Goal: Task Accomplishment & Management: Manage account settings

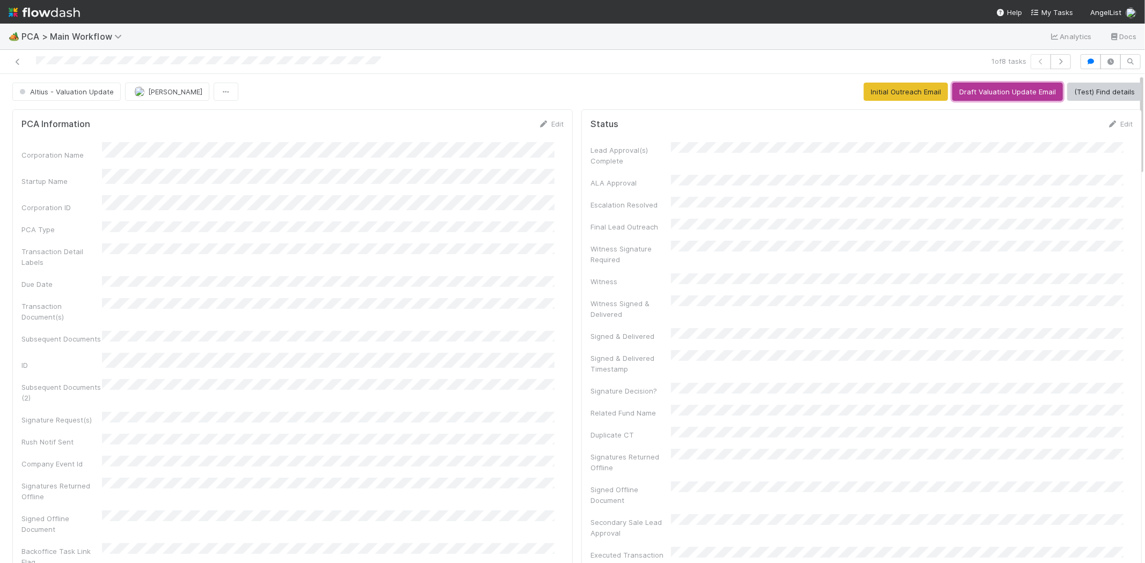
click at [993, 94] on button "Draft Valuation Update Email" at bounding box center [1007, 92] width 111 height 18
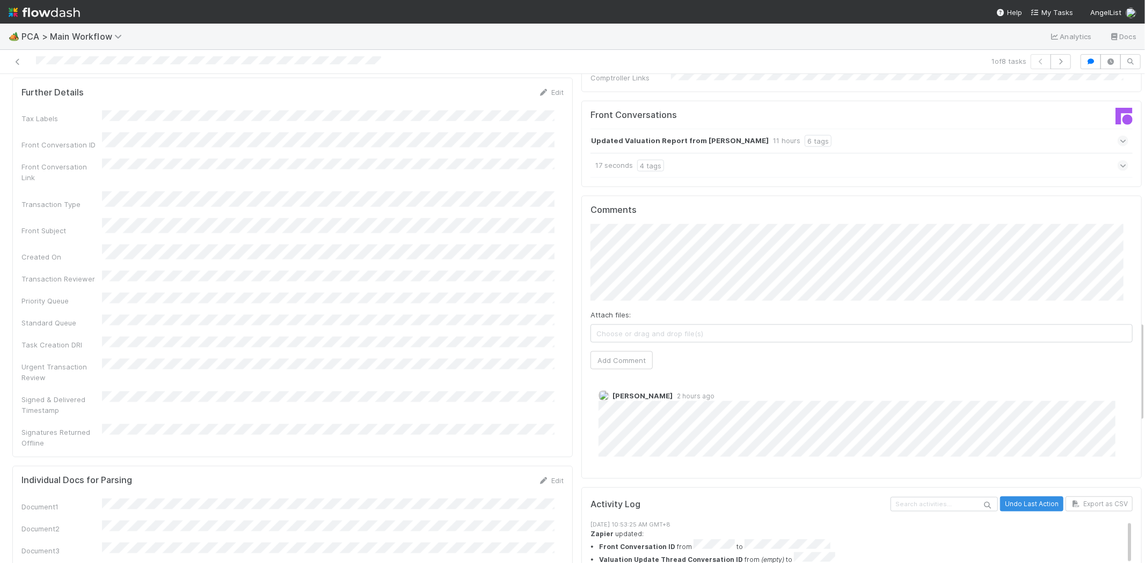
scroll to position [1193, 0]
click at [623, 352] on button "Add Comment" at bounding box center [621, 361] width 62 height 18
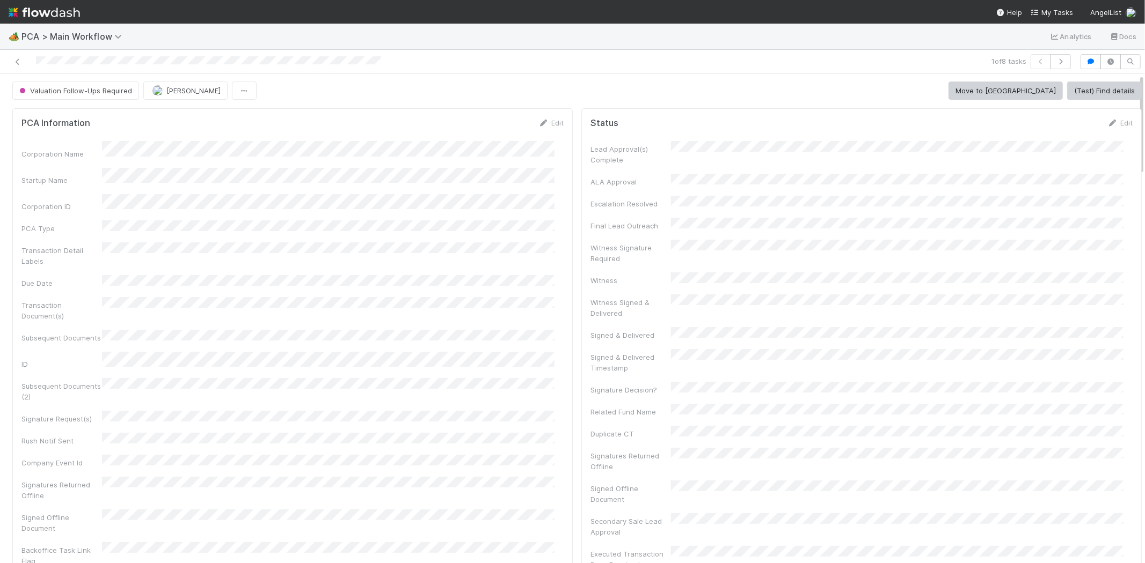
scroll to position [0, 0]
click at [17, 58] on icon at bounding box center [17, 61] width 11 height 7
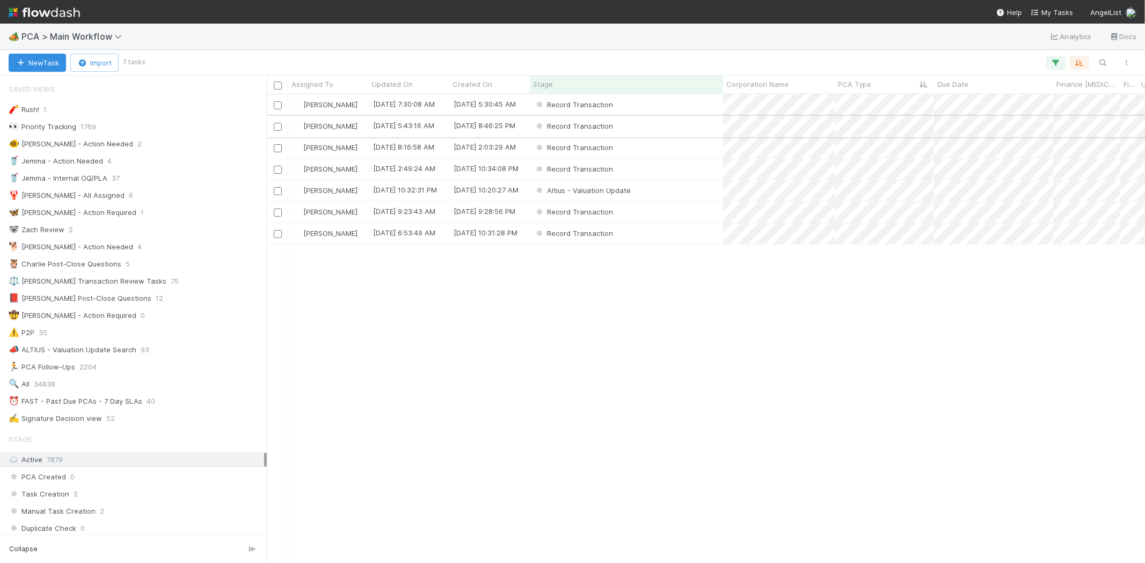
scroll to position [9, 9]
click at [684, 107] on div "Record Transaction" at bounding box center [626, 104] width 193 height 21
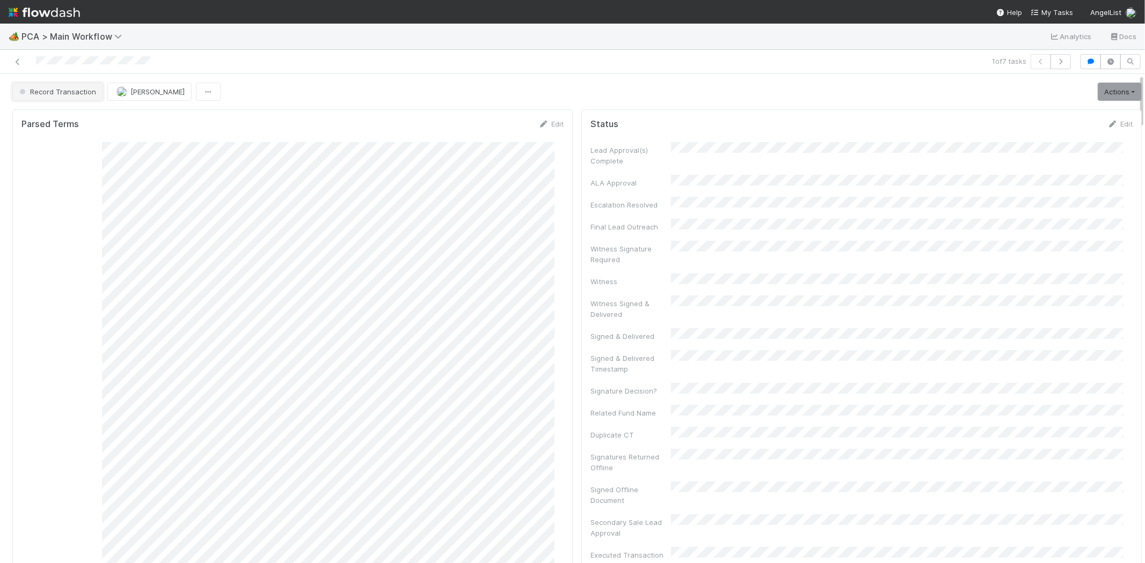
click at [74, 87] on span "Record Transaction" at bounding box center [56, 91] width 79 height 9
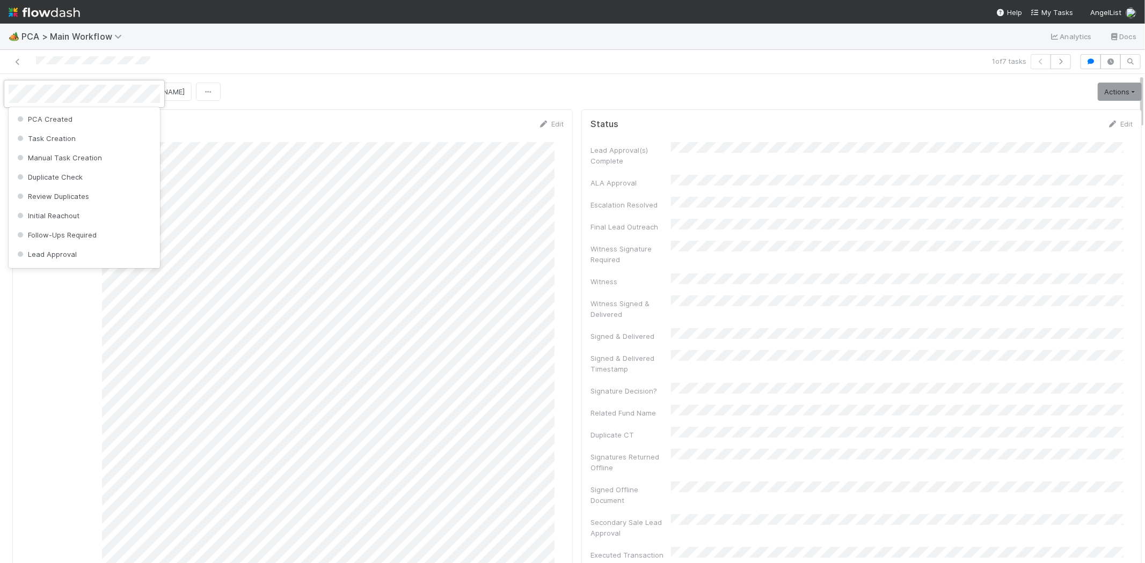
scroll to position [545, 0]
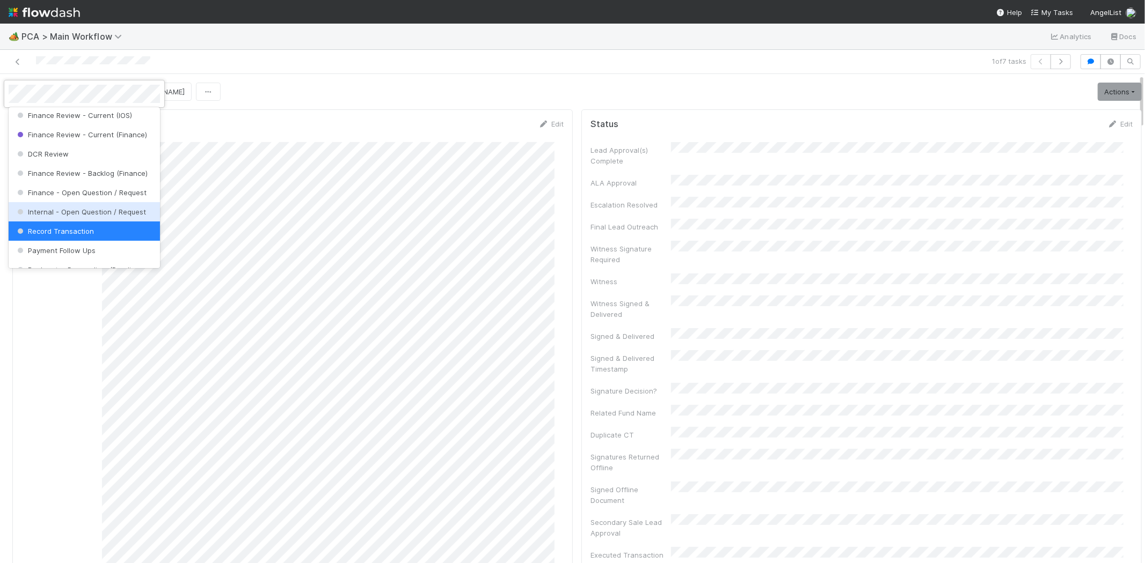
click at [83, 216] on span "Internal - Open Question / Request" at bounding box center [80, 212] width 131 height 9
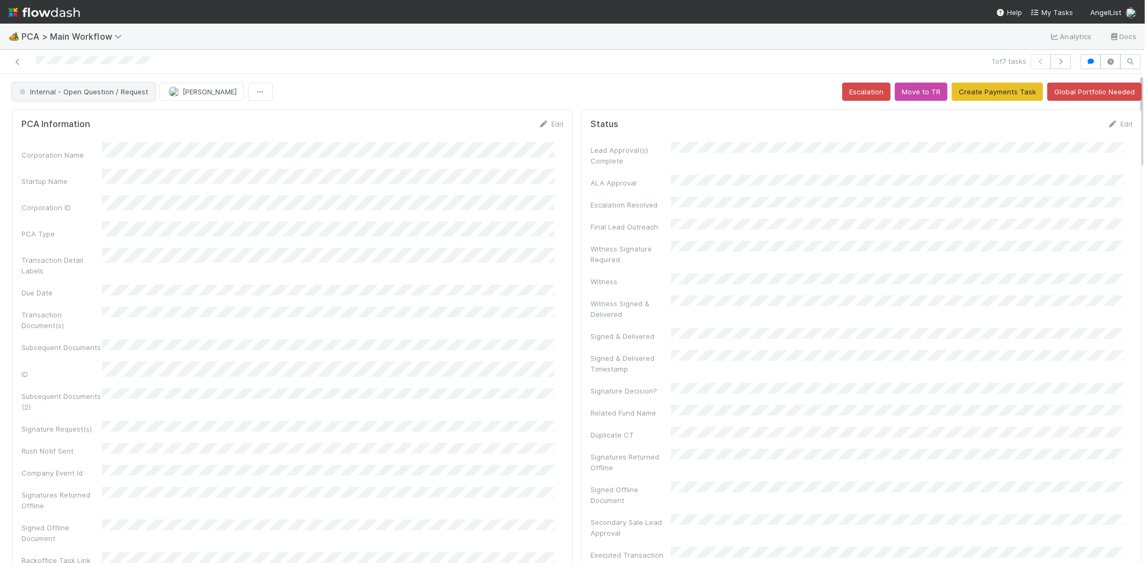
click at [70, 96] on button "Internal - Open Question / Request" at bounding box center [83, 92] width 143 height 18
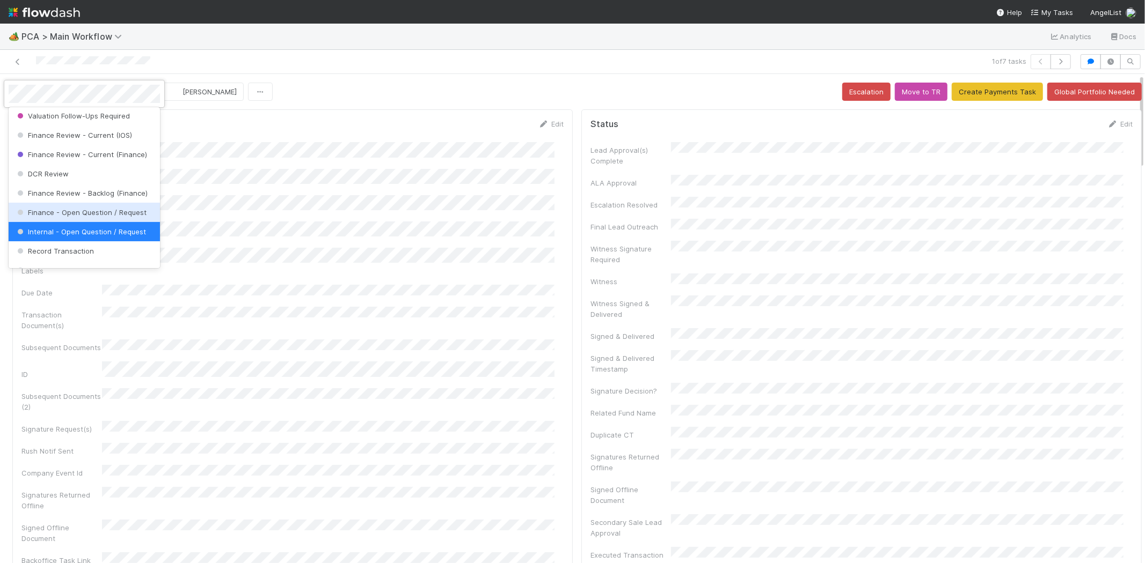
scroll to position [644, 0]
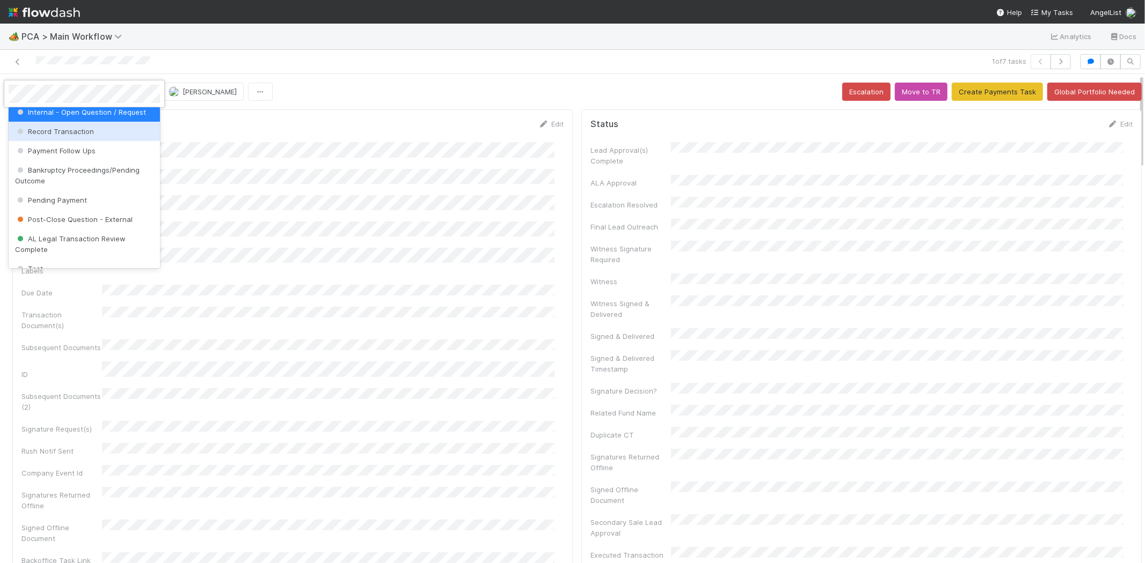
click at [80, 141] on div "Record Transaction" at bounding box center [84, 131] width 151 height 19
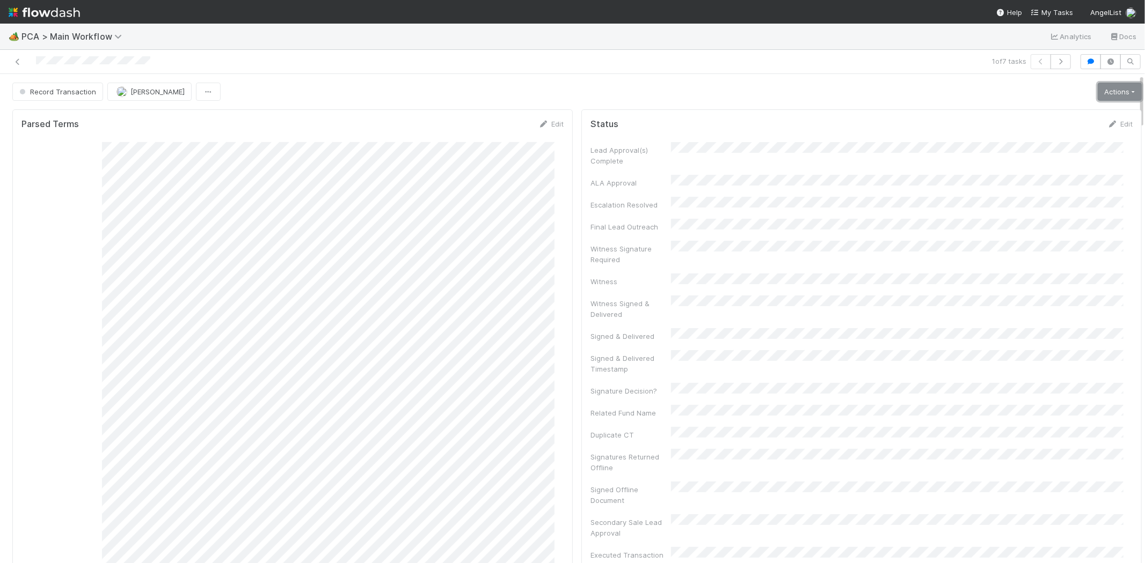
click at [1117, 91] on link "Actions" at bounding box center [1119, 92] width 44 height 18
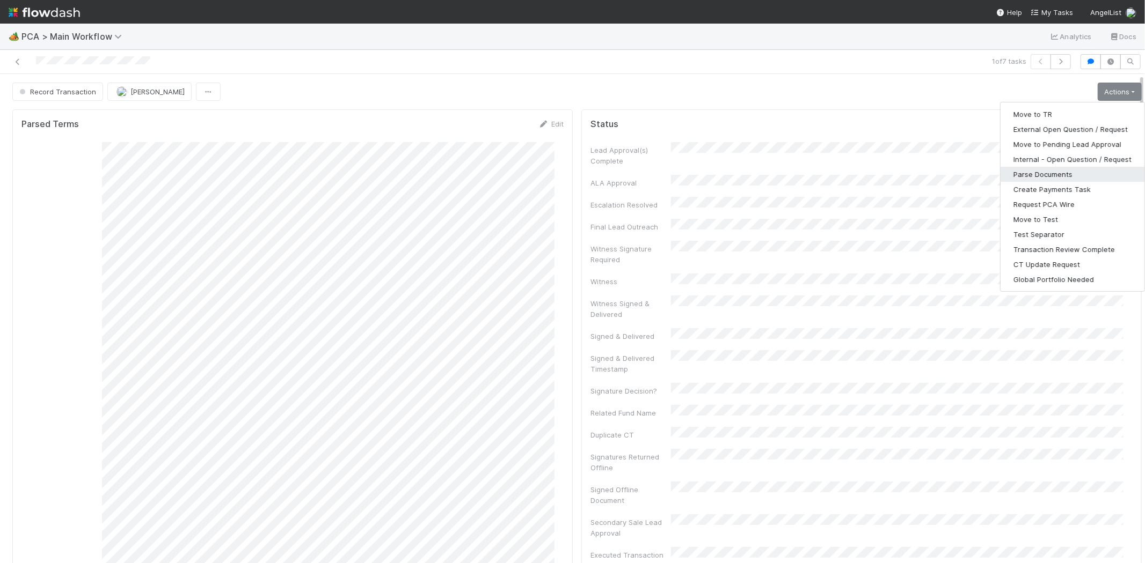
click at [1044, 168] on button "Parse Documents" at bounding box center [1072, 174] width 144 height 15
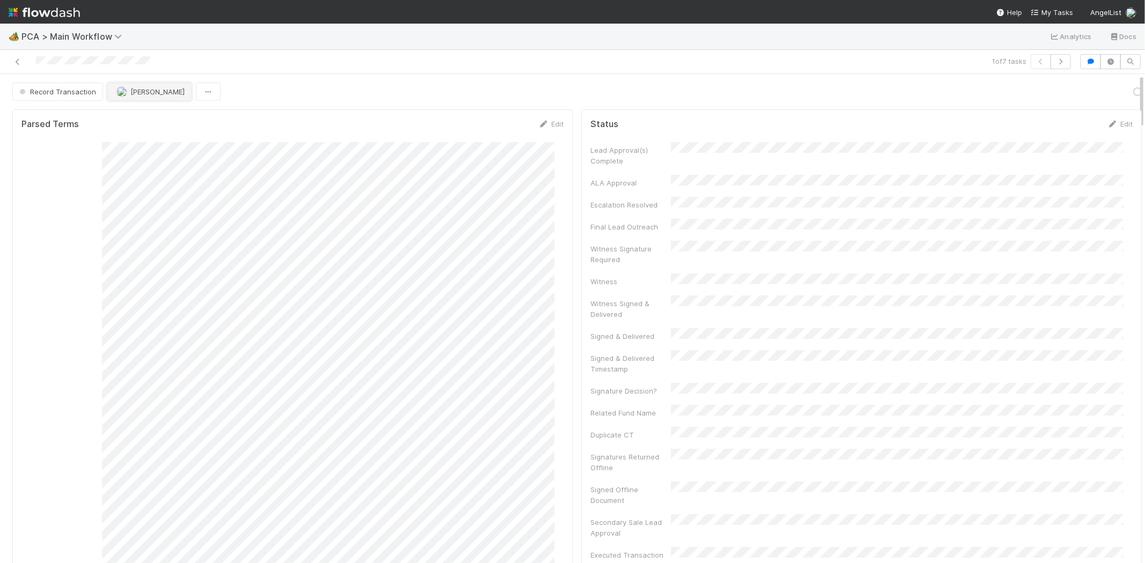
click at [146, 93] on span "Roselyn de Villa" at bounding box center [157, 91] width 54 height 9
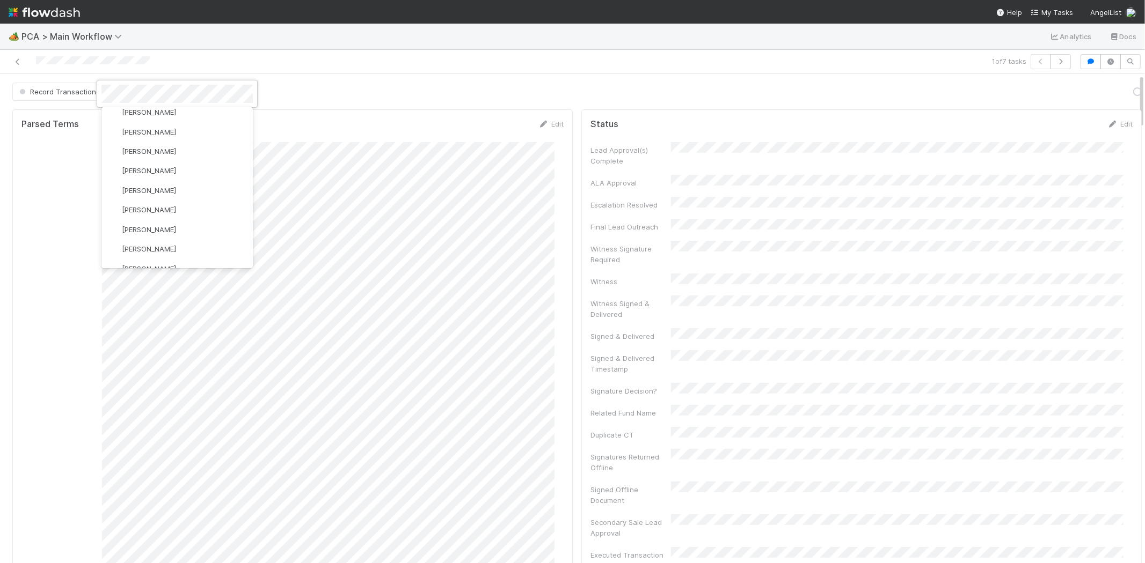
scroll to position [0, 0]
click at [180, 138] on span "you" at bounding box center [186, 138] width 12 height 9
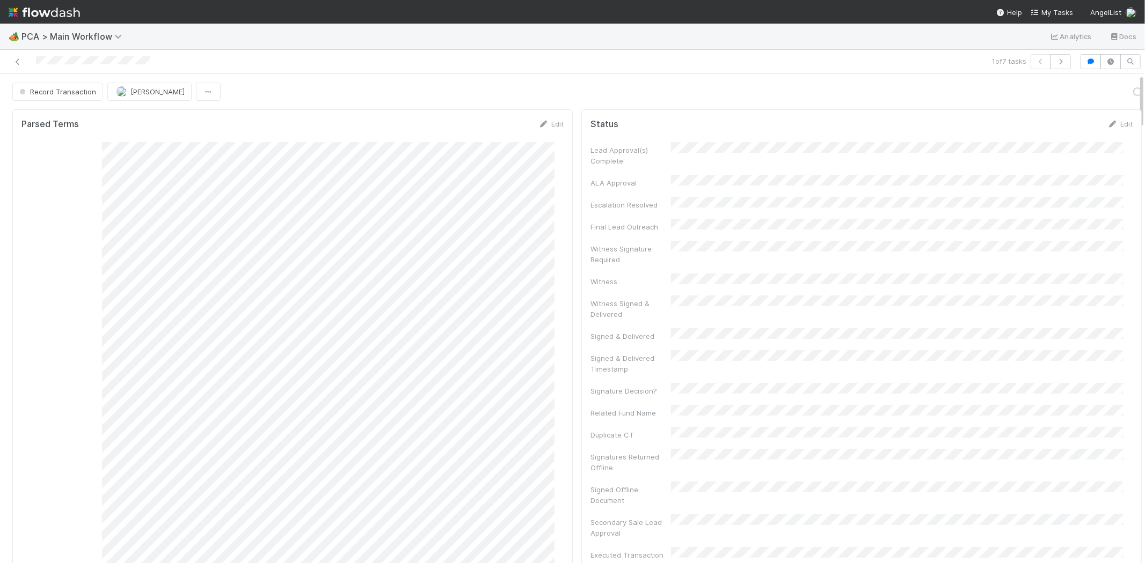
click at [412, 52] on div "1 of 7 tasks" at bounding box center [572, 62] width 1145 height 24
click at [16, 63] on icon at bounding box center [17, 61] width 11 height 7
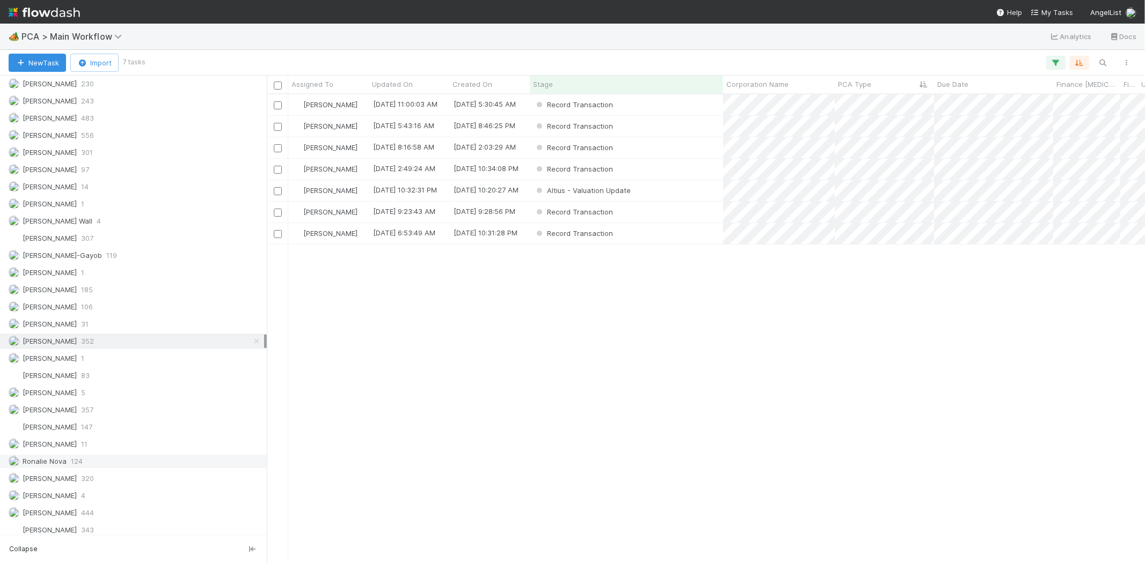
scroll to position [1483, 0]
click at [119, 470] on div "Roselyn de Villa 320" at bounding box center [136, 473] width 255 height 13
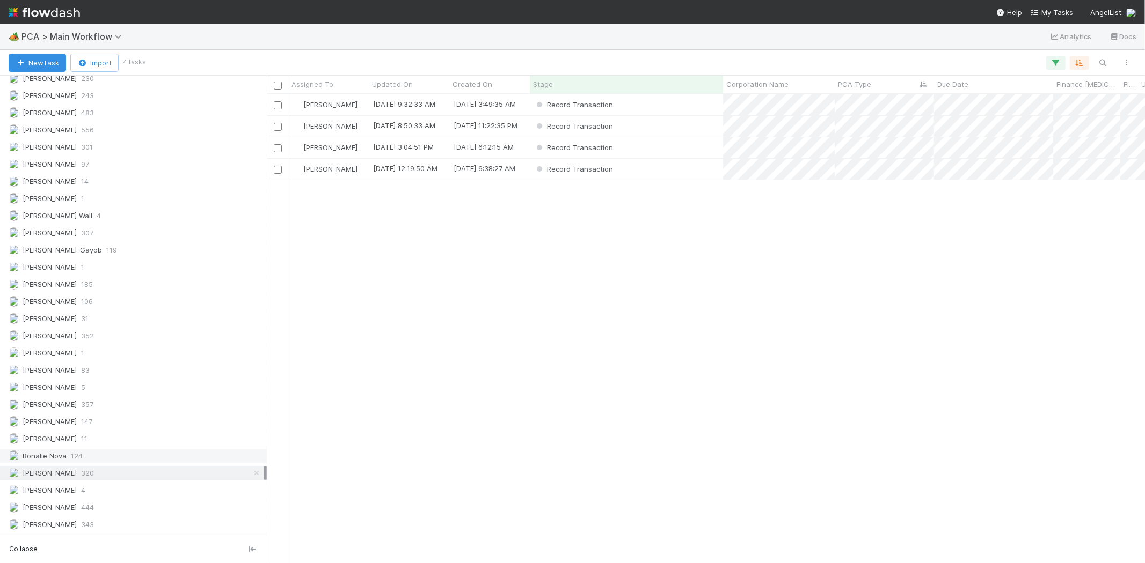
scroll to position [460, 868]
click at [145, 331] on div "Meg Castanare 352" at bounding box center [136, 335] width 255 height 13
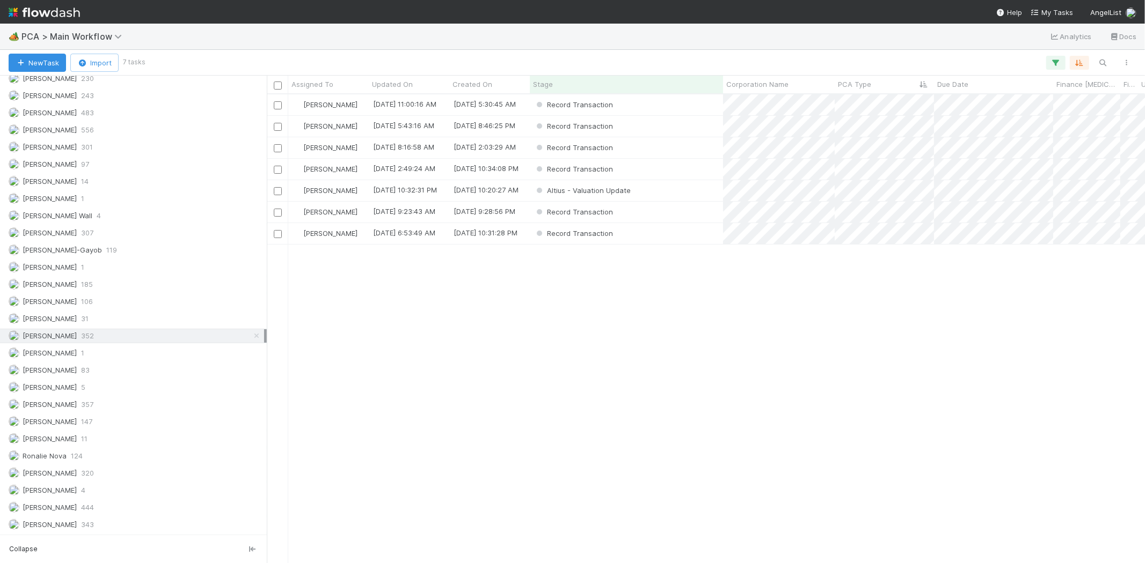
scroll to position [460, 868]
click at [658, 105] on div "Record Transaction" at bounding box center [626, 104] width 193 height 21
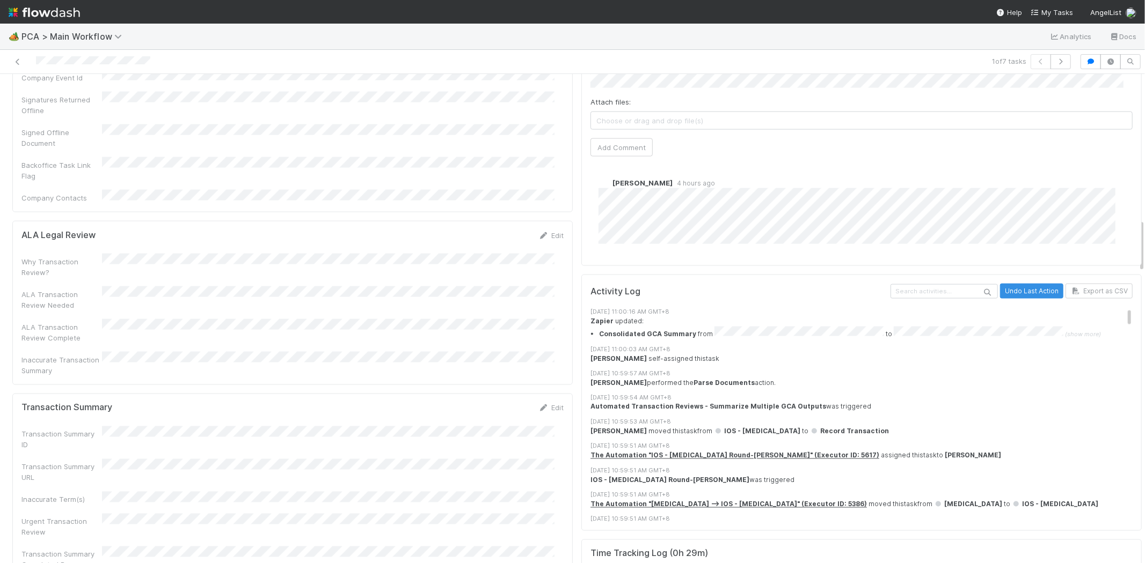
scroll to position [1490, 0]
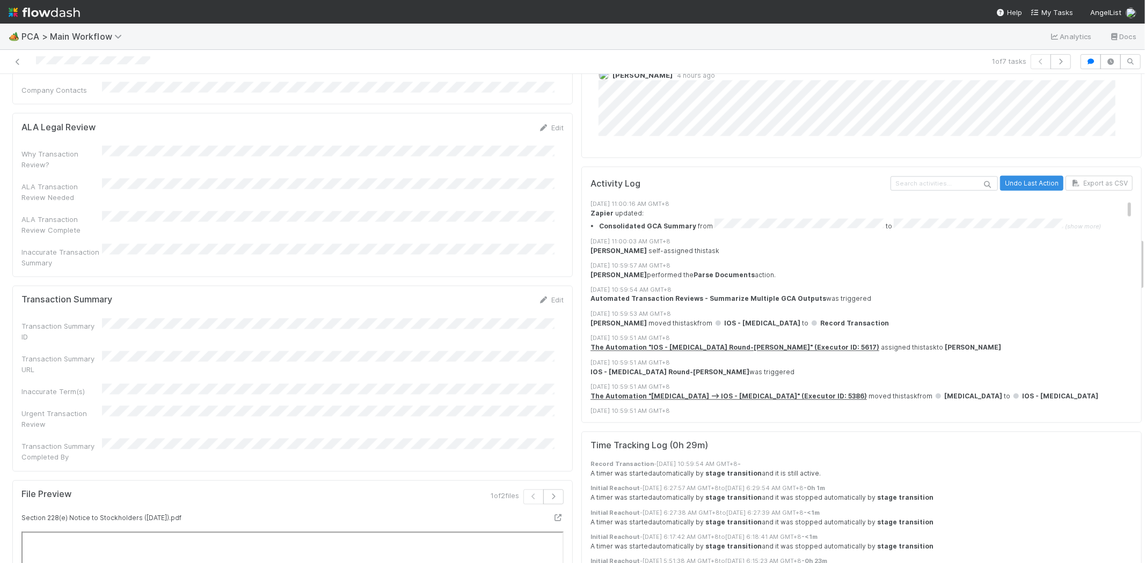
drag, startPoint x: 547, startPoint y: 195, endPoint x: 506, endPoint y: 209, distance: 43.6
click at [547, 296] on link "Edit" at bounding box center [550, 300] width 25 height 9
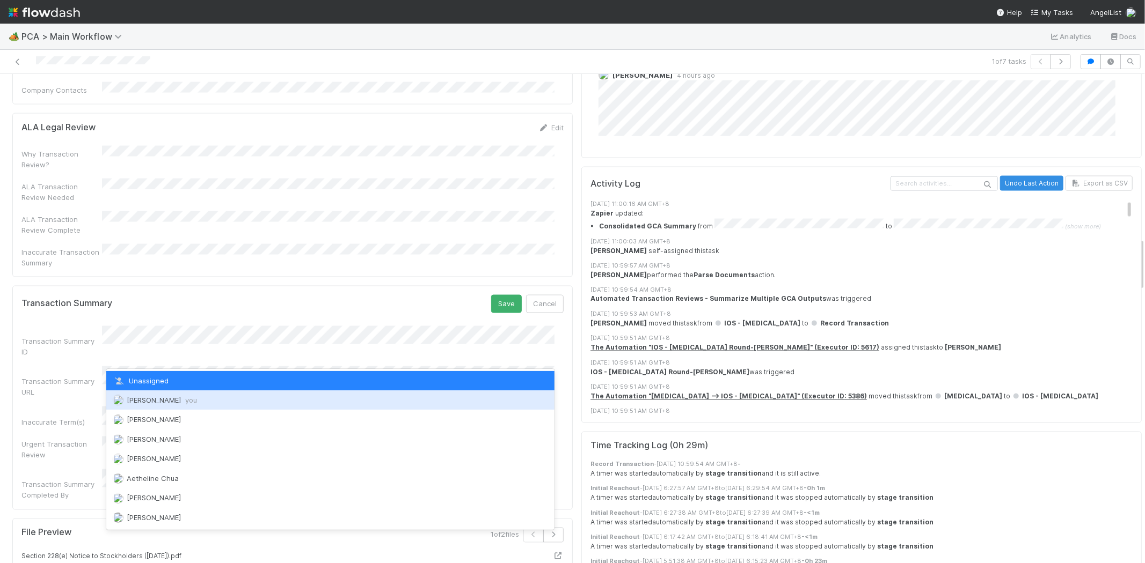
click at [204, 399] on div "[PERSON_NAME] you" at bounding box center [330, 400] width 448 height 19
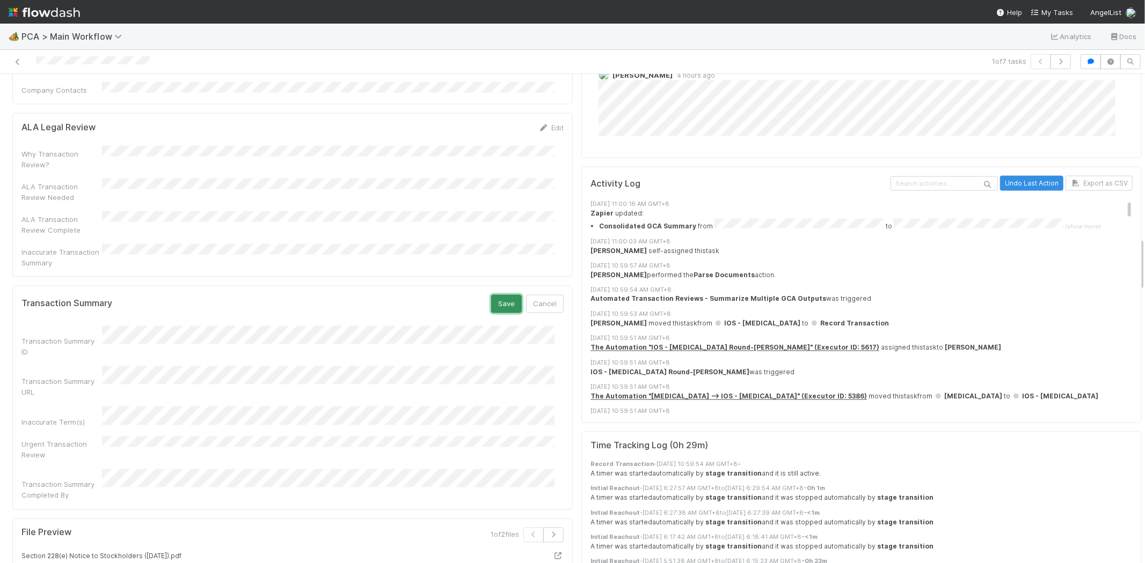
drag, startPoint x: 500, startPoint y: 202, endPoint x: 495, endPoint y: 205, distance: 5.8
click at [500, 295] on button "Save" at bounding box center [506, 304] width 31 height 18
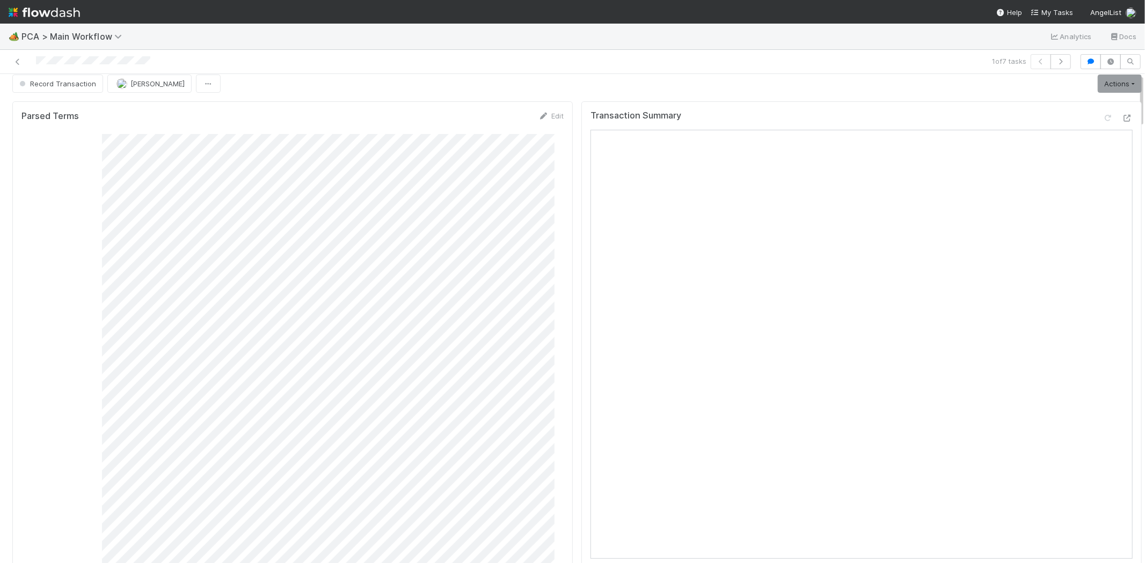
scroll to position [0, 0]
click at [1102, 89] on link "Actions" at bounding box center [1119, 92] width 44 height 18
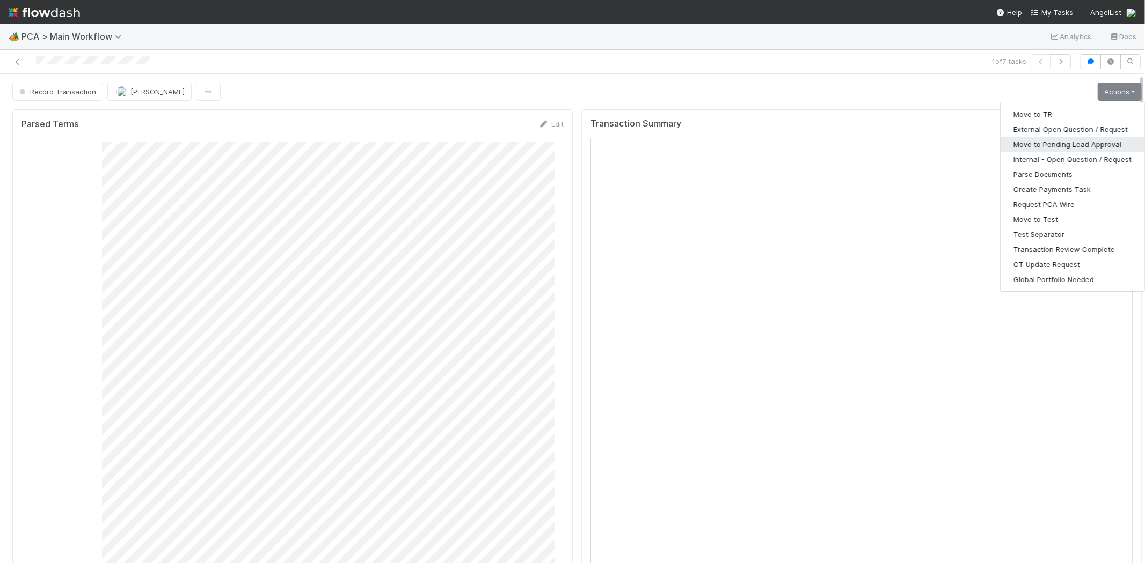
click at [1070, 146] on button "Move to Pending Lead Approval" at bounding box center [1072, 144] width 144 height 15
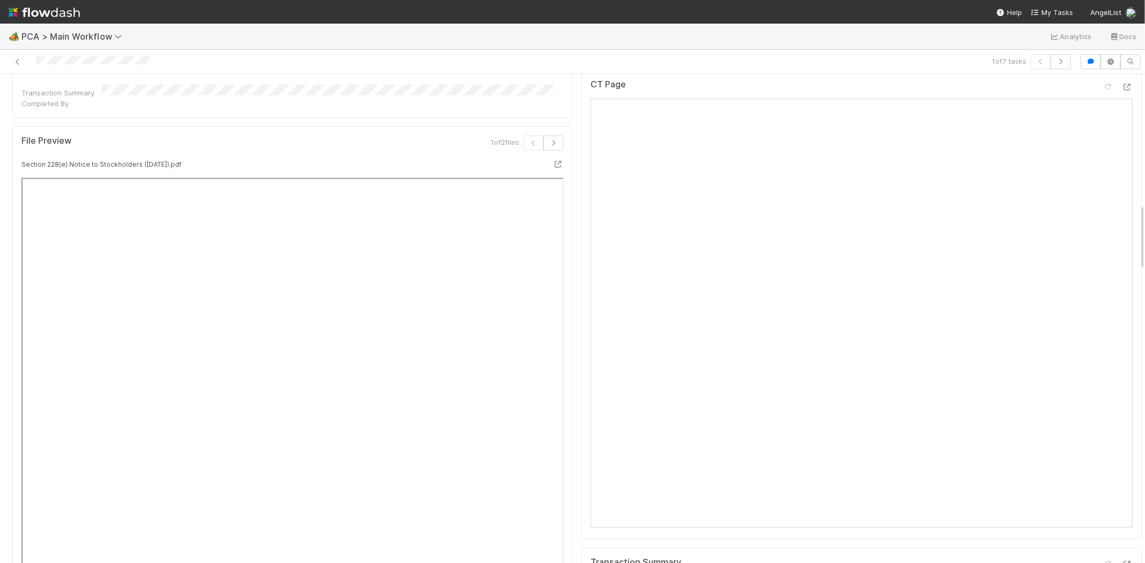
scroll to position [1312, 0]
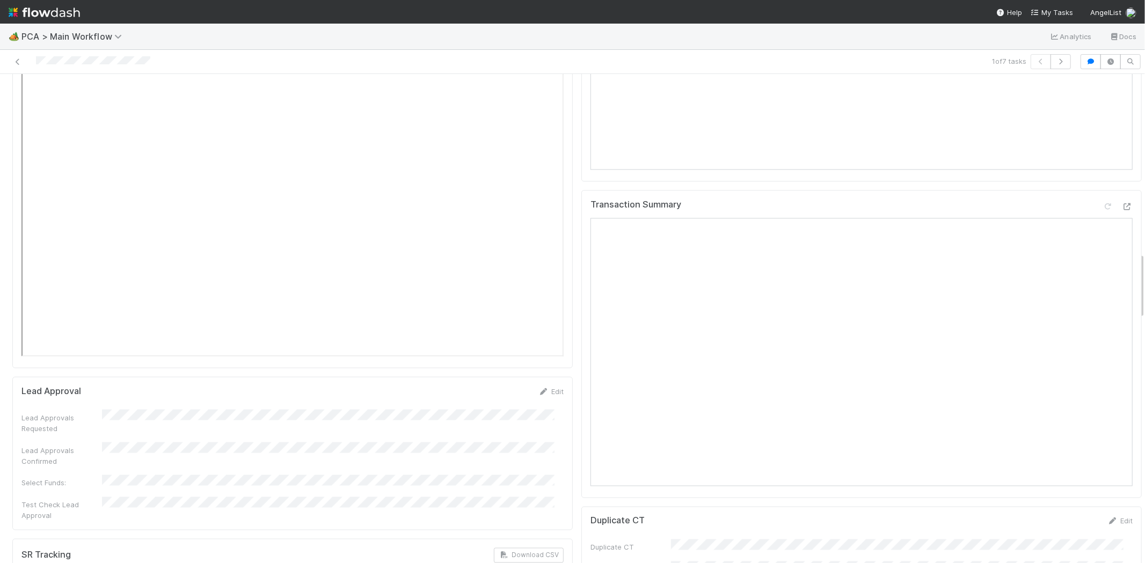
click at [14, 60] on icon at bounding box center [17, 61] width 11 height 7
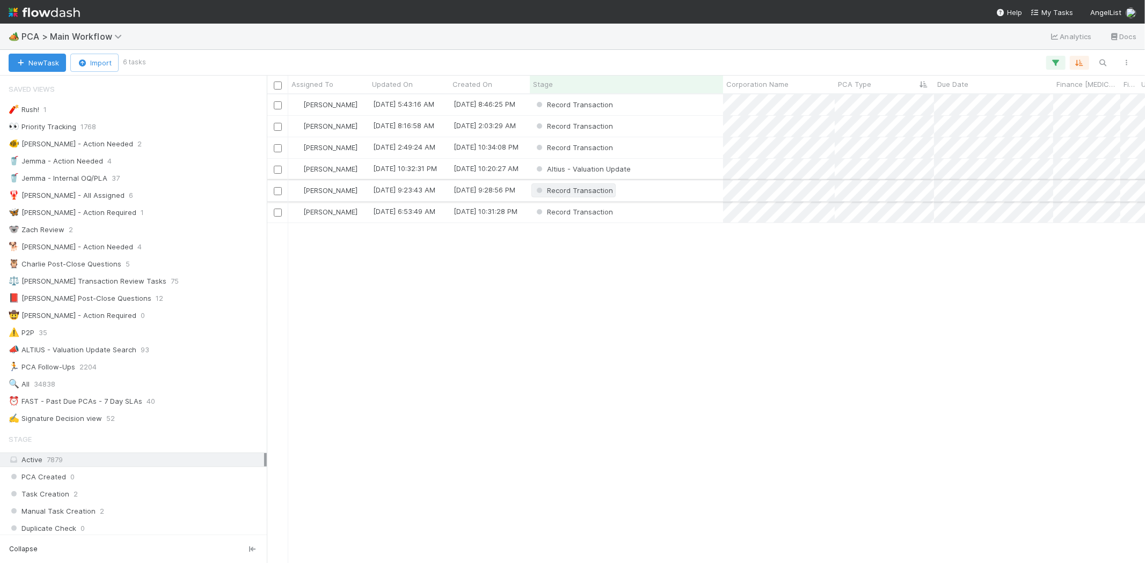
scroll to position [9, 9]
click at [679, 168] on div "Altius - Valuation Update" at bounding box center [626, 169] width 193 height 21
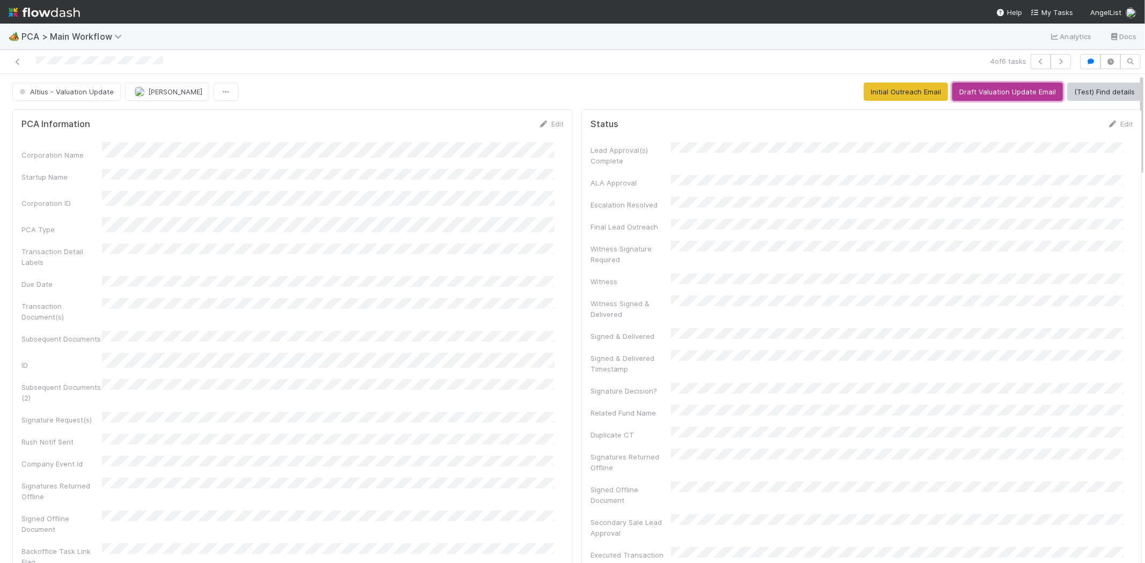
click at [994, 90] on button "Draft Valuation Update Email" at bounding box center [1007, 92] width 111 height 18
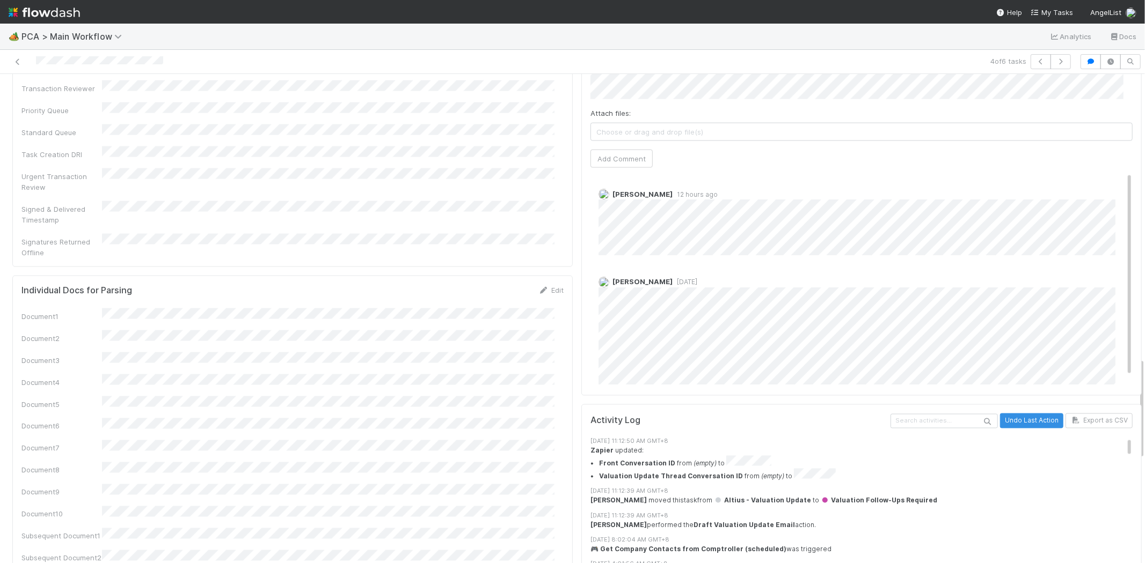
scroll to position [1073, 0]
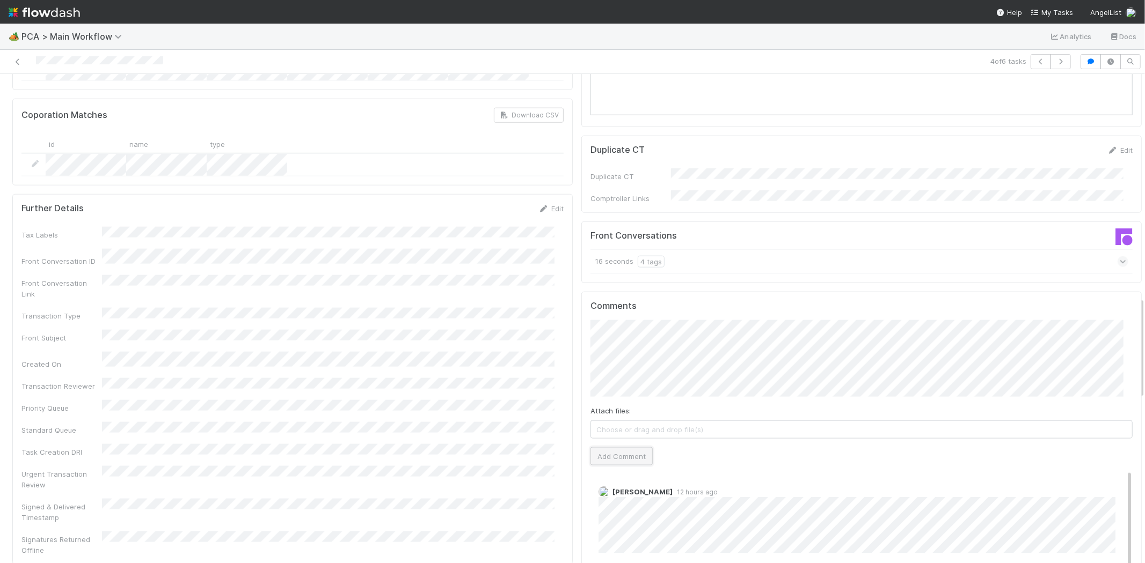
click at [619, 448] on button "Add Comment" at bounding box center [621, 457] width 62 height 18
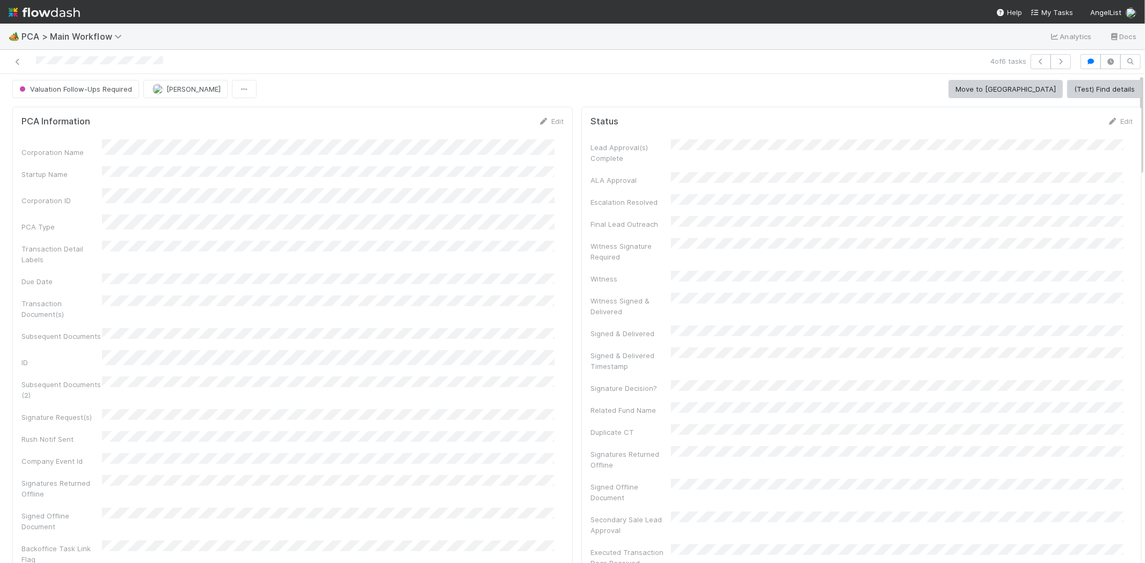
scroll to position [0, 0]
click at [16, 61] on icon at bounding box center [17, 61] width 11 height 7
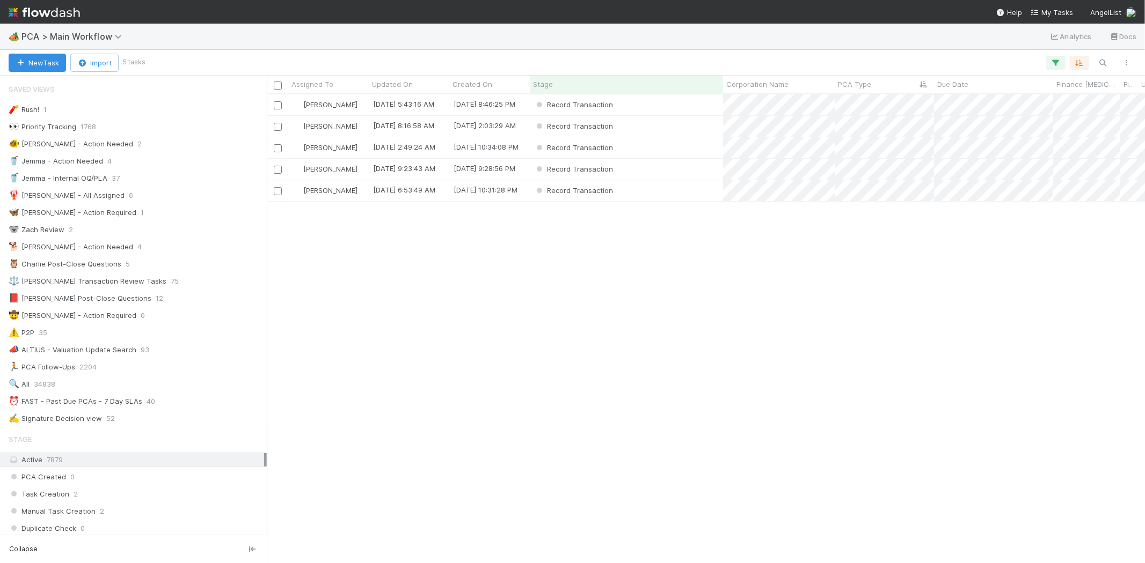
scroll to position [460, 868]
click at [693, 108] on div "Record Transaction" at bounding box center [626, 104] width 193 height 21
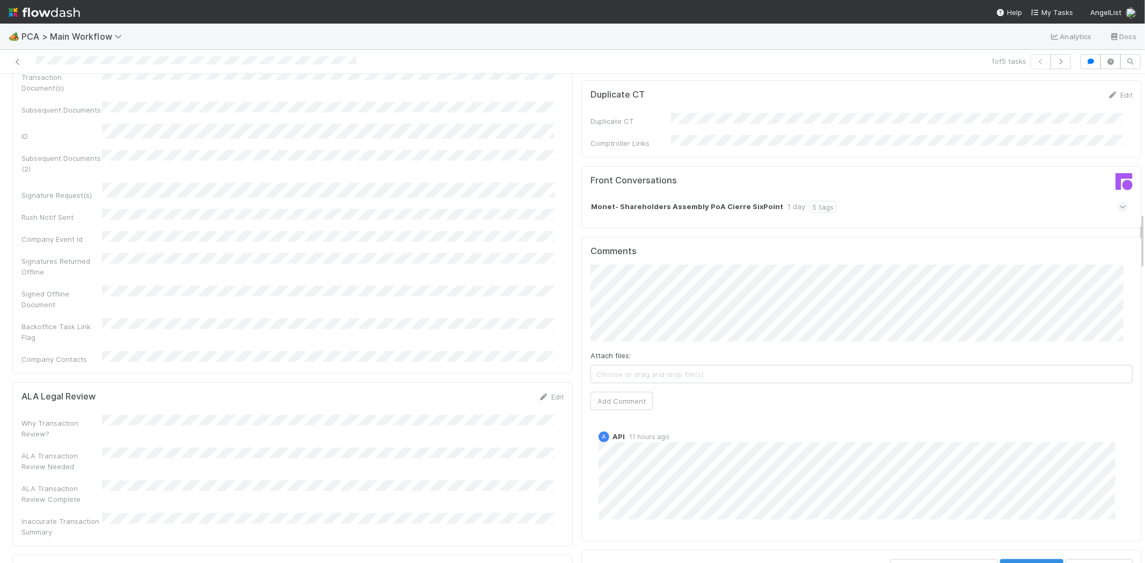
scroll to position [1252, 0]
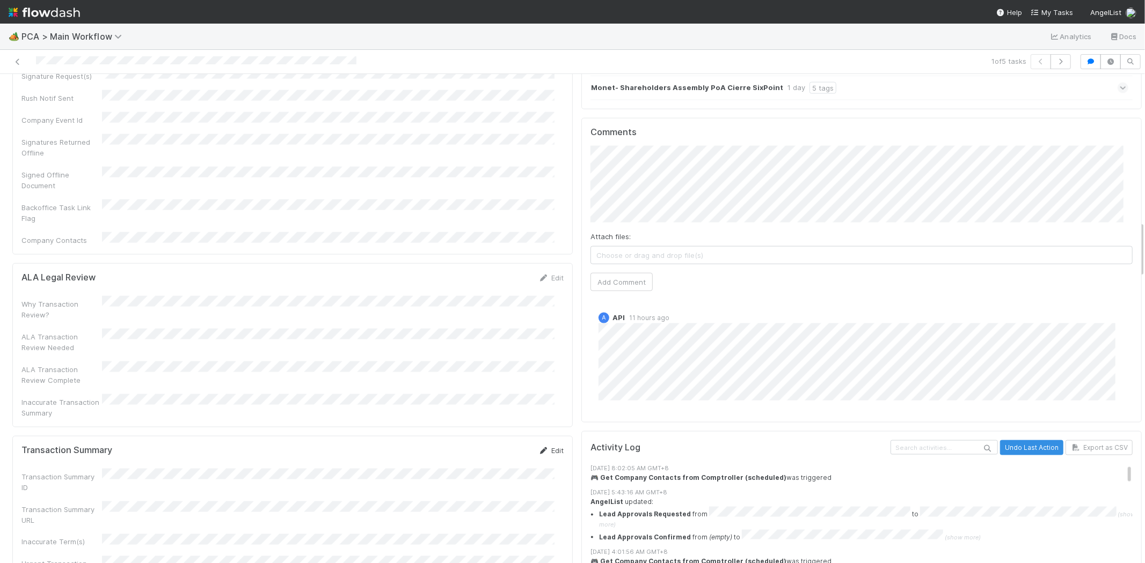
click at [549, 446] on link "Edit" at bounding box center [550, 450] width 25 height 9
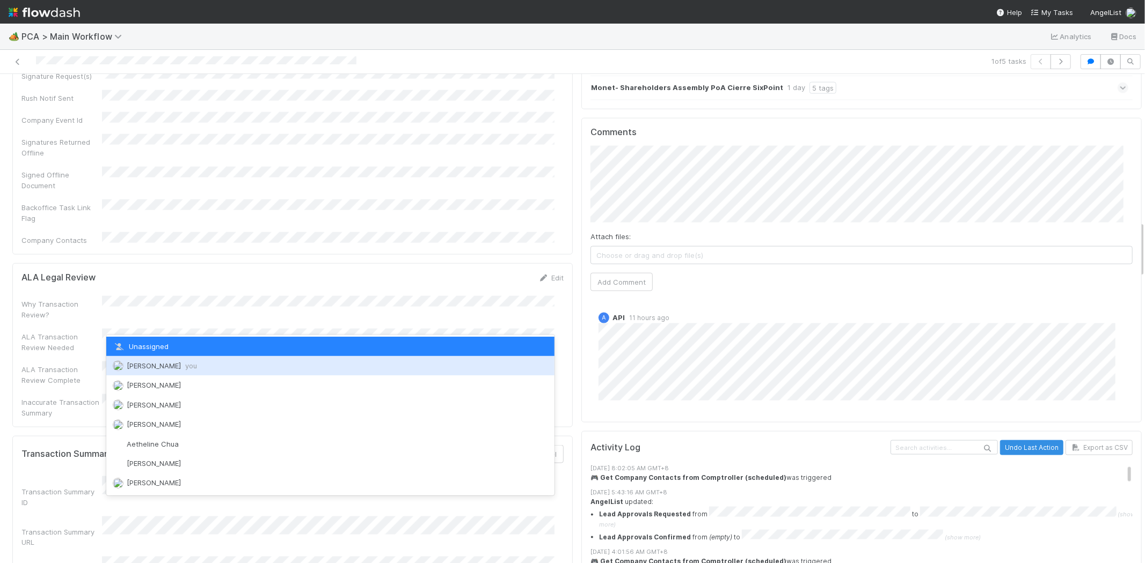
click at [185, 367] on span "you" at bounding box center [191, 366] width 12 height 9
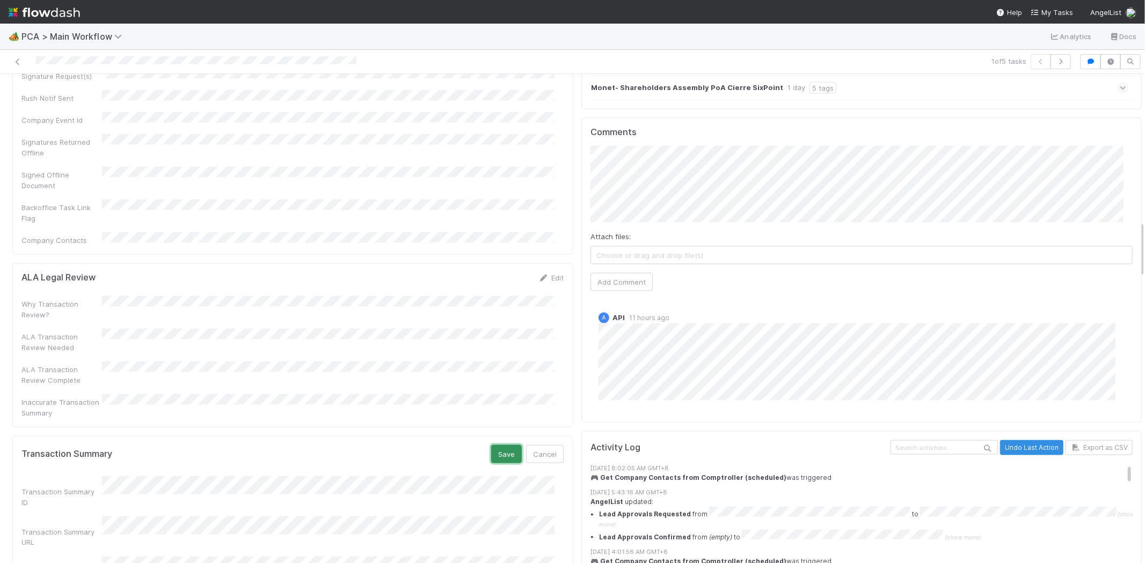
click at [500, 445] on button "Save" at bounding box center [506, 454] width 31 height 18
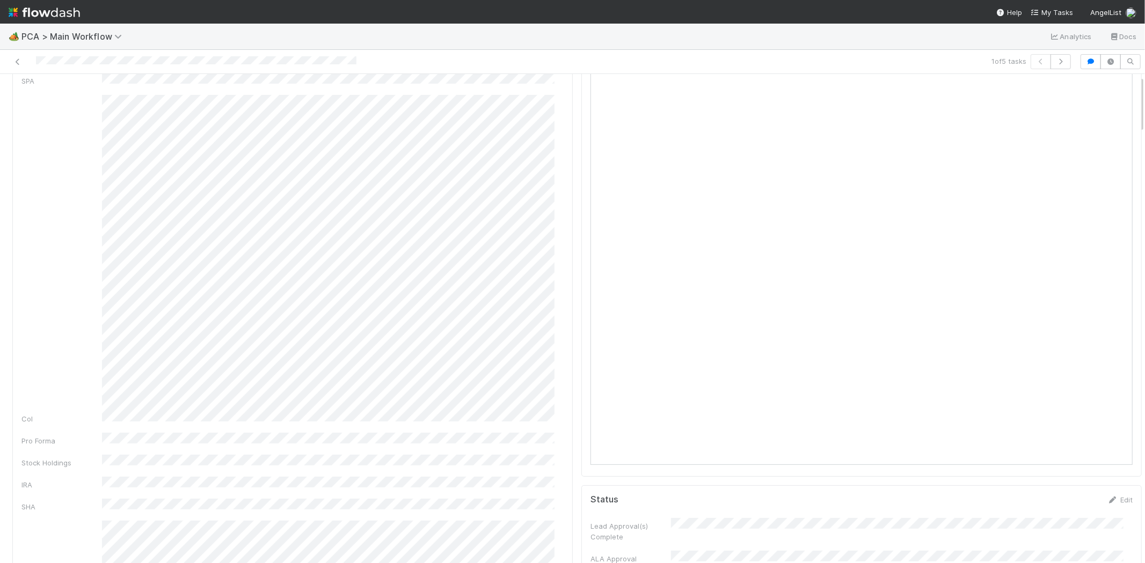
scroll to position [0, 0]
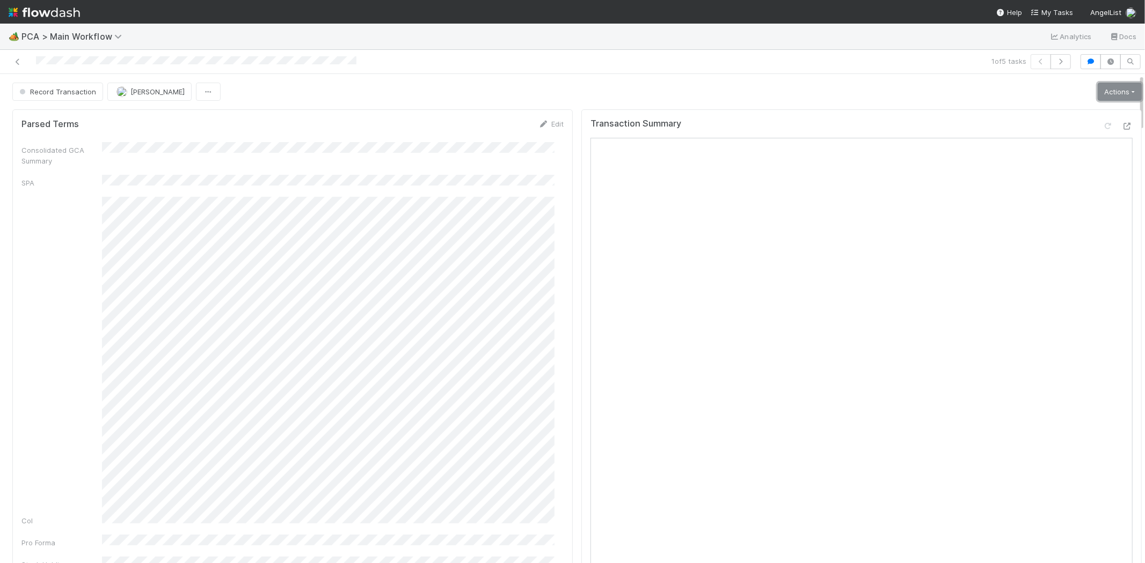
drag, startPoint x: 1093, startPoint y: 94, endPoint x: 1093, endPoint y: 100, distance: 6.4
click at [1097, 94] on link "Actions" at bounding box center [1119, 92] width 44 height 18
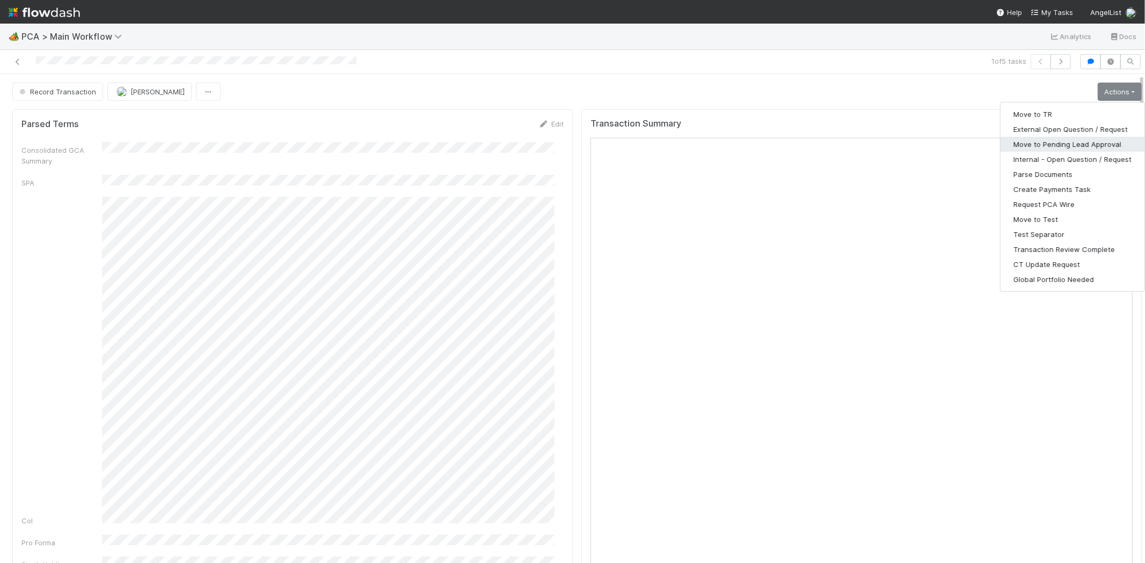
click at [1081, 143] on button "Move to Pending Lead Approval" at bounding box center [1072, 144] width 144 height 15
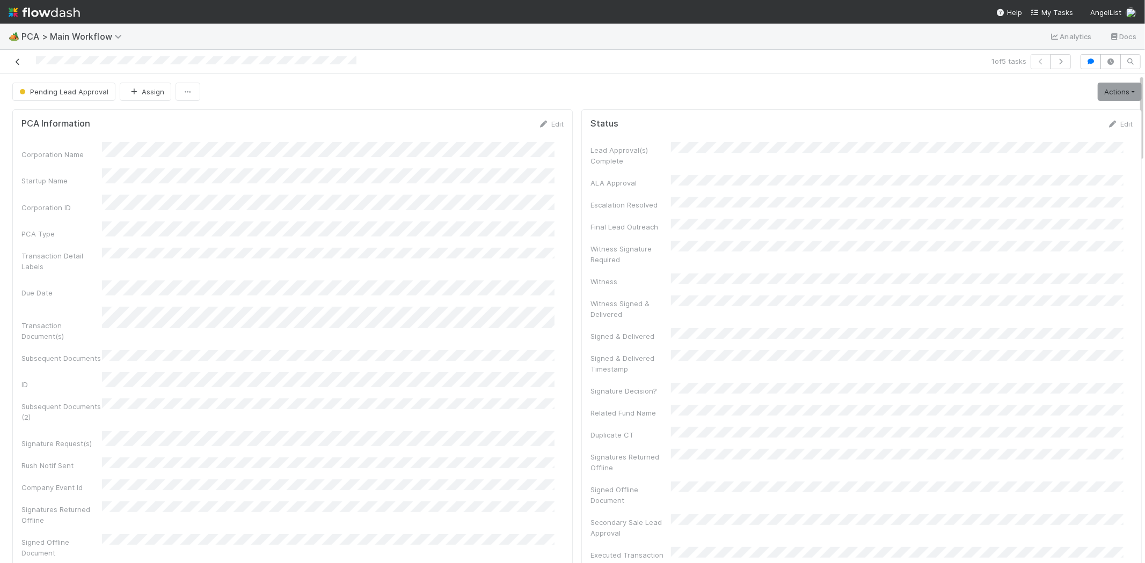
click at [19, 61] on icon at bounding box center [17, 61] width 11 height 7
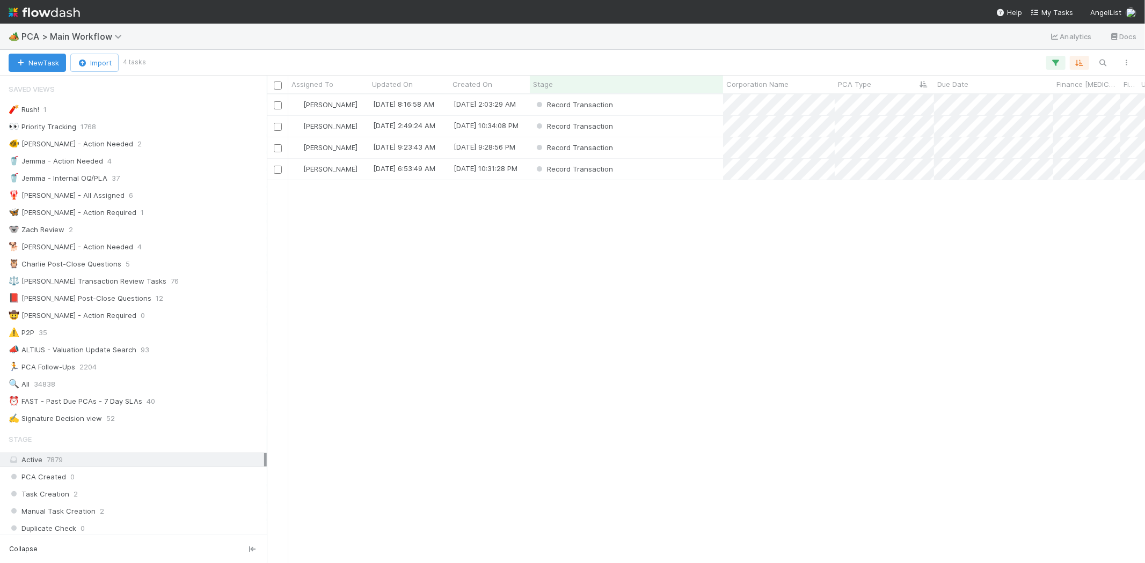
scroll to position [9, 9]
click at [689, 146] on div "Record Transaction" at bounding box center [626, 147] width 193 height 21
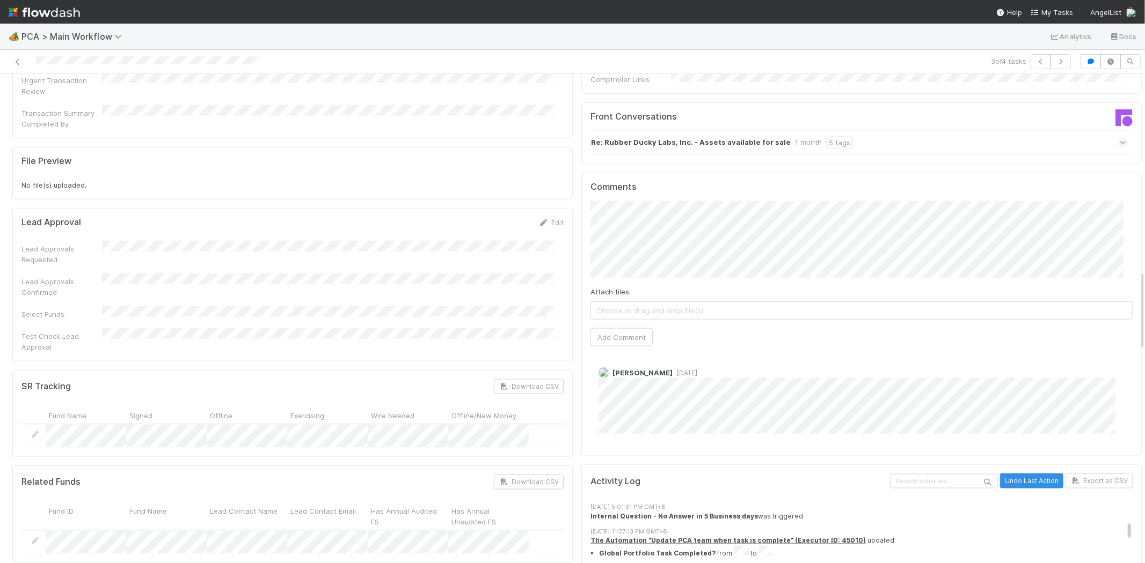
scroll to position [1013, 0]
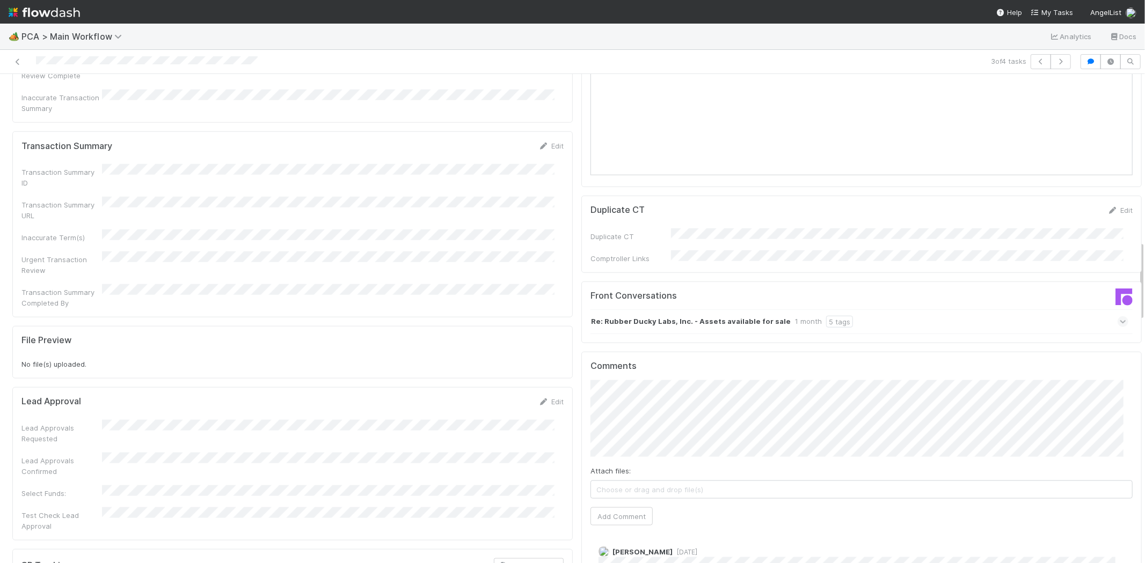
click at [928, 310] on div "Re: Rubber Ducky Labs, Inc. - Assets available for sale 1 month 5 tags" at bounding box center [859, 322] width 538 height 25
click at [929, 310] on div "Re: Rubber Ducky Labs, Inc. - Assets available for sale 1 month 5 tags" at bounding box center [859, 322] width 538 height 25
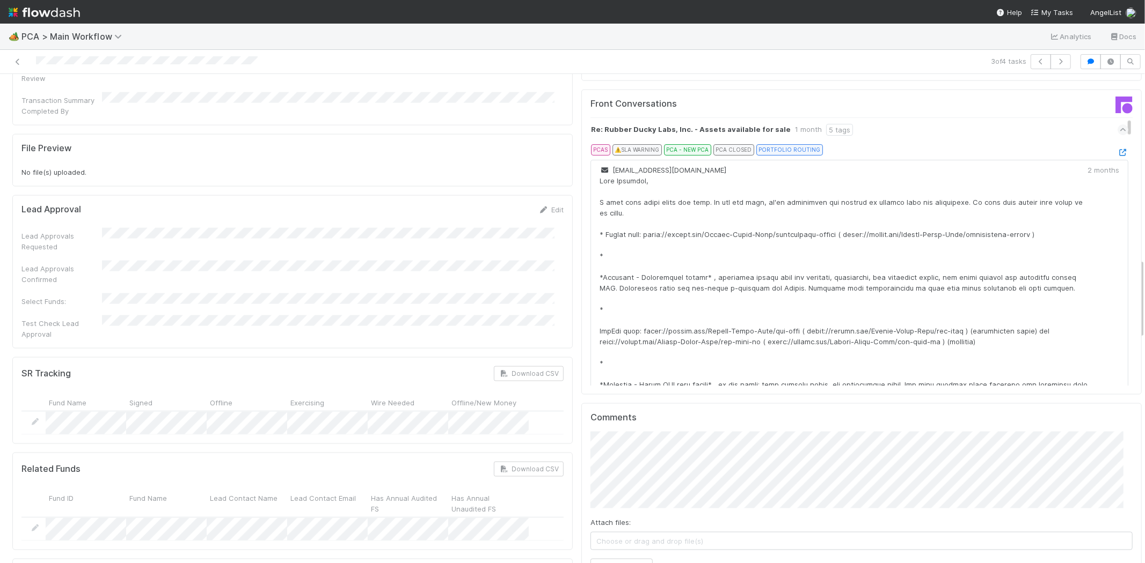
scroll to position [1312, 0]
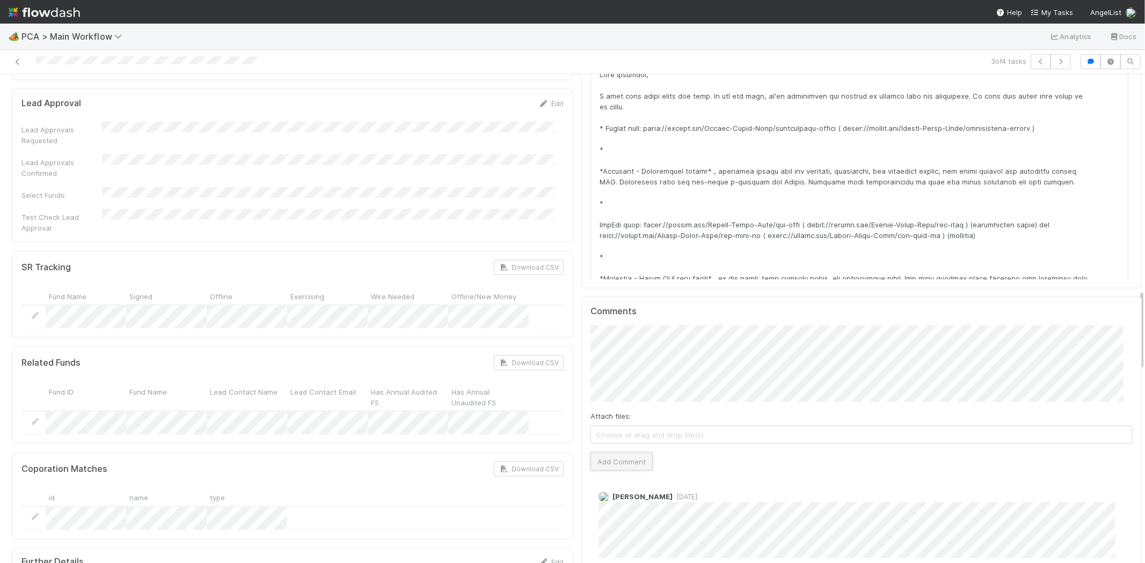
click at [596, 453] on button "Add Comment" at bounding box center [621, 462] width 62 height 18
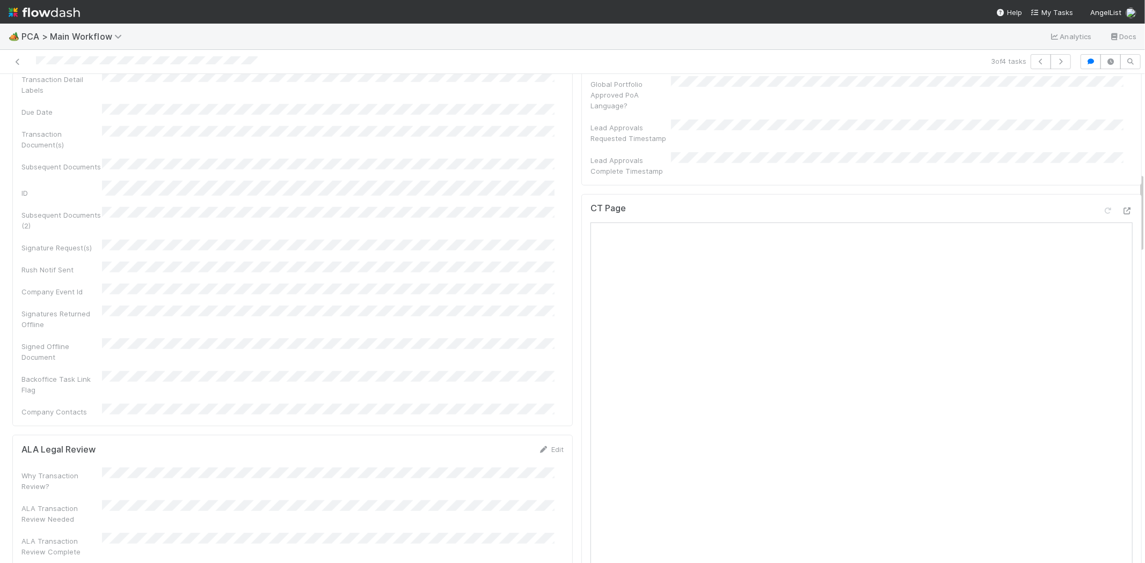
scroll to position [715, 0]
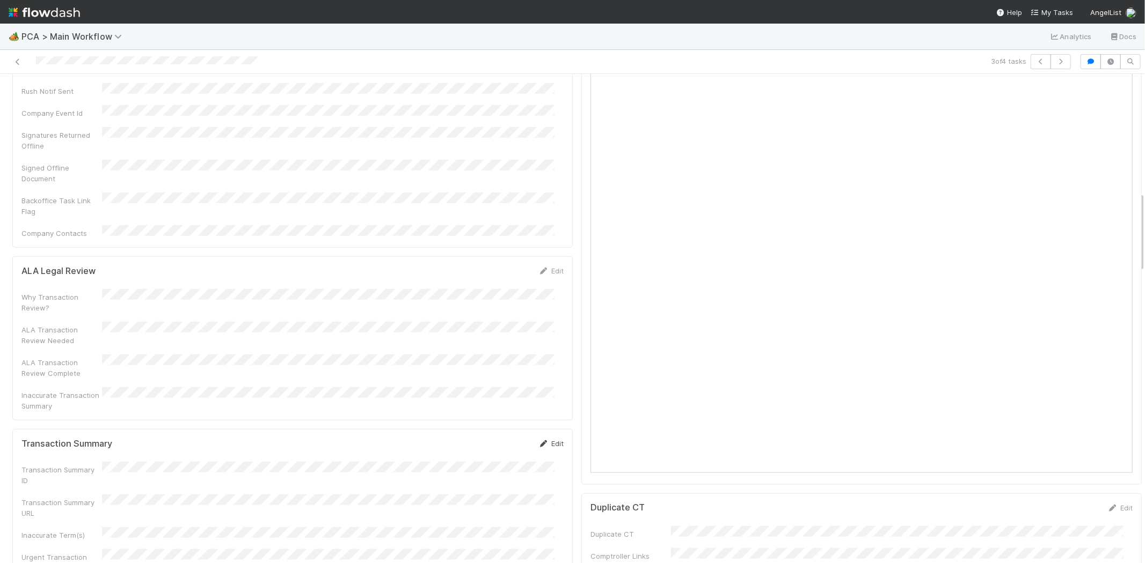
click at [538, 441] on icon at bounding box center [543, 444] width 11 height 7
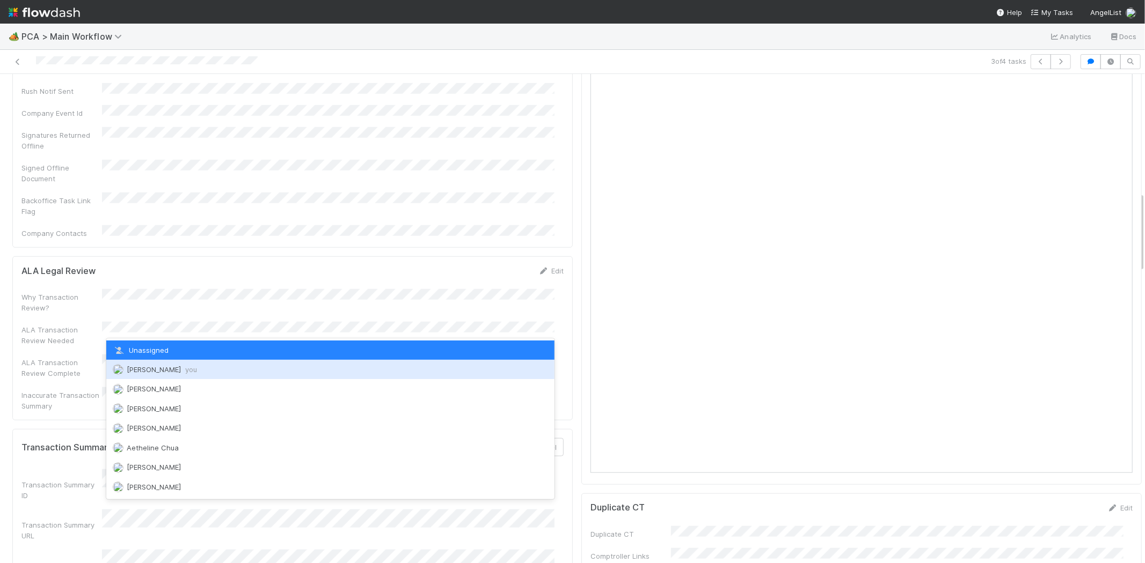
click at [212, 377] on div "Meg Castanare you" at bounding box center [330, 369] width 448 height 19
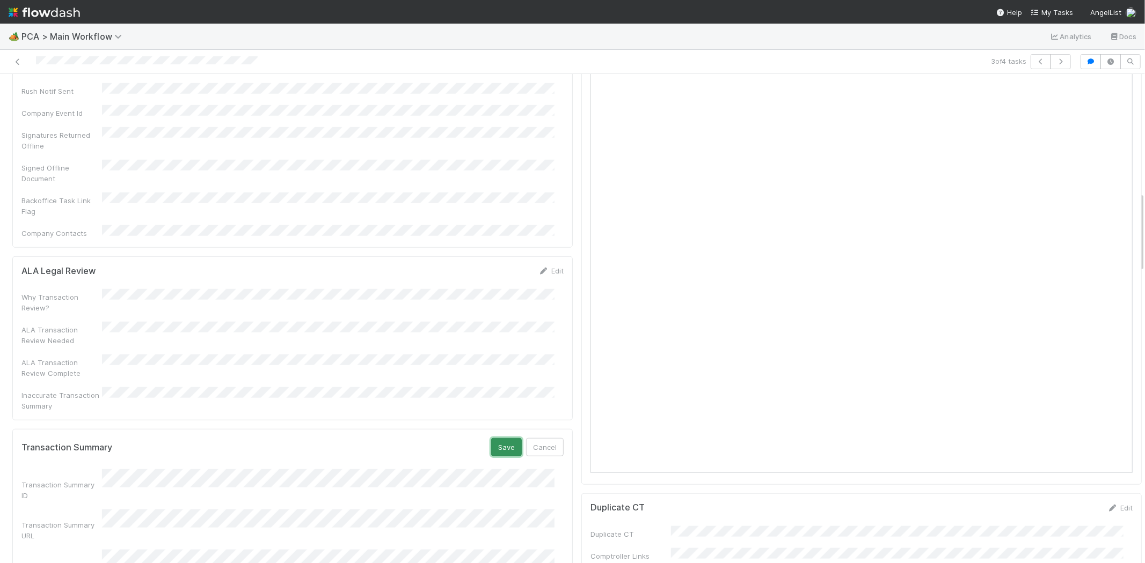
click at [491, 438] on button "Save" at bounding box center [506, 447] width 31 height 18
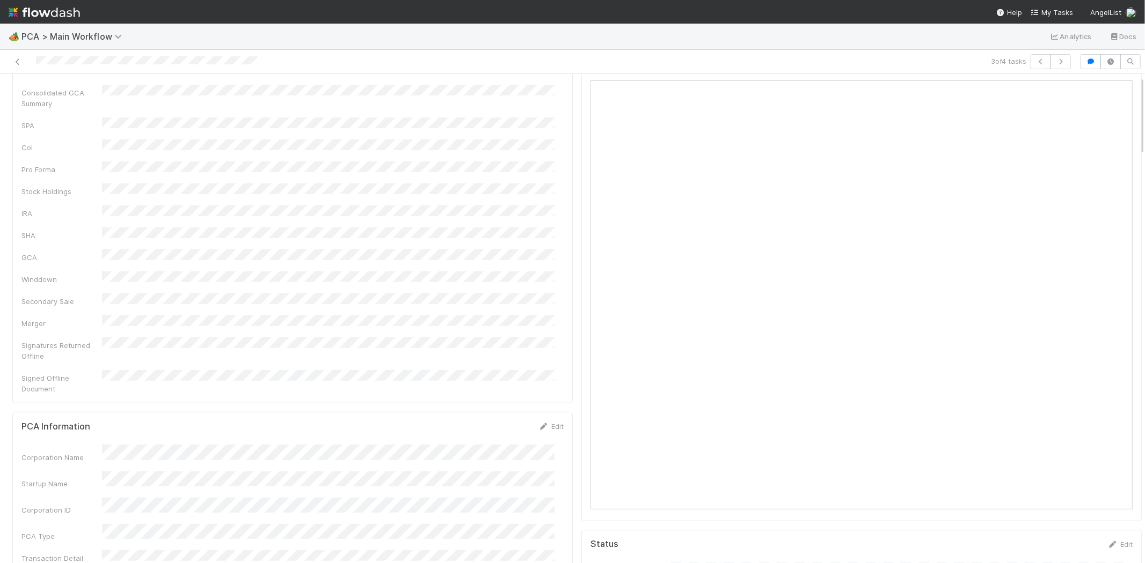
scroll to position [0, 0]
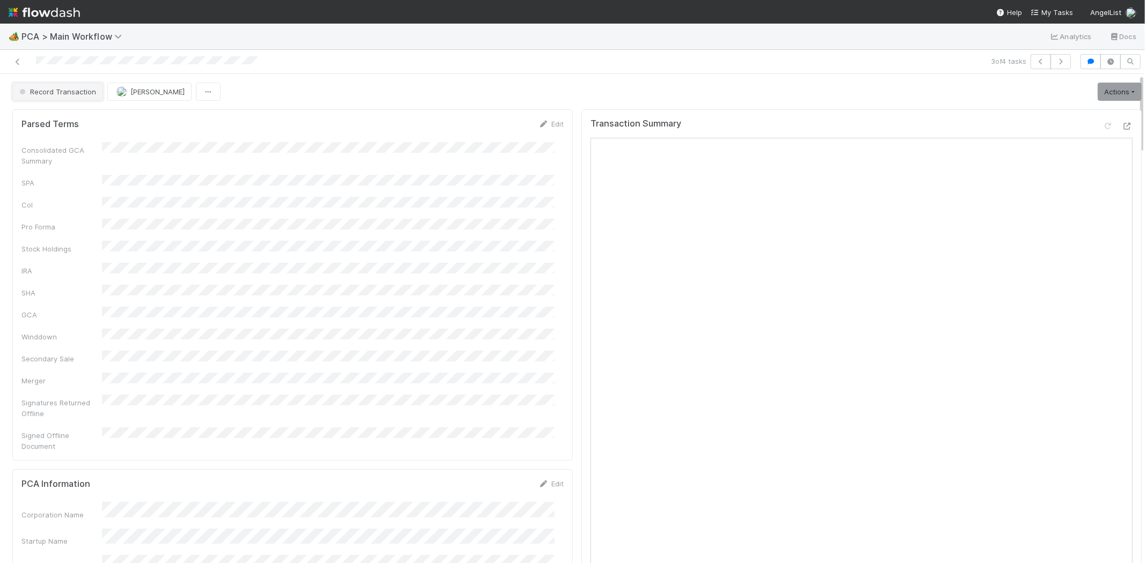
click at [54, 89] on span "Record Transaction" at bounding box center [56, 91] width 79 height 9
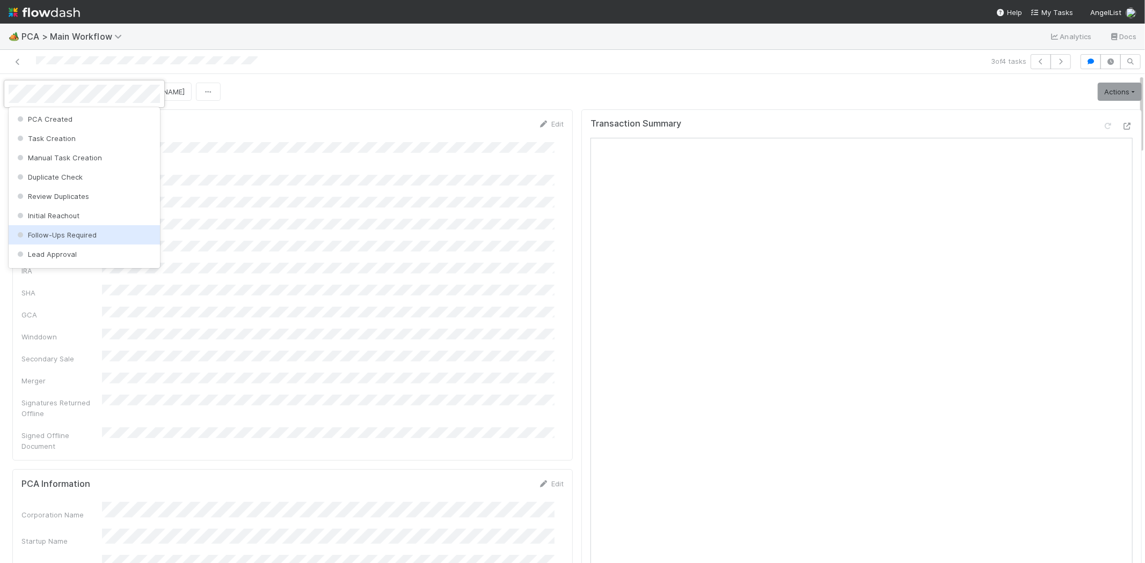
click at [78, 232] on span "Follow-Ups Required" at bounding box center [56, 235] width 82 height 9
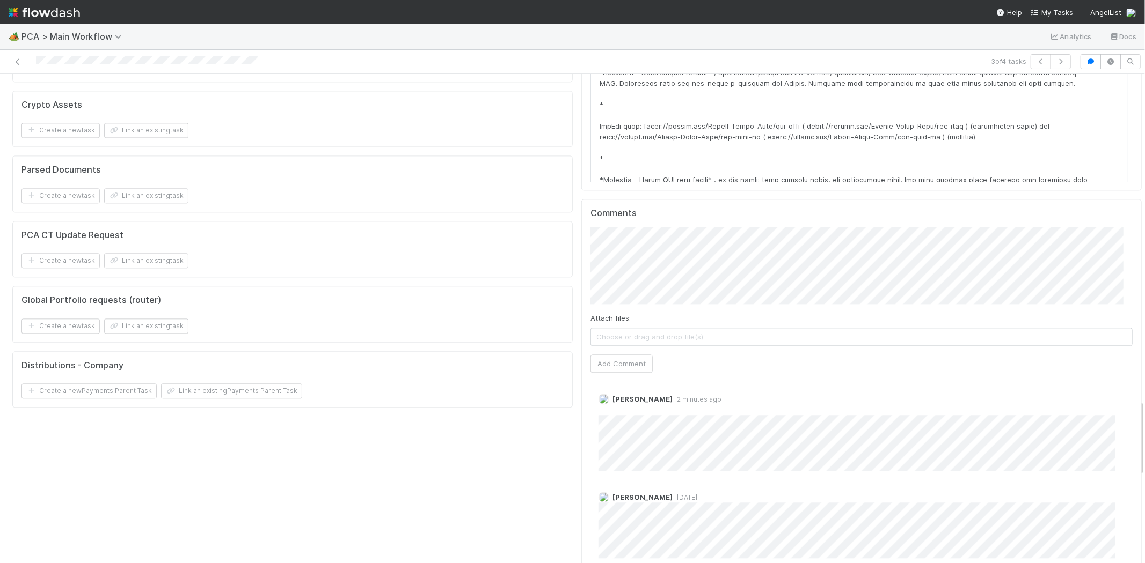
scroll to position [2086, 0]
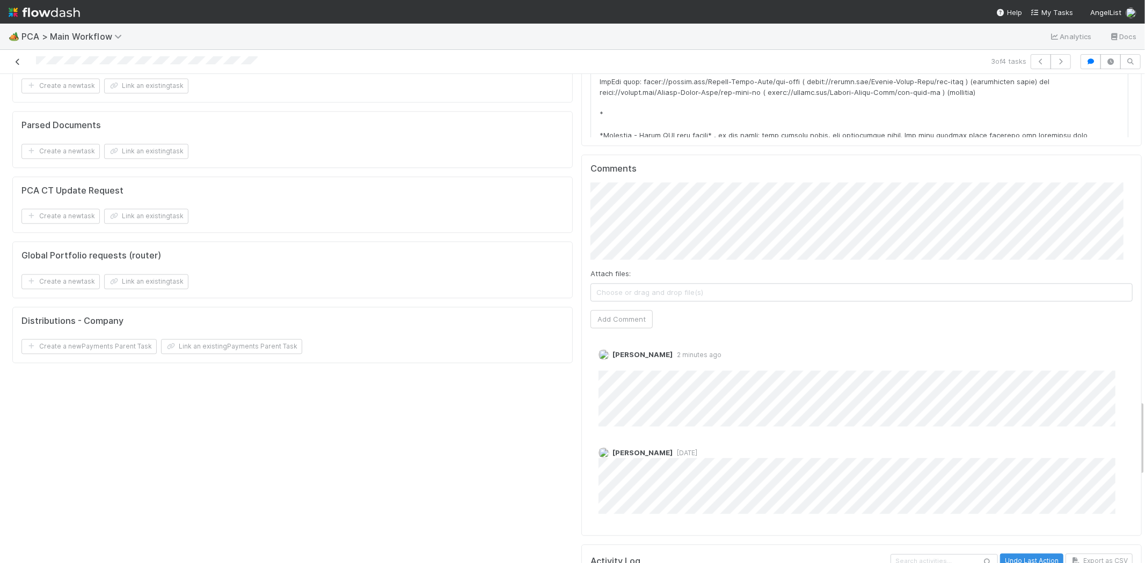
click at [19, 57] on link at bounding box center [17, 61] width 11 height 11
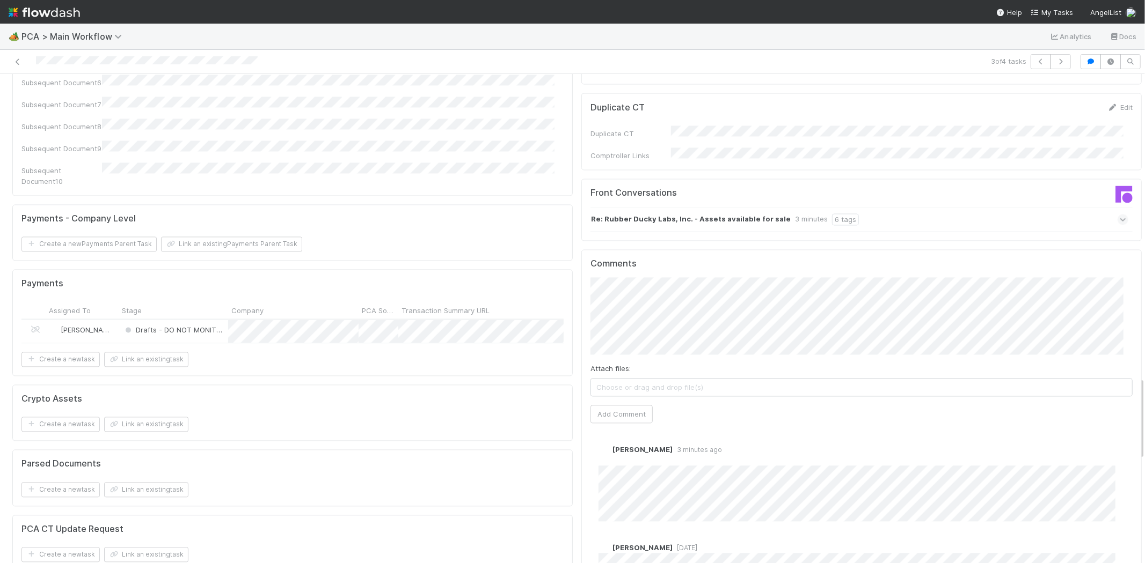
scroll to position [1789, 0]
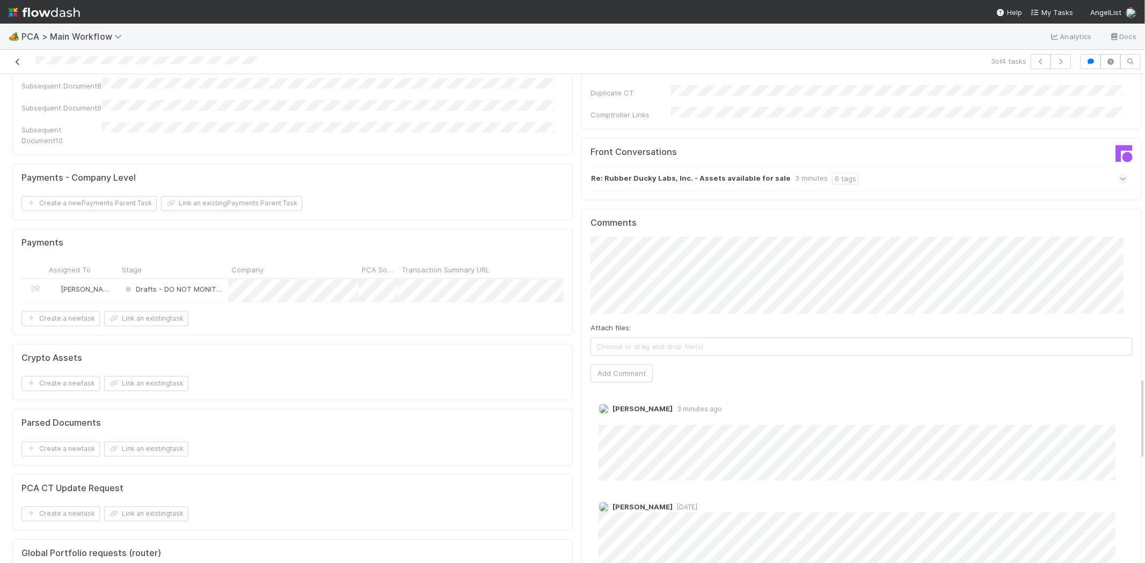
click at [20, 63] on icon at bounding box center [17, 61] width 11 height 7
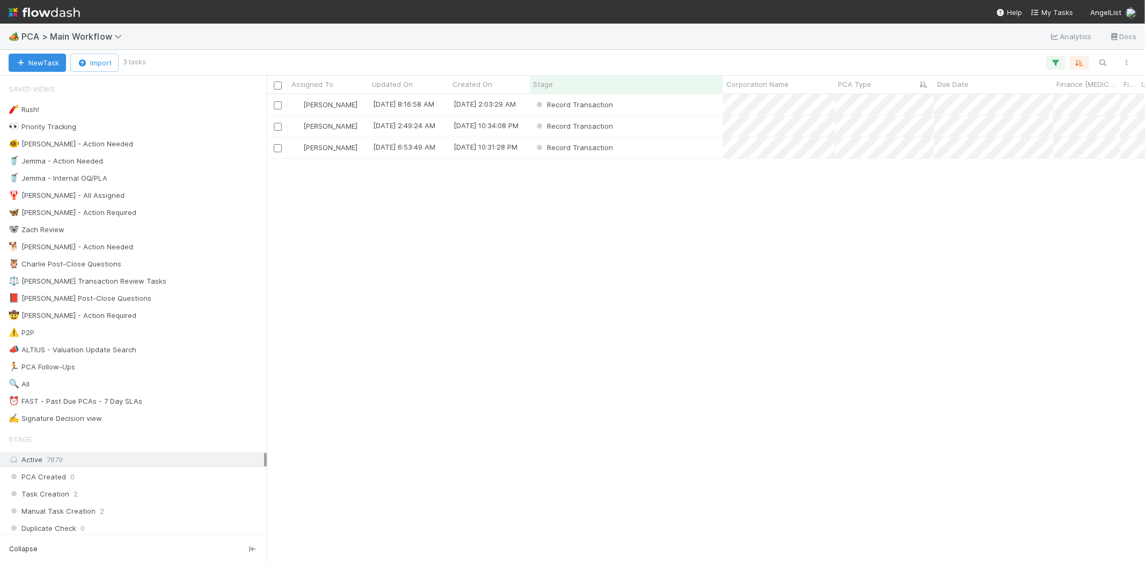
scroll to position [460, 868]
click at [673, 146] on div "Record Transaction" at bounding box center [626, 147] width 193 height 21
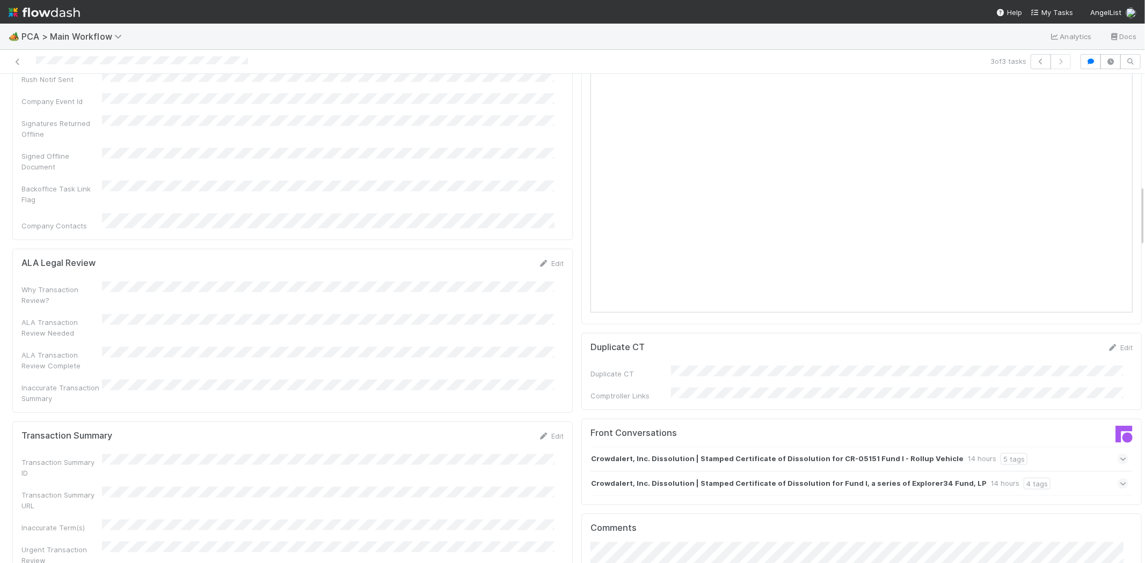
scroll to position [894, 0]
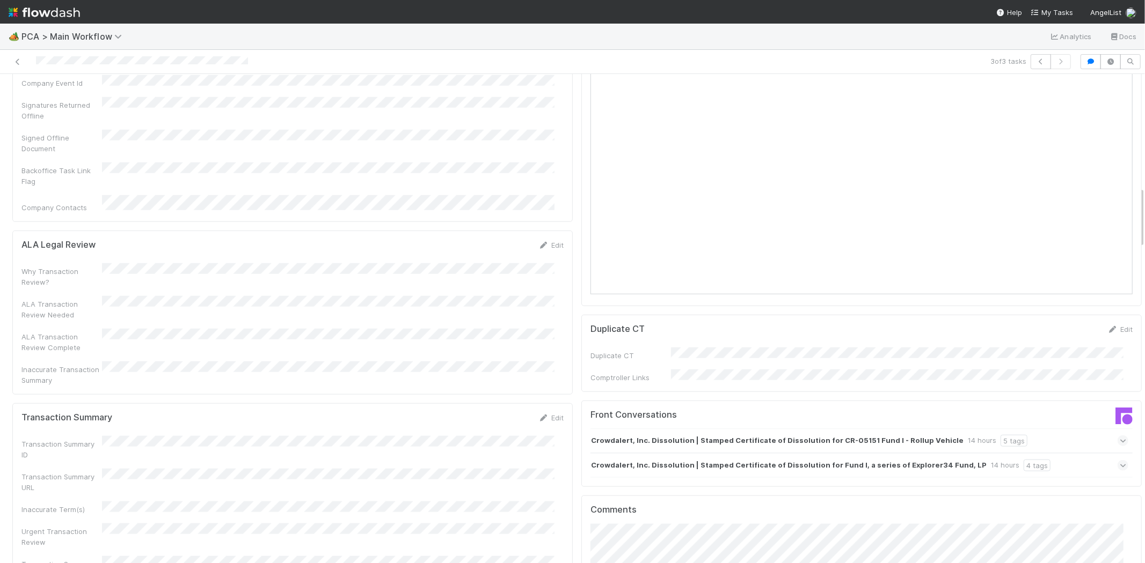
drag, startPoint x: 546, startPoint y: 325, endPoint x: 444, endPoint y: 349, distance: 104.7
click at [546, 414] on link "Edit" at bounding box center [550, 418] width 25 height 9
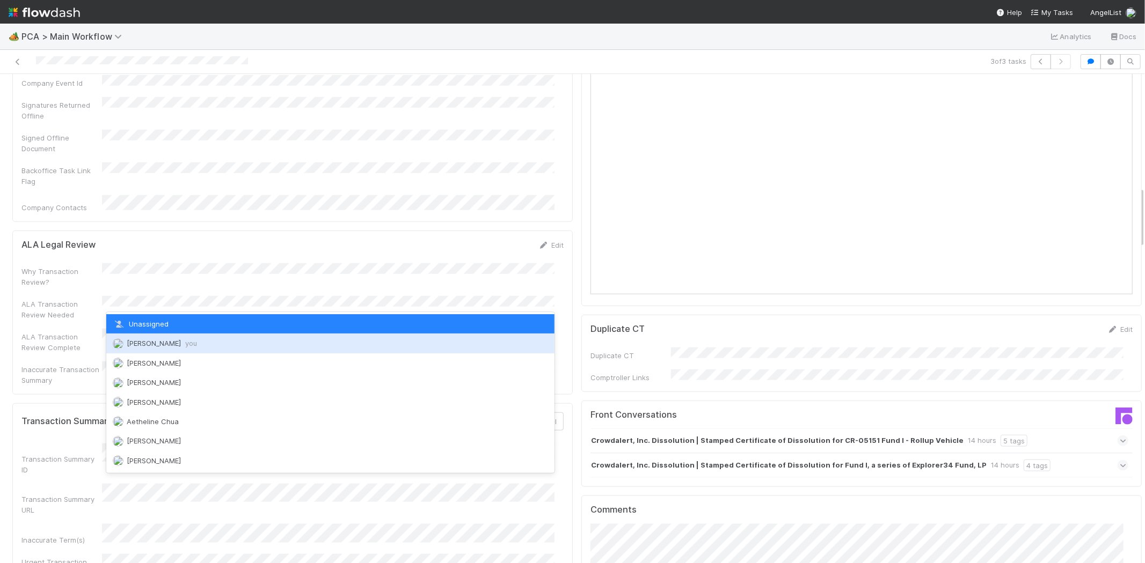
click at [165, 343] on span "Meg Castanare you" at bounding box center [162, 343] width 70 height 9
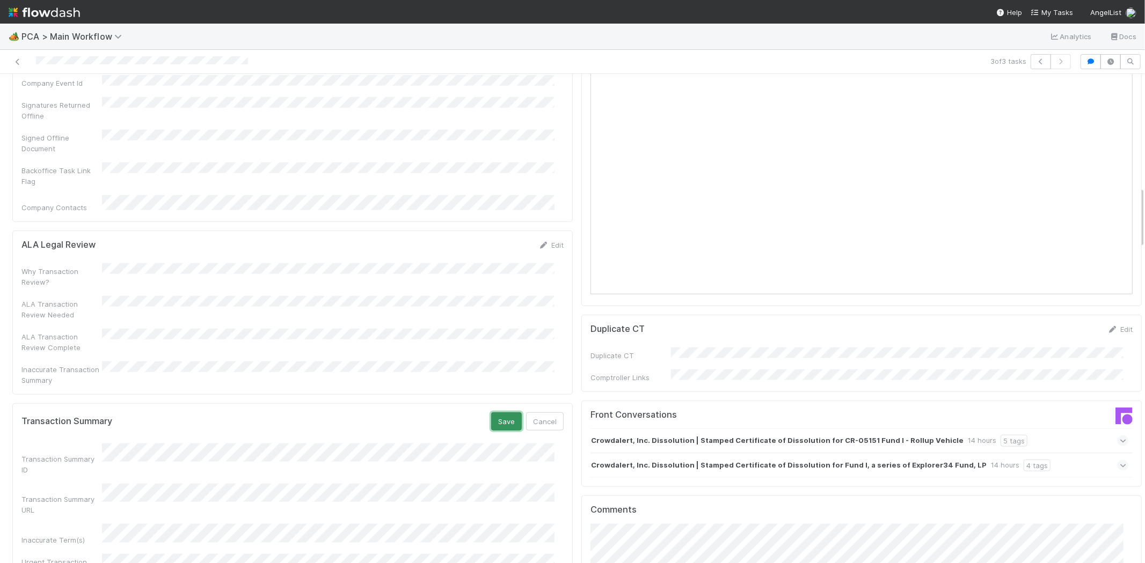
click at [493, 413] on button "Save" at bounding box center [506, 422] width 31 height 18
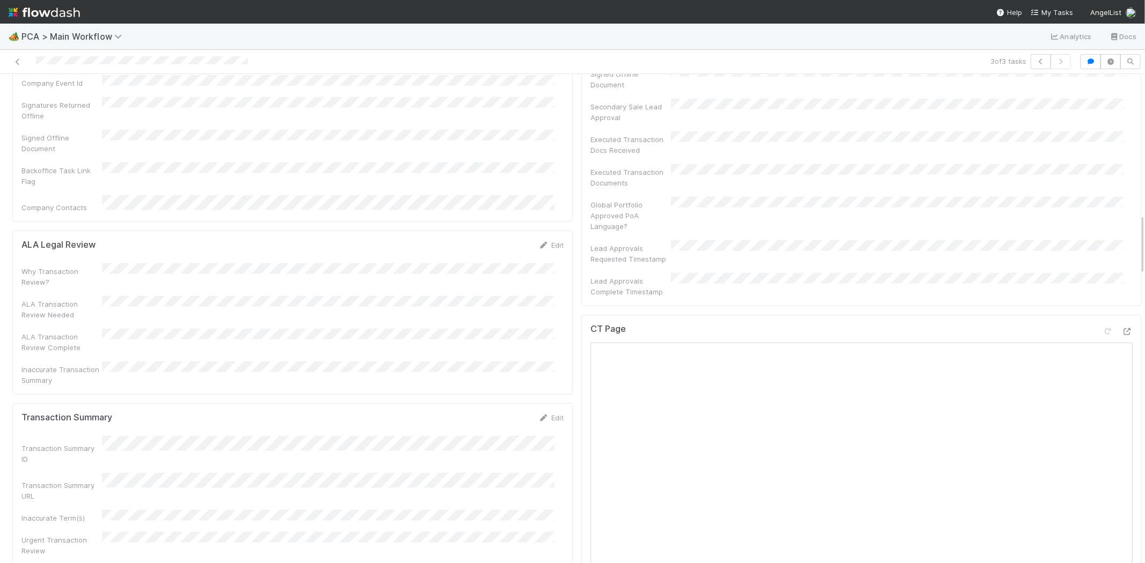
scroll to position [9, 0]
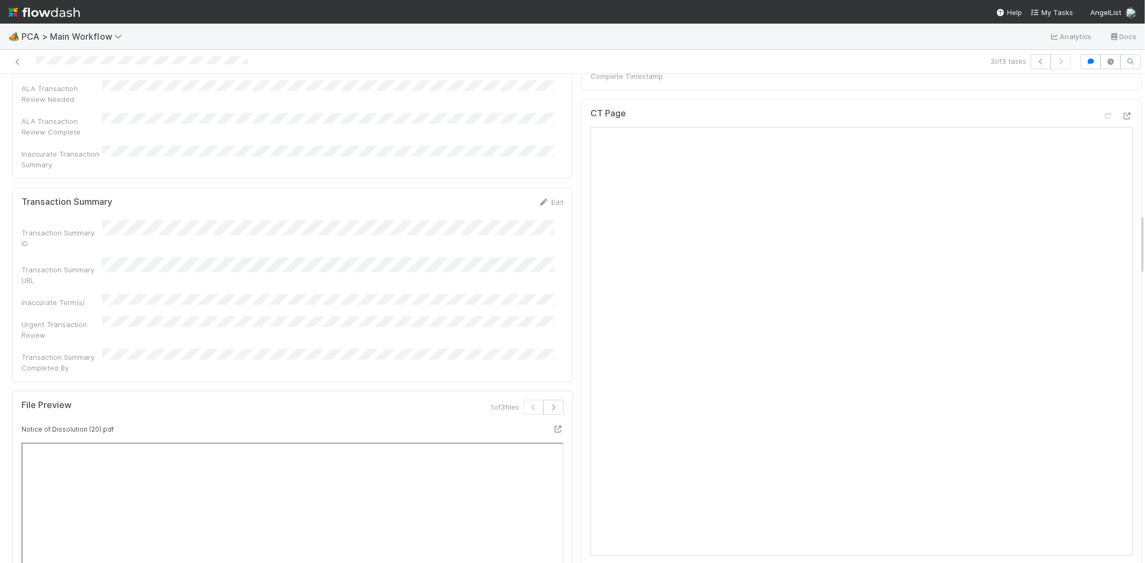
drag, startPoint x: 1123, startPoint y: 189, endPoint x: 731, endPoint y: 546, distance: 529.9
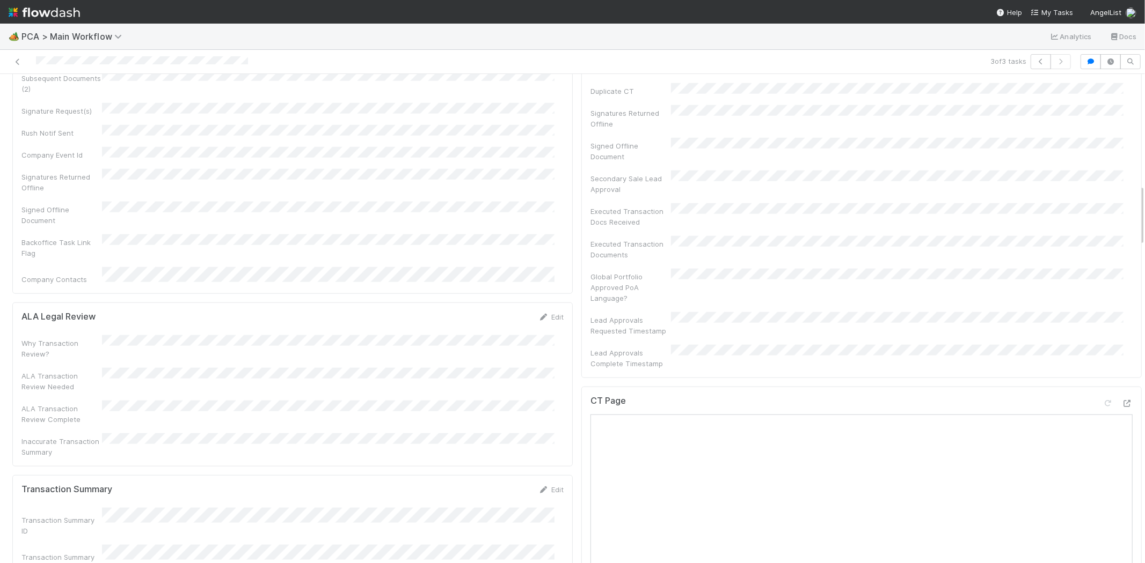
scroll to position [812, 0]
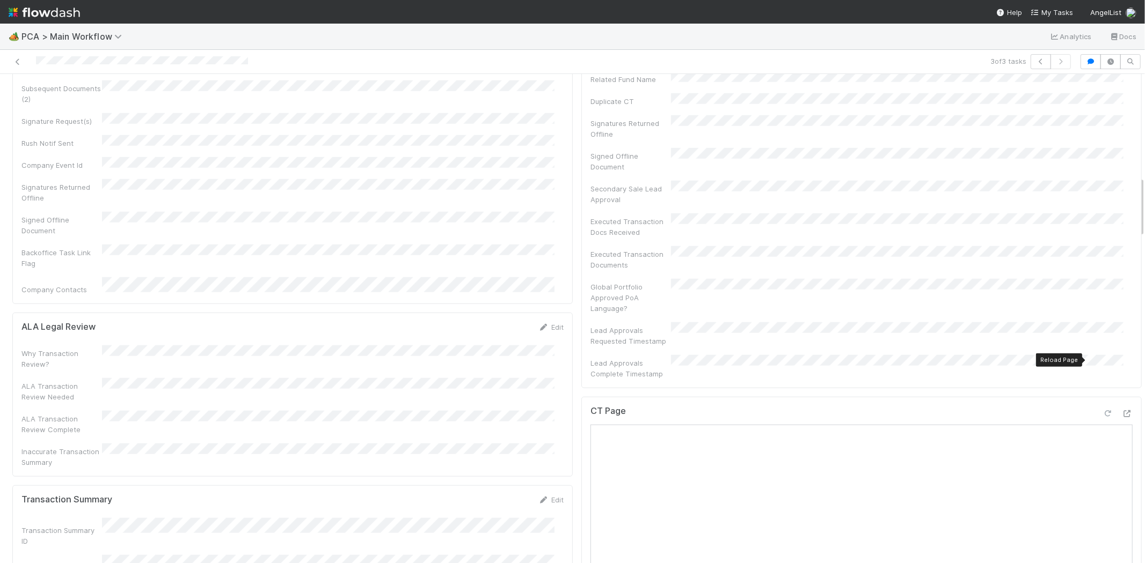
click at [1102, 411] on icon at bounding box center [1107, 414] width 11 height 7
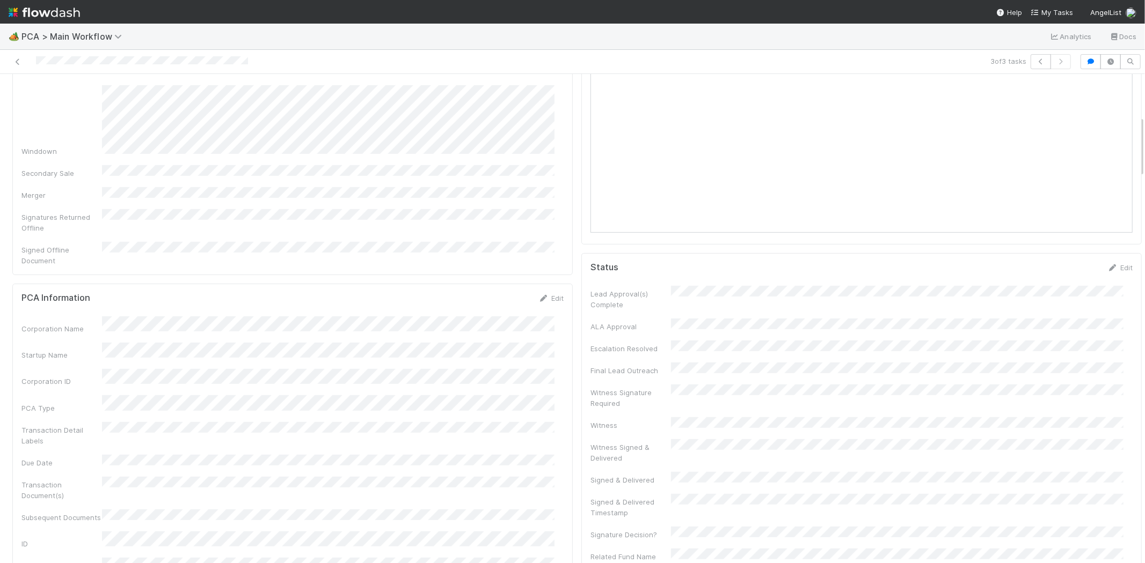
scroll to position [0, 0]
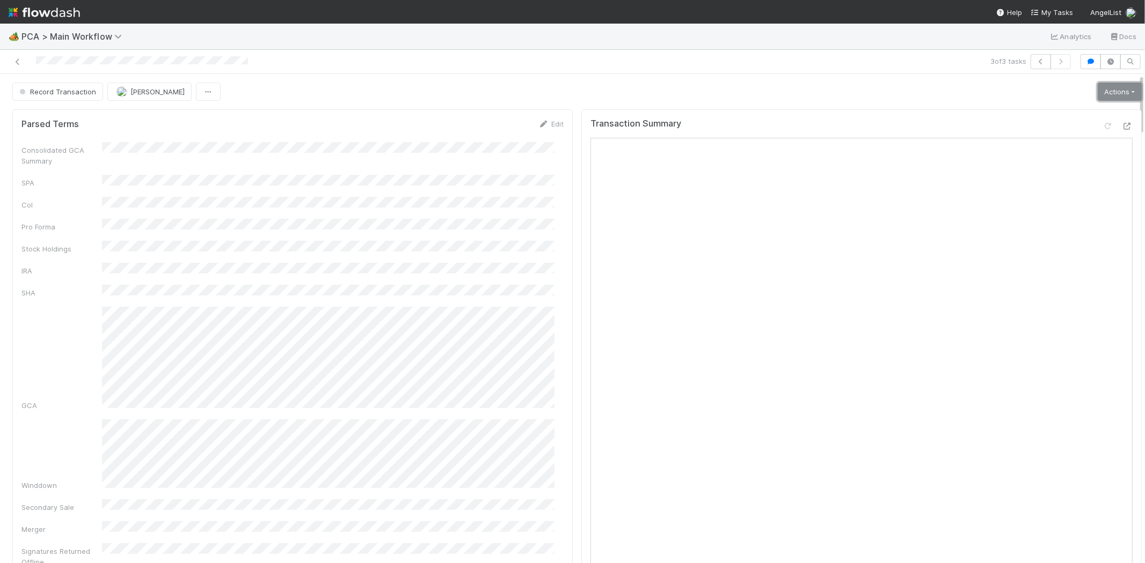
click at [1097, 83] on link "Actions" at bounding box center [1119, 92] width 44 height 18
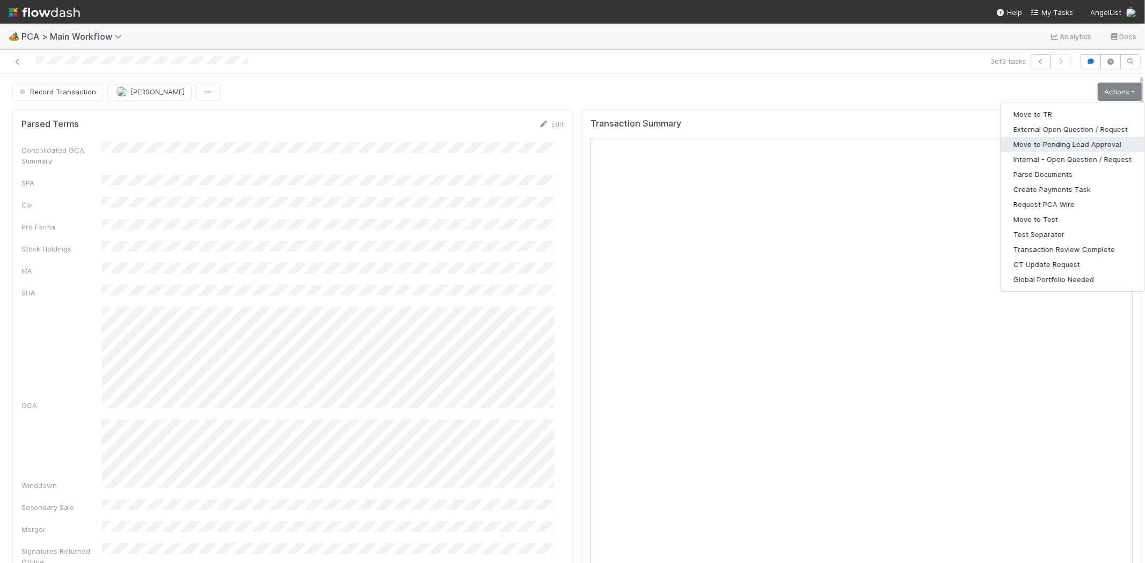
click at [1081, 137] on button "Move to Pending Lead Approval" at bounding box center [1072, 144] width 144 height 15
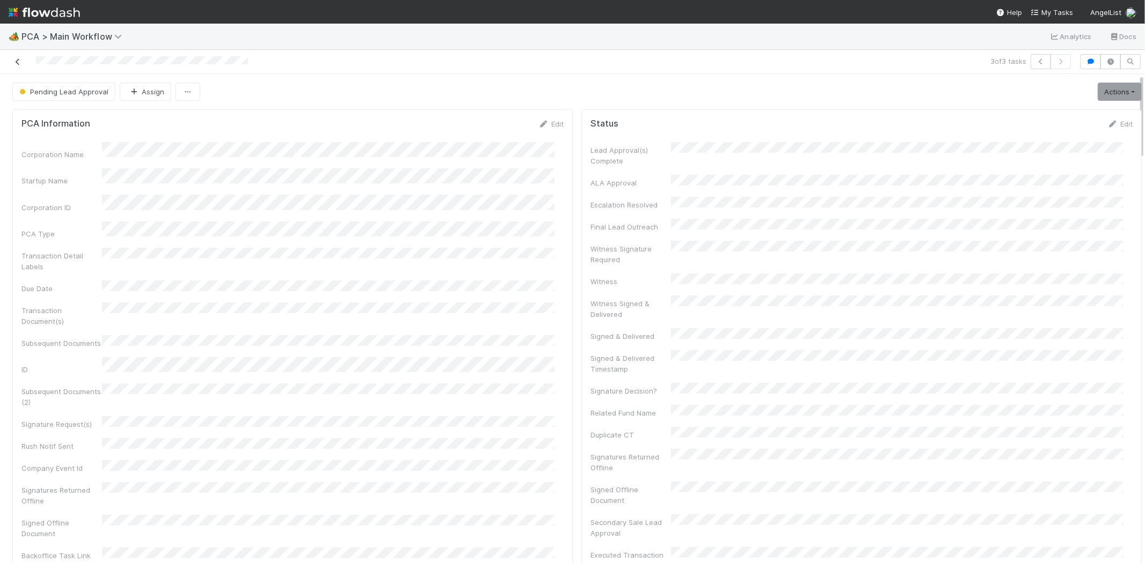
click at [19, 58] on icon at bounding box center [17, 61] width 11 height 7
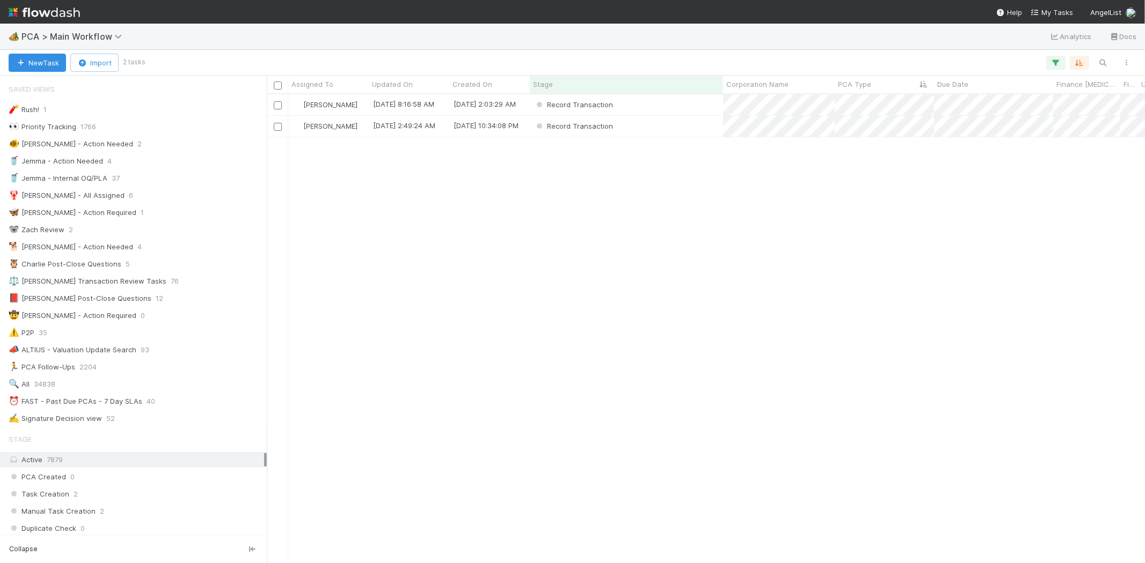
scroll to position [9, 9]
click at [682, 119] on div "Record Transaction" at bounding box center [626, 126] width 193 height 21
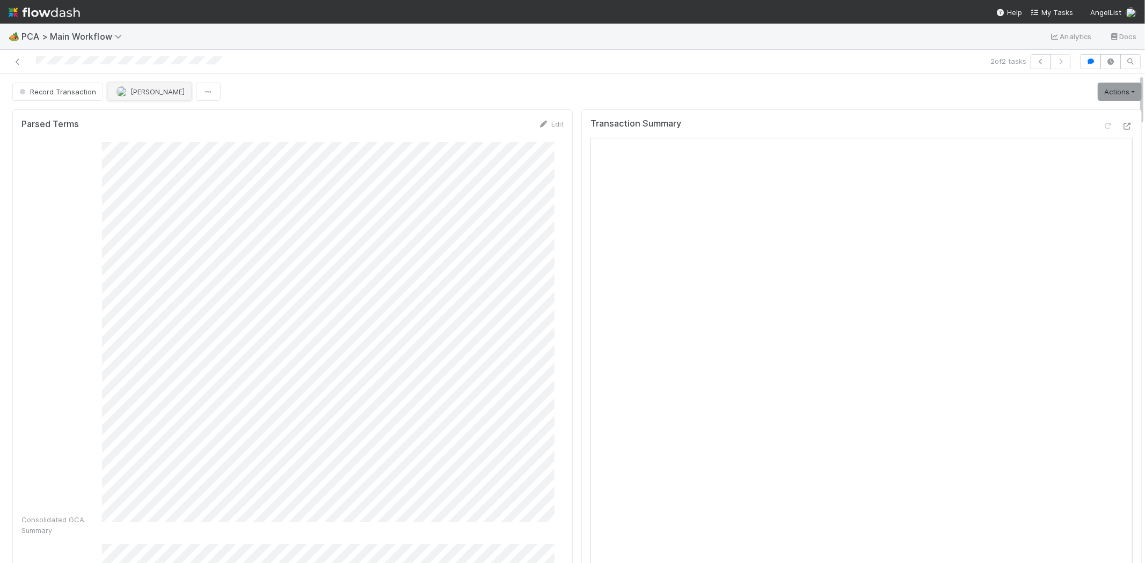
click at [167, 90] on span "[PERSON_NAME]" at bounding box center [157, 91] width 54 height 9
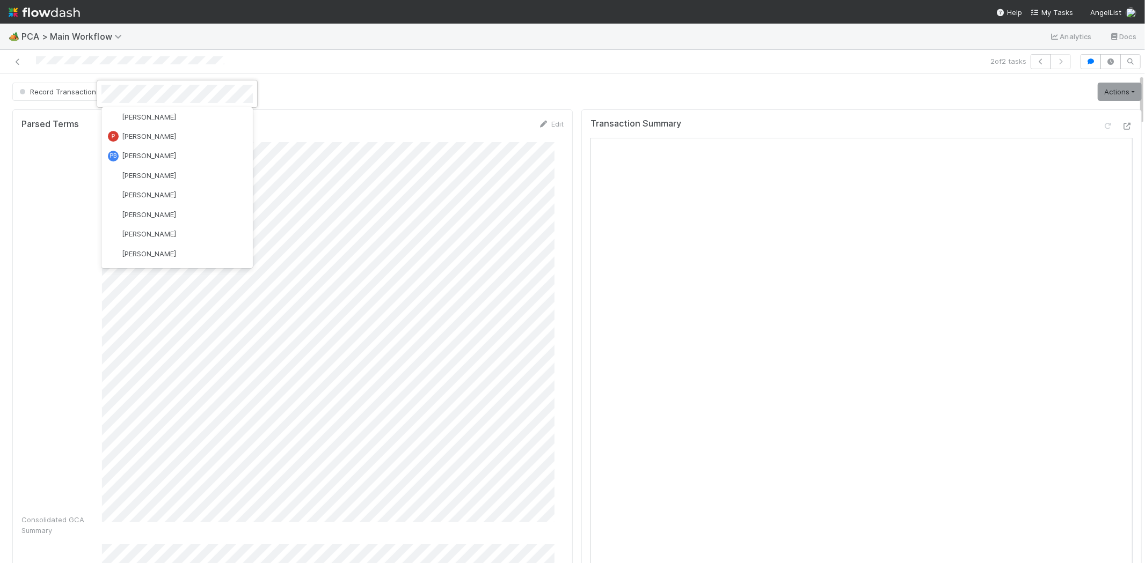
scroll to position [2862, 0]
click at [170, 299] on div "Roselyn de Villa" at bounding box center [176, 308] width 151 height 19
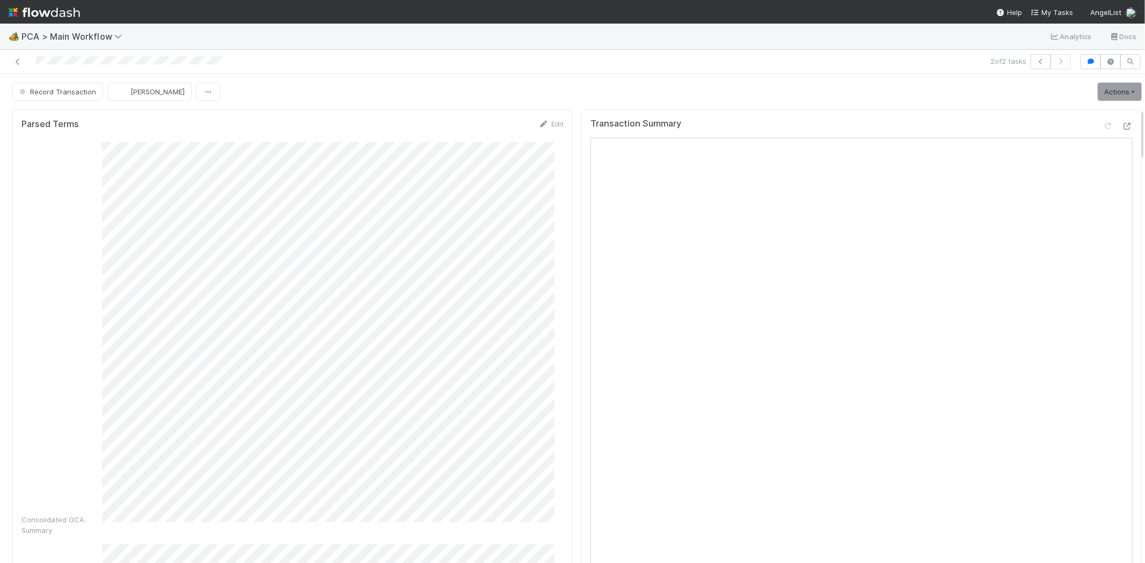
scroll to position [357, 0]
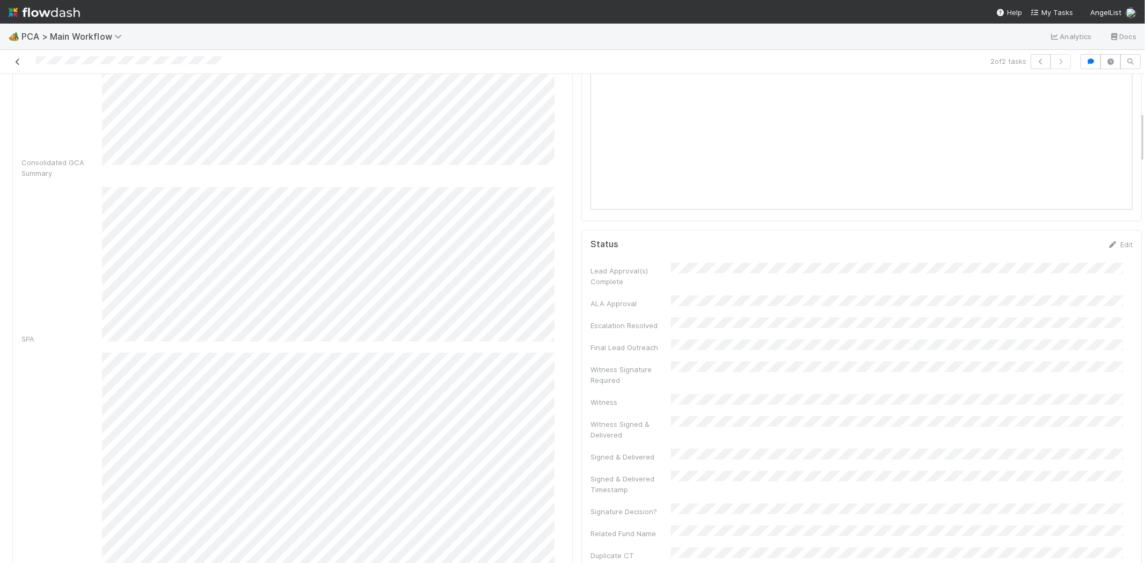
click at [16, 62] on icon at bounding box center [17, 61] width 11 height 7
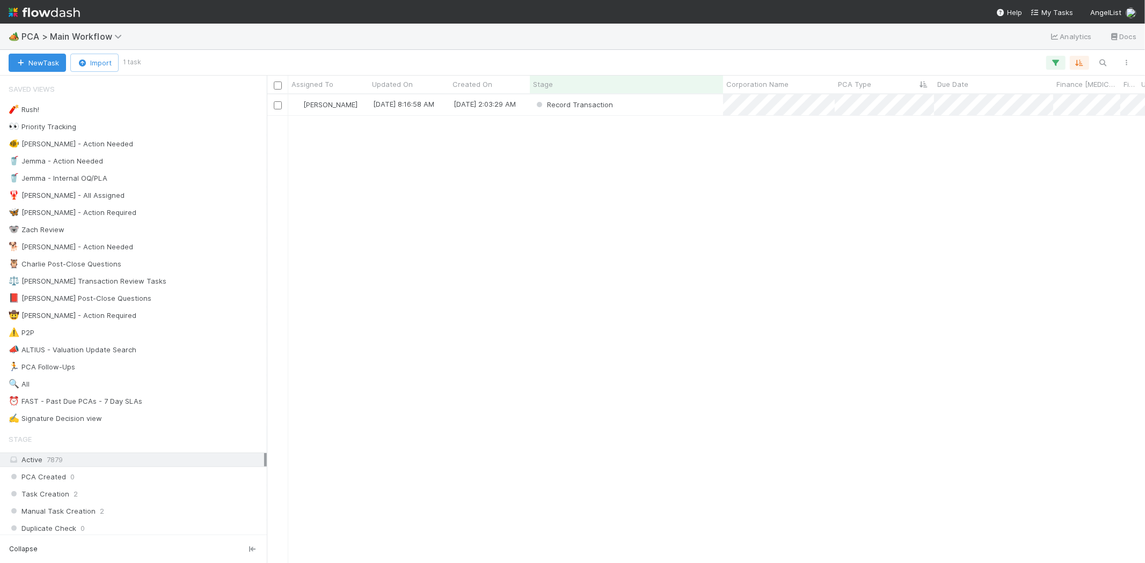
scroll to position [460, 868]
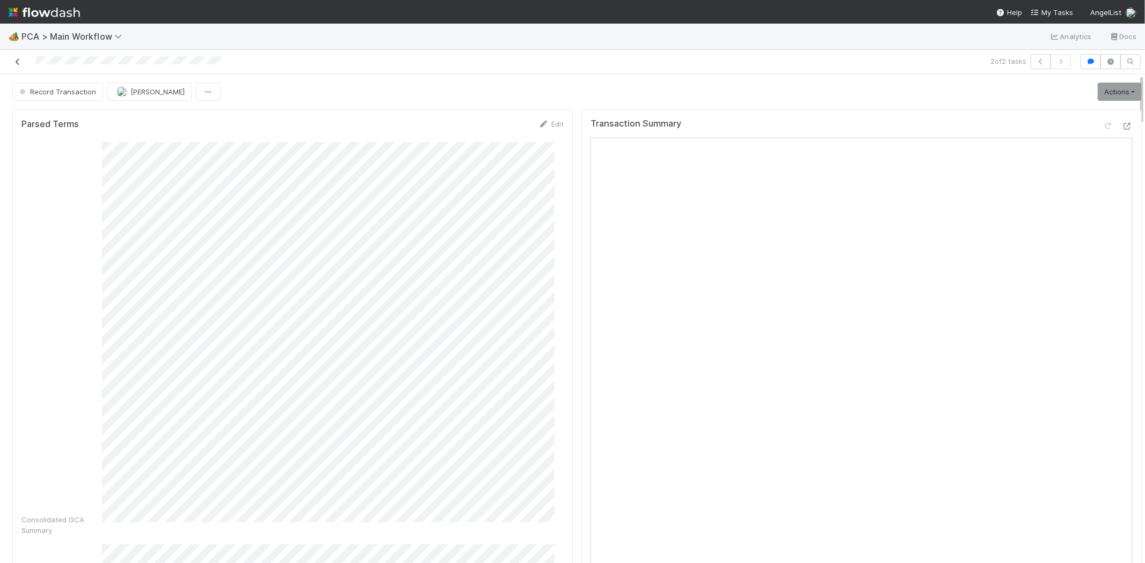
click at [18, 61] on icon at bounding box center [17, 61] width 11 height 7
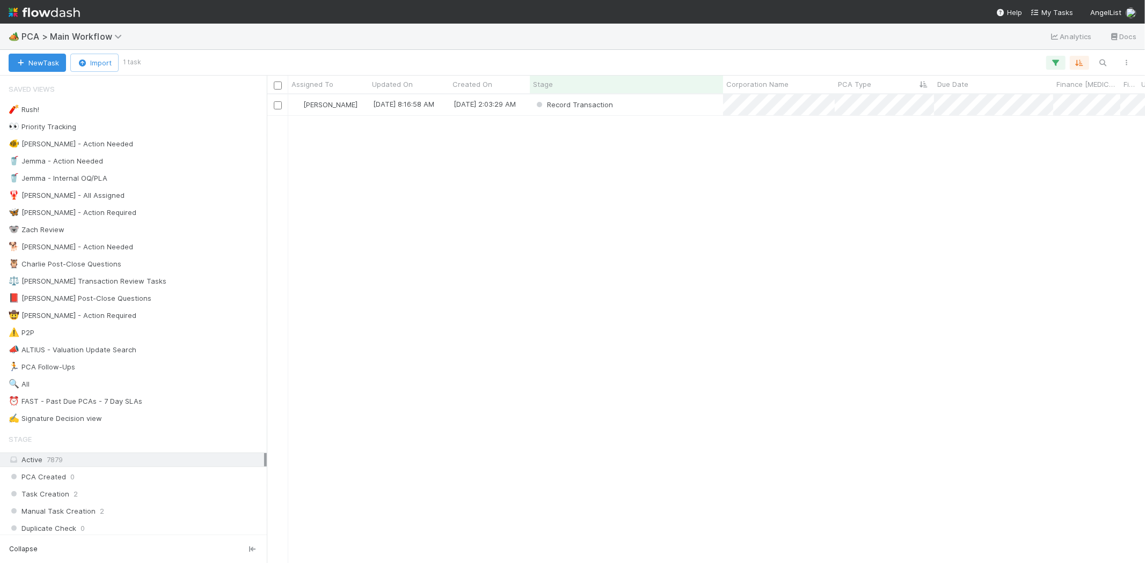
scroll to position [460, 868]
click at [654, 101] on div "Record Transaction" at bounding box center [626, 104] width 193 height 21
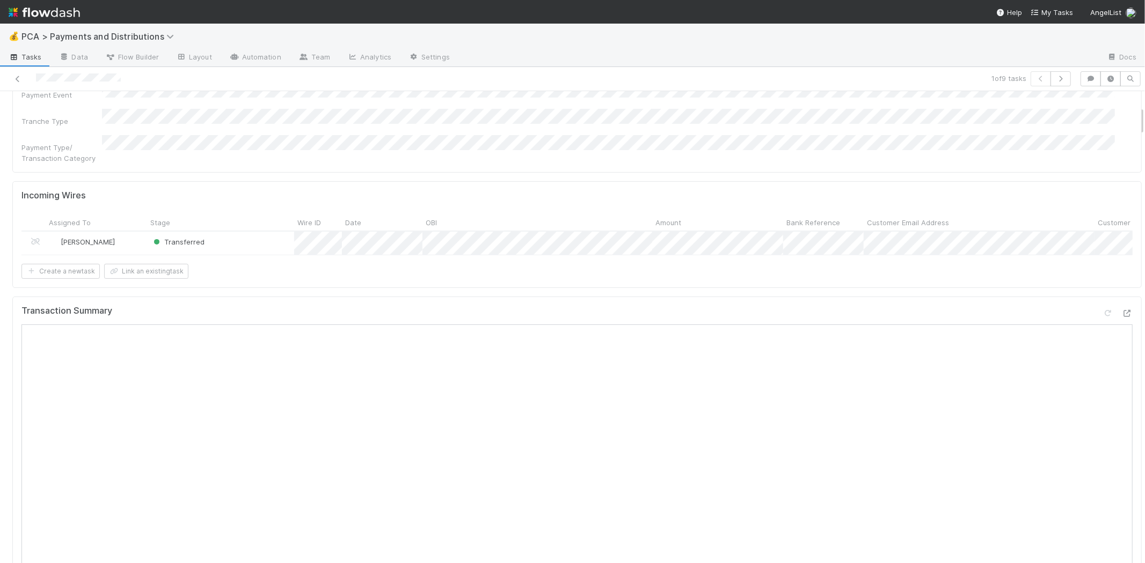
scroll to position [238, 0]
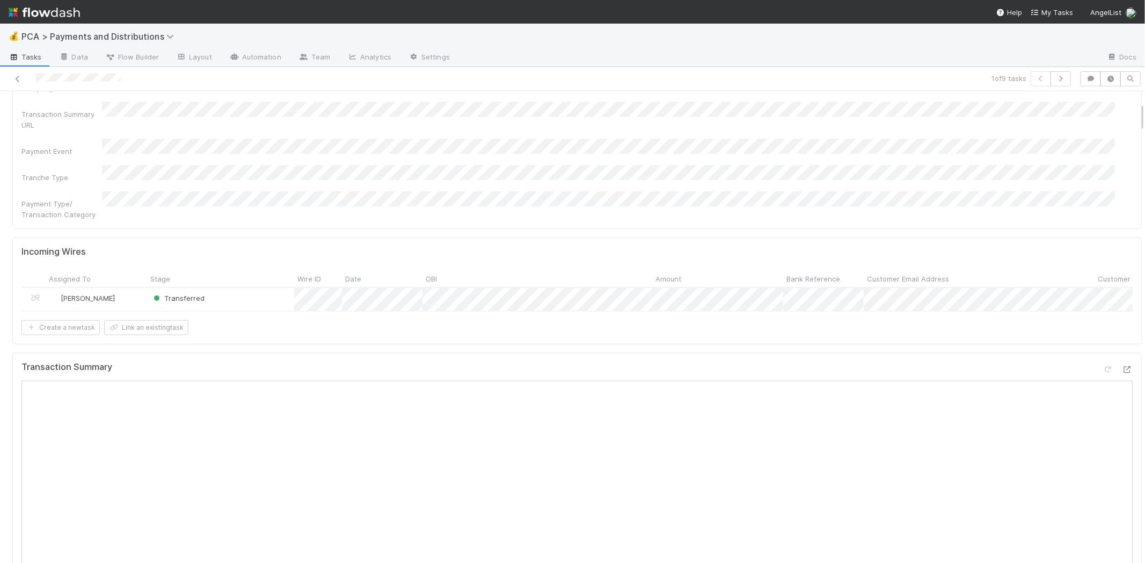
scroll to position [357, 0]
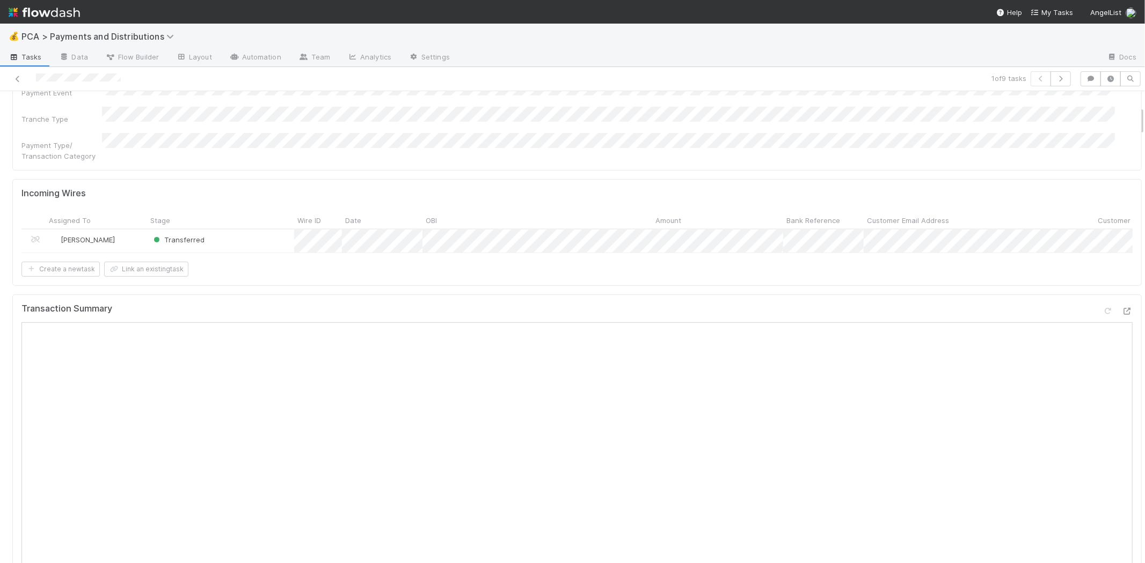
scroll to position [238, 0]
click at [154, 261] on button "Link an existing task" at bounding box center [146, 268] width 84 height 15
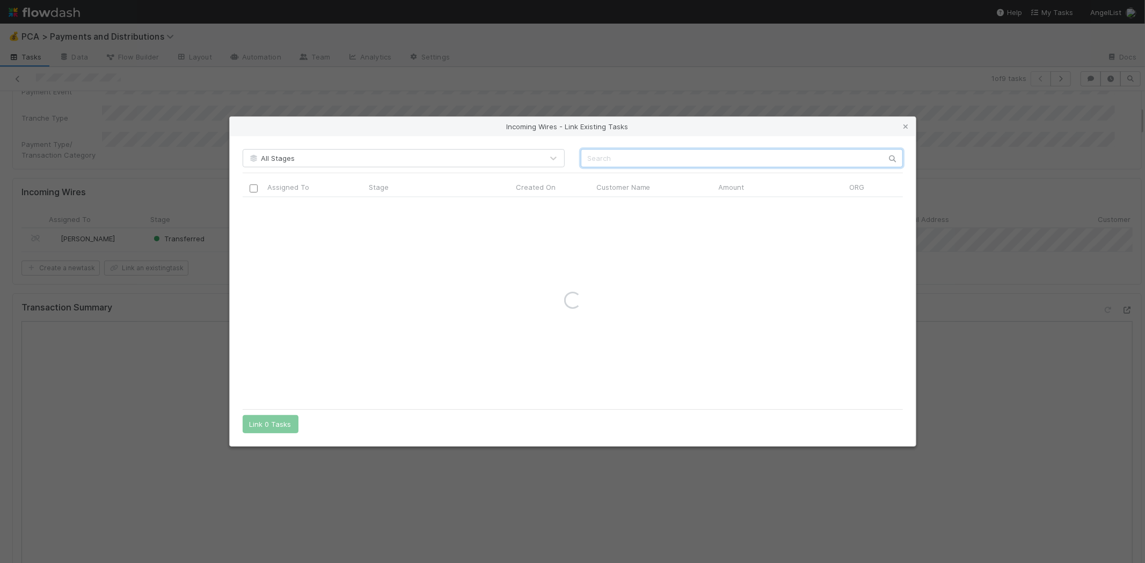
click at [606, 153] on input "text" at bounding box center [742, 158] width 322 height 18
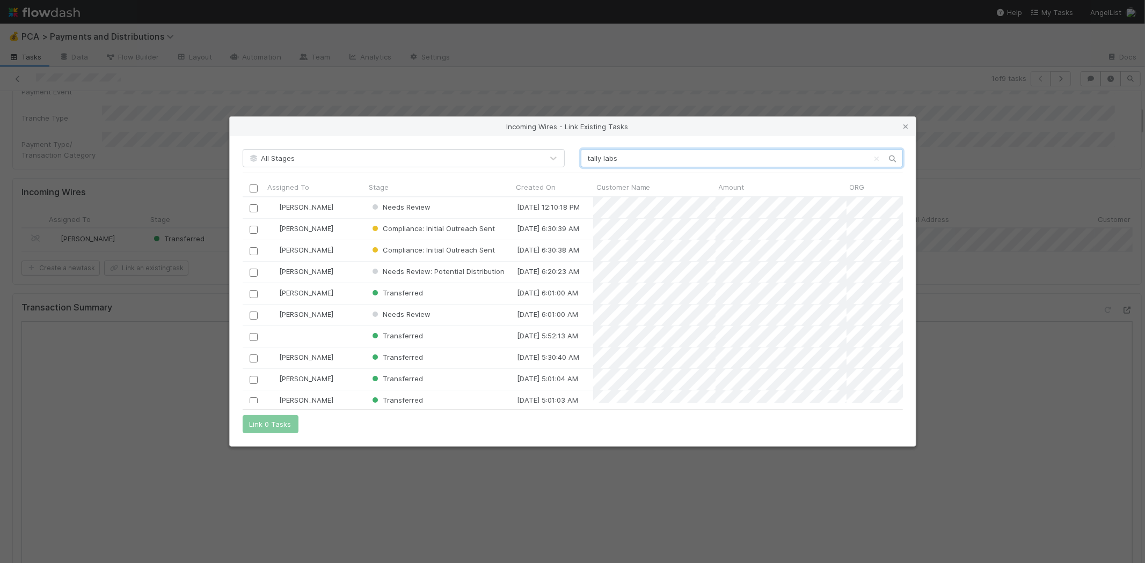
scroll to position [197, 651]
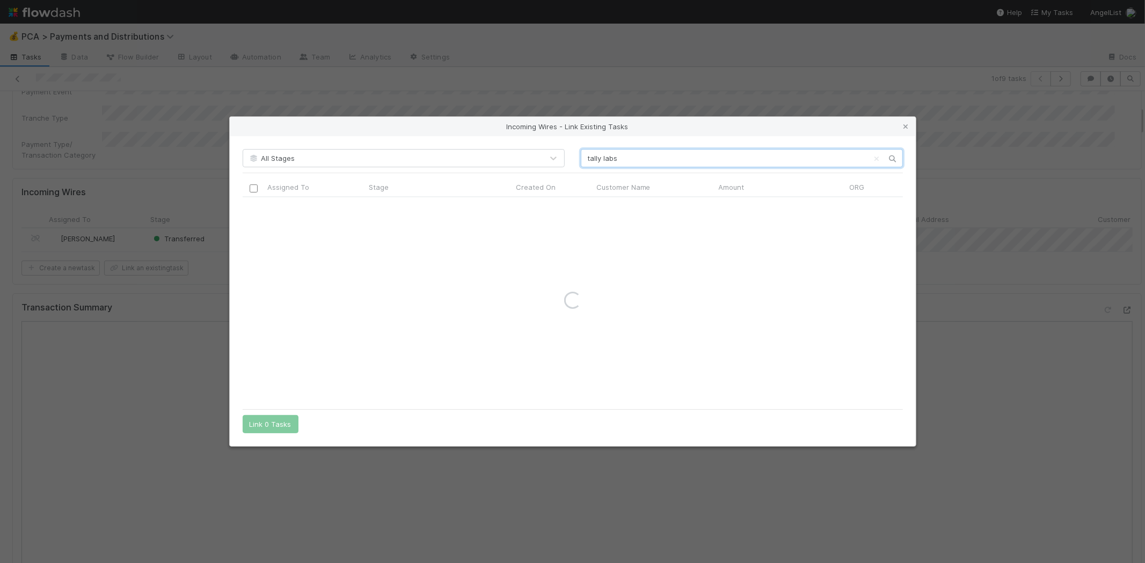
type input "tally labs"
drag, startPoint x: 905, startPoint y: 123, endPoint x: 1100, endPoint y: 233, distance: 223.7
click at [905, 124] on icon at bounding box center [905, 126] width 11 height 7
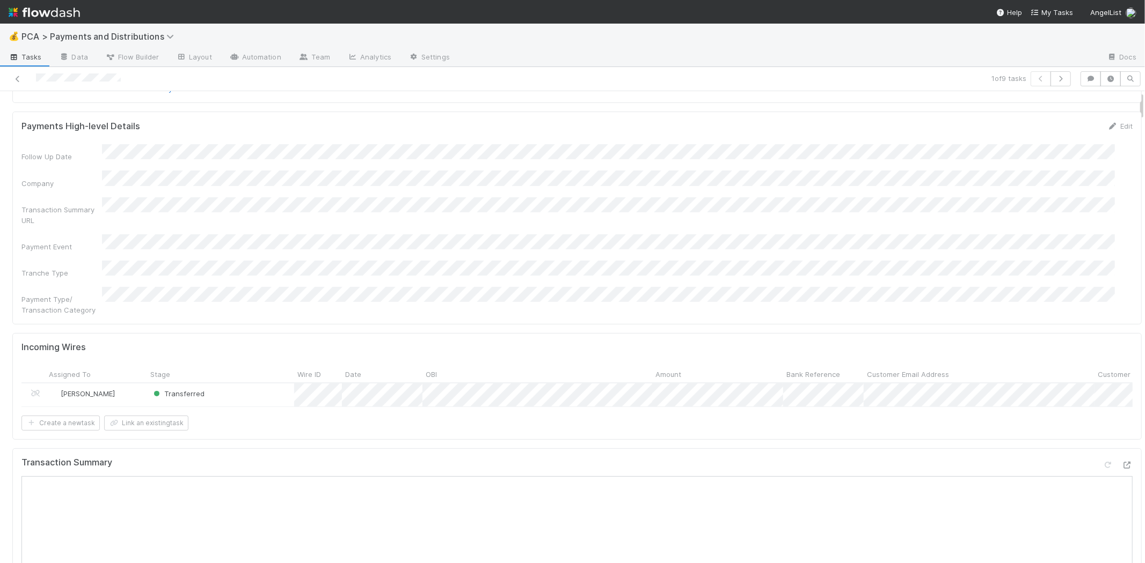
scroll to position [0, 0]
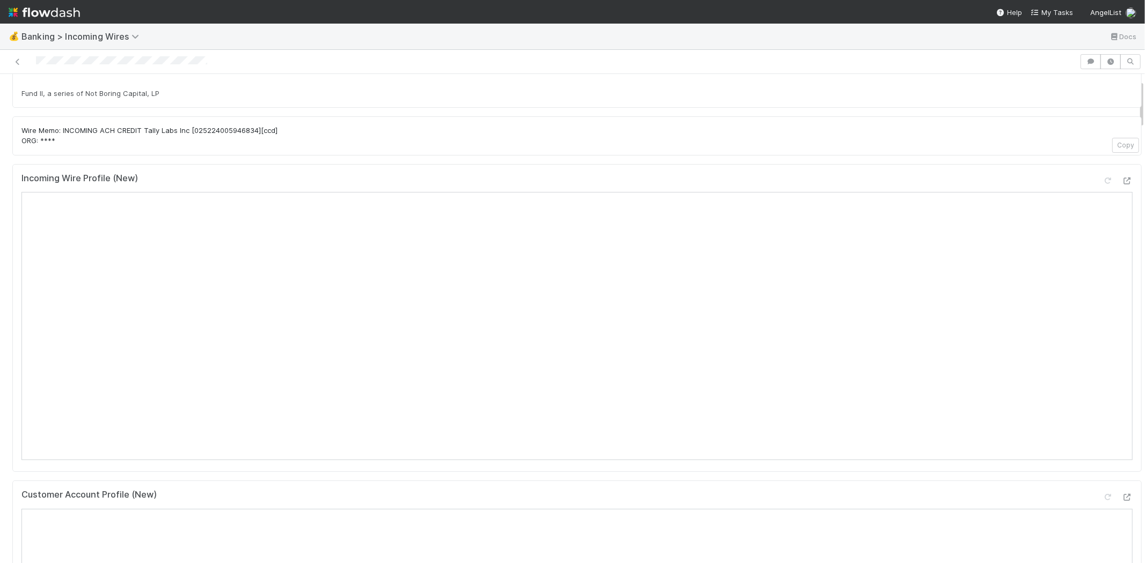
scroll to position [60, 0]
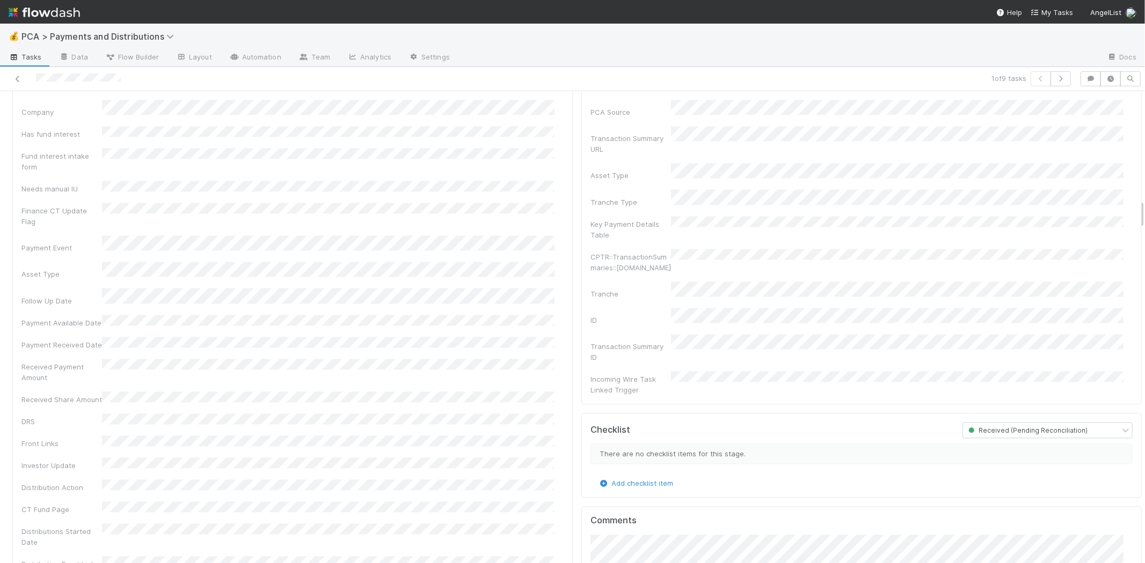
scroll to position [2086, 0]
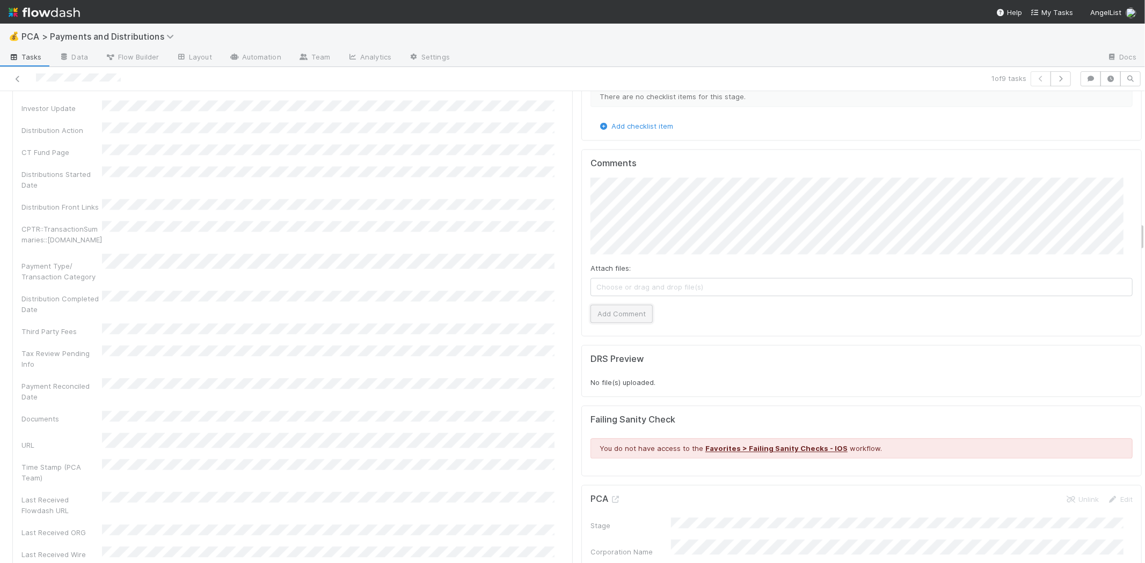
click at [621, 305] on button "Add Comment" at bounding box center [621, 314] width 62 height 18
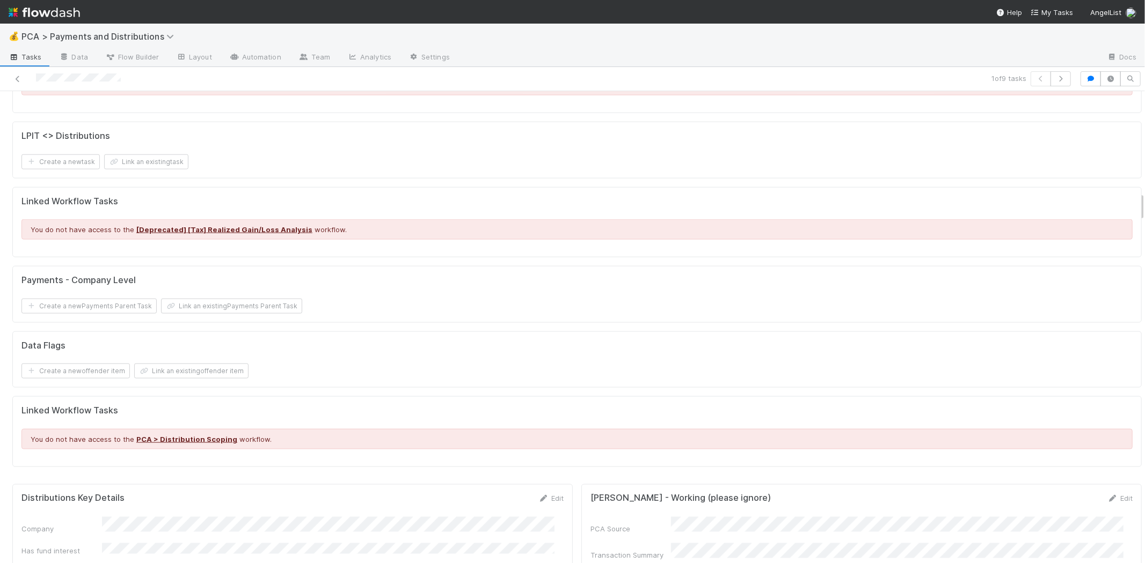
scroll to position [1610, 0]
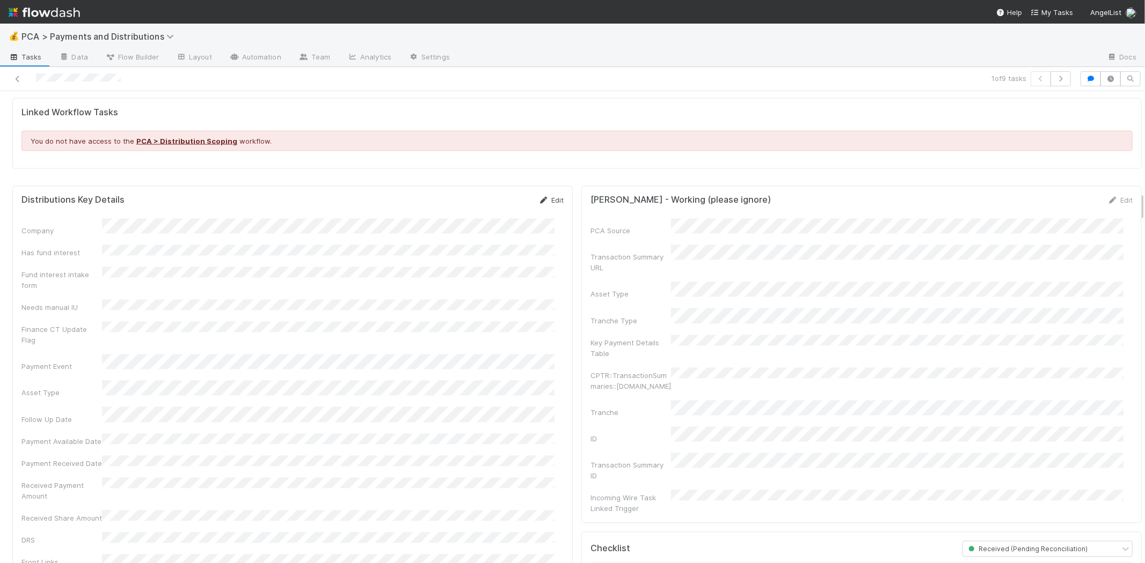
click at [543, 196] on link "Edit" at bounding box center [550, 200] width 25 height 9
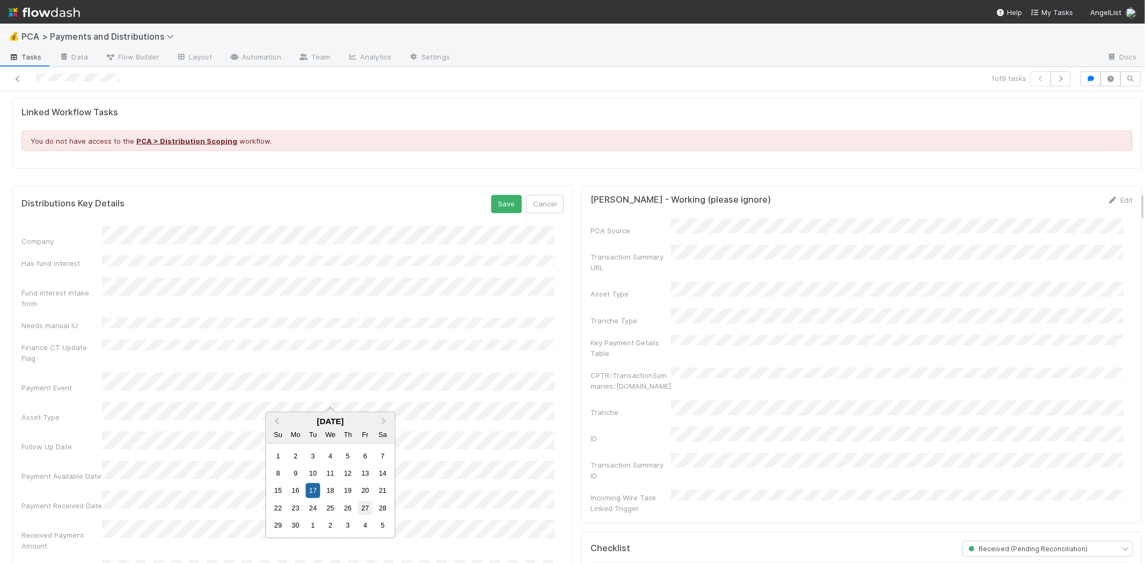
click at [365, 505] on div "27" at bounding box center [365, 508] width 14 height 14
drag, startPoint x: 312, startPoint y: 507, endPoint x: 321, endPoint y: 490, distance: 19.0
click at [312, 507] on div "24" at bounding box center [312, 508] width 14 height 14
click at [496, 195] on button "Save" at bounding box center [506, 204] width 31 height 18
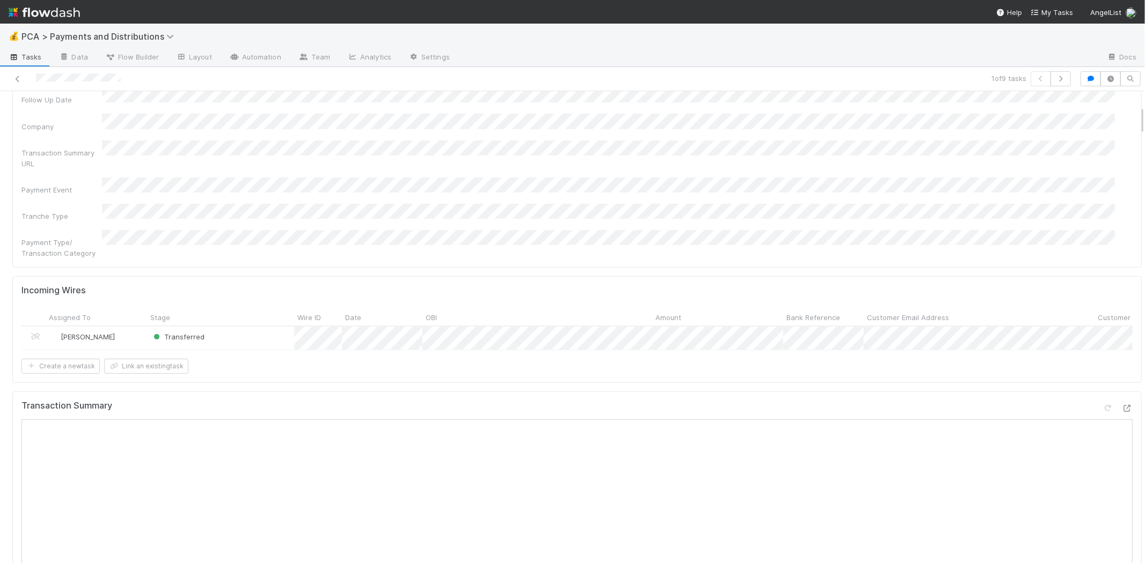
scroll to position [0, 0]
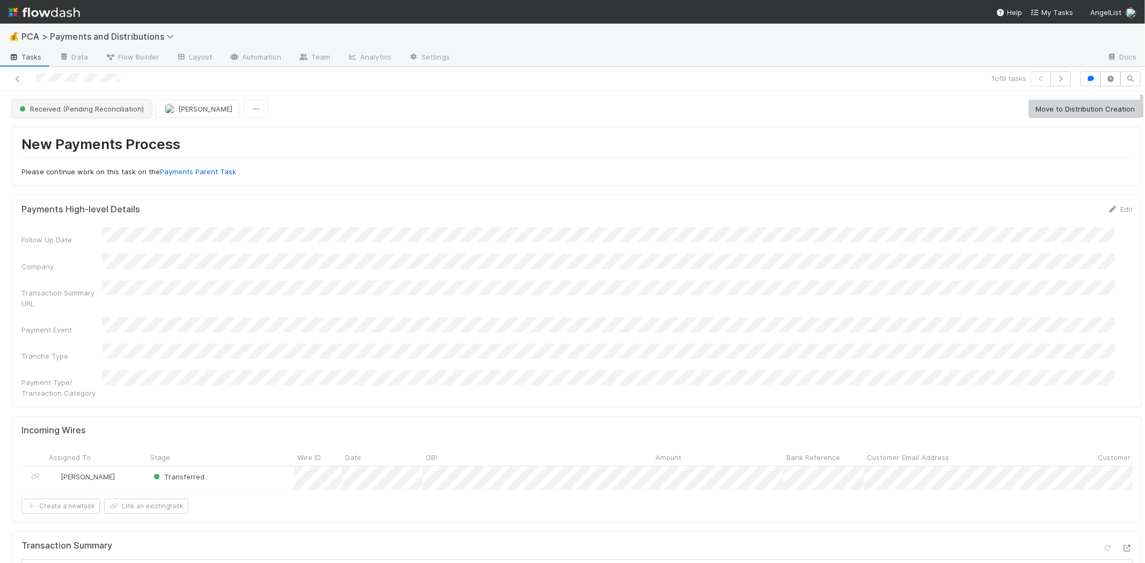
click at [112, 105] on span "Received (Pending Reconciliation)" at bounding box center [80, 109] width 127 height 9
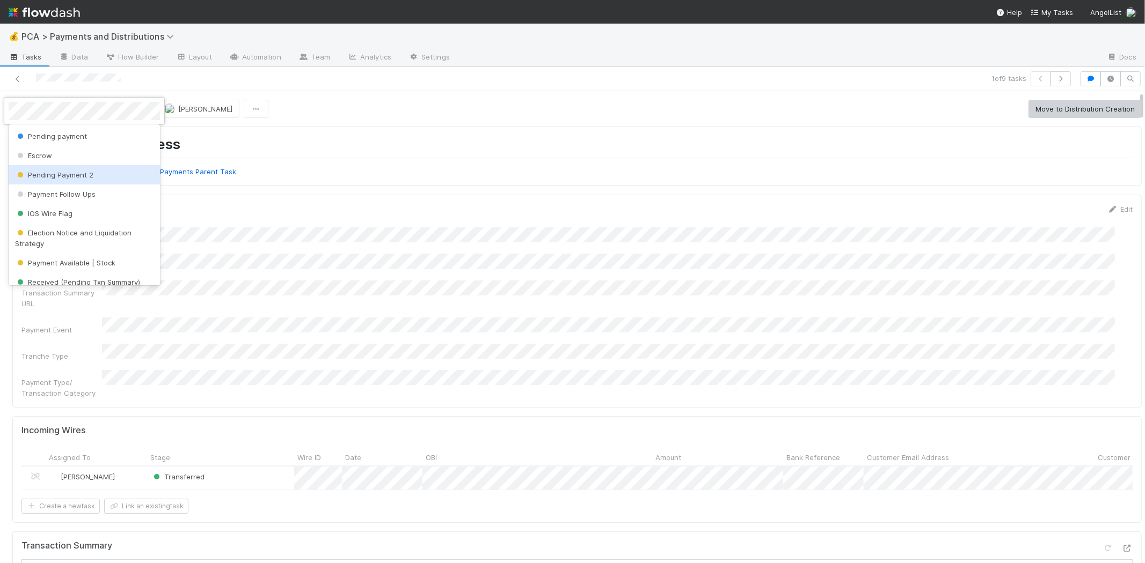
click at [115, 174] on div "Pending Payment 2" at bounding box center [84, 174] width 151 height 19
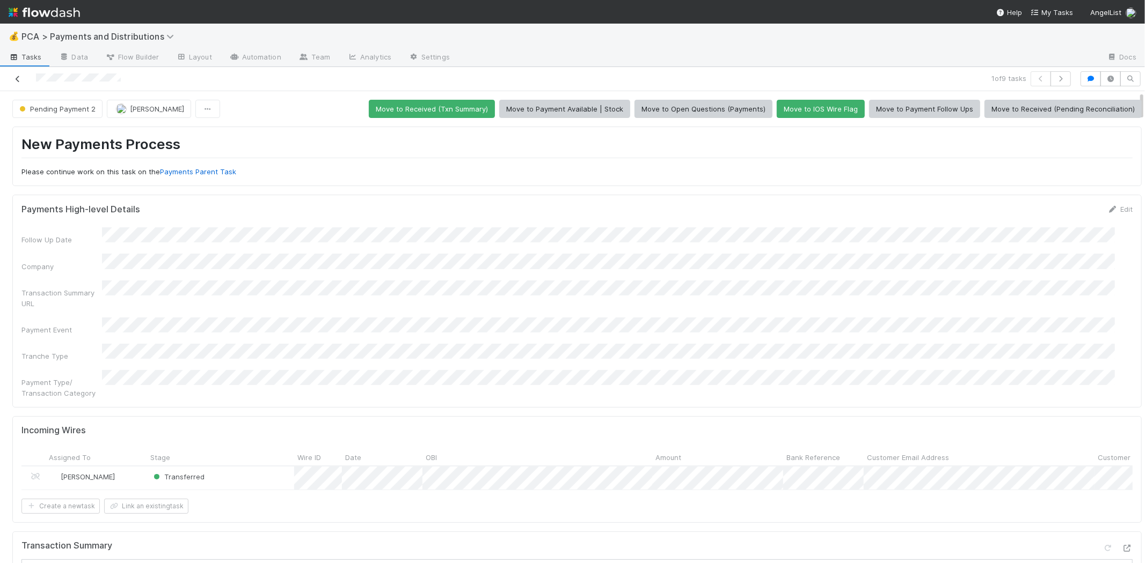
click at [17, 78] on icon at bounding box center [17, 79] width 11 height 7
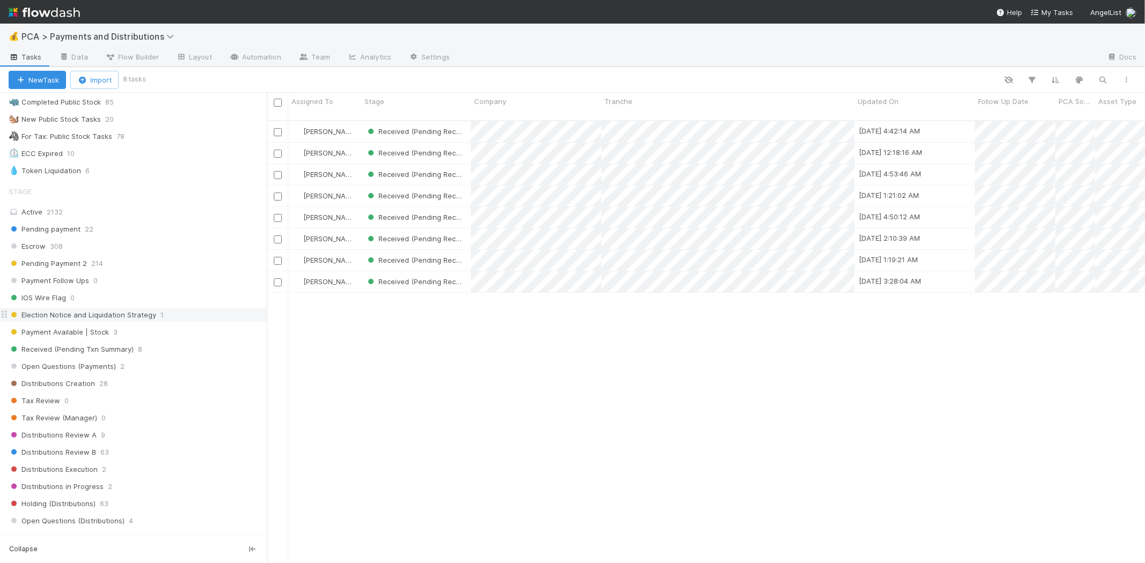
scroll to position [477, 0]
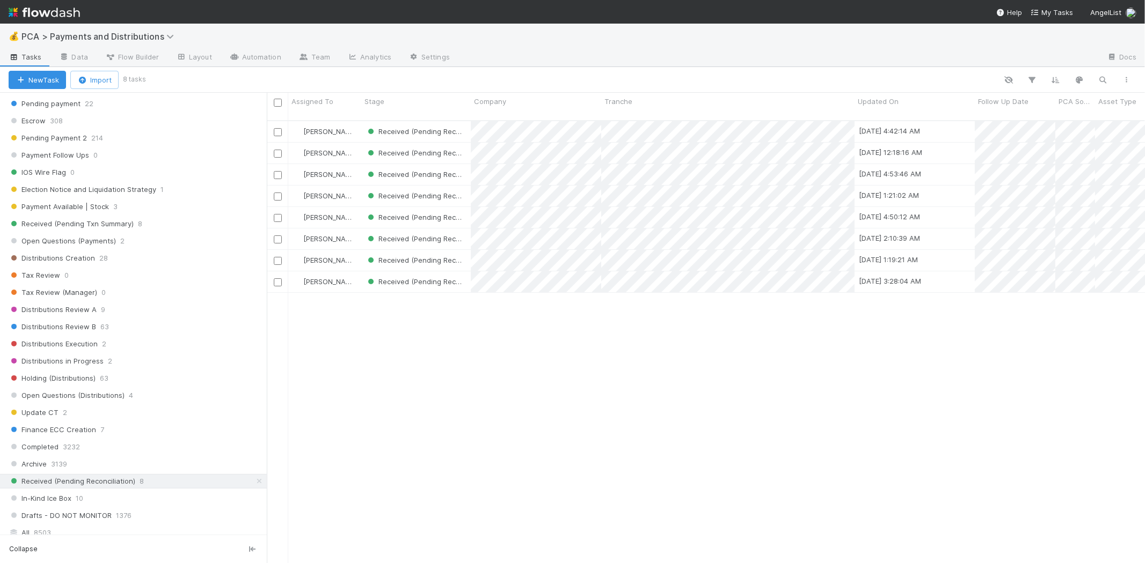
click at [672, 419] on div "Meg Castanare Received (Pending Reconciliation) 8/13/25, 4:42:14 AM 8/12/25, 12…" at bounding box center [706, 346] width 878 height 451
click at [742, 373] on div "Meg Castanare Received (Pending Reconciliation) 8/13/25, 4:42:14 AM 8/12/25, 12…" at bounding box center [706, 346] width 878 height 451
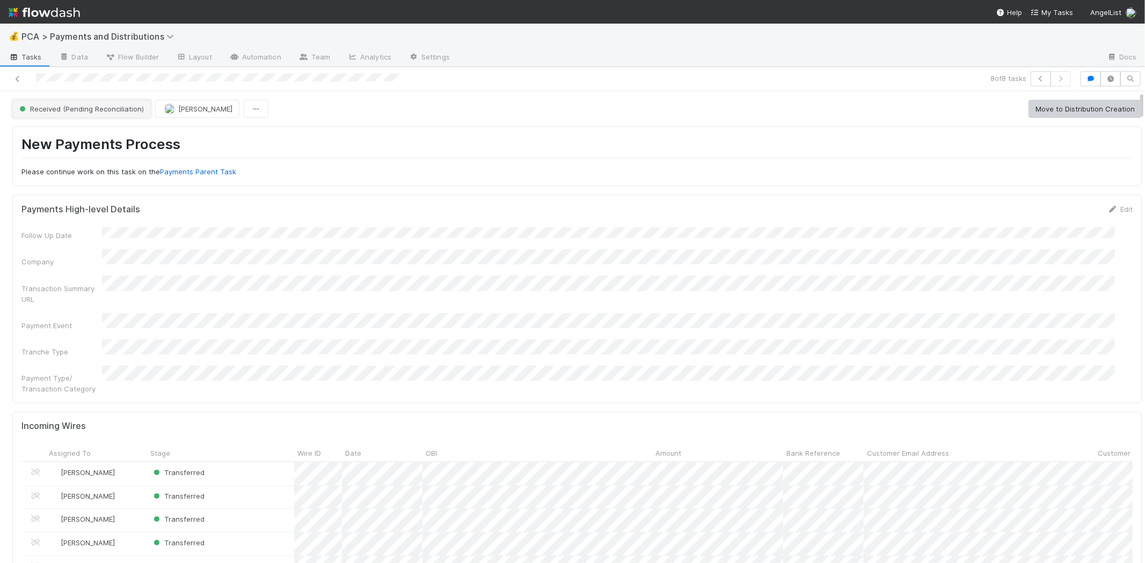
click at [88, 108] on span "Received (Pending Reconciliation)" at bounding box center [80, 109] width 127 height 9
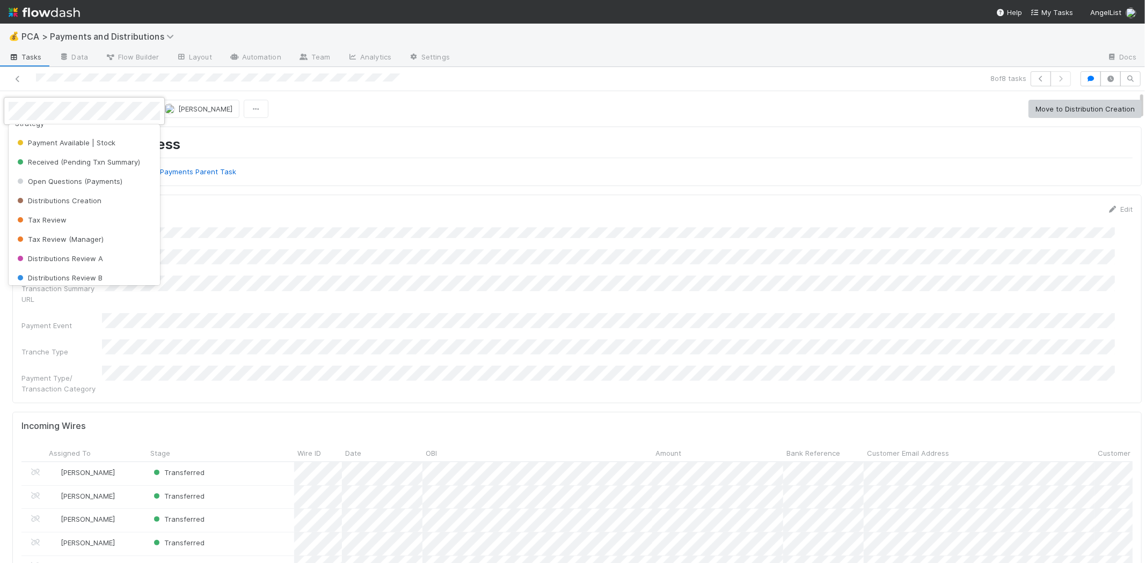
scroll to position [98, 0]
click at [97, 208] on div "Open Questions (Payments)" at bounding box center [84, 203] width 151 height 19
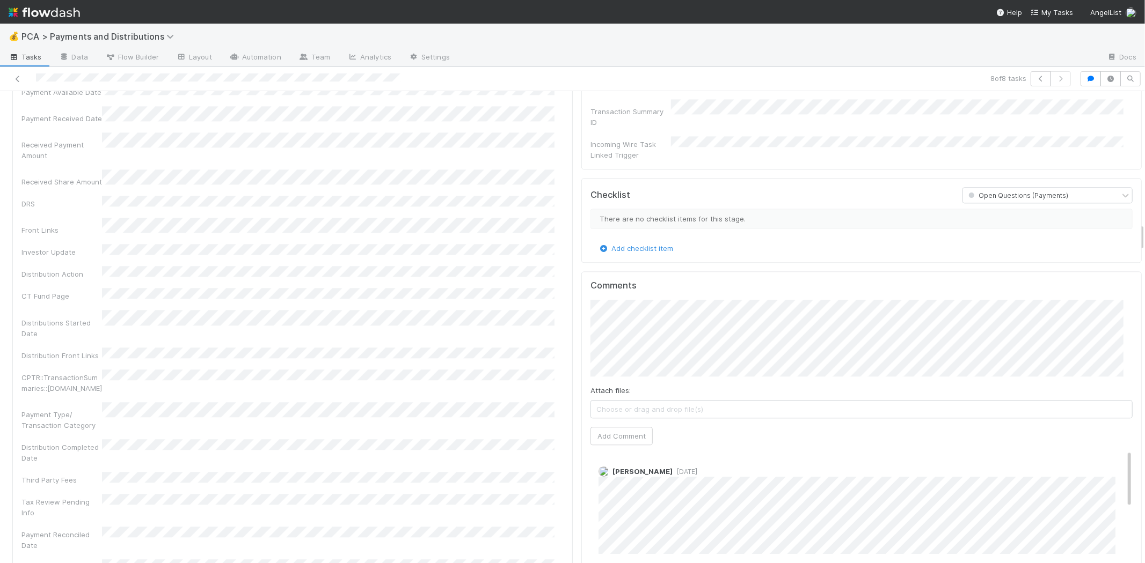
scroll to position [2146, 0]
click at [629, 317] on button "[PERSON_NAME]" at bounding box center [638, 312] width 81 height 15
click at [620, 428] on button "Add Comment" at bounding box center [621, 437] width 62 height 18
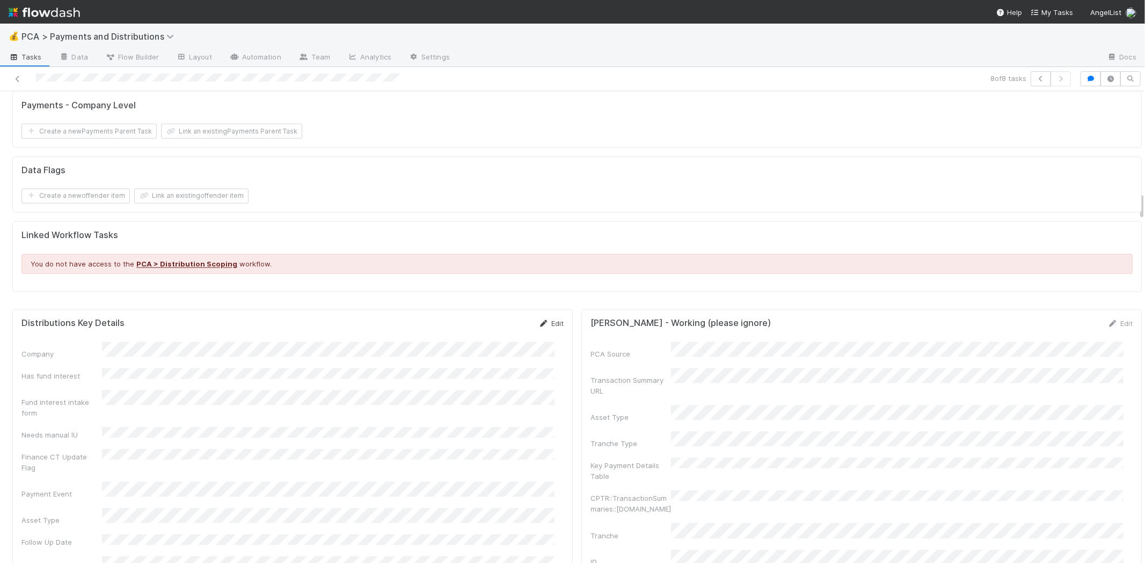
click at [549, 320] on link "Edit" at bounding box center [550, 324] width 25 height 9
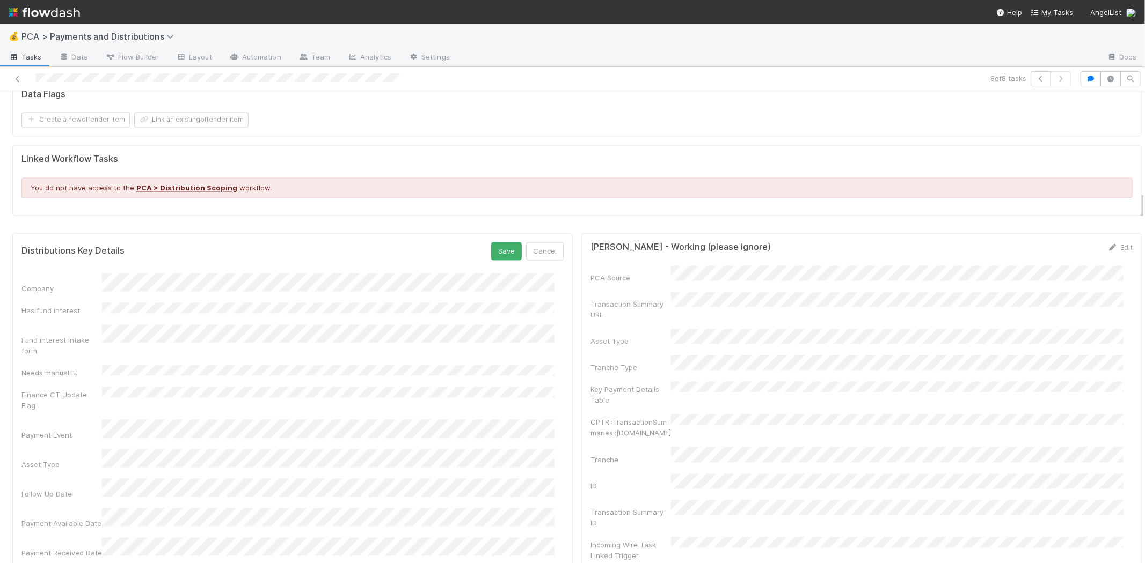
scroll to position [1848, 0]
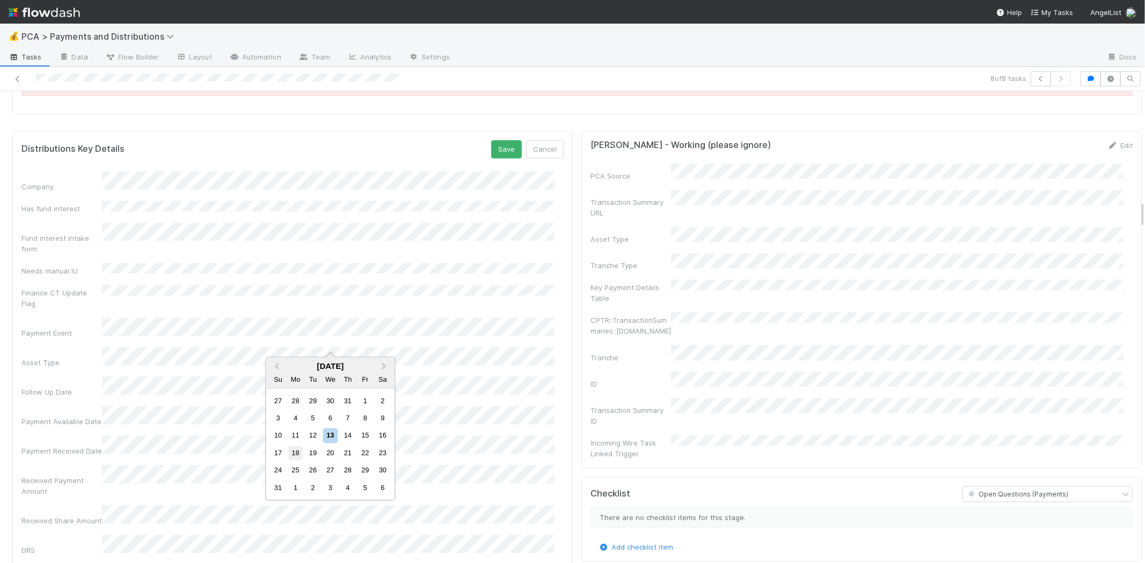
click at [292, 451] on div "18" at bounding box center [295, 453] width 14 height 14
click at [494, 144] on button "Save" at bounding box center [506, 149] width 31 height 18
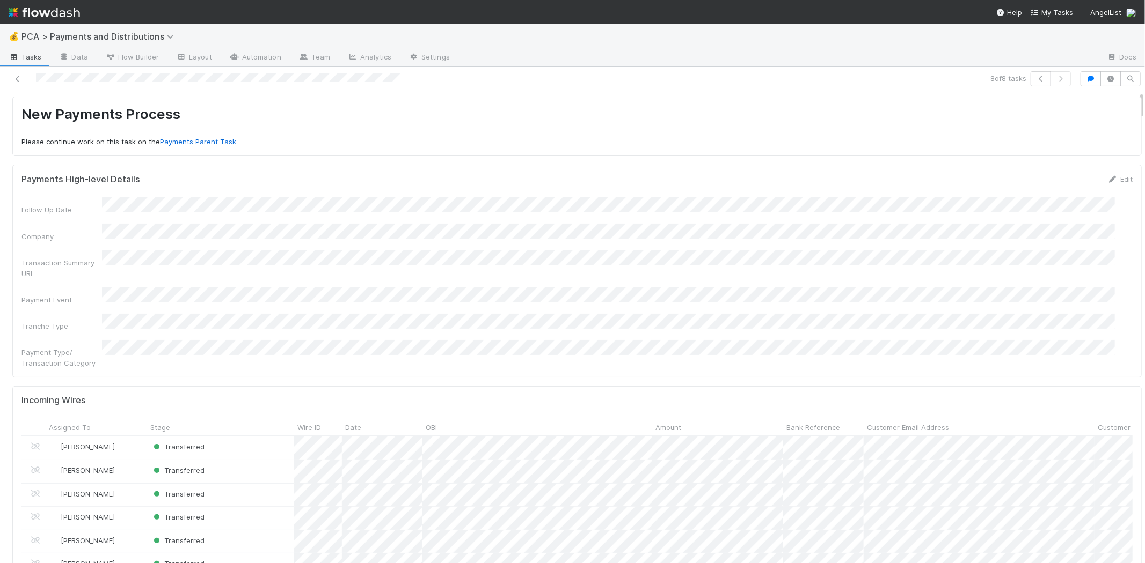
scroll to position [0, 0]
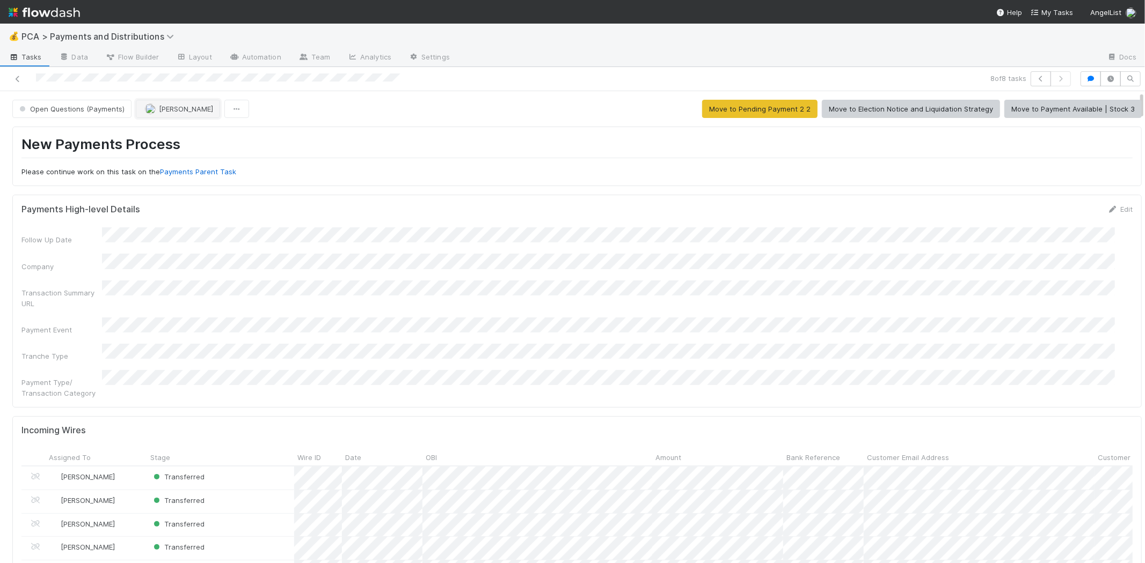
click at [172, 111] on span "[PERSON_NAME]" at bounding box center [186, 109] width 54 height 9
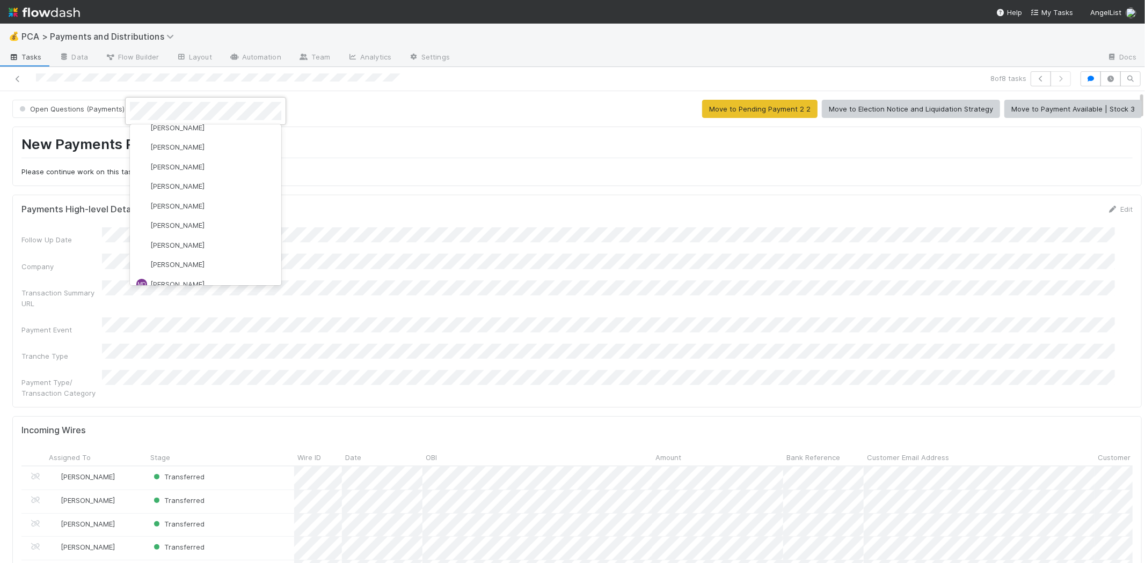
scroll to position [1967, 0]
click at [213, 291] on div "[PERSON_NAME]" at bounding box center [205, 300] width 151 height 19
click at [19, 79] on icon at bounding box center [17, 79] width 11 height 7
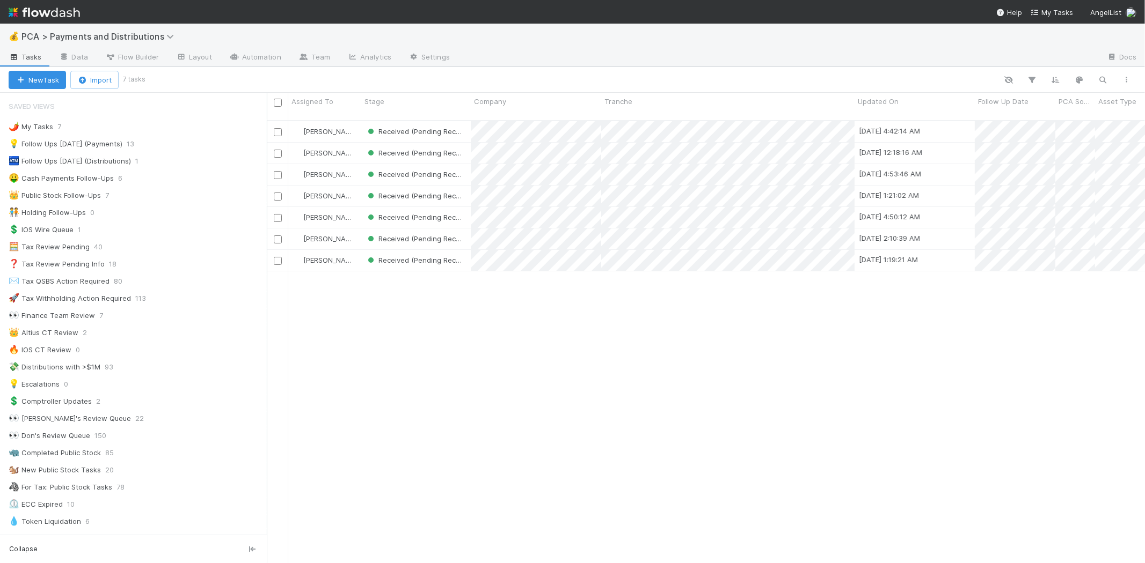
scroll to position [443, 868]
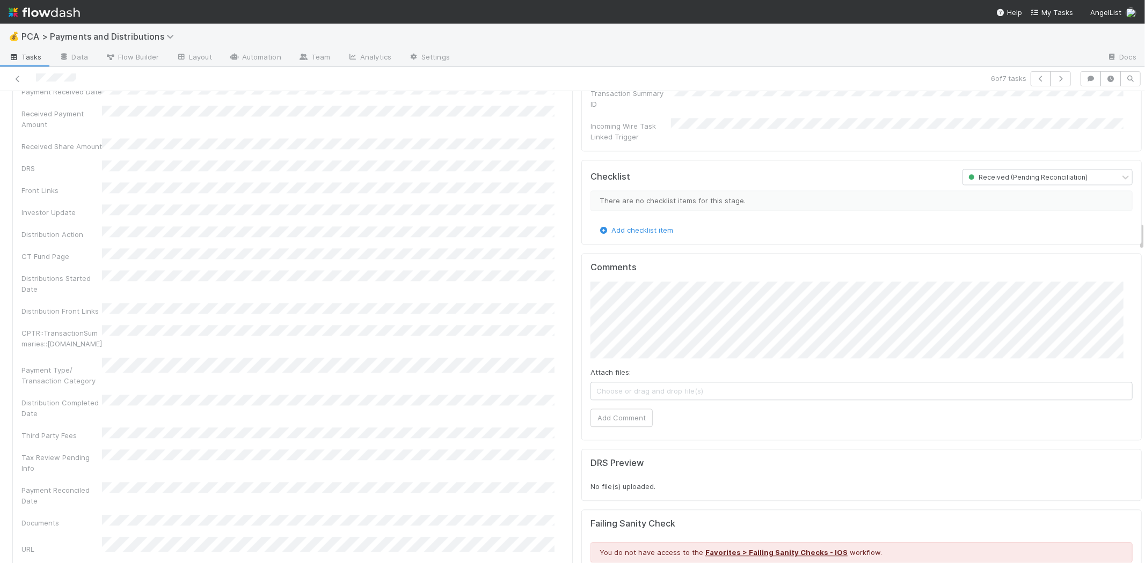
scroll to position [2086, 0]
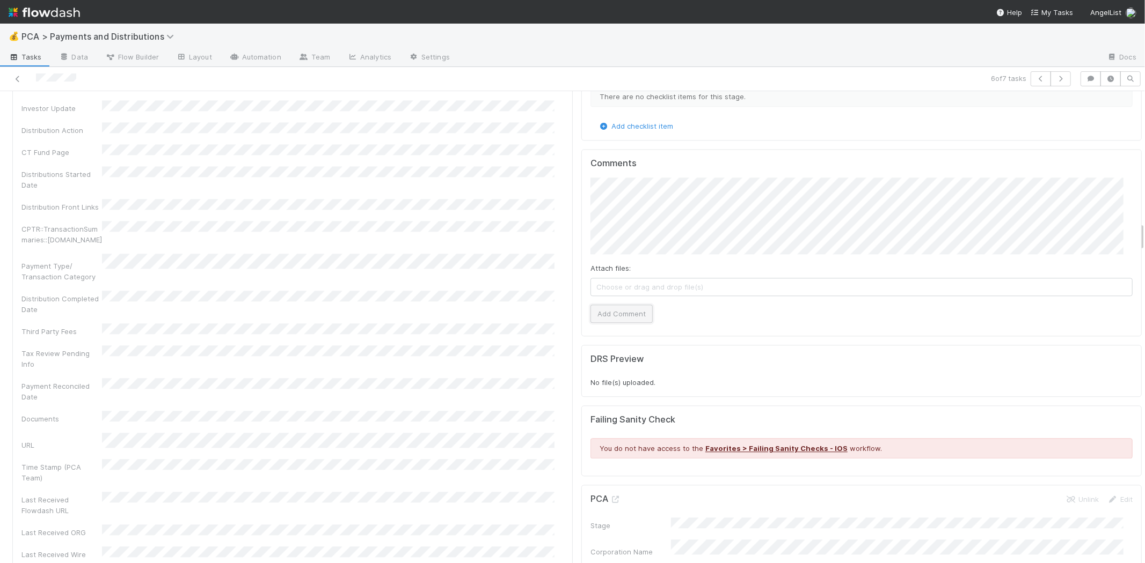
click at [624, 305] on button "Add Comment" at bounding box center [621, 314] width 62 height 18
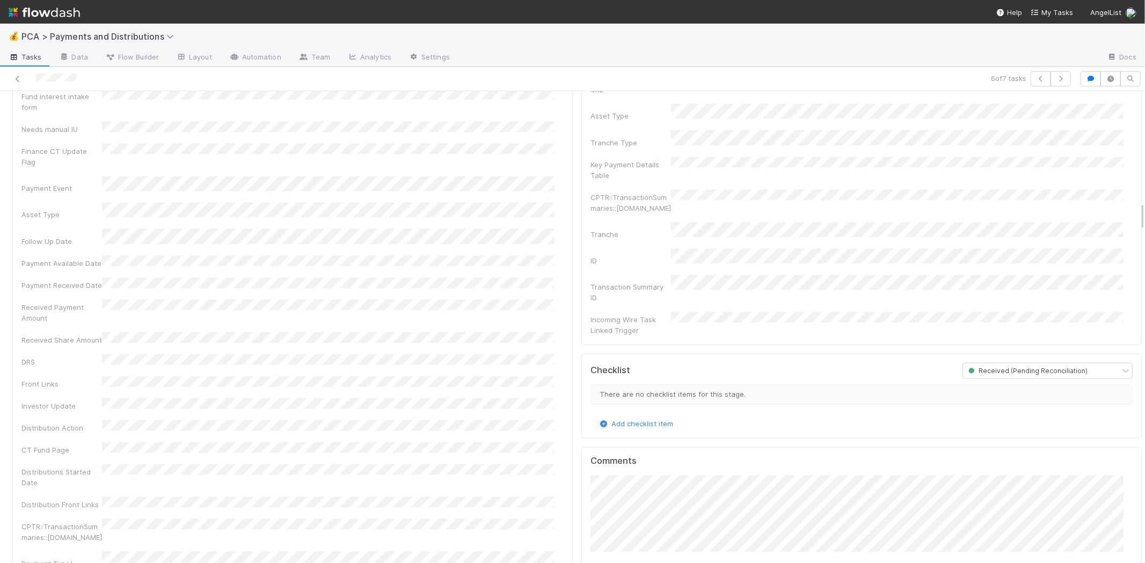
scroll to position [1550, 0]
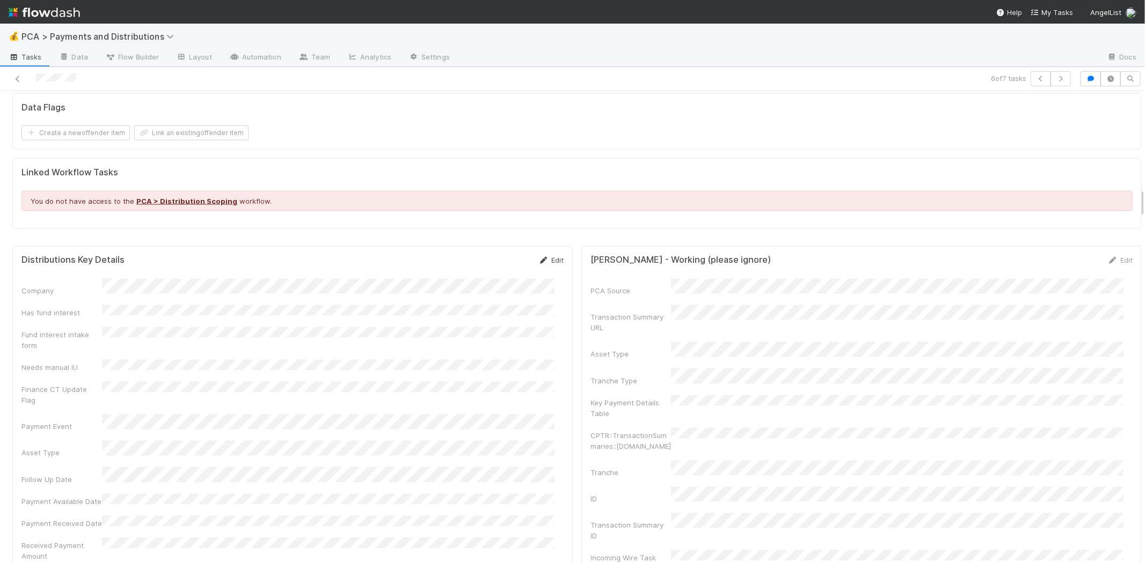
click at [544, 257] on link "Edit" at bounding box center [550, 261] width 25 height 9
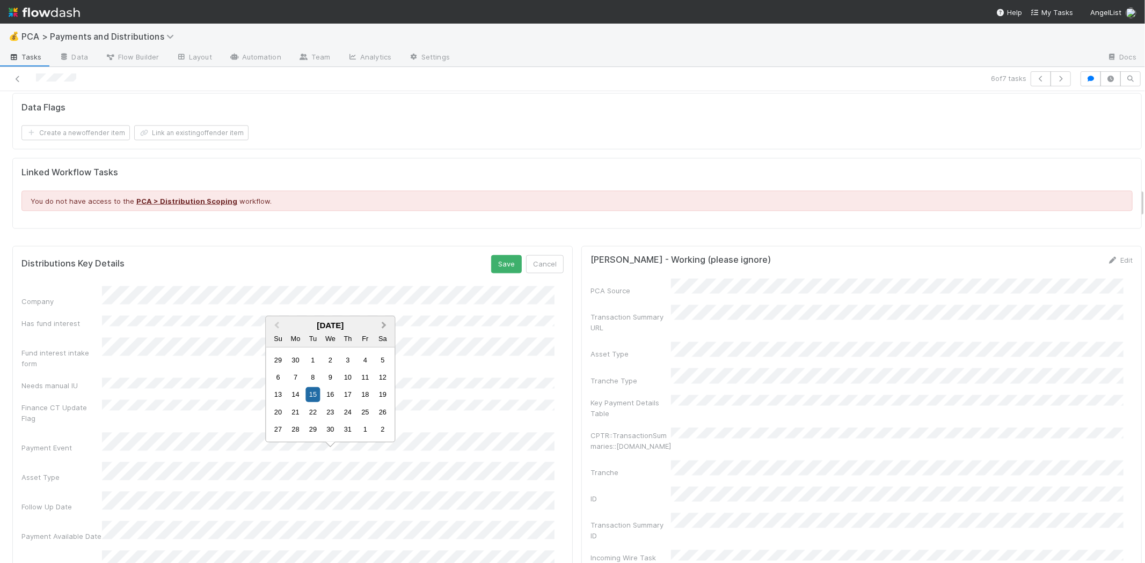
click at [384, 325] on span "Next Month" at bounding box center [384, 325] width 0 height 12
click at [367, 394] on div "22" at bounding box center [365, 395] width 14 height 14
click at [498, 255] on button "Save" at bounding box center [506, 264] width 31 height 18
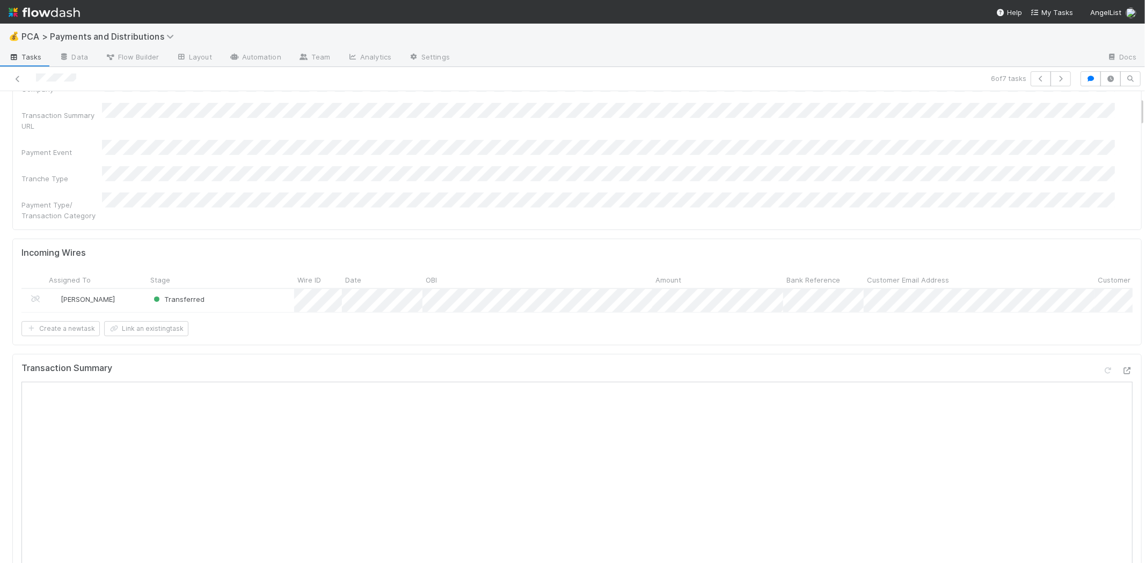
scroll to position [0, 0]
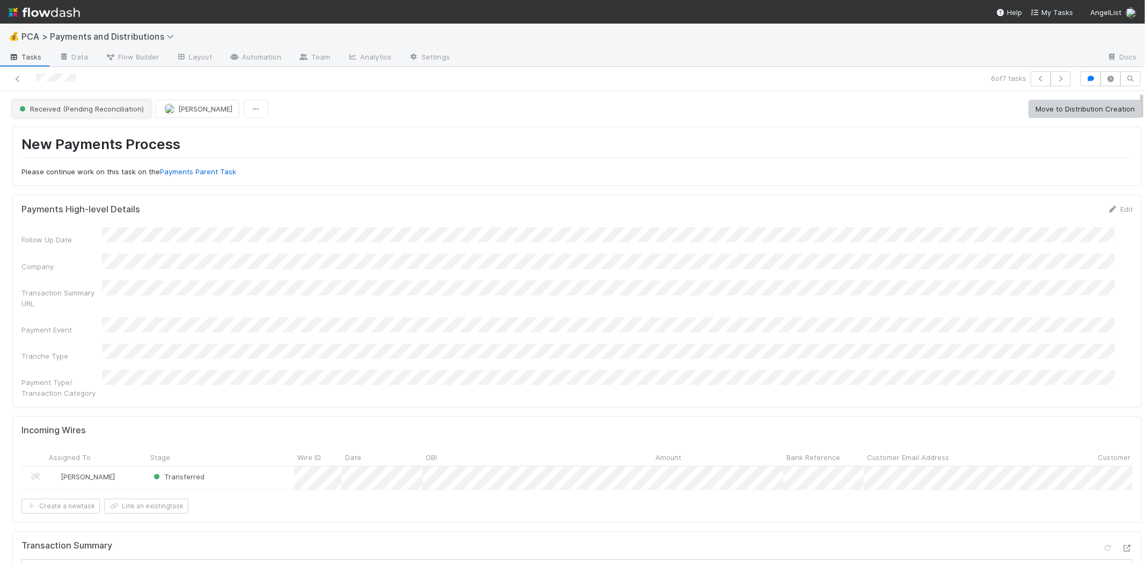
click at [104, 114] on button "Received (Pending Reconciliation)" at bounding box center [81, 109] width 138 height 18
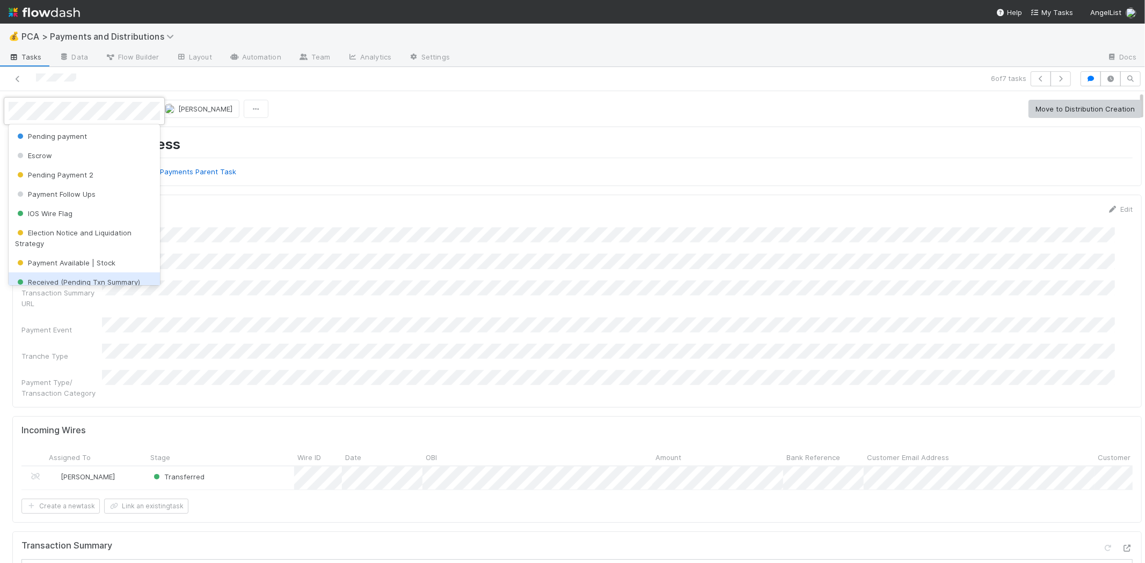
click at [114, 282] on span "Received (Pending Txn Summary)" at bounding box center [77, 282] width 125 height 9
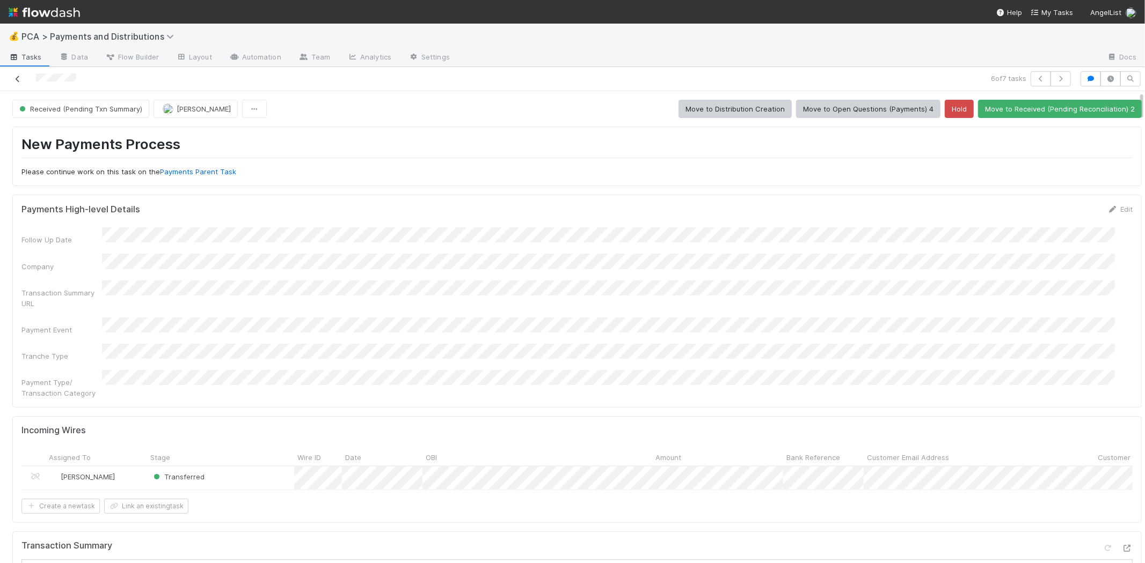
click at [17, 77] on icon at bounding box center [17, 79] width 11 height 7
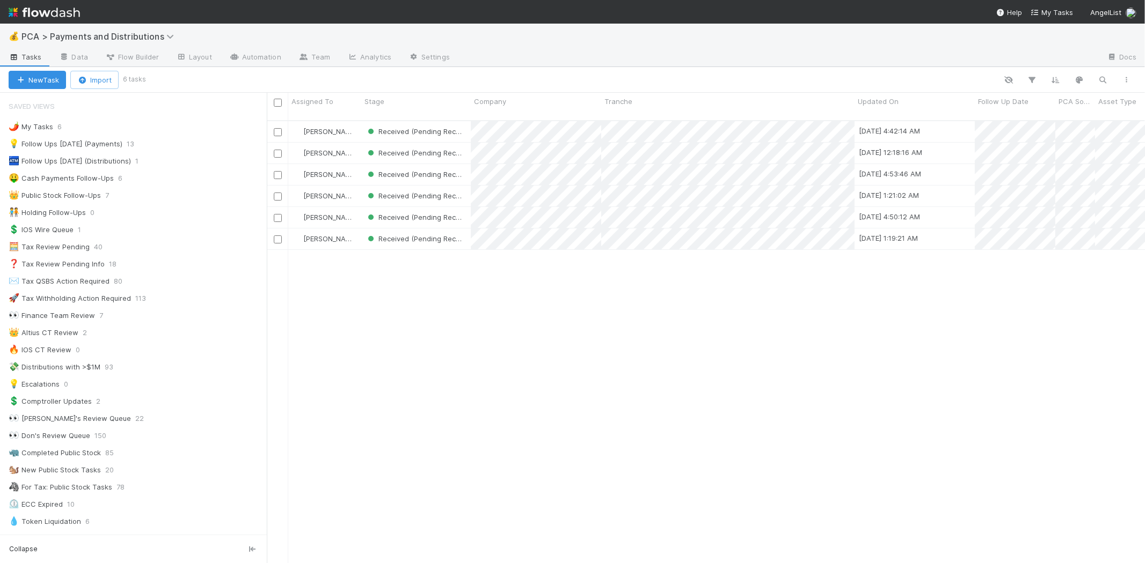
scroll to position [443, 868]
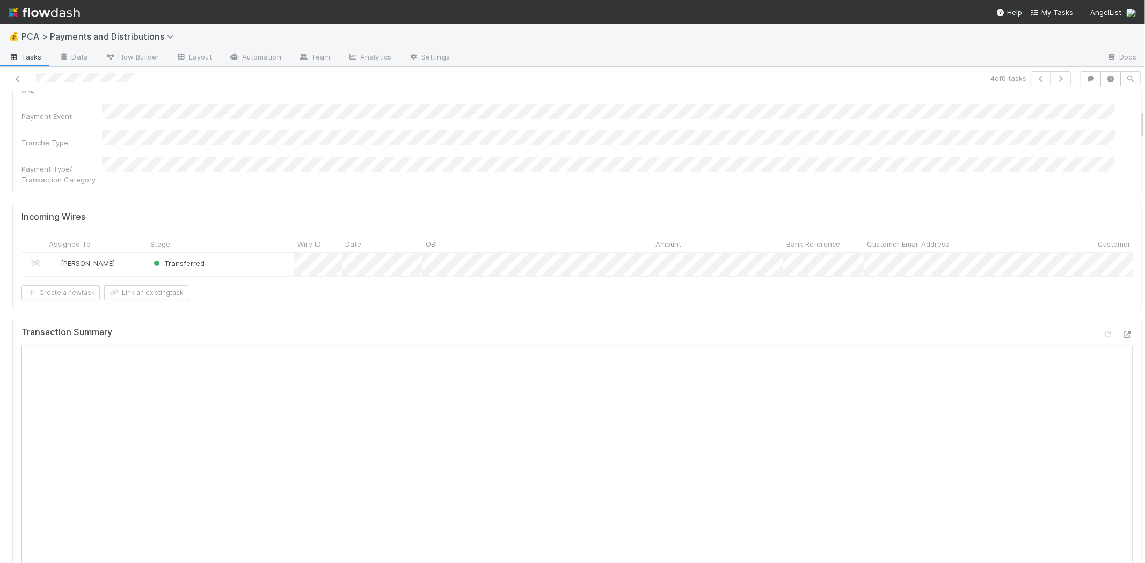
scroll to position [298, 0]
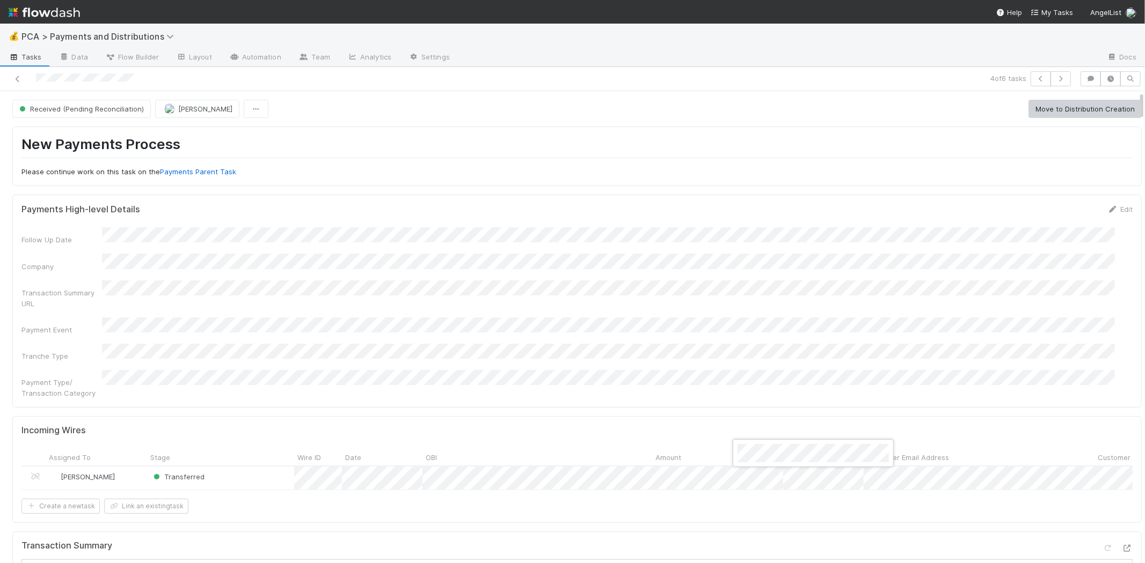
click at [770, 347] on div at bounding box center [572, 281] width 1145 height 563
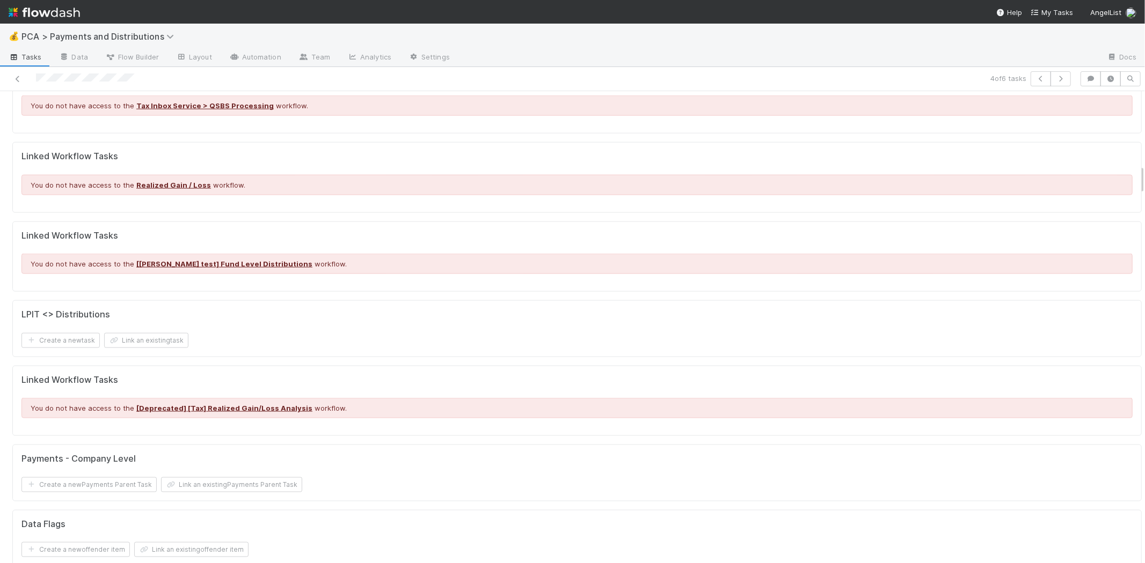
scroll to position [1371, 0]
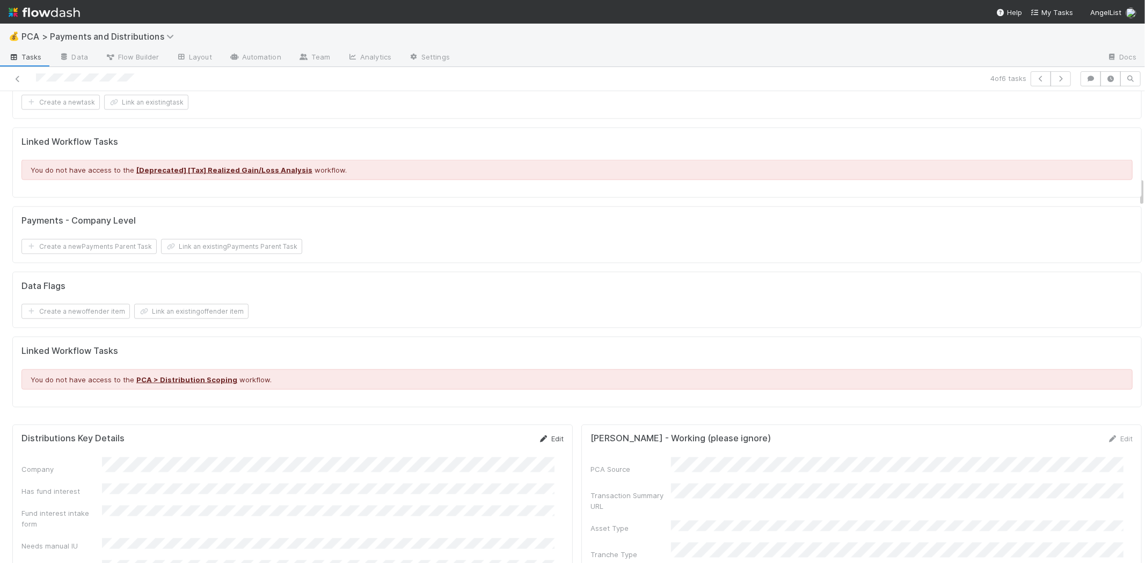
click at [545, 435] on link "Edit" at bounding box center [550, 439] width 25 height 9
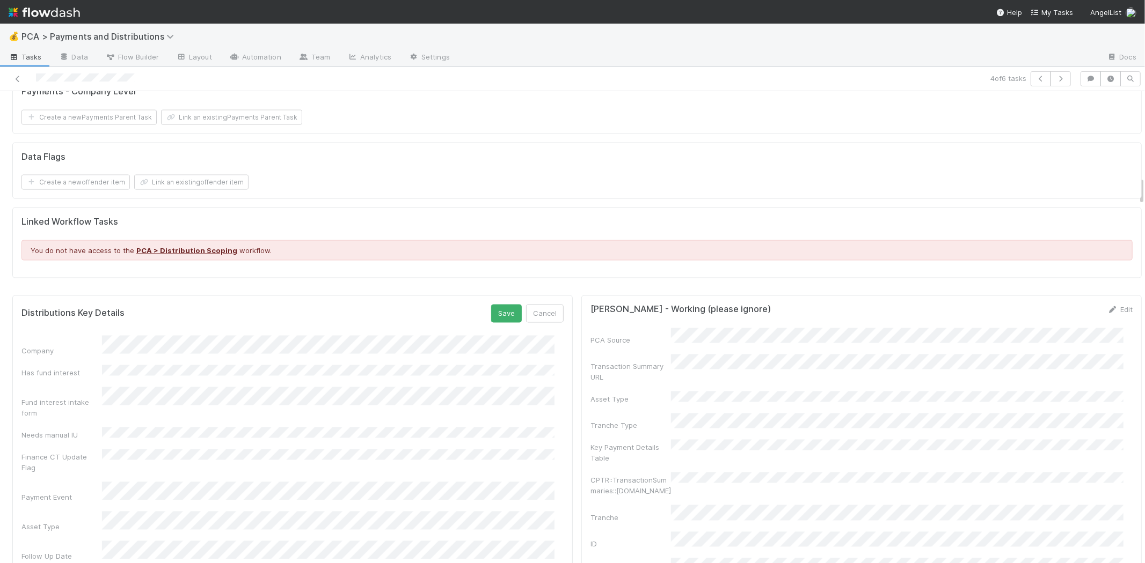
scroll to position [1610, 0]
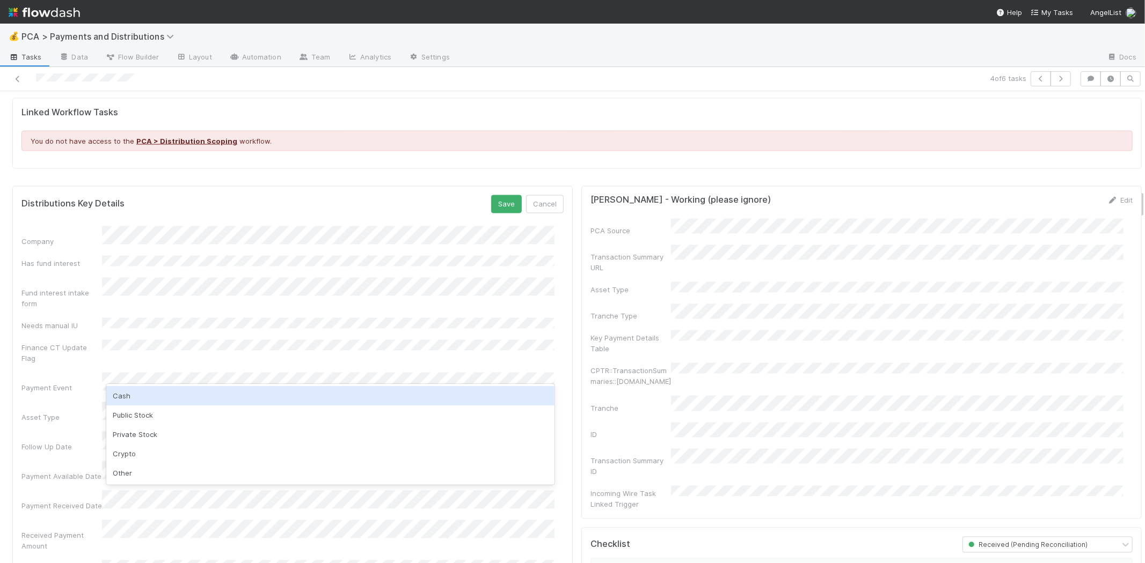
click at [181, 397] on div "Cash" at bounding box center [330, 395] width 448 height 19
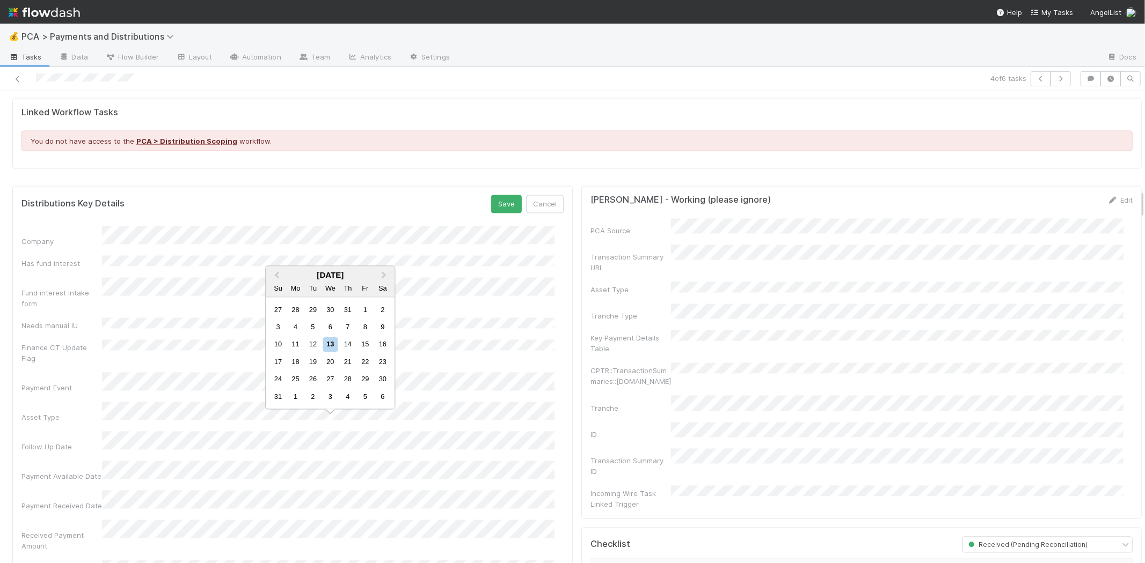
click at [307, 345] on div "12" at bounding box center [312, 345] width 14 height 14
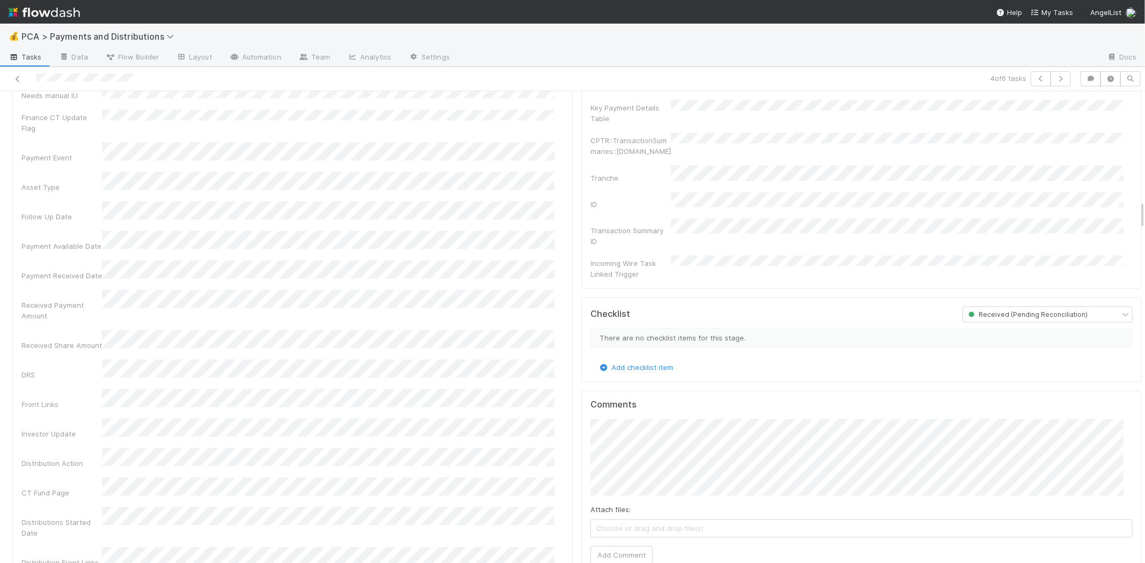
scroll to position [1789, 0]
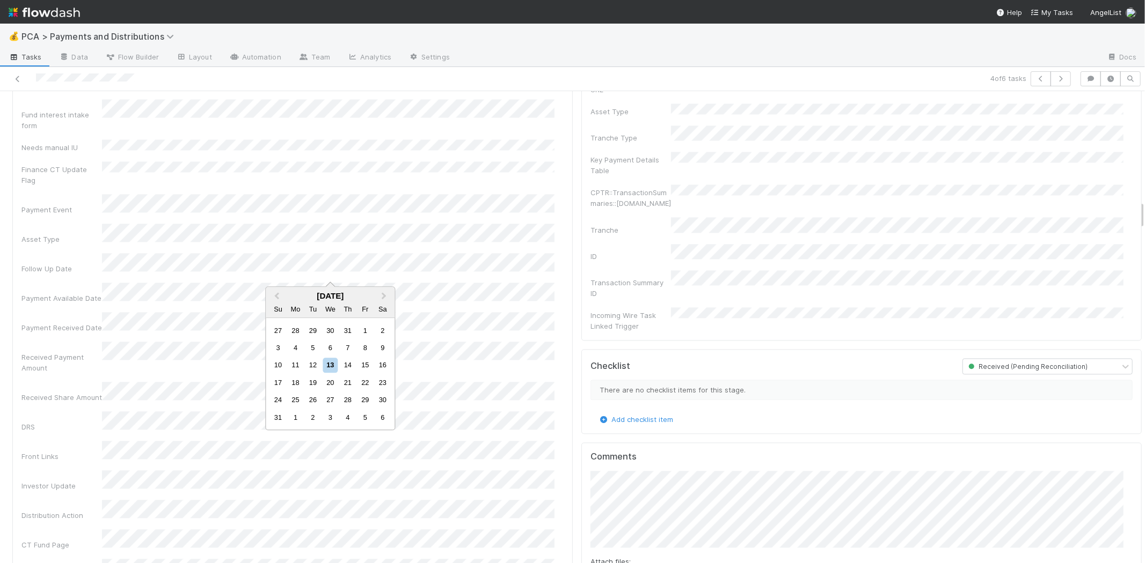
click at [312, 363] on div "12" at bounding box center [312, 365] width 14 height 14
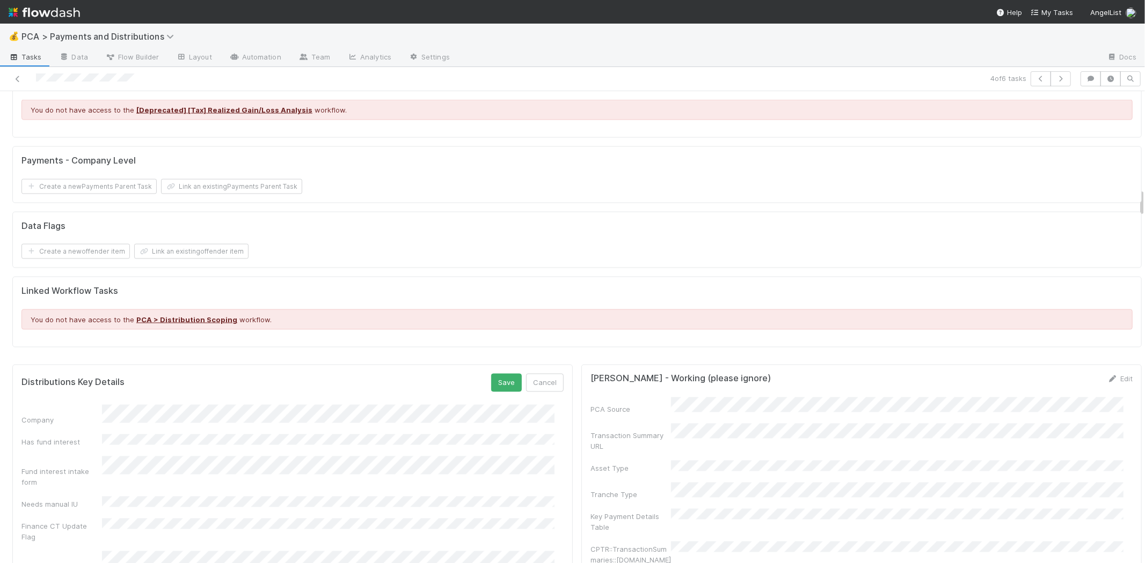
scroll to position [1431, 0]
click at [498, 375] on button "Save" at bounding box center [506, 384] width 31 height 18
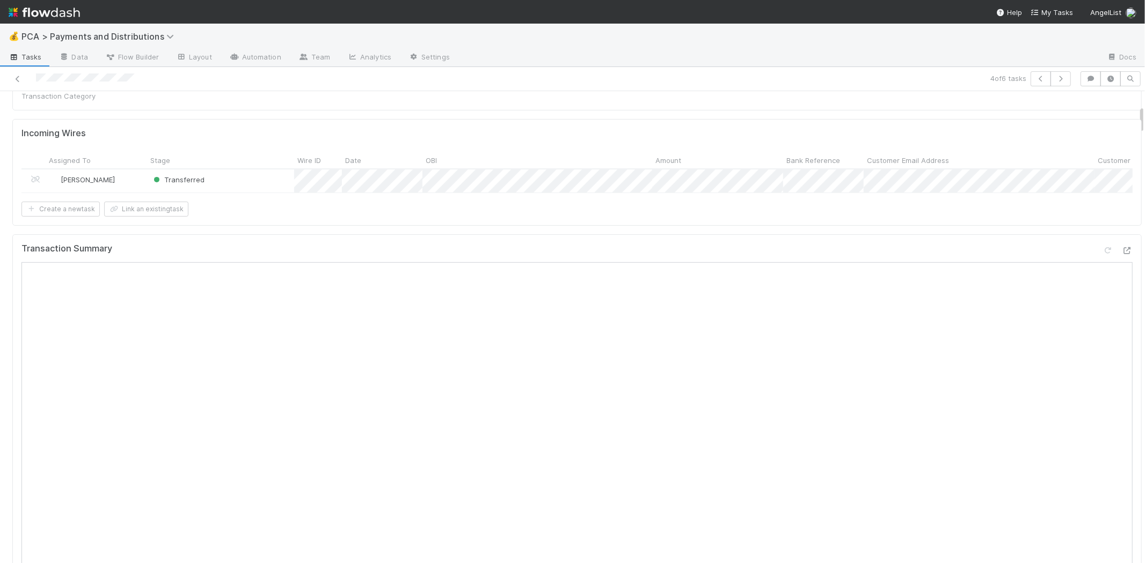
scroll to position [0, 0]
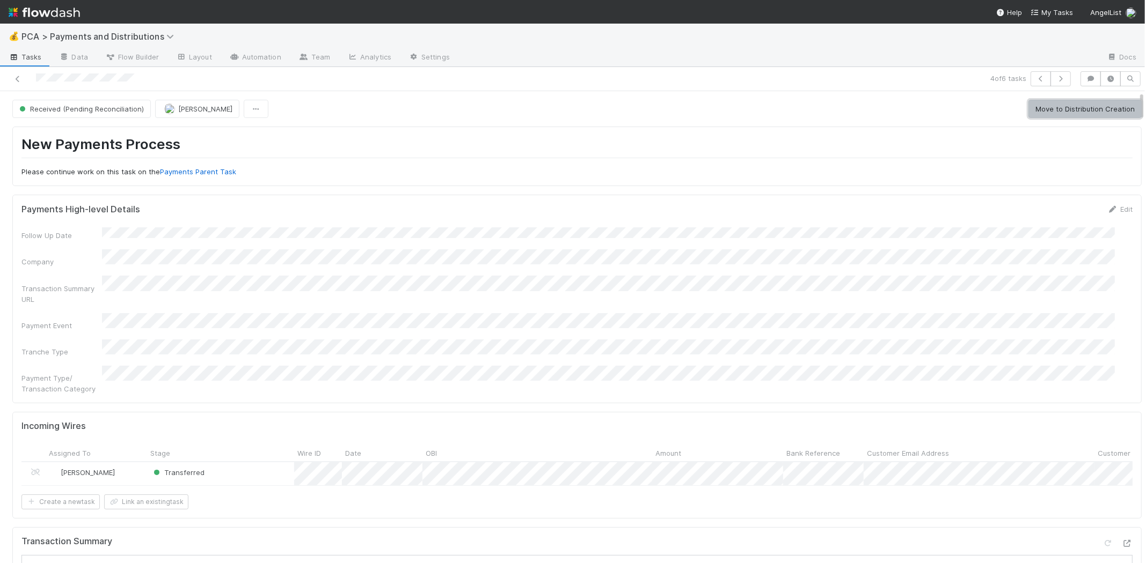
click at [1041, 111] on button "Move to Distribution Creation" at bounding box center [1084, 109] width 113 height 18
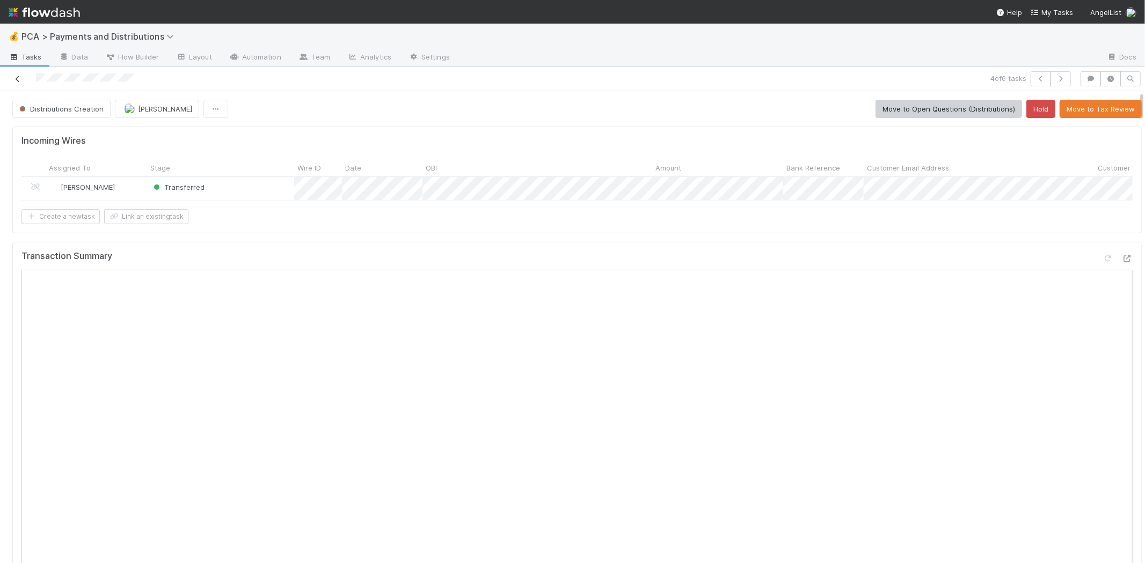
click at [18, 76] on icon at bounding box center [17, 79] width 11 height 7
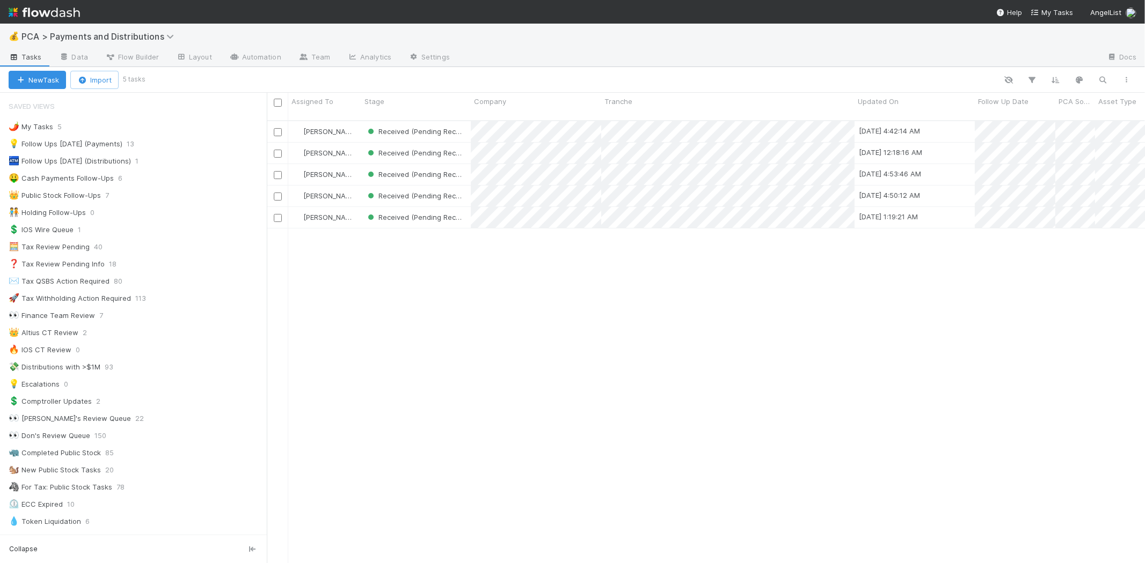
scroll to position [443, 868]
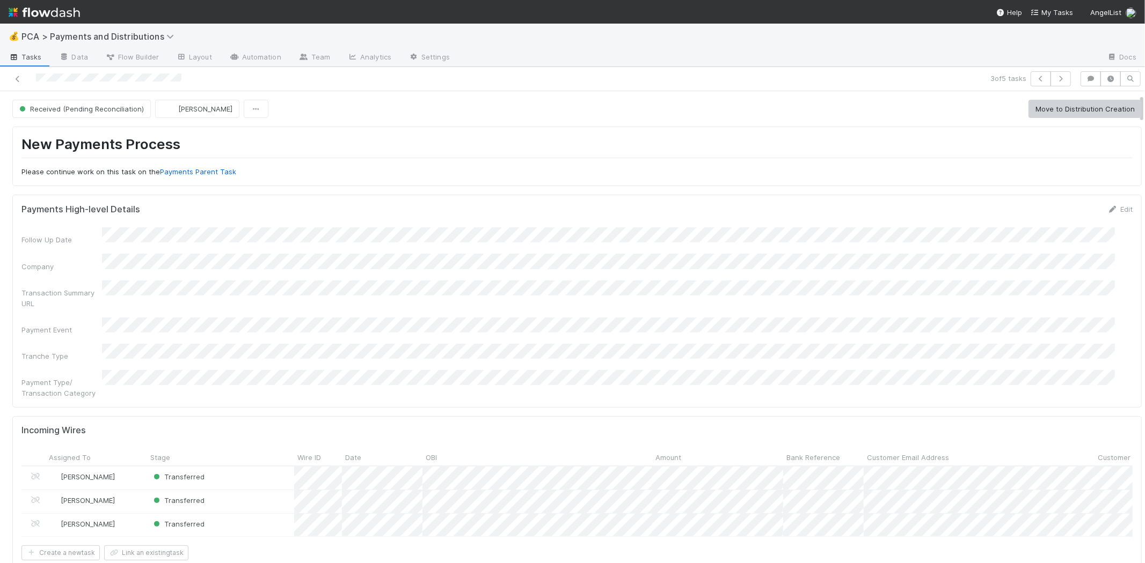
scroll to position [238, 0]
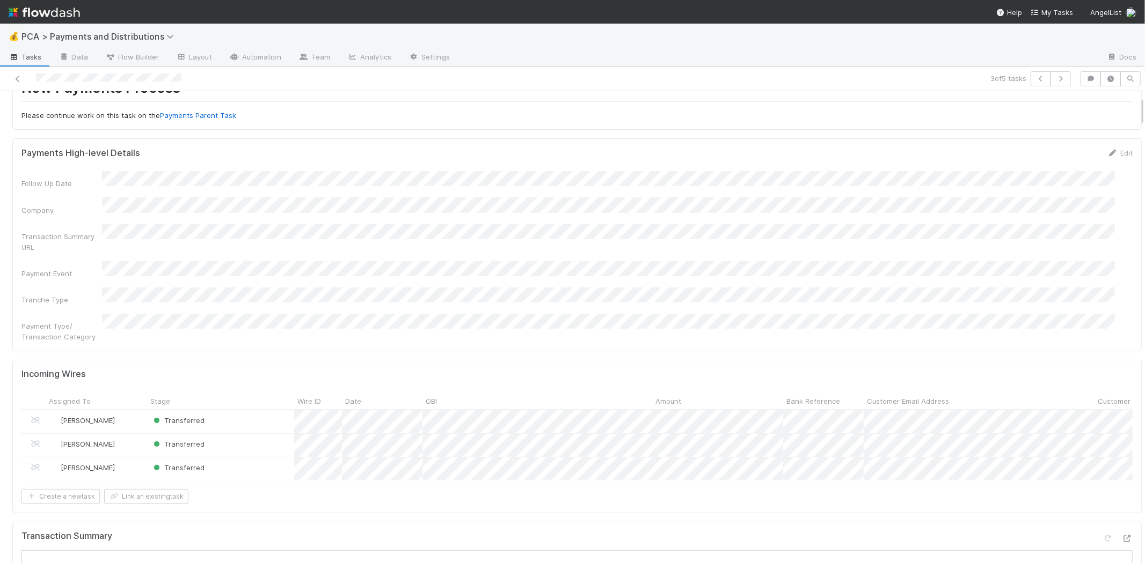
scroll to position [119, 0]
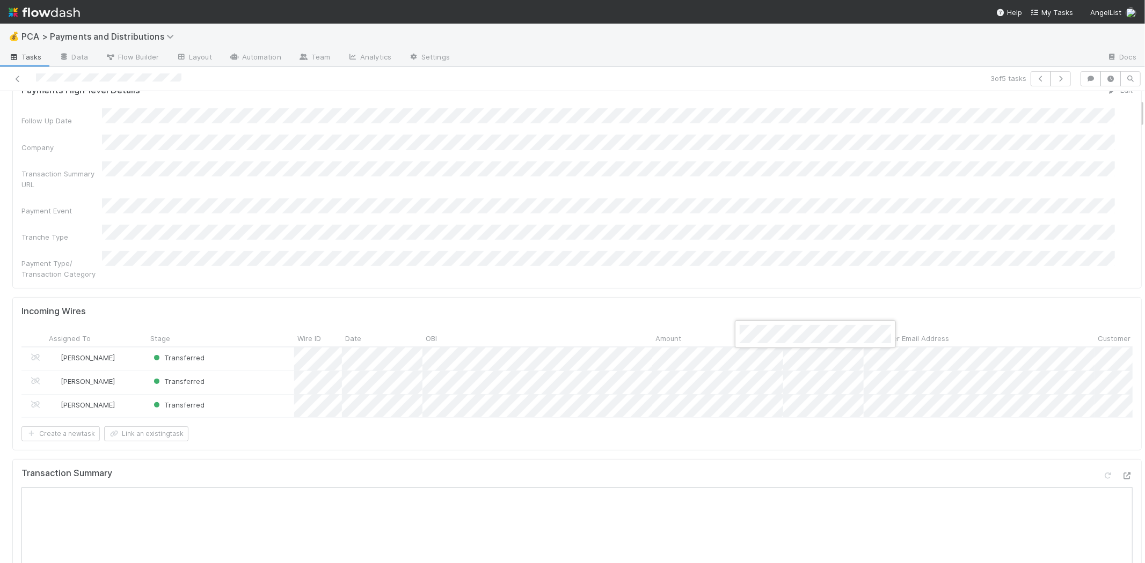
click at [756, 365] on div at bounding box center [572, 281] width 1145 height 563
click at [761, 385] on div at bounding box center [572, 281] width 1145 height 563
click at [662, 245] on div at bounding box center [572, 281] width 1145 height 563
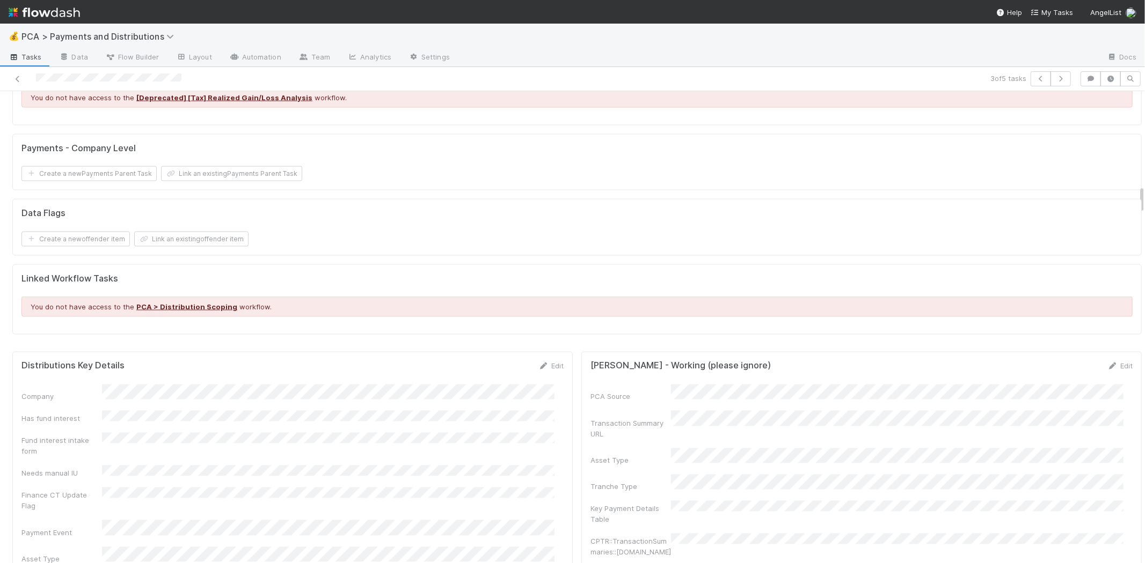
scroll to position [1490, 0]
click at [541, 363] on link "Edit" at bounding box center [550, 367] width 25 height 9
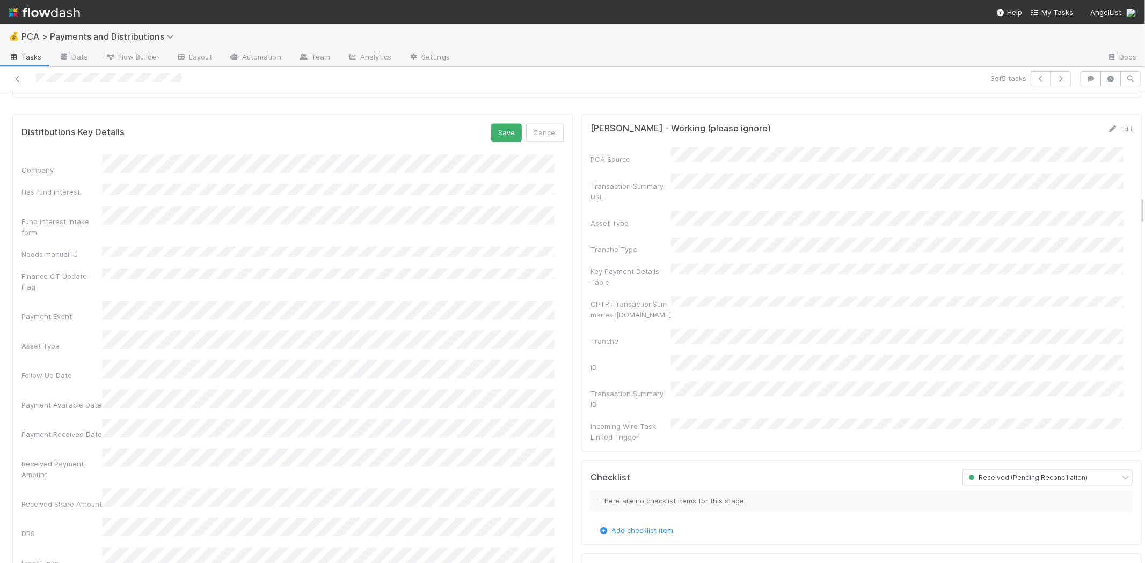
scroll to position [1729, 0]
click at [79, 360] on div "Follow Up Date" at bounding box center [292, 370] width 542 height 21
drag, startPoint x: 310, startPoint y: 442, endPoint x: 207, endPoint y: 392, distance: 114.5
click at [310, 442] on div "12" at bounding box center [312, 445] width 14 height 14
click at [308, 468] on div "12" at bounding box center [312, 472] width 14 height 14
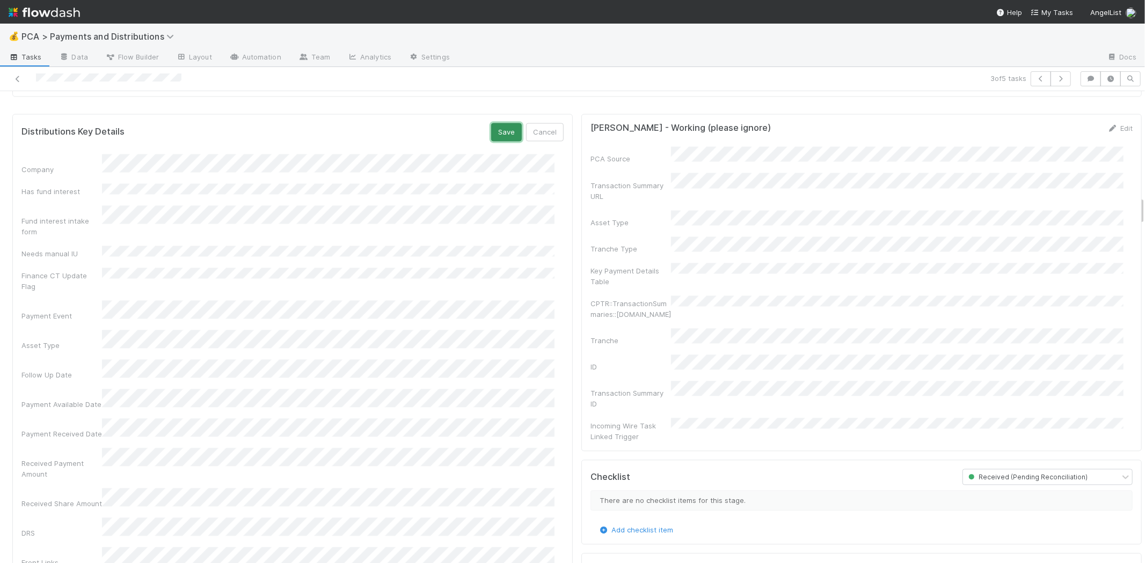
drag, startPoint x: 501, startPoint y: 119, endPoint x: 502, endPoint y: 167, distance: 48.3
click at [501, 123] on button "Save" at bounding box center [506, 132] width 31 height 18
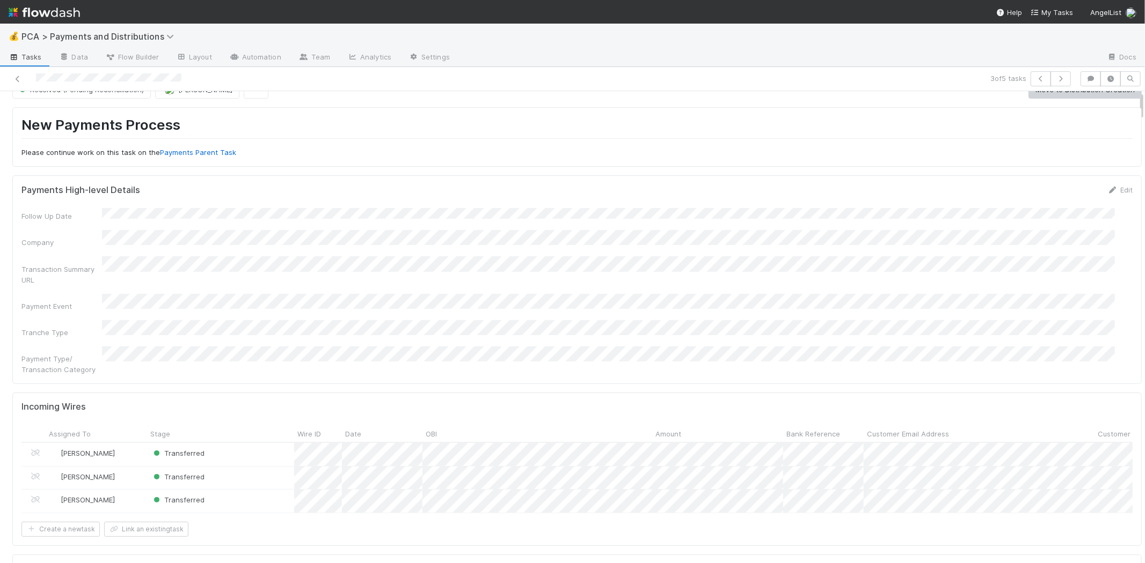
scroll to position [0, 0]
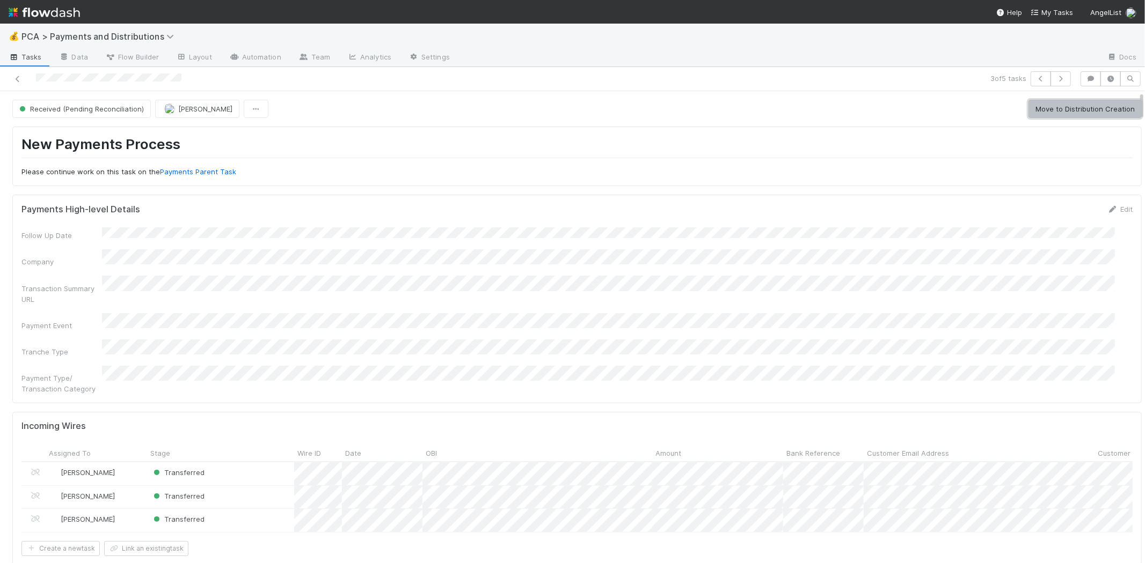
click at [1034, 114] on button "Move to Distribution Creation" at bounding box center [1084, 109] width 113 height 18
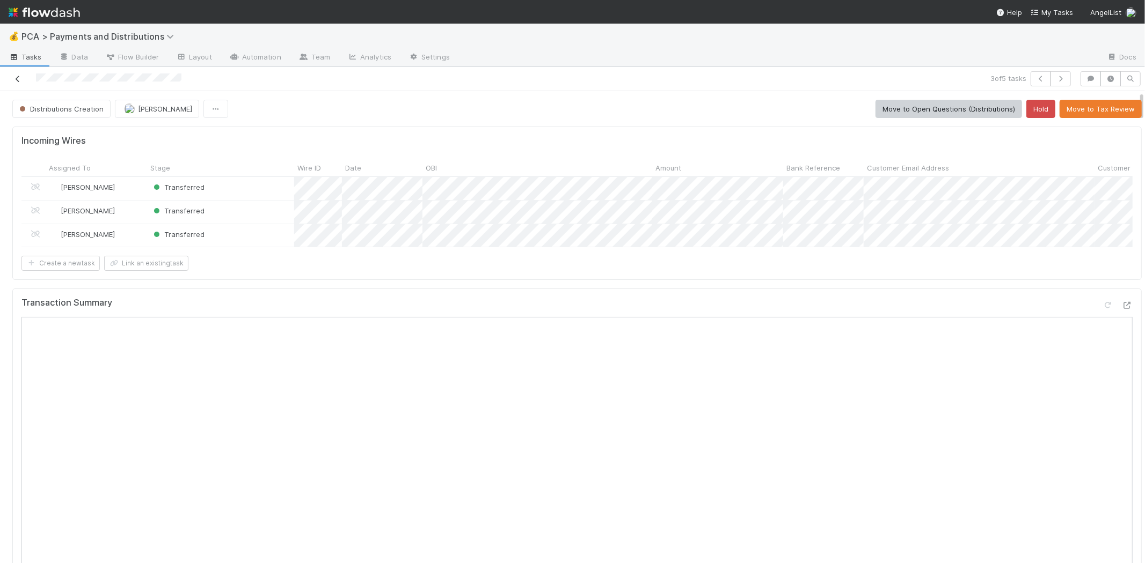
click at [19, 77] on icon at bounding box center [17, 79] width 11 height 7
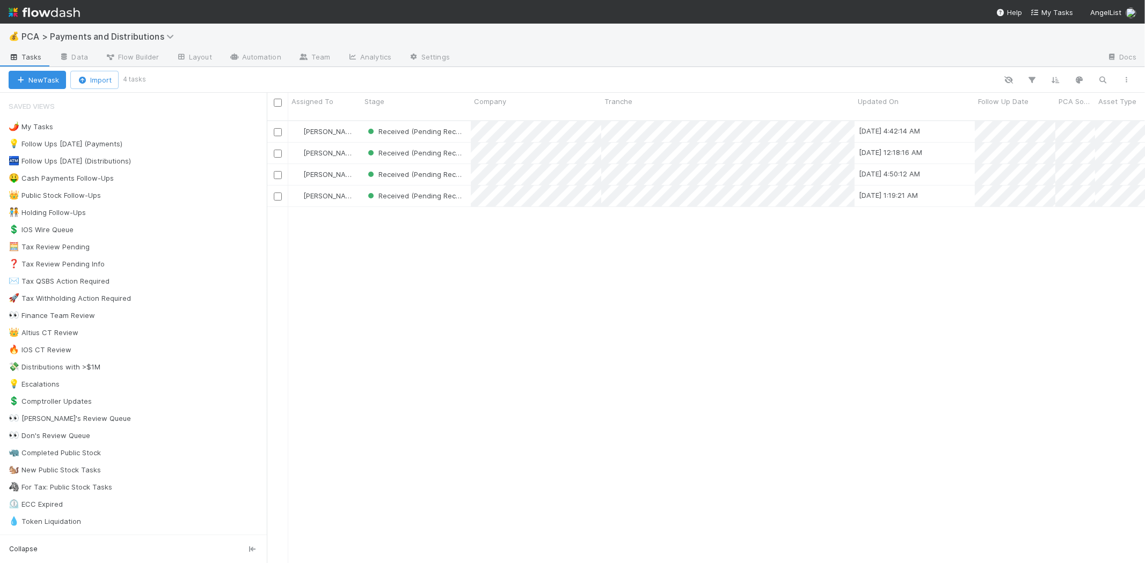
scroll to position [443, 868]
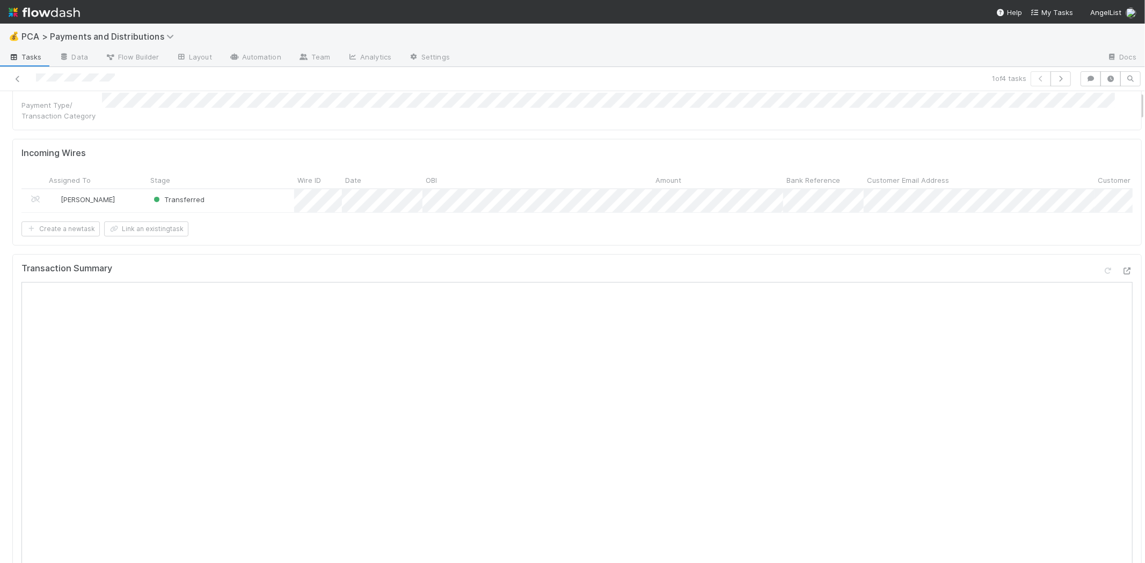
scroll to position [298, 0]
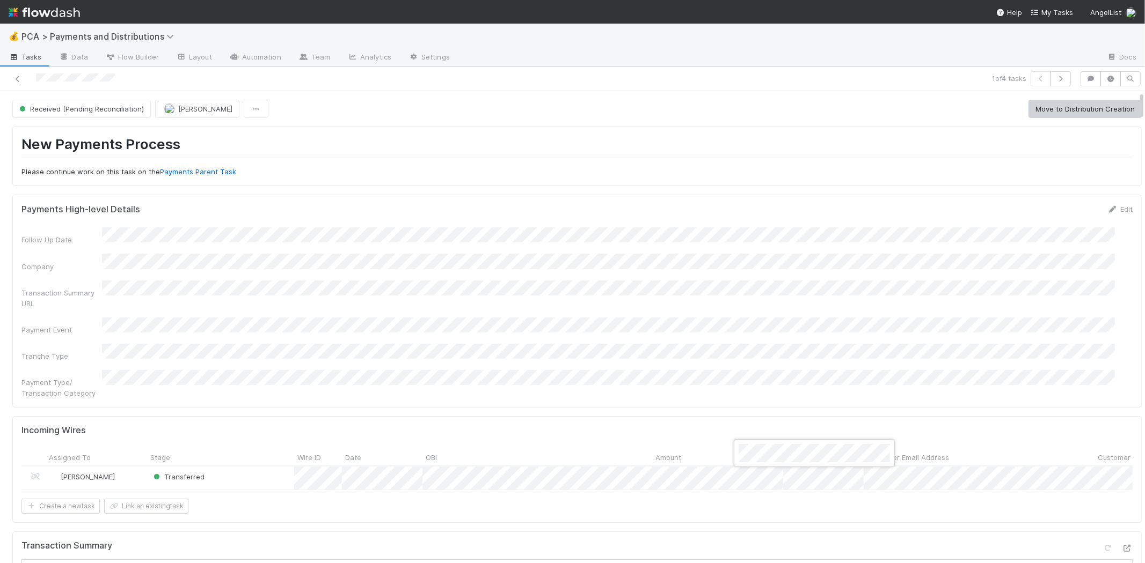
click at [762, 330] on div at bounding box center [572, 281] width 1145 height 563
click at [739, 341] on div at bounding box center [572, 281] width 1145 height 563
click at [93, 109] on span "Received (Pending Reconciliation)" at bounding box center [80, 109] width 127 height 9
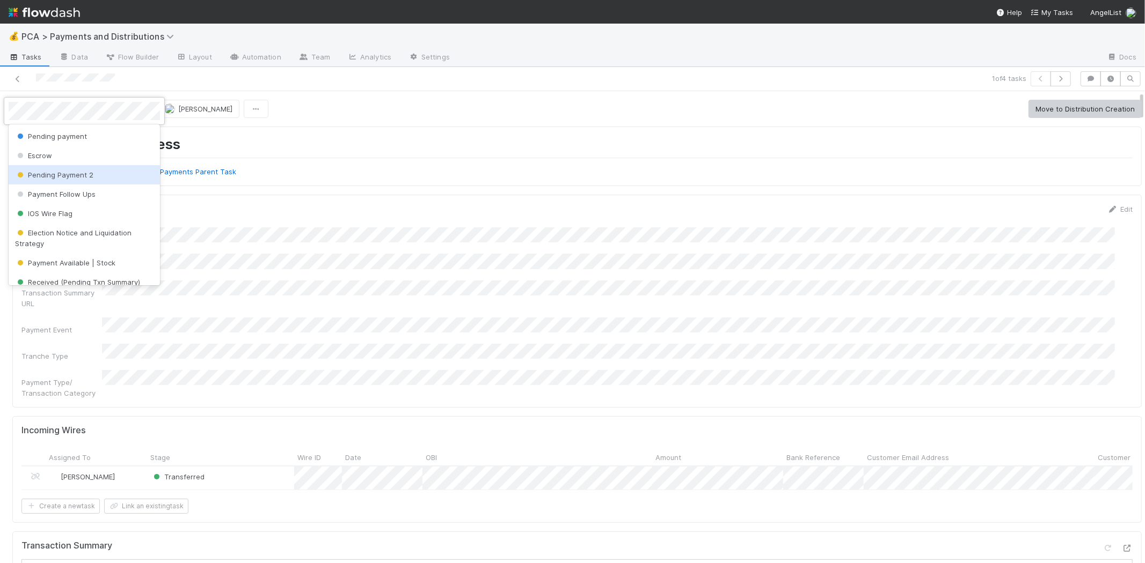
click at [97, 176] on div "Pending Payment 2" at bounding box center [84, 174] width 151 height 19
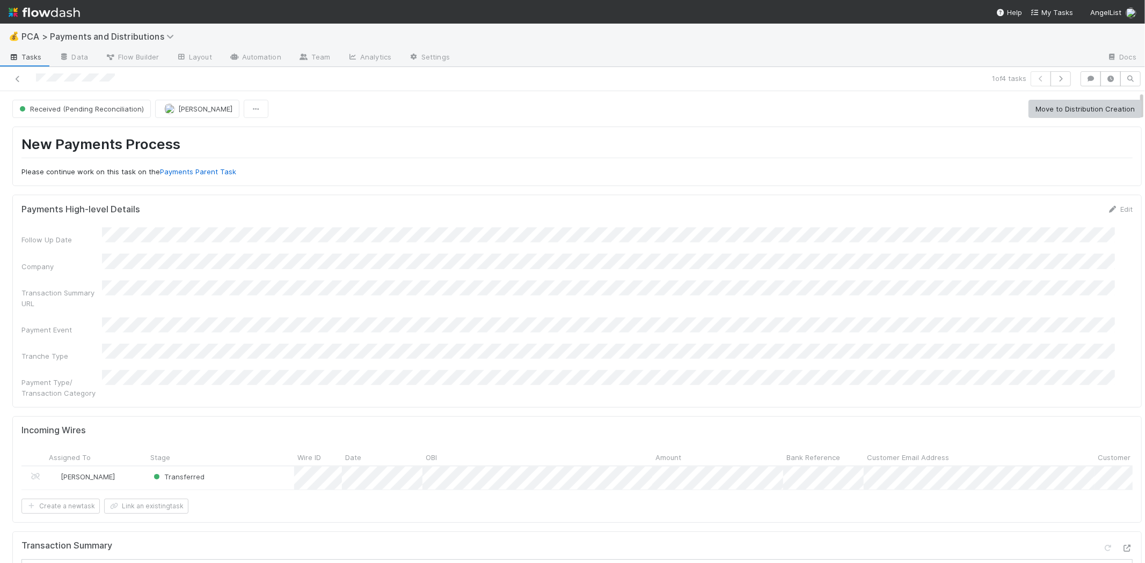
click at [649, 172] on p "Please continue work on this task on the Payments Parent Task" at bounding box center [576, 172] width 1111 height 11
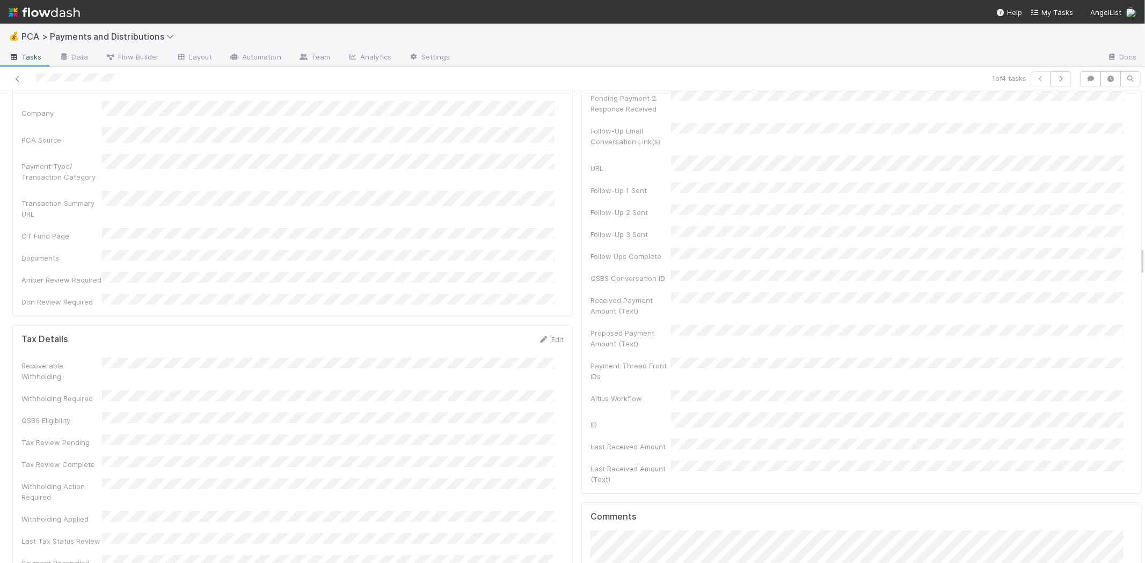
scroll to position [2802, 0]
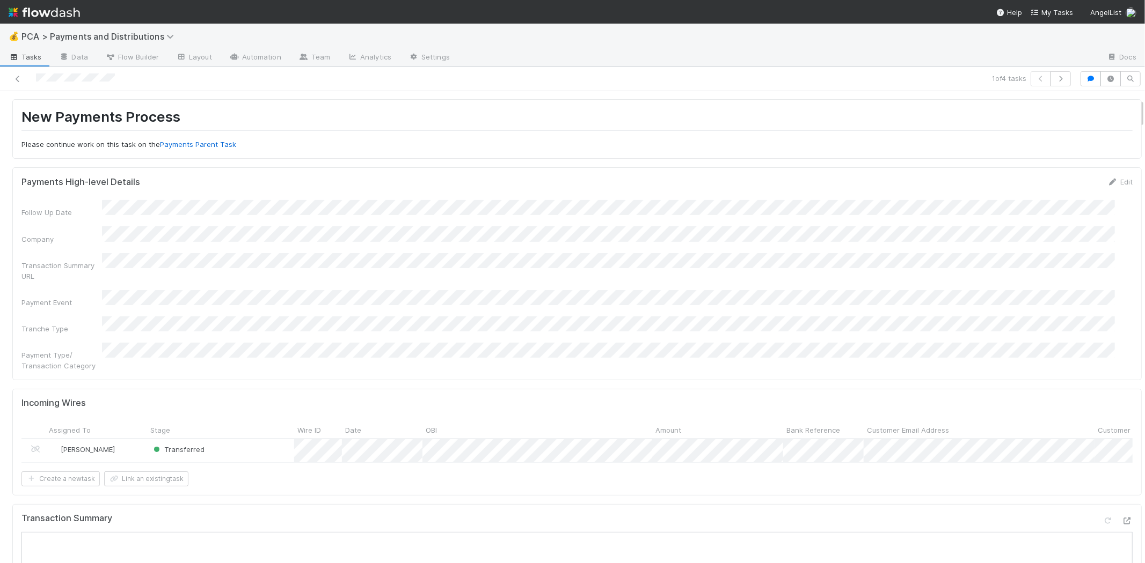
scroll to position [0, 0]
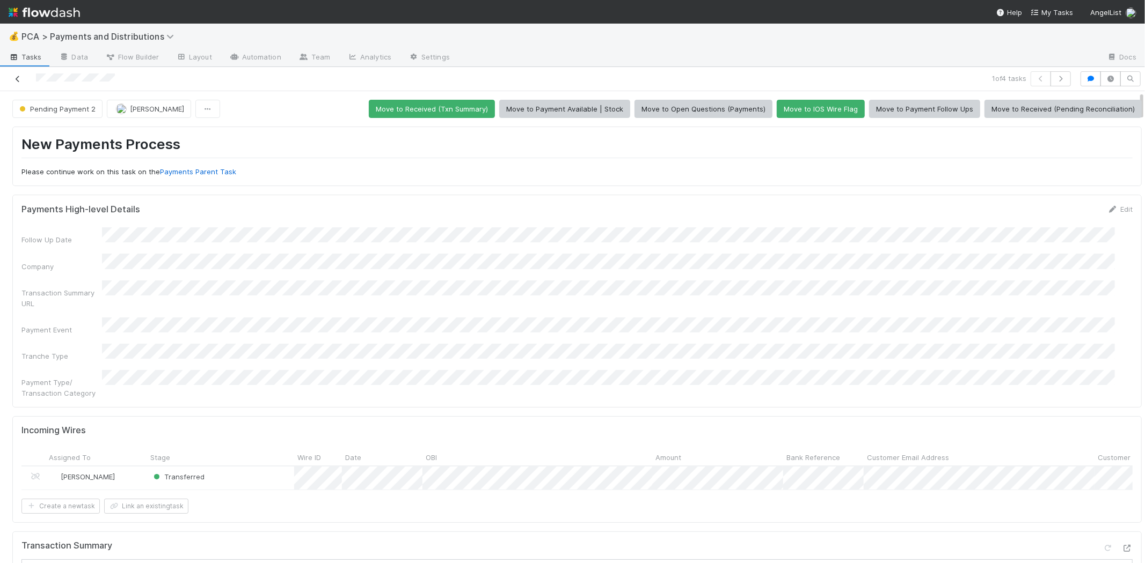
click at [18, 76] on icon at bounding box center [17, 79] width 11 height 7
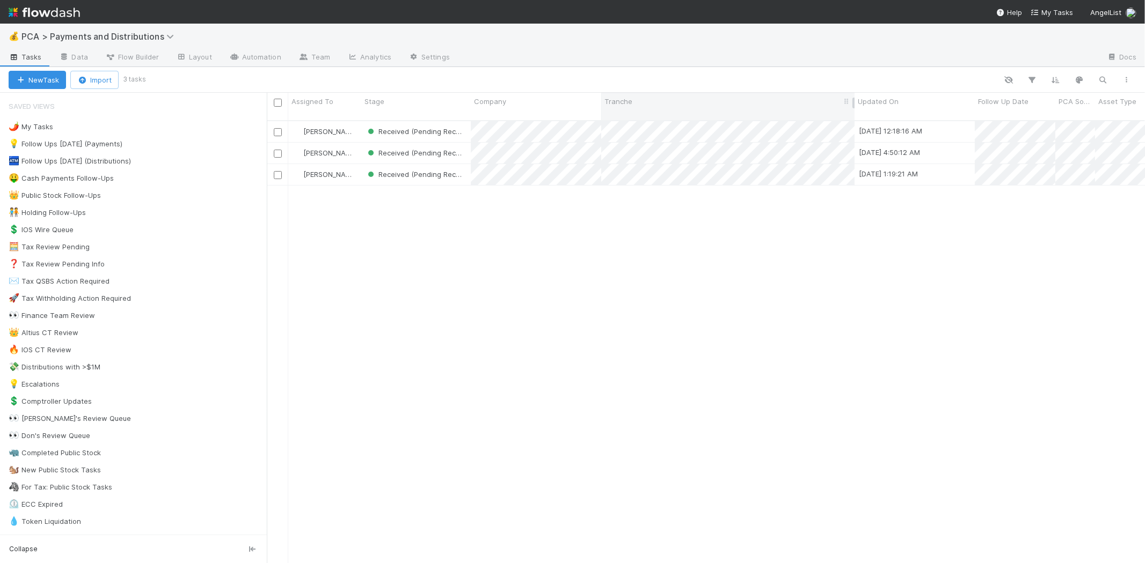
scroll to position [443, 868]
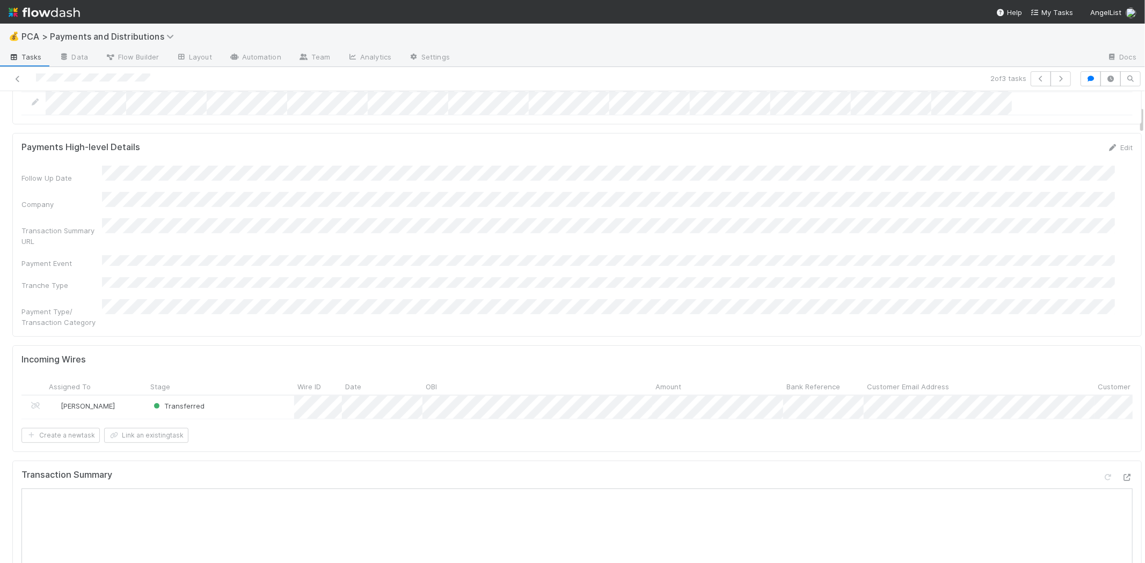
scroll to position [238, 0]
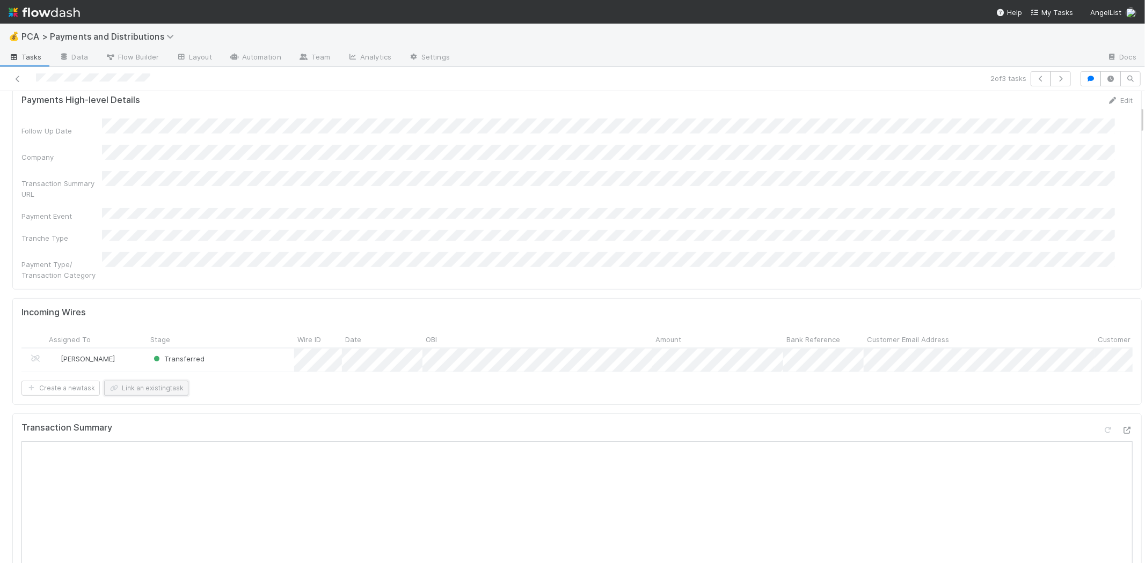
click at [158, 381] on button "Link an existing task" at bounding box center [146, 388] width 84 height 15
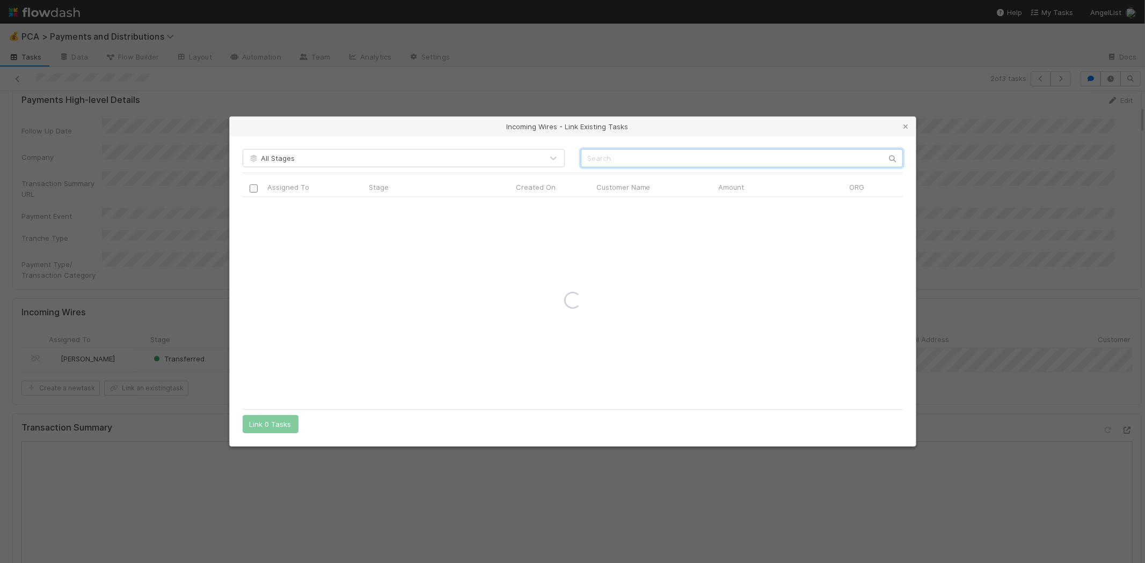
click at [609, 157] on input "text" at bounding box center [742, 158] width 322 height 18
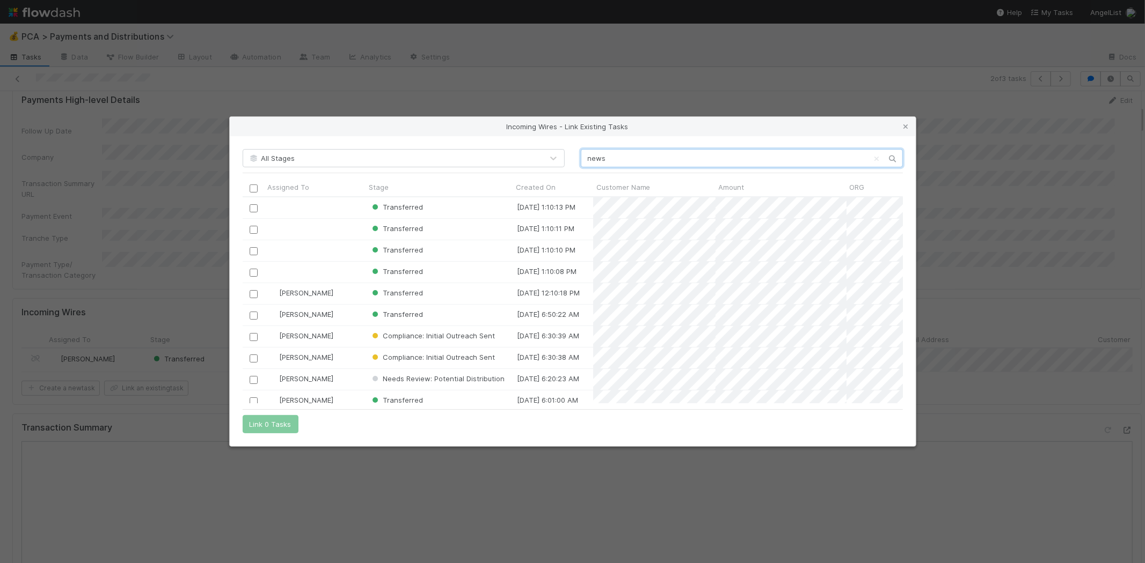
scroll to position [0, 0]
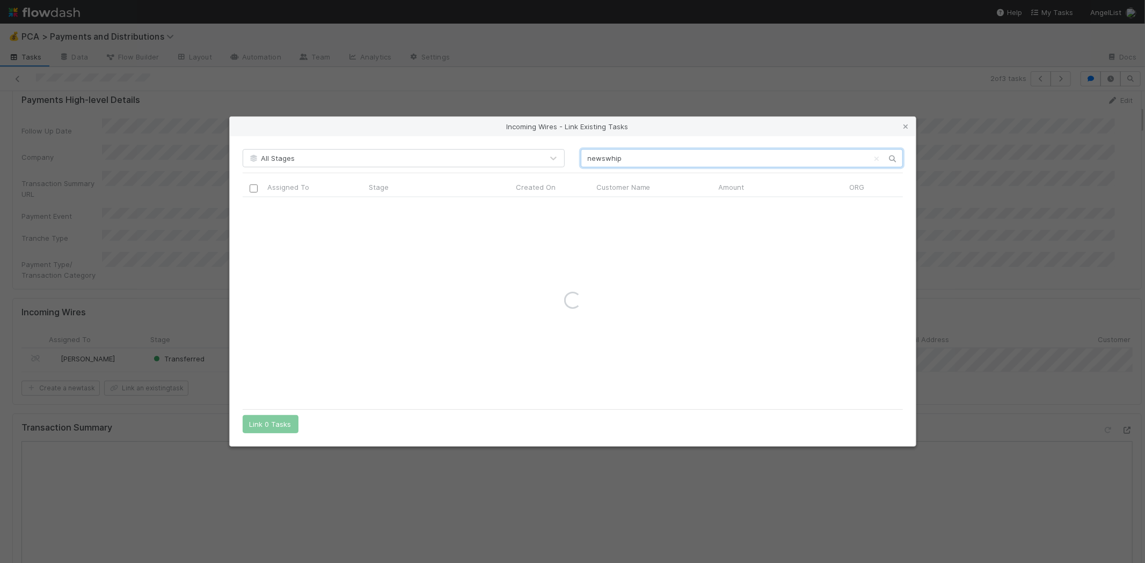
type input "newswhip"
click at [255, 208] on input "checkbox" at bounding box center [253, 208] width 8 height 8
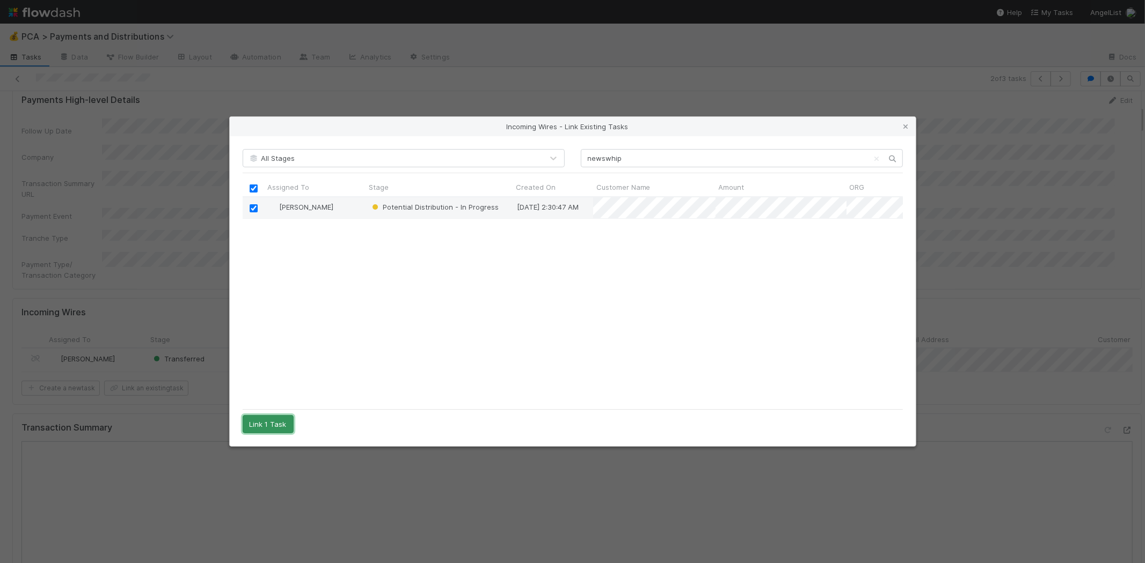
click at [268, 424] on button "Link 1 Task" at bounding box center [268, 424] width 51 height 18
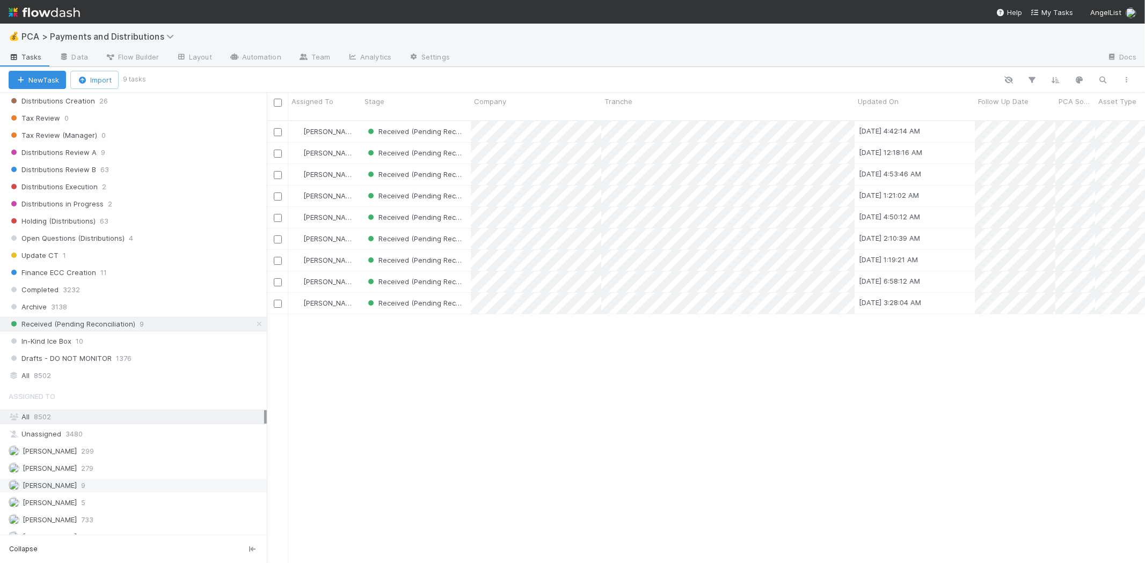
scroll to position [775, 0]
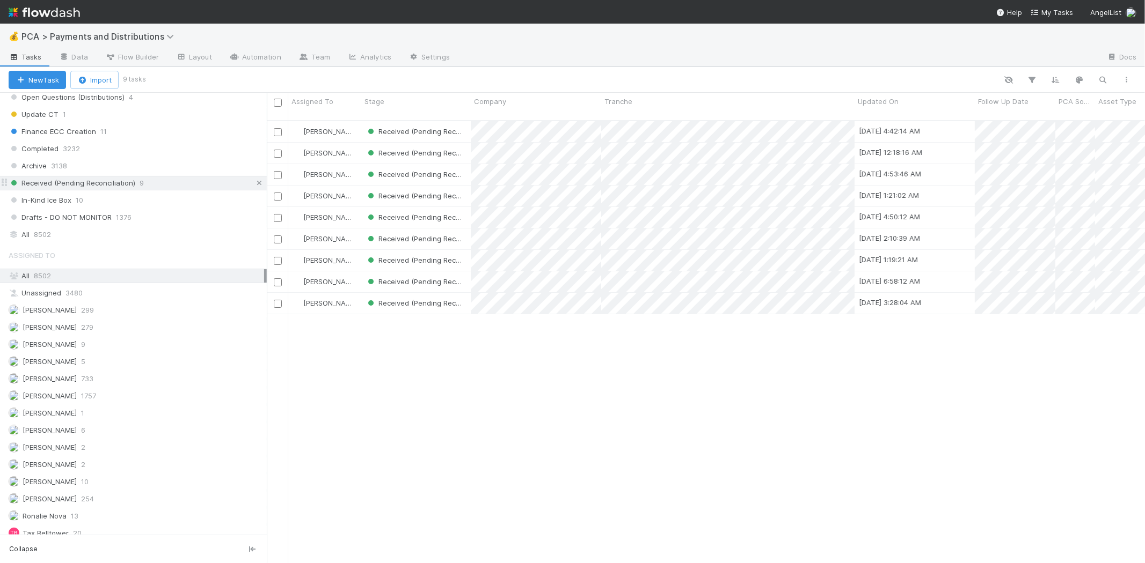
click at [254, 187] on icon at bounding box center [259, 183] width 11 height 7
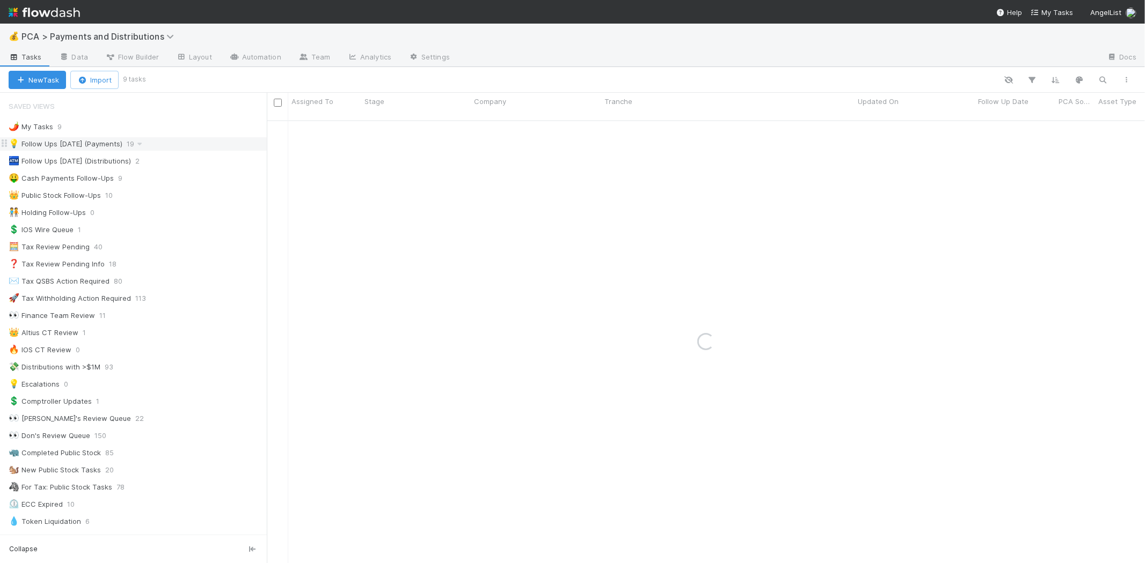
click at [181, 148] on div "💡 Follow Ups Today (Payments) 19" at bounding box center [138, 143] width 258 height 13
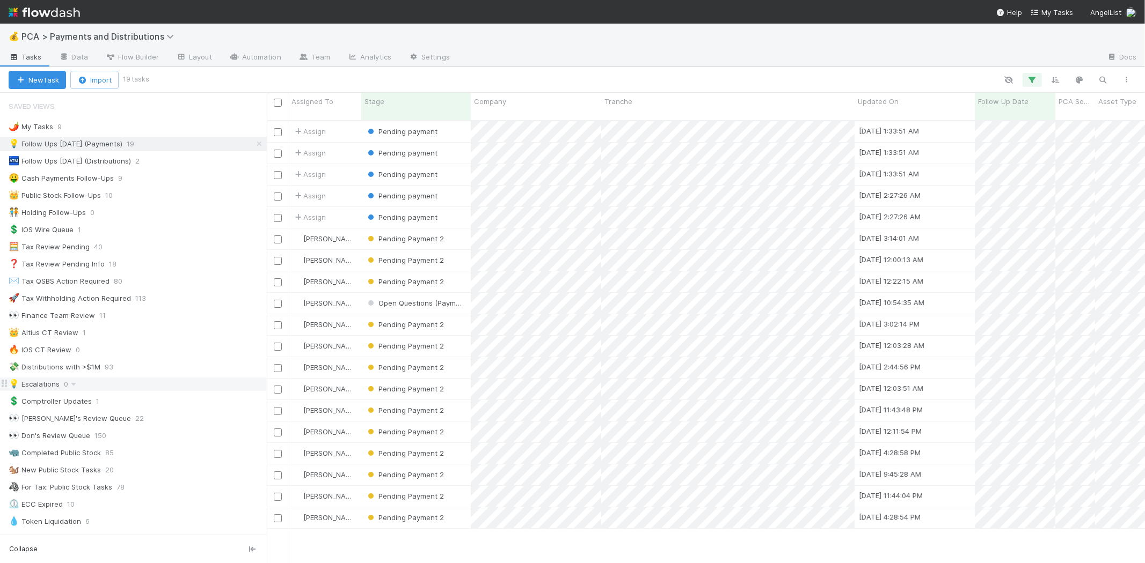
scroll to position [443, 868]
click at [1087, 250] on div "29" at bounding box center [1085, 247] width 14 height 14
click at [995, 143] on div at bounding box center [572, 281] width 1145 height 563
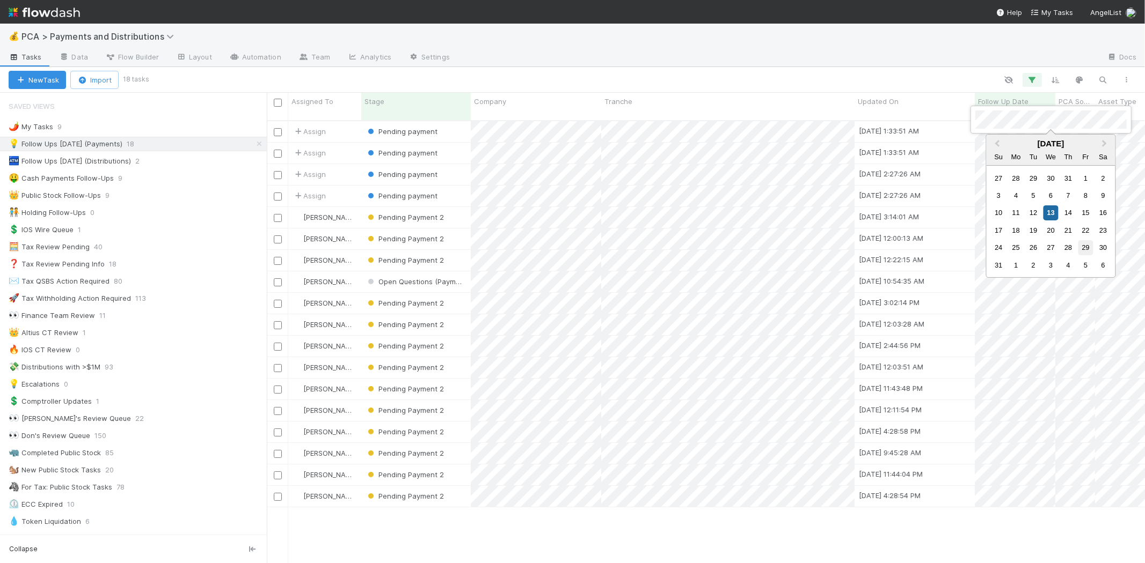
click at [1081, 245] on div "29" at bounding box center [1085, 247] width 14 height 14
click at [999, 145] on div at bounding box center [572, 281] width 1145 height 563
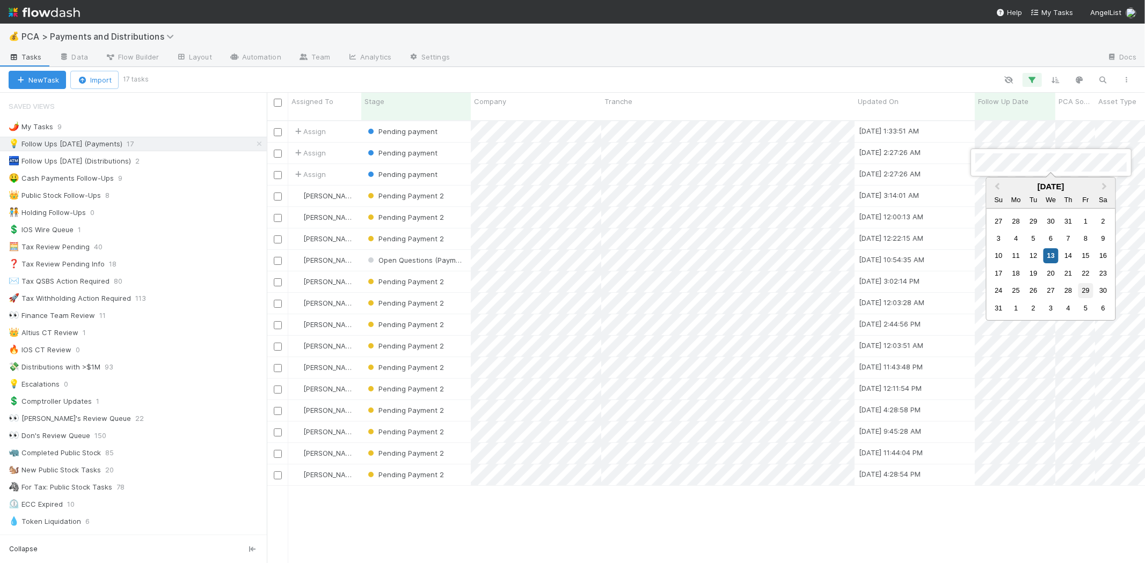
click at [1084, 287] on div "29" at bounding box center [1085, 290] width 14 height 14
click at [904, 64] on div at bounding box center [572, 281] width 1145 height 563
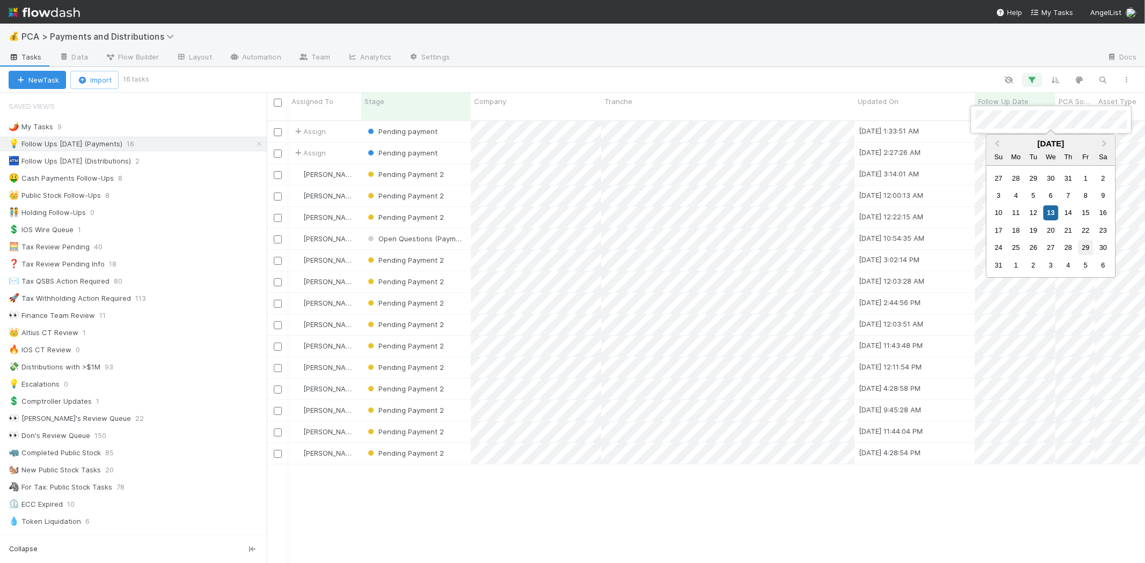
click at [1086, 244] on div "29" at bounding box center [1085, 247] width 14 height 14
click at [904, 72] on div at bounding box center [572, 281] width 1145 height 563
click at [988, 121] on div at bounding box center [572, 281] width 1145 height 563
click at [1087, 246] on div "29" at bounding box center [1085, 247] width 14 height 14
click at [919, 63] on div at bounding box center [572, 281] width 1145 height 563
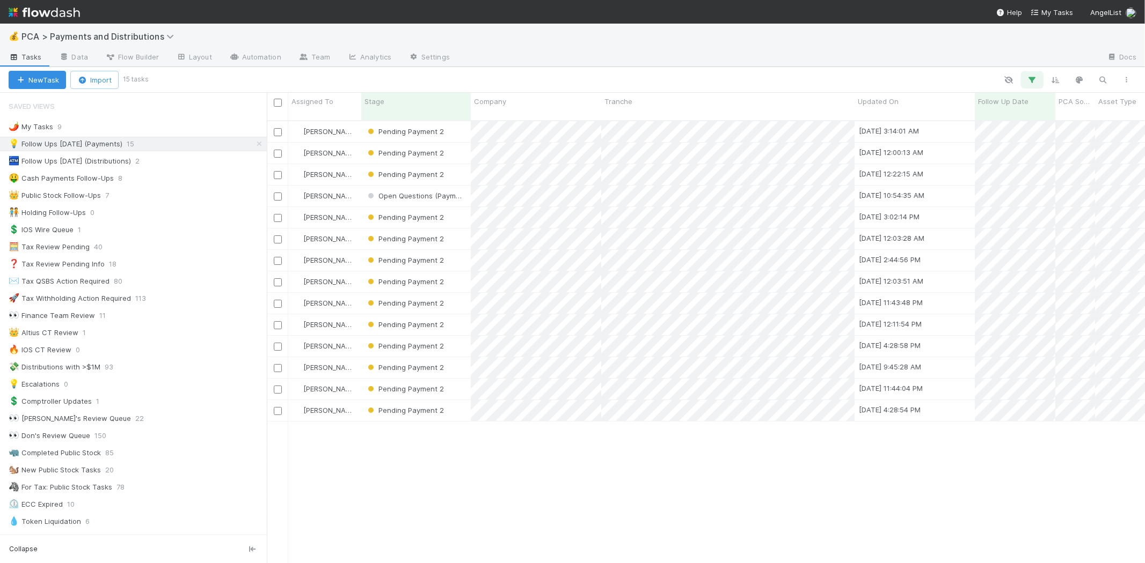
click at [1035, 77] on icon "button" at bounding box center [1032, 80] width 11 height 10
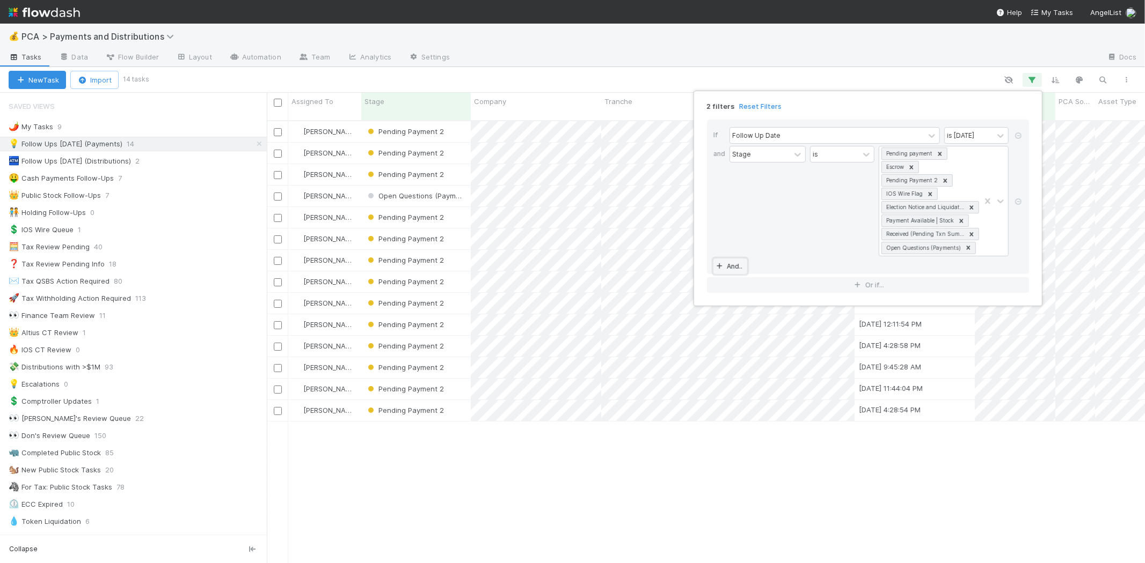
click at [735, 268] on link "And.." at bounding box center [730, 267] width 34 height 16
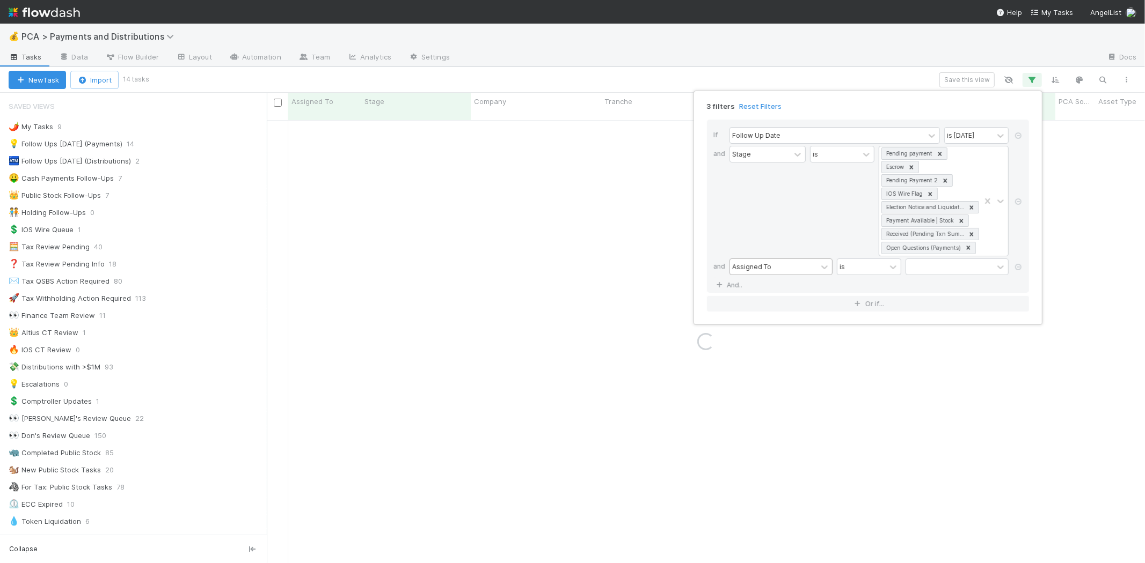
click at [757, 265] on div "Assigned To" at bounding box center [751, 267] width 39 height 10
click at [759, 363] on div "Asset Type" at bounding box center [780, 354] width 103 height 18
click at [866, 265] on div "is" at bounding box center [861, 267] width 48 height 16
click at [861, 310] on div "is not" at bounding box center [869, 310] width 64 height 18
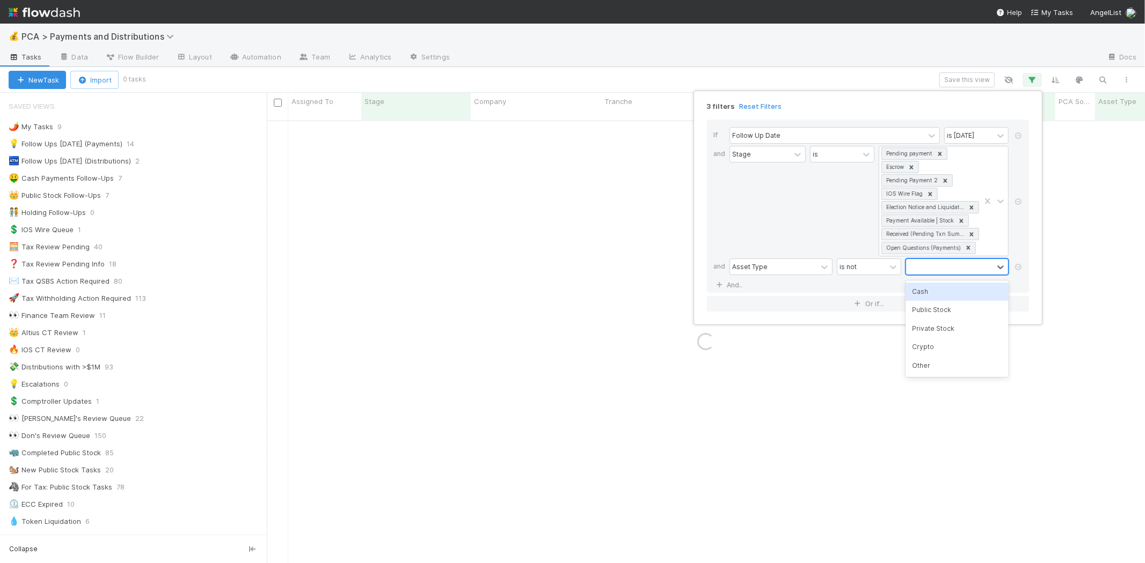
click at [927, 271] on div at bounding box center [949, 267] width 87 height 16
click at [935, 310] on div "Public Stock" at bounding box center [956, 310] width 103 height 18
click at [962, 272] on div "Public Stock" at bounding box center [943, 267] width 74 height 16
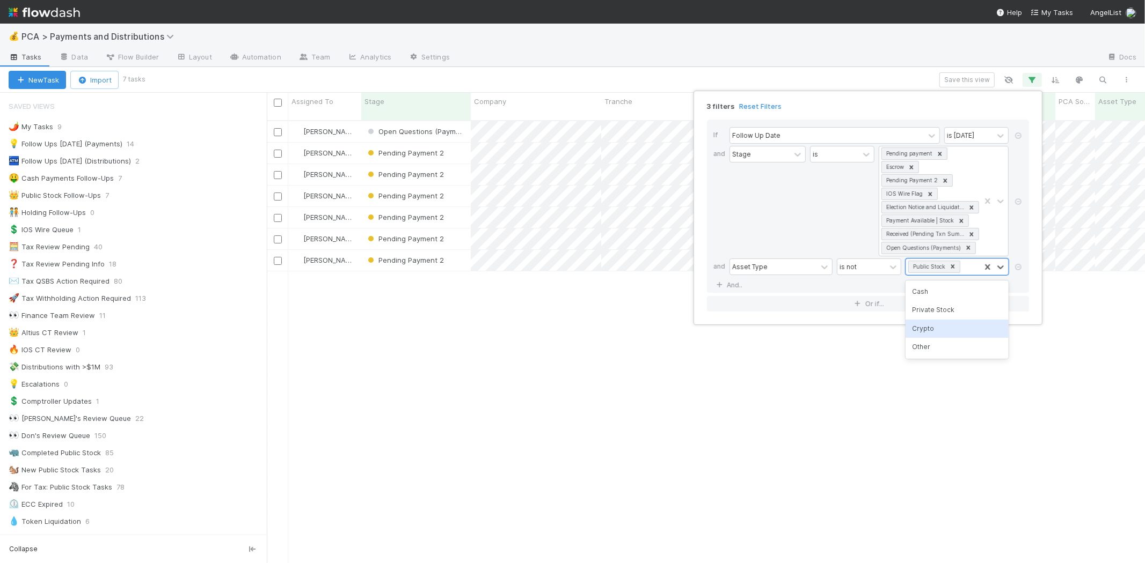
scroll to position [443, 868]
click at [929, 327] on div "Crypto" at bounding box center [956, 329] width 103 height 18
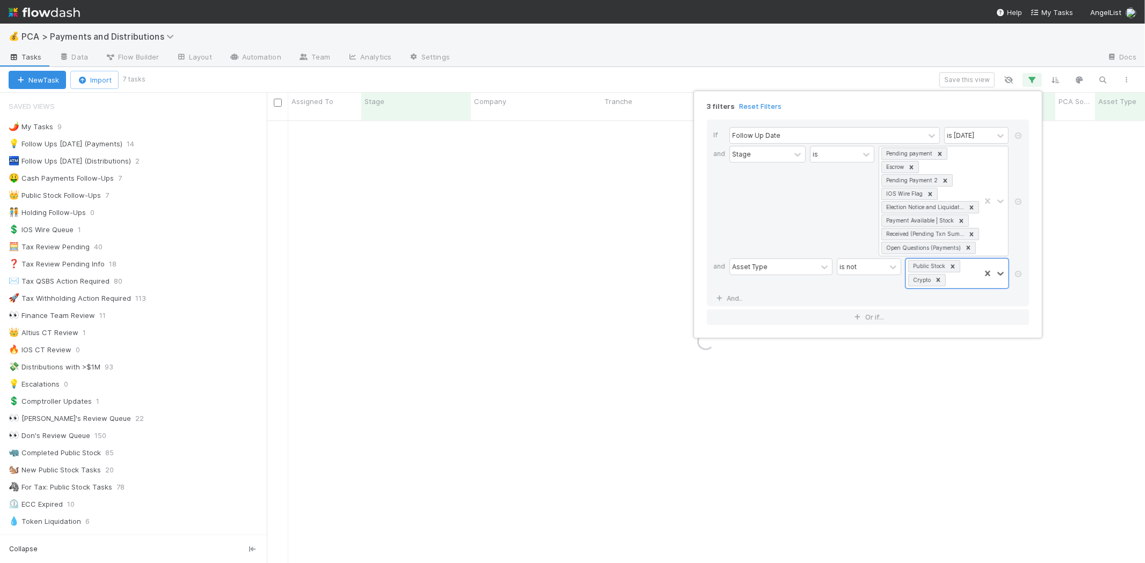
click at [792, 58] on div "3 filters Reset Filters If Follow Up Date is today and Stage is Pending payment…" at bounding box center [572, 281] width 1145 height 563
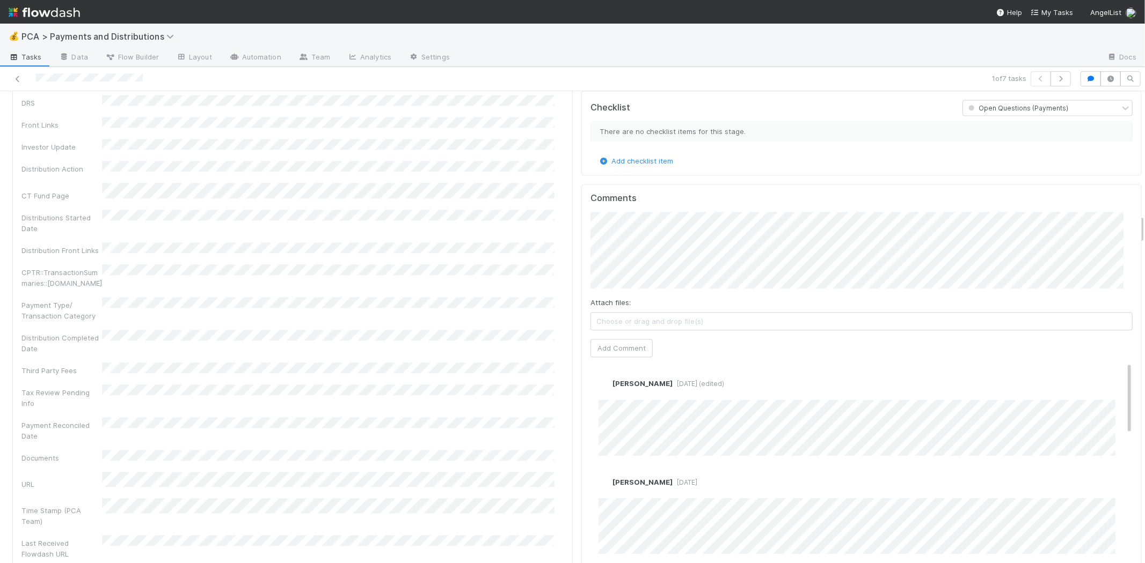
scroll to position [1967, 0]
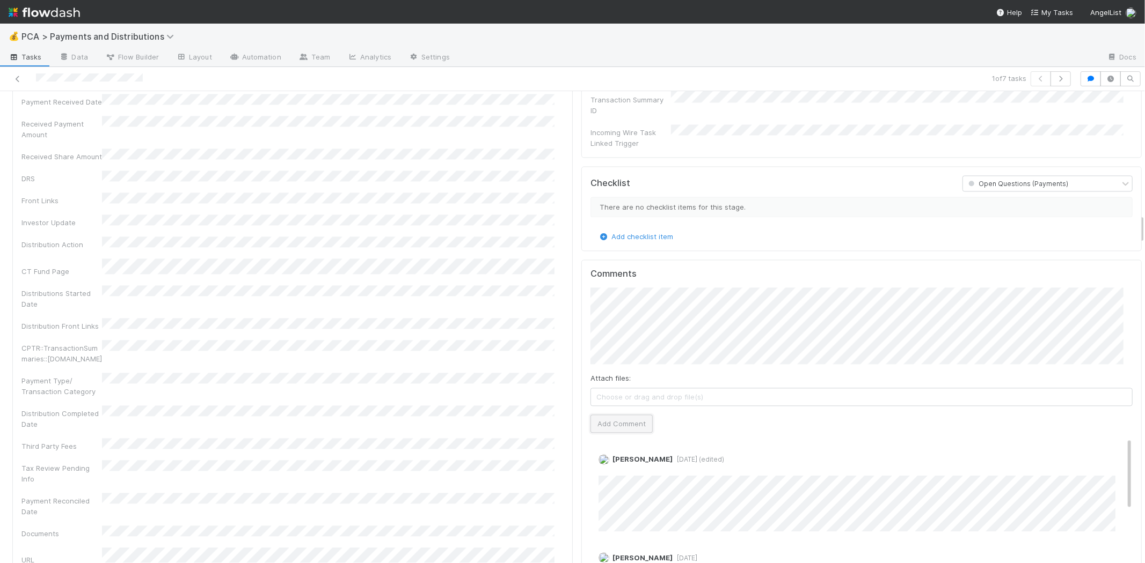
click at [621, 415] on button "Add Comment" at bounding box center [621, 424] width 62 height 18
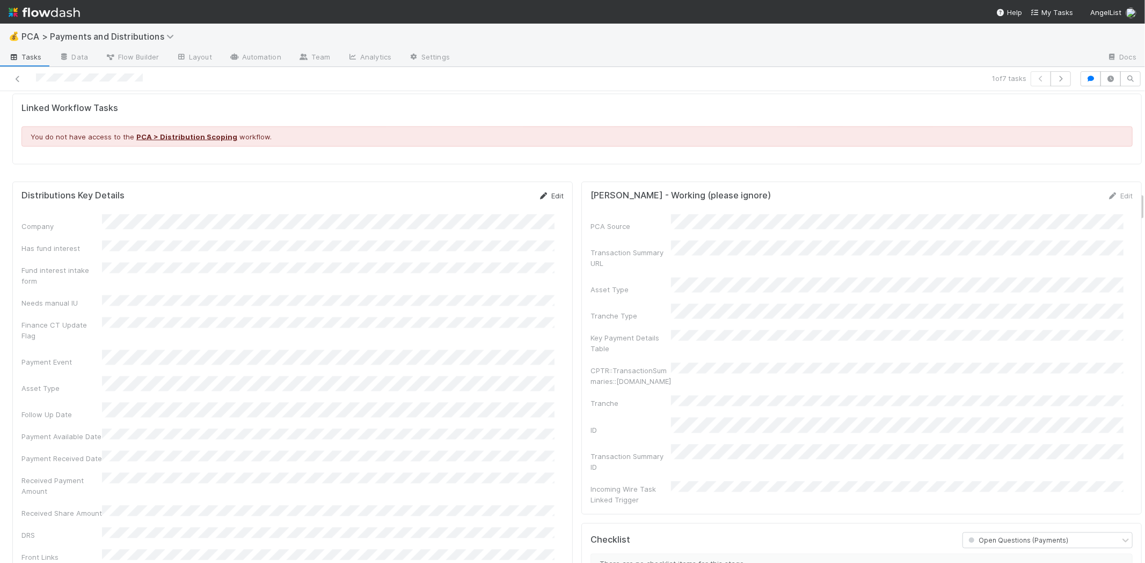
click at [542, 192] on link "Edit" at bounding box center [550, 196] width 25 height 9
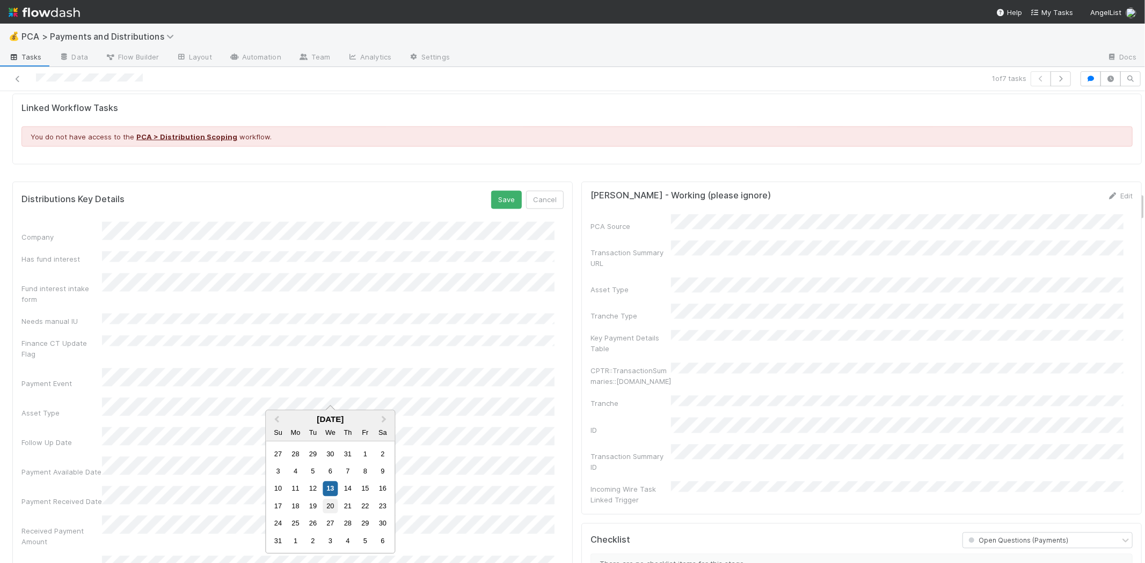
click at [331, 506] on div "20" at bounding box center [330, 506] width 14 height 14
click at [502, 195] on button "Save" at bounding box center [506, 200] width 31 height 18
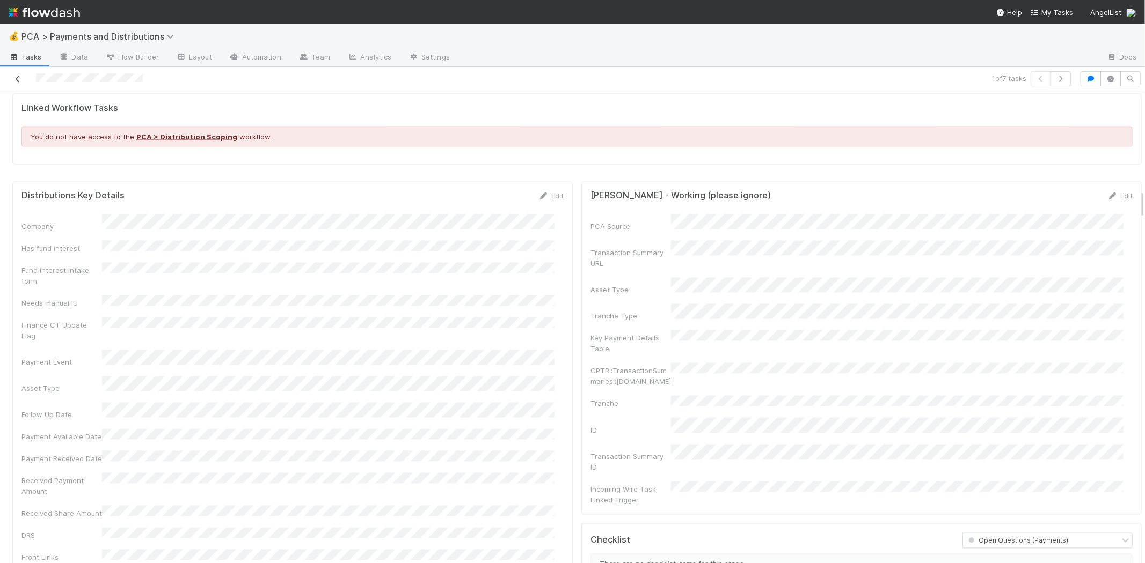
click at [17, 78] on icon at bounding box center [17, 79] width 11 height 7
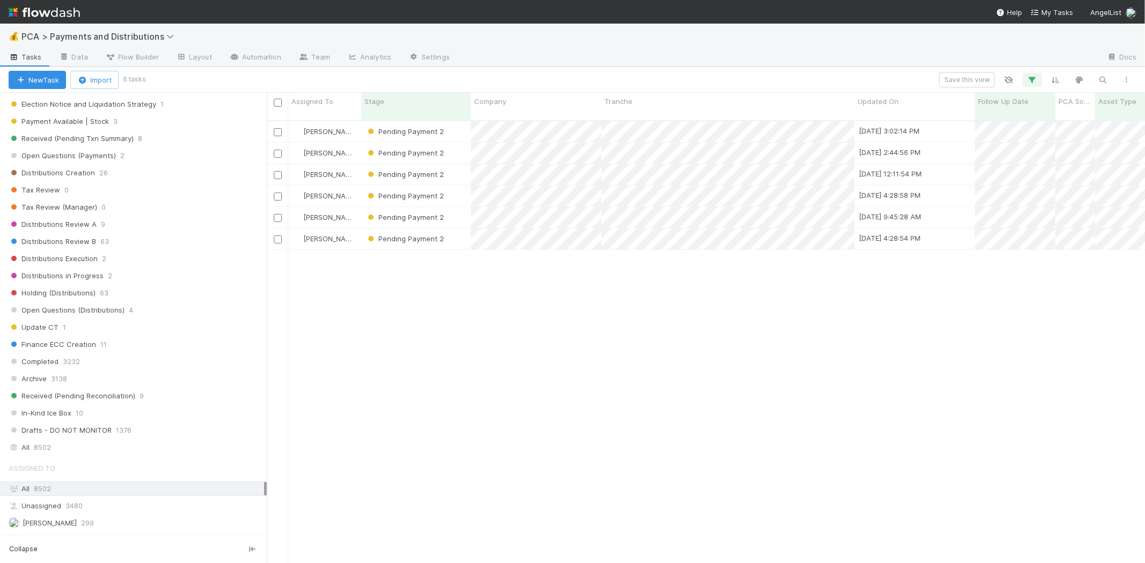
scroll to position [715, 0]
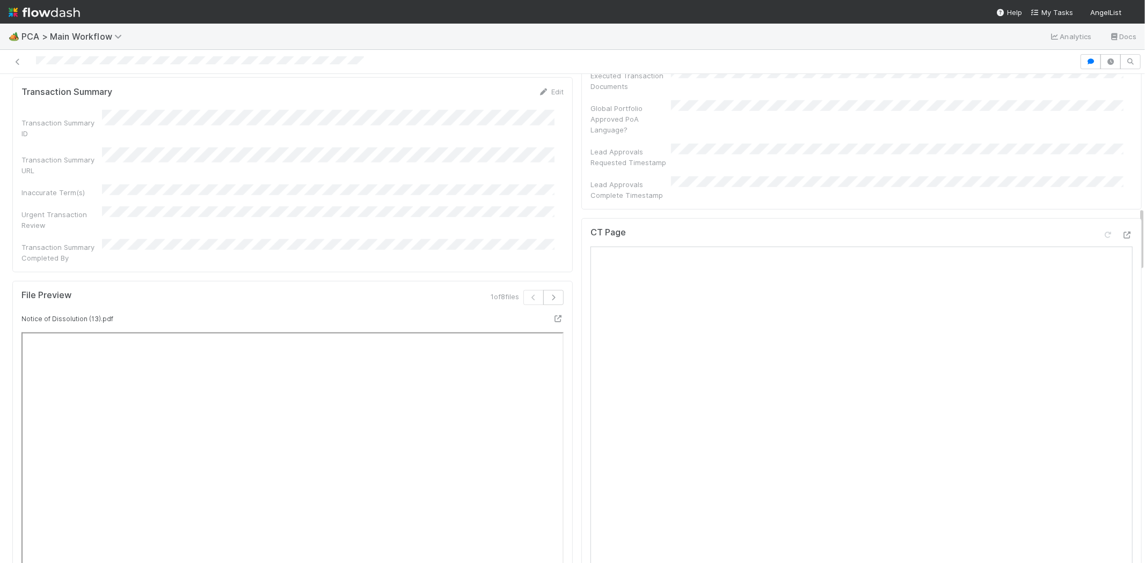
scroll to position [1013, 0]
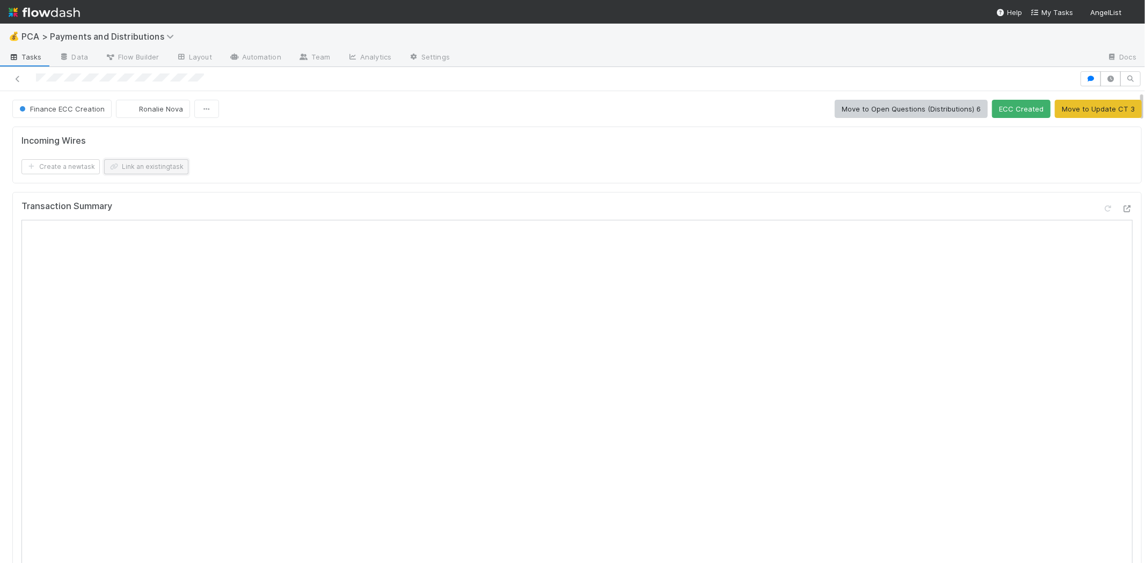
click at [170, 169] on button "Link an existing task" at bounding box center [146, 166] width 84 height 15
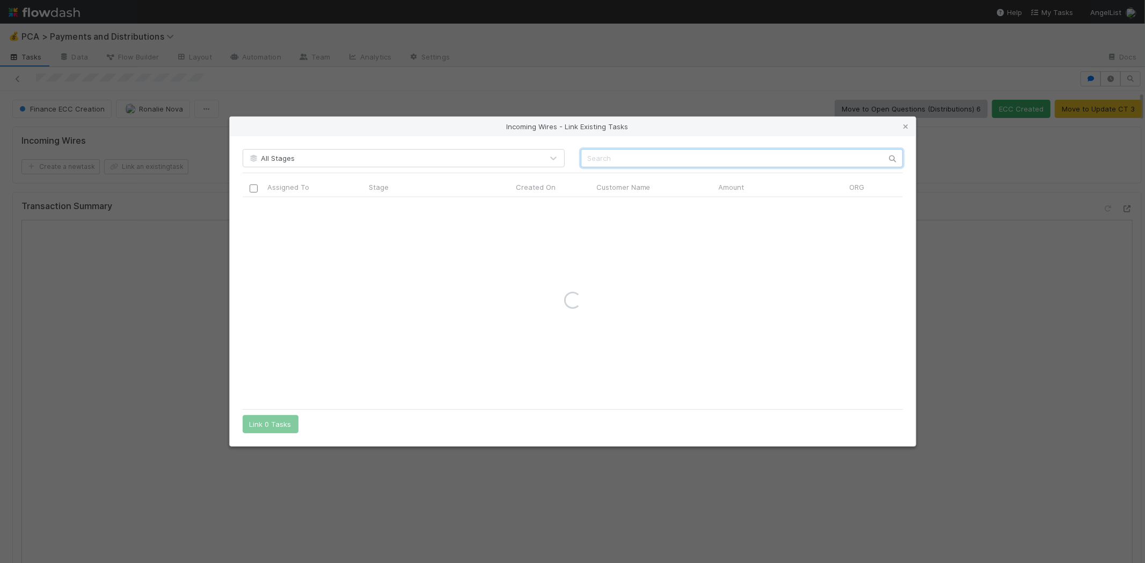
click at [612, 162] on input "text" at bounding box center [742, 158] width 322 height 18
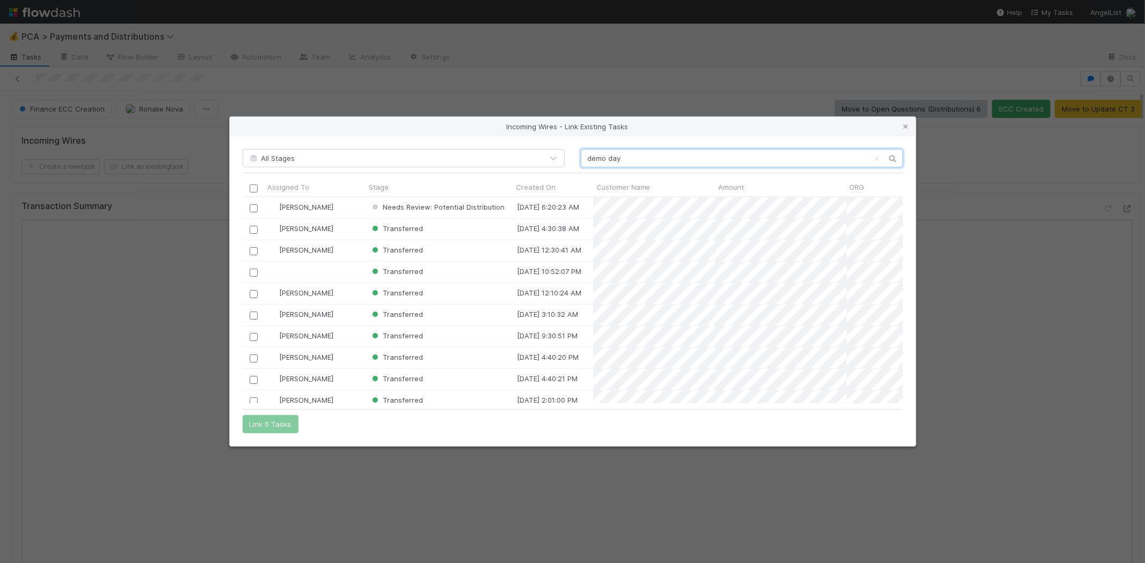
scroll to position [197, 651]
type input "demo day"
click at [254, 292] on input "checkbox" at bounding box center [253, 294] width 8 height 8
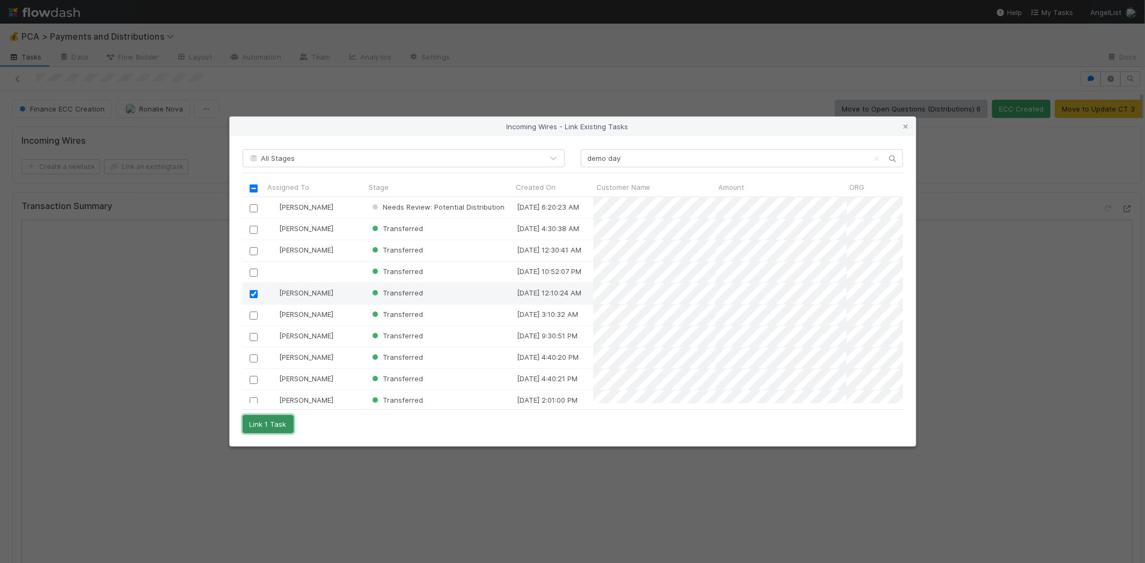
click at [281, 421] on button "Link 1 Task" at bounding box center [268, 424] width 51 height 18
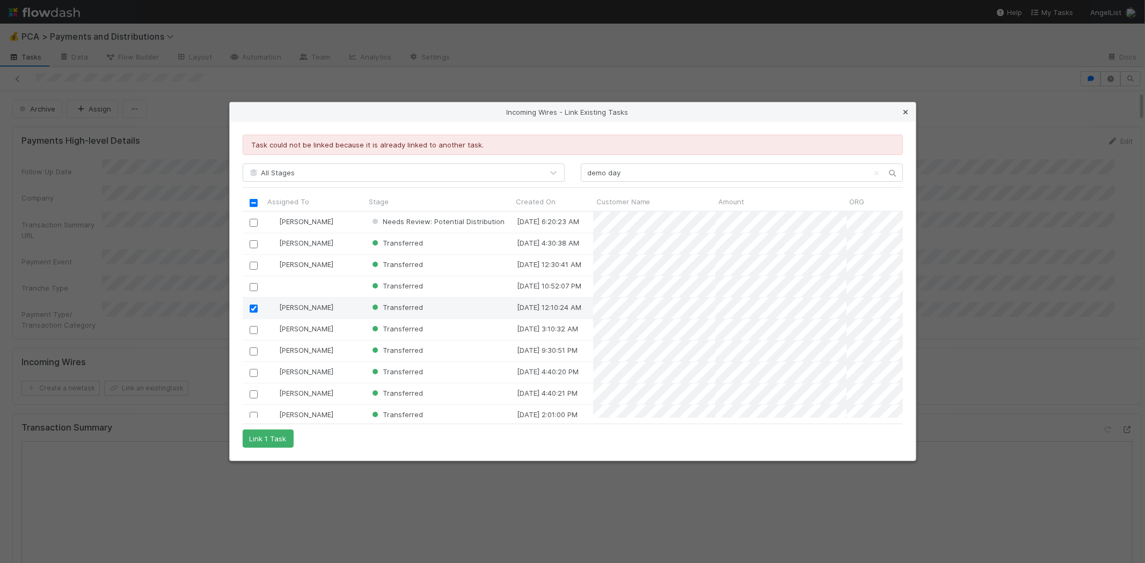
click at [906, 109] on icon at bounding box center [905, 112] width 11 height 7
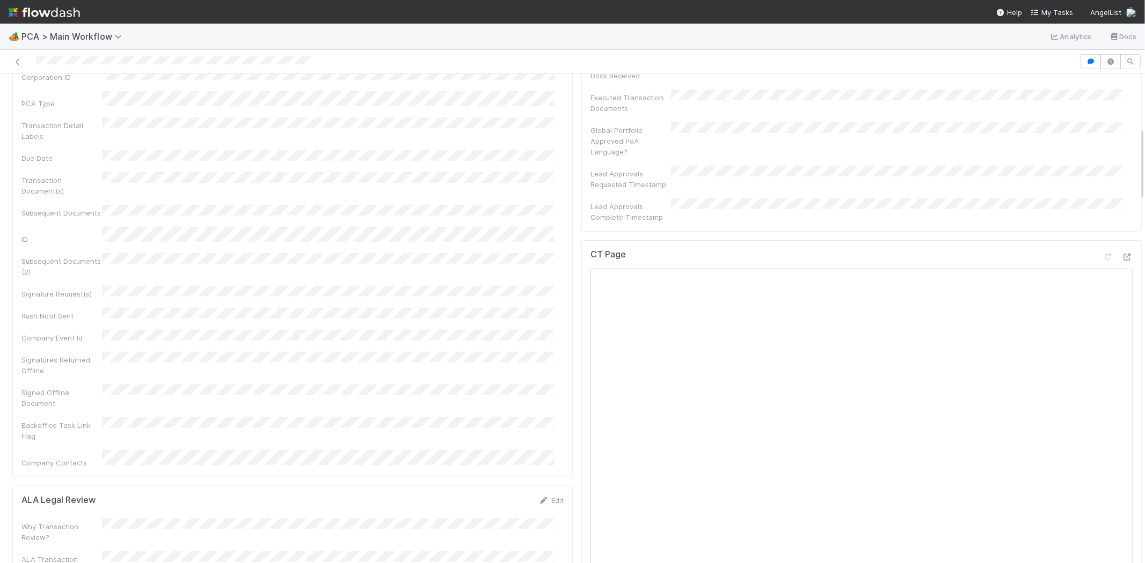
scroll to position [357, 0]
click at [19, 60] on icon at bounding box center [17, 61] width 11 height 7
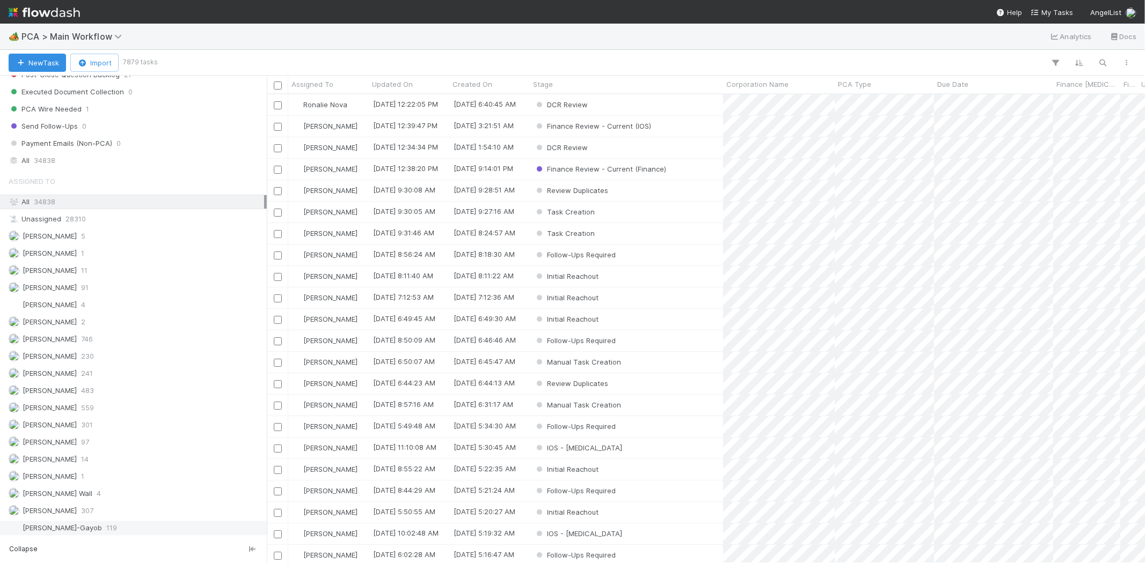
scroll to position [1483, 0]
click at [92, 335] on div "[PERSON_NAME] 348" at bounding box center [136, 335] width 255 height 13
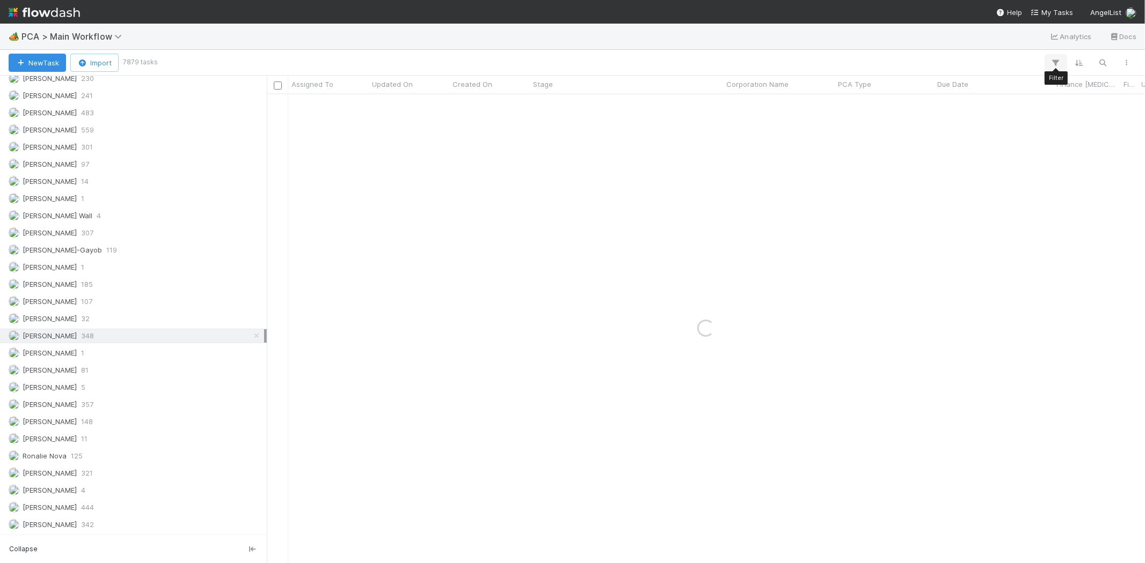
click at [1056, 58] on icon "button" at bounding box center [1055, 63] width 11 height 10
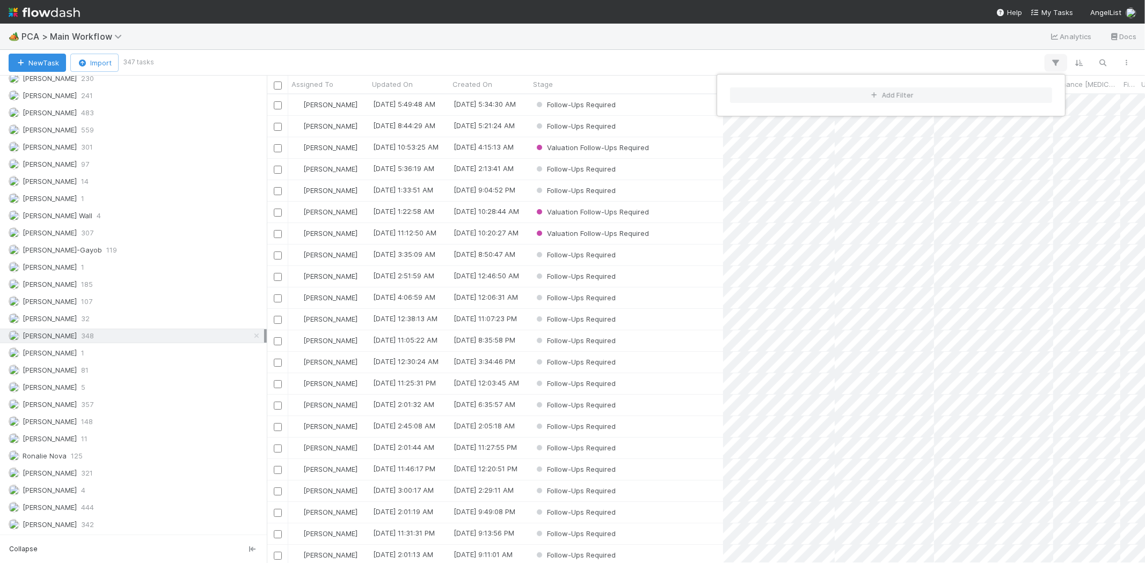
scroll to position [460, 868]
click at [895, 95] on button "Add Filter" at bounding box center [891, 95] width 322 height 16
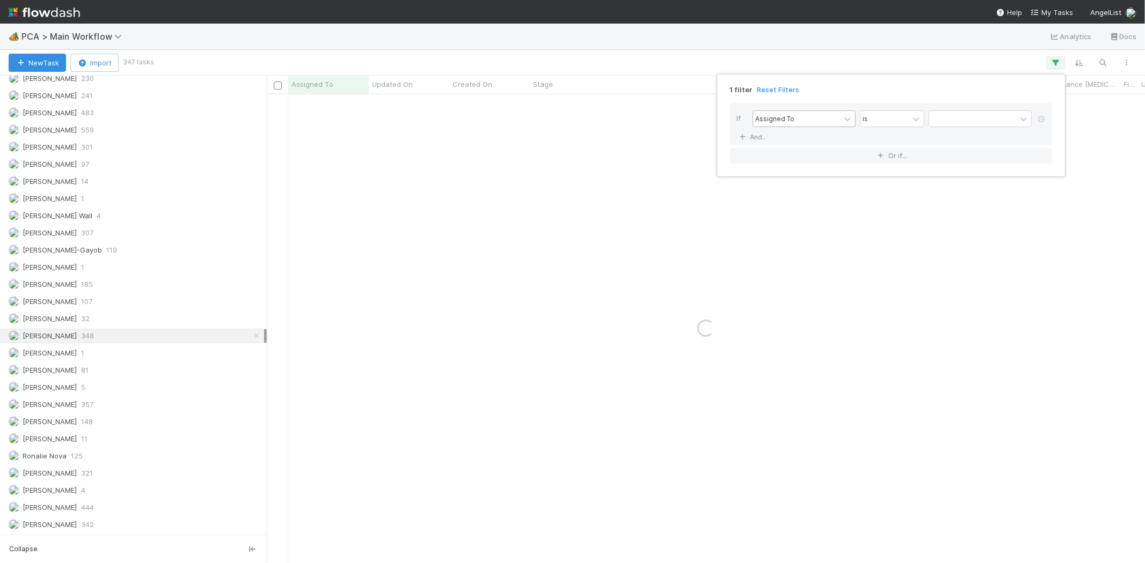
click at [808, 120] on div "Assigned To" at bounding box center [796, 119] width 87 height 16
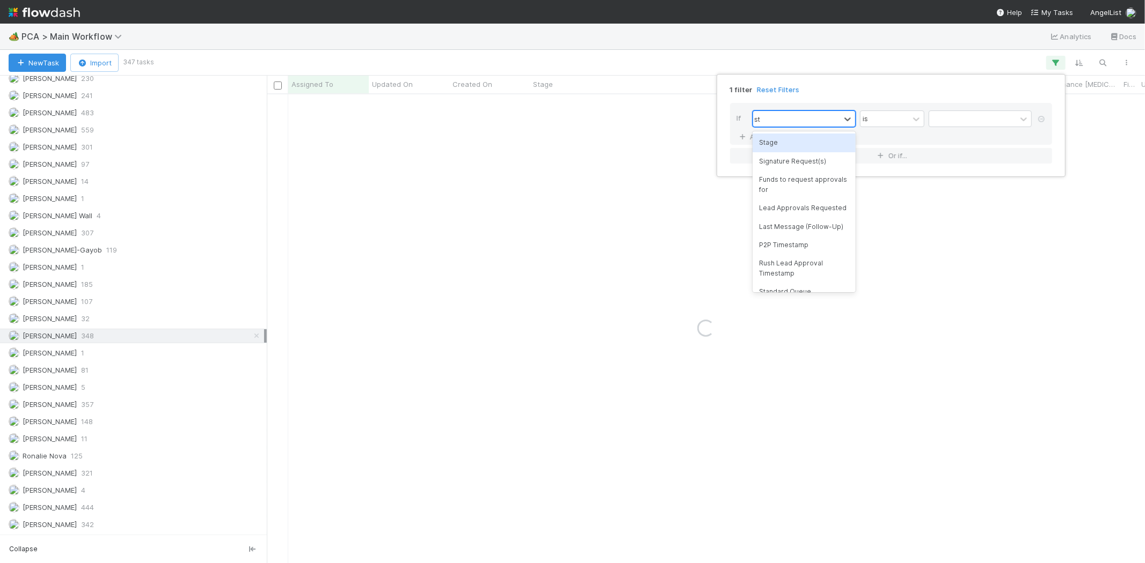
type input "sta"
click at [784, 143] on div "Stage" at bounding box center [803, 143] width 103 height 18
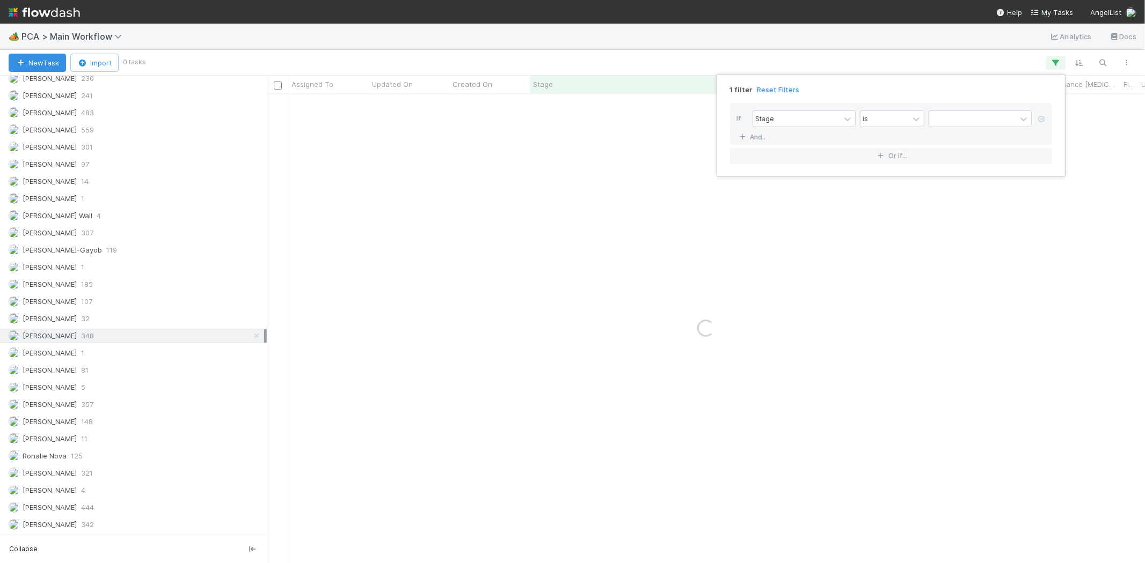
click at [965, 127] on div "Stage is" at bounding box center [893, 120] width 283 height 19
click at [965, 121] on div at bounding box center [972, 119] width 87 height 16
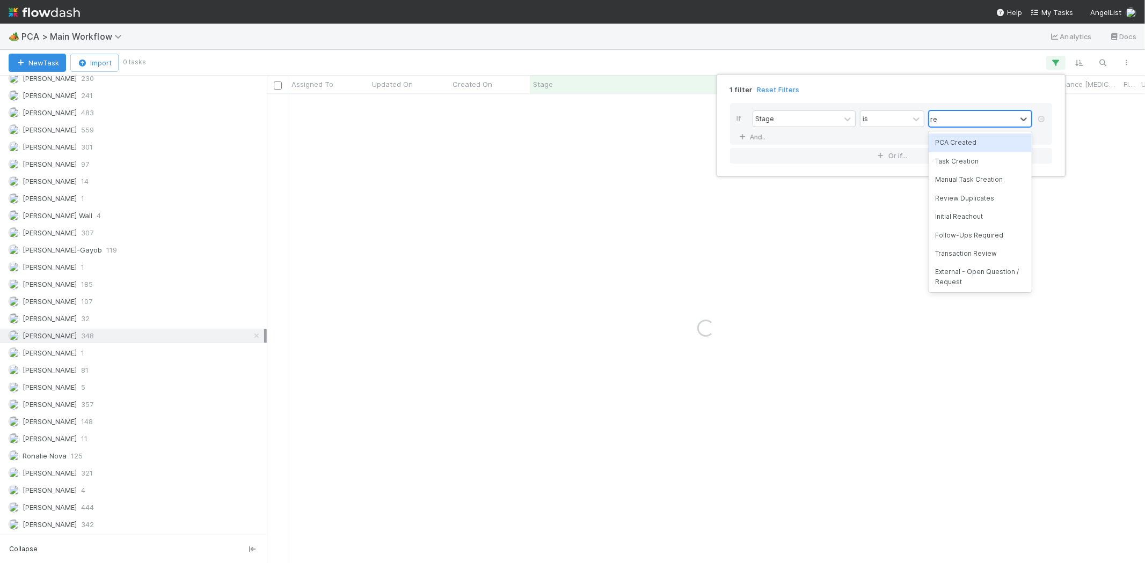
type input "rec"
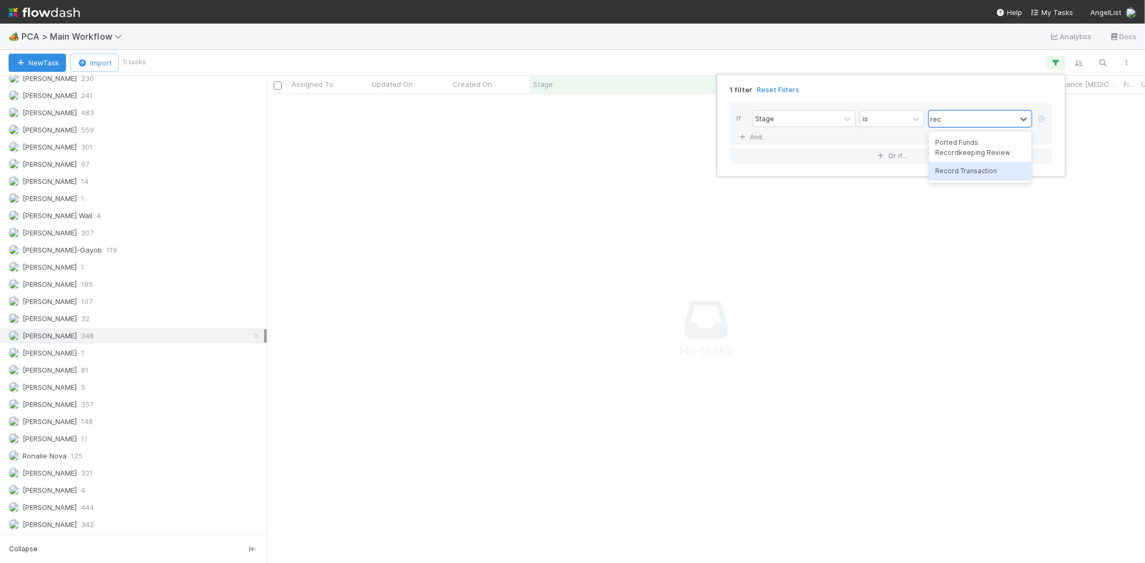
click at [963, 174] on div "Record Transaction" at bounding box center [979, 171] width 103 height 18
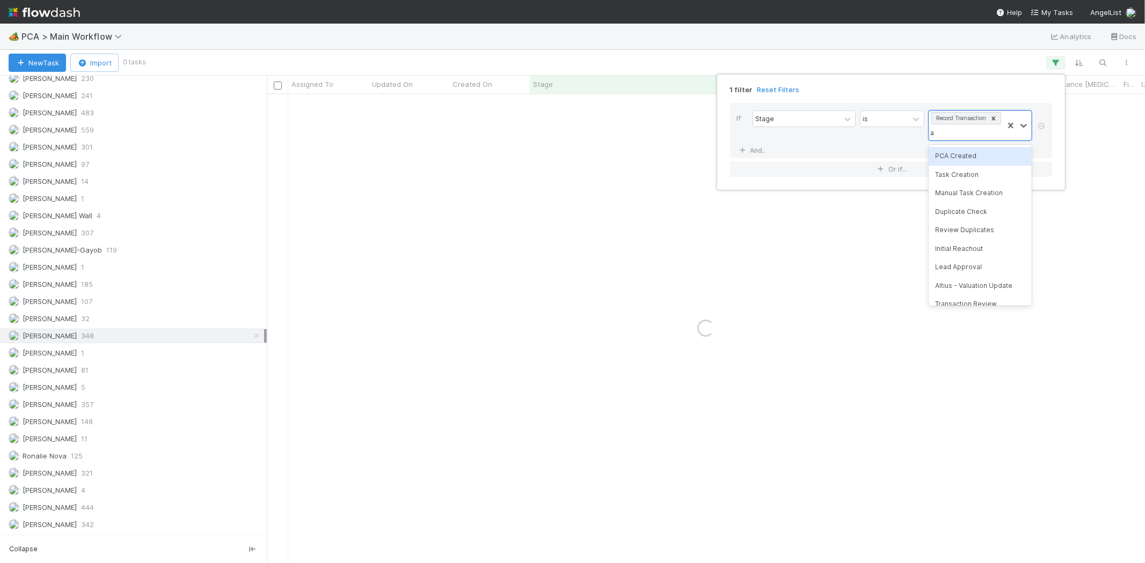
type input "al"
click at [958, 214] on div "Altius - Valuation Update" at bounding box center [979, 212] width 103 height 18
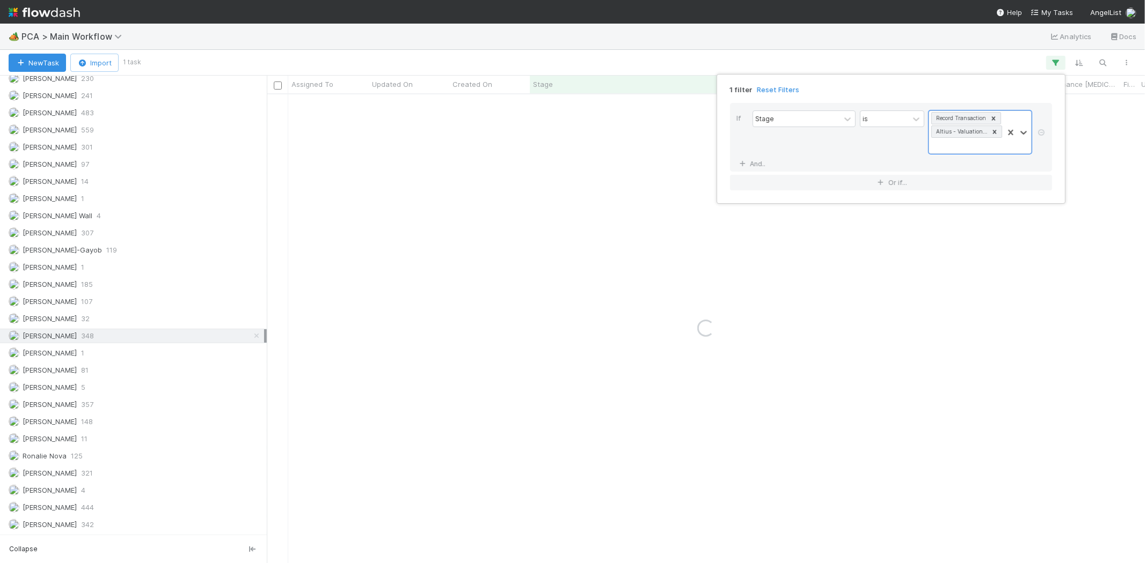
click at [628, 42] on div "1 filter Reset Filters If Stage is option Altius - Valuation Update, selected. …" at bounding box center [572, 281] width 1145 height 563
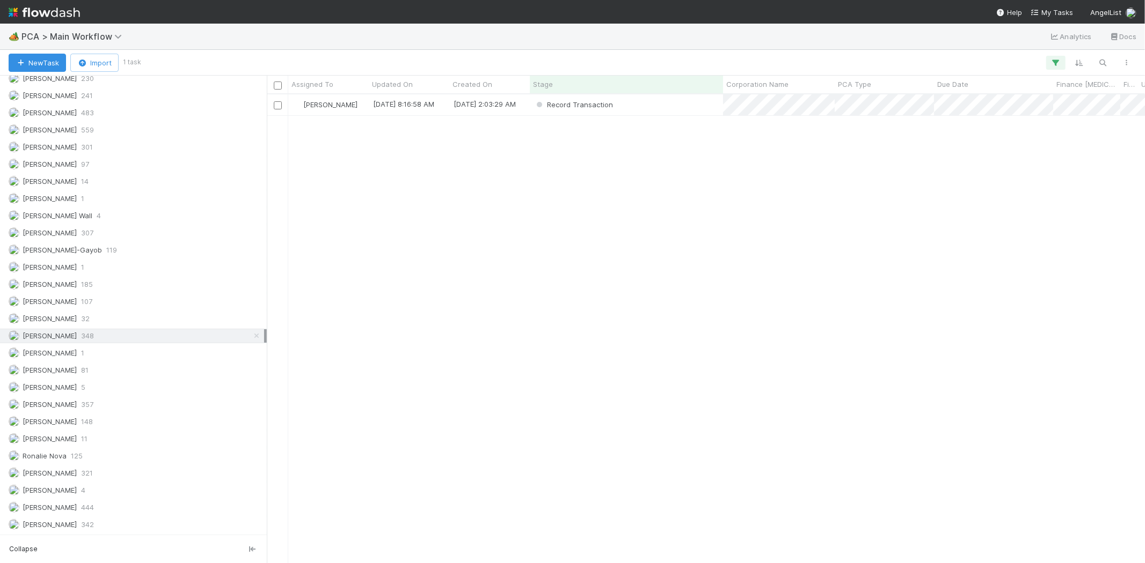
scroll to position [460, 868]
click at [655, 103] on div "Record Transaction" at bounding box center [626, 104] width 193 height 21
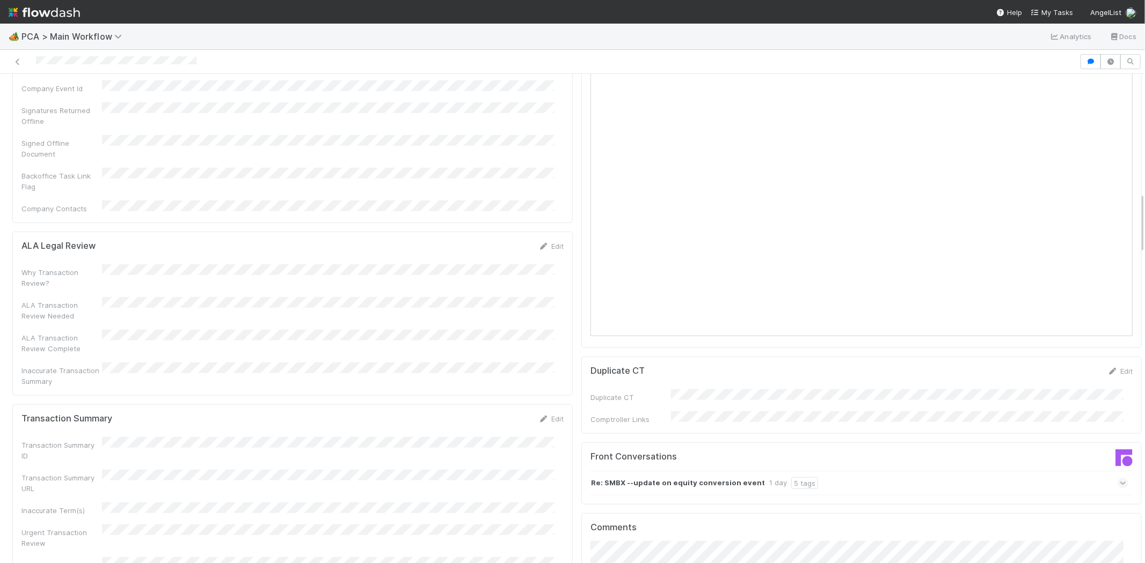
scroll to position [954, 0]
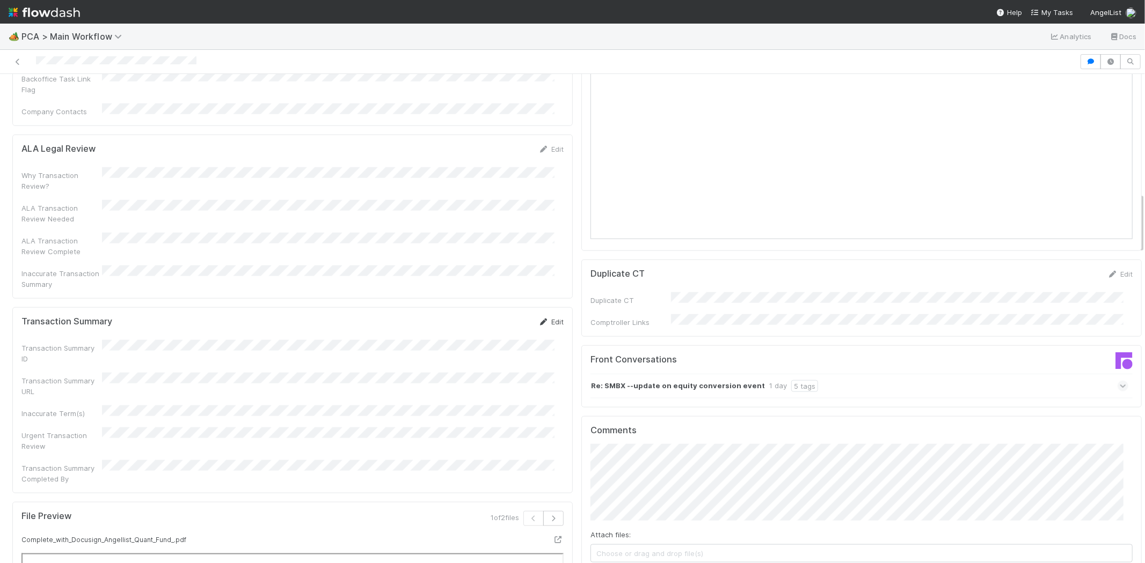
click at [546, 318] on link "Edit" at bounding box center [550, 322] width 25 height 9
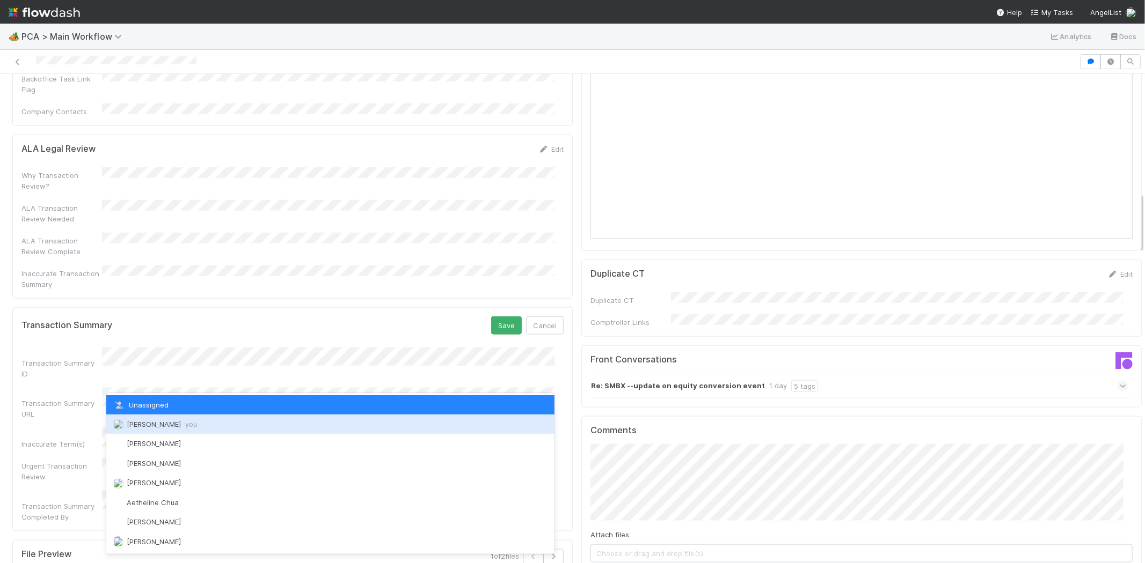
click at [200, 420] on div "[PERSON_NAME] you" at bounding box center [330, 424] width 448 height 19
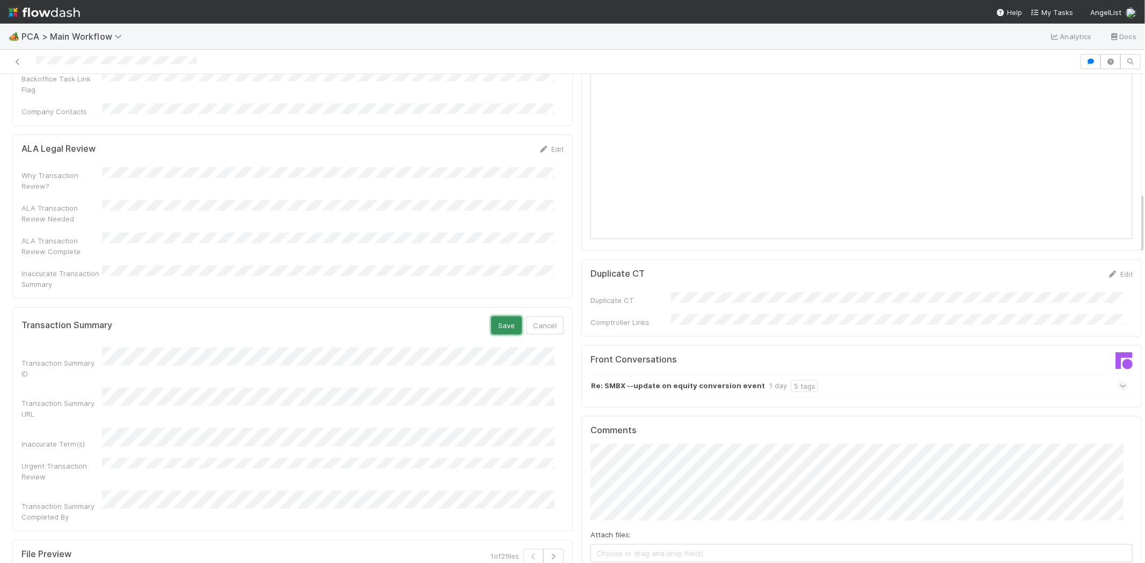
click at [499, 317] on button "Save" at bounding box center [506, 326] width 31 height 18
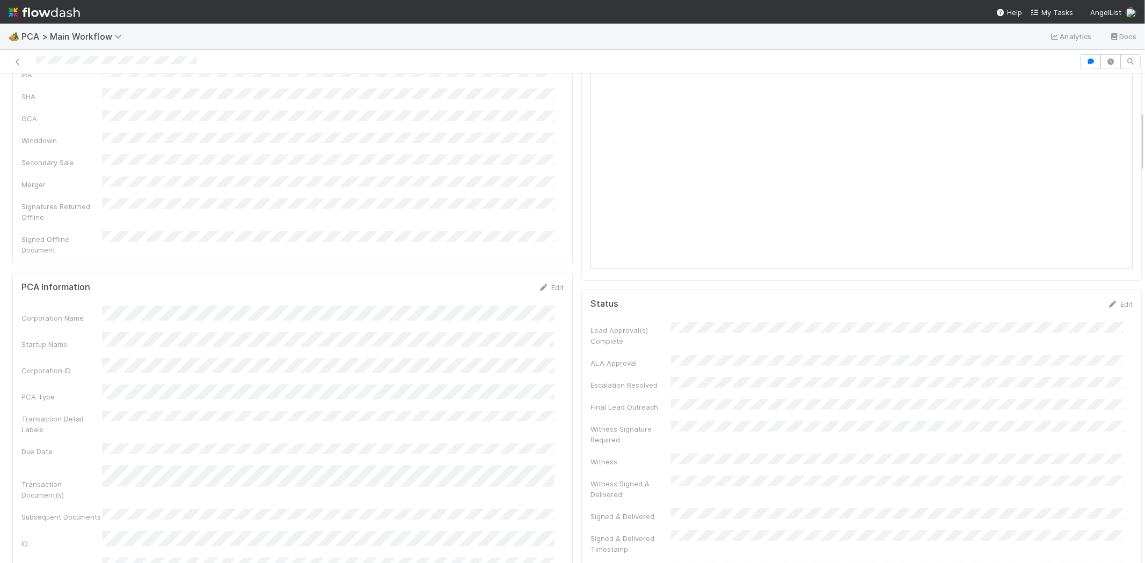
scroll to position [0, 0]
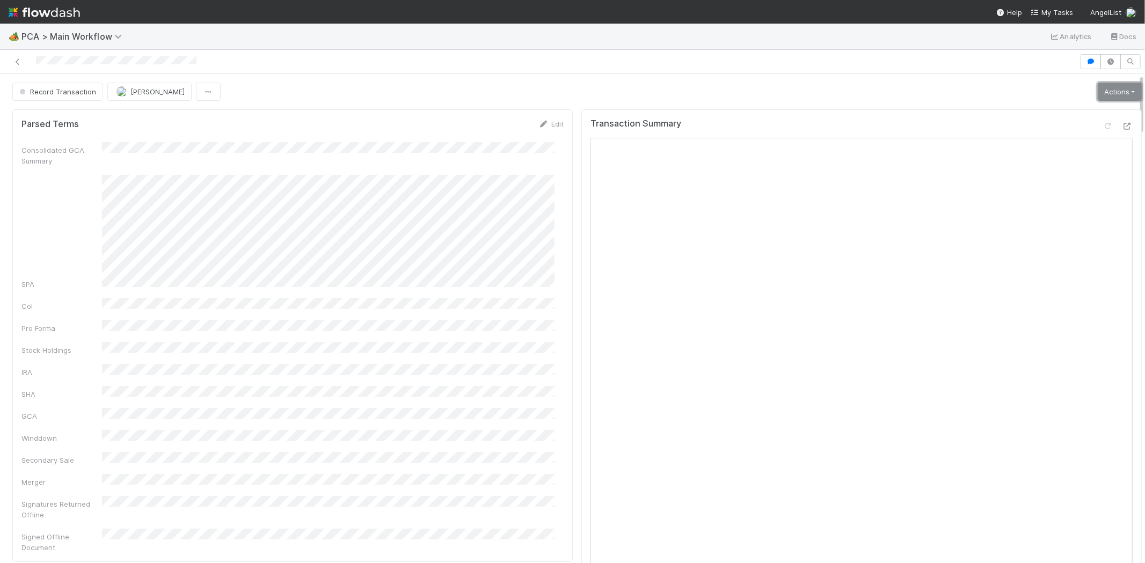
click at [1097, 89] on link "Actions" at bounding box center [1119, 92] width 44 height 18
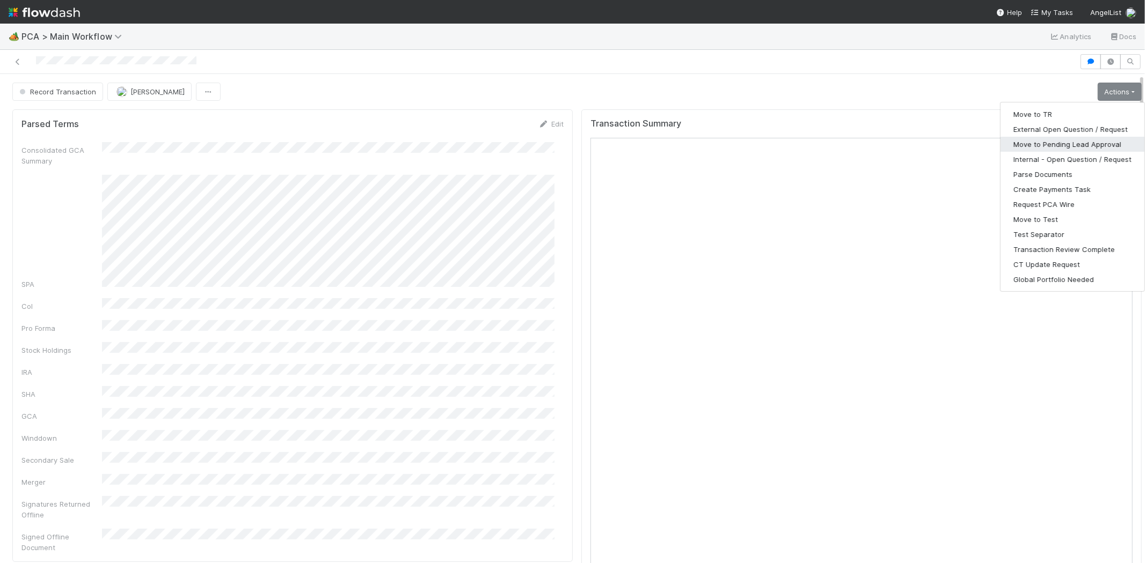
click at [1079, 143] on button "Move to Pending Lead Approval" at bounding box center [1072, 144] width 144 height 15
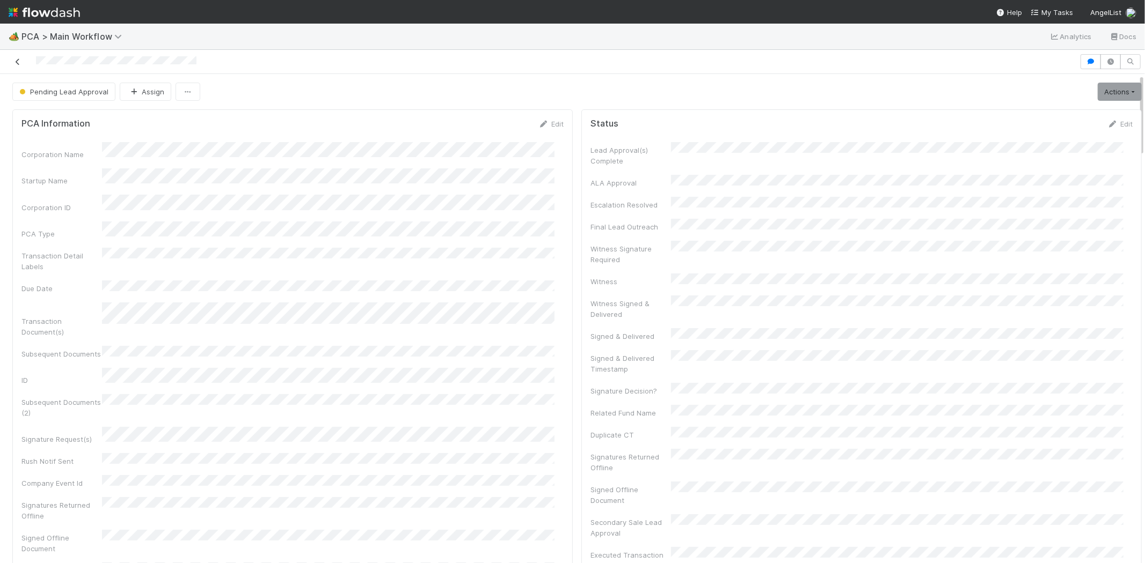
click at [19, 59] on icon at bounding box center [17, 61] width 11 height 7
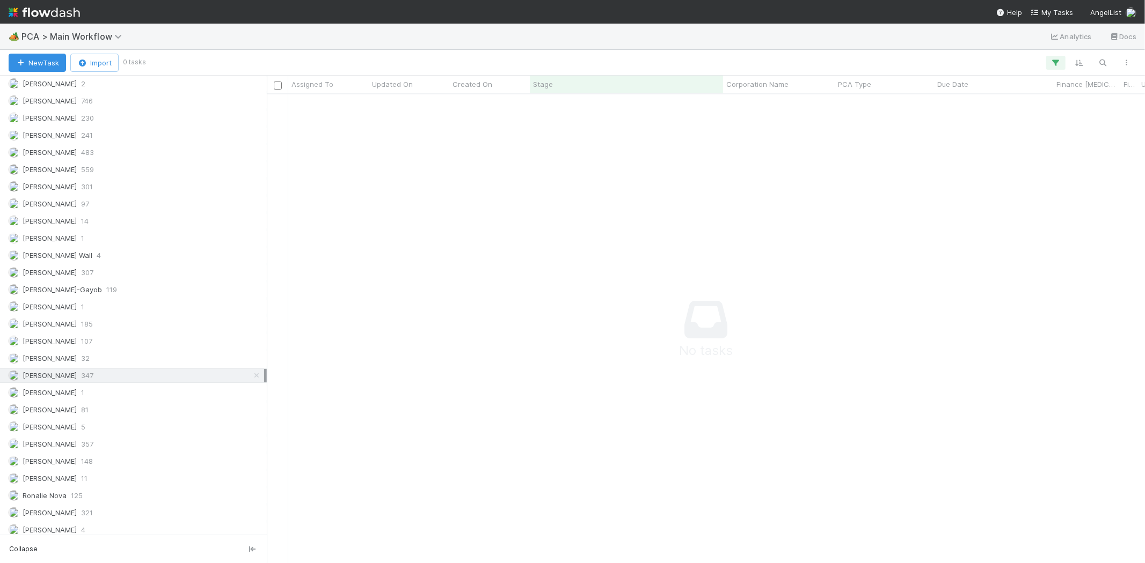
scroll to position [1483, 0]
click at [83, 468] on span "321" at bounding box center [87, 473] width 12 height 13
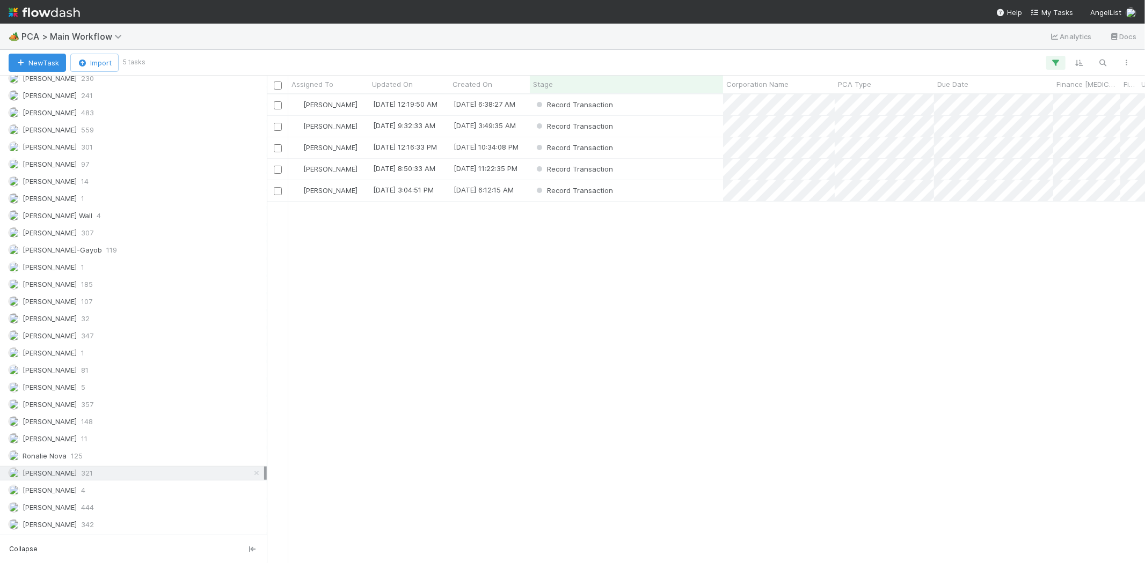
scroll to position [460, 868]
click at [641, 189] on div "Record Transaction" at bounding box center [626, 190] width 193 height 21
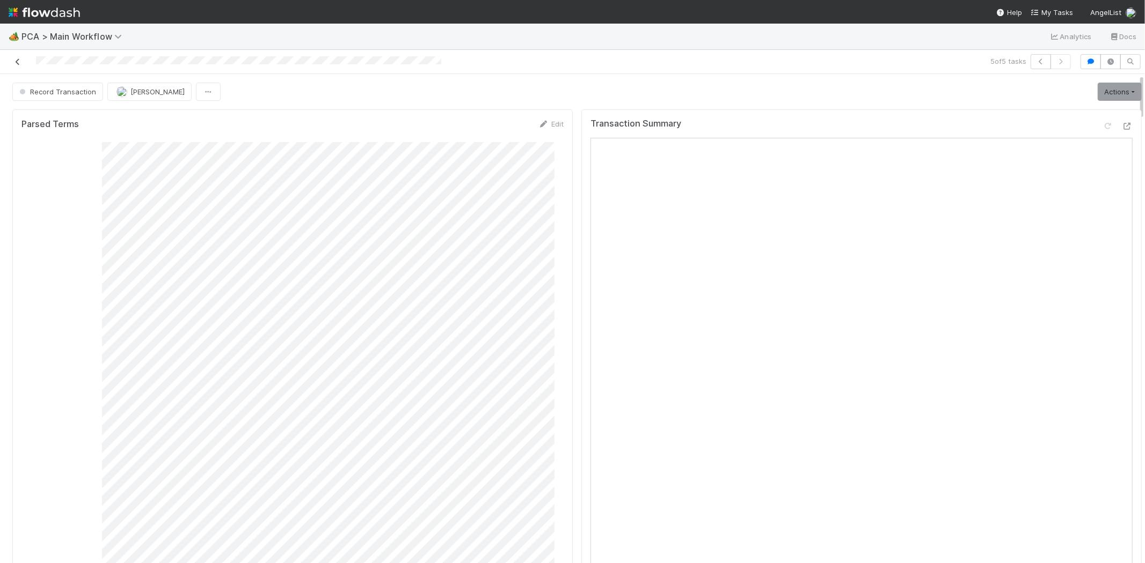
click at [13, 61] on icon at bounding box center [17, 61] width 11 height 7
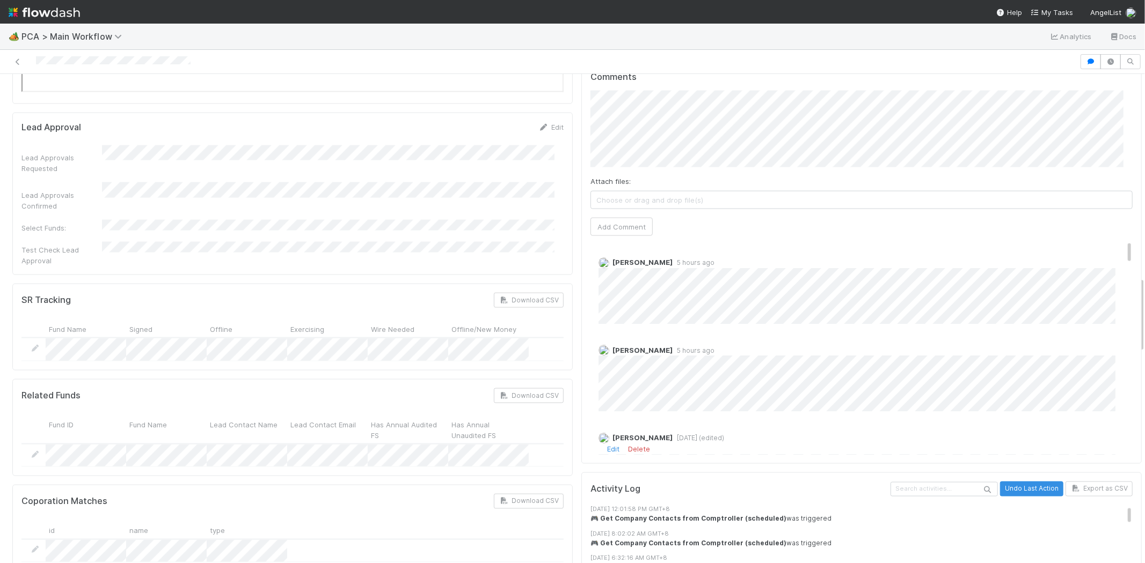
scroll to position [954, 0]
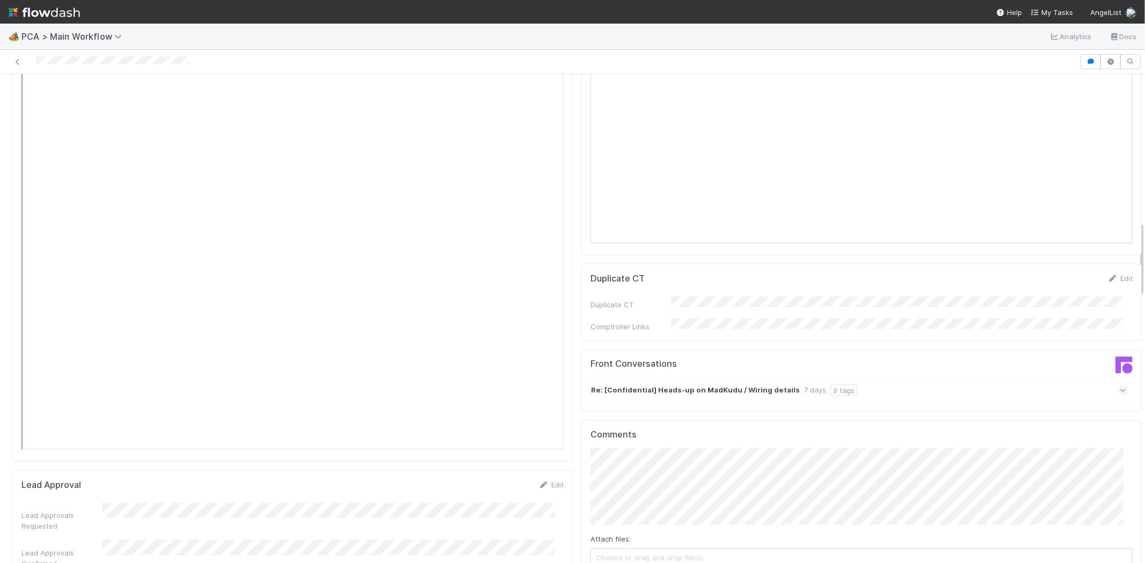
click at [870, 378] on div "Re: [Confidential] Heads-up on MadKudu / Wiring details 7 days 9 tags" at bounding box center [859, 390] width 538 height 25
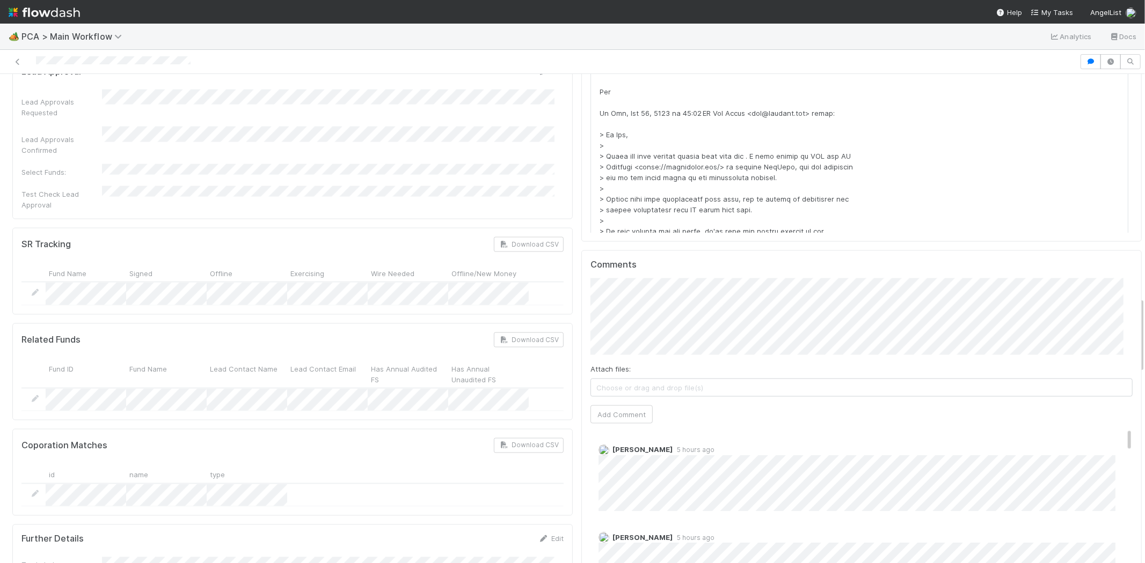
scroll to position [1490, 0]
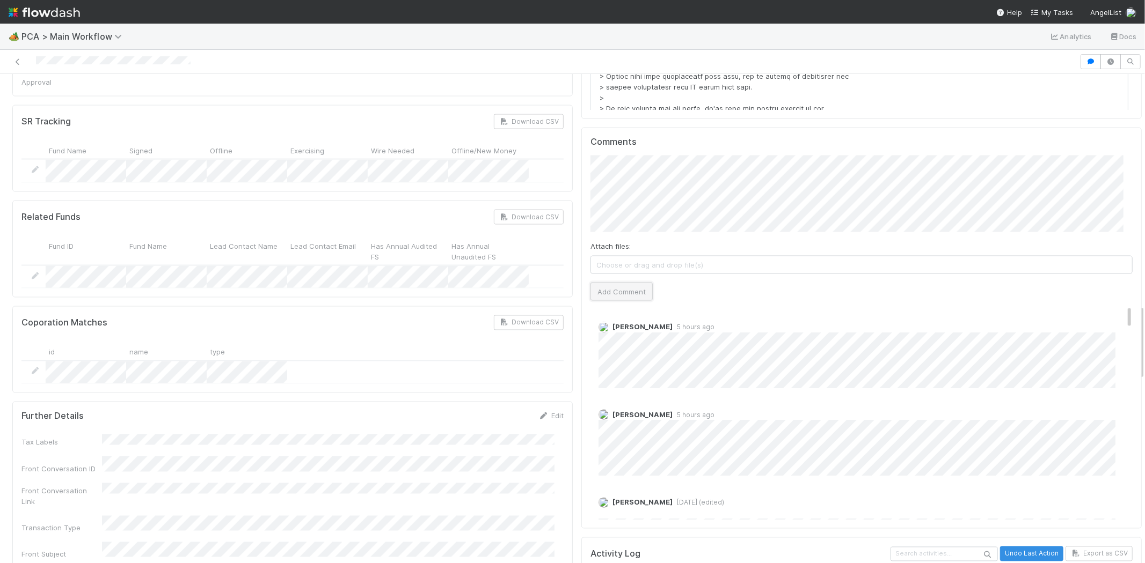
drag, startPoint x: 629, startPoint y: 236, endPoint x: 624, endPoint y: 226, distance: 10.8
click at [628, 283] on button "Add Comment" at bounding box center [621, 292] width 62 height 18
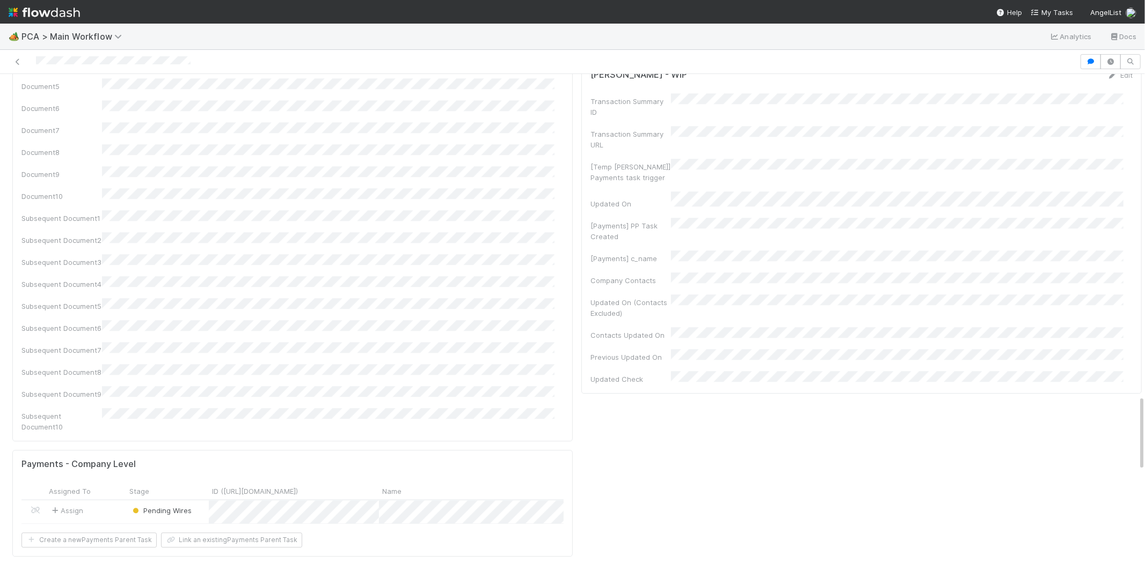
scroll to position [2385, 0]
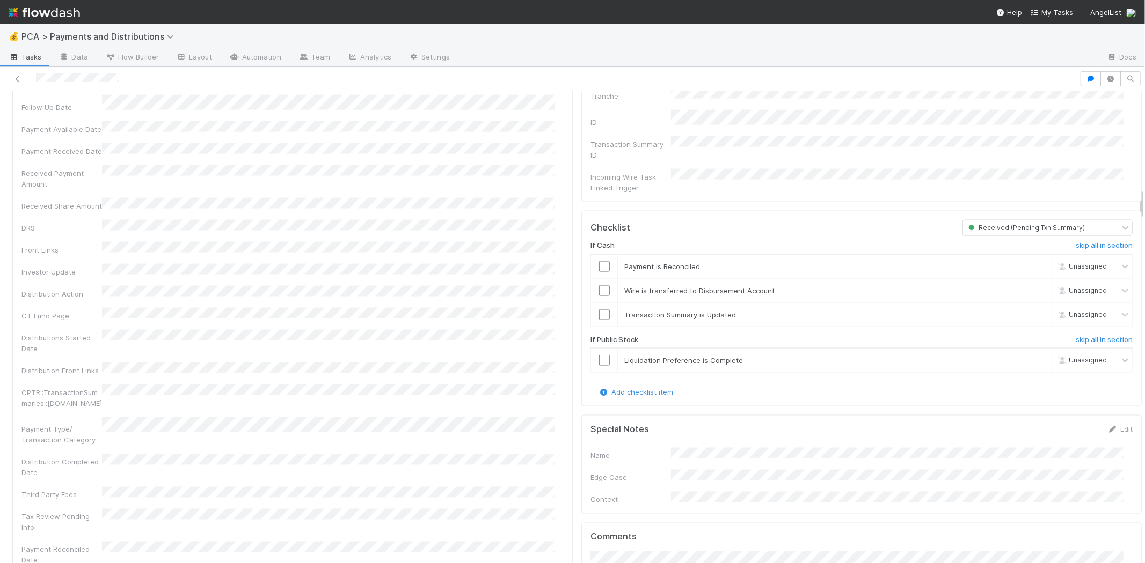
scroll to position [1490, 0]
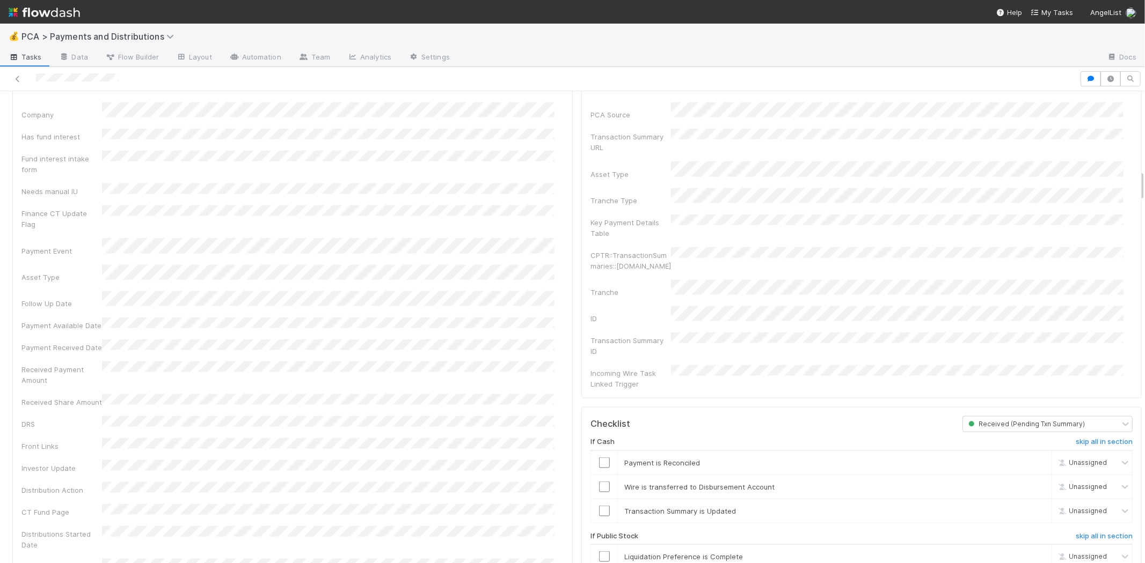
scroll to position [894, 0]
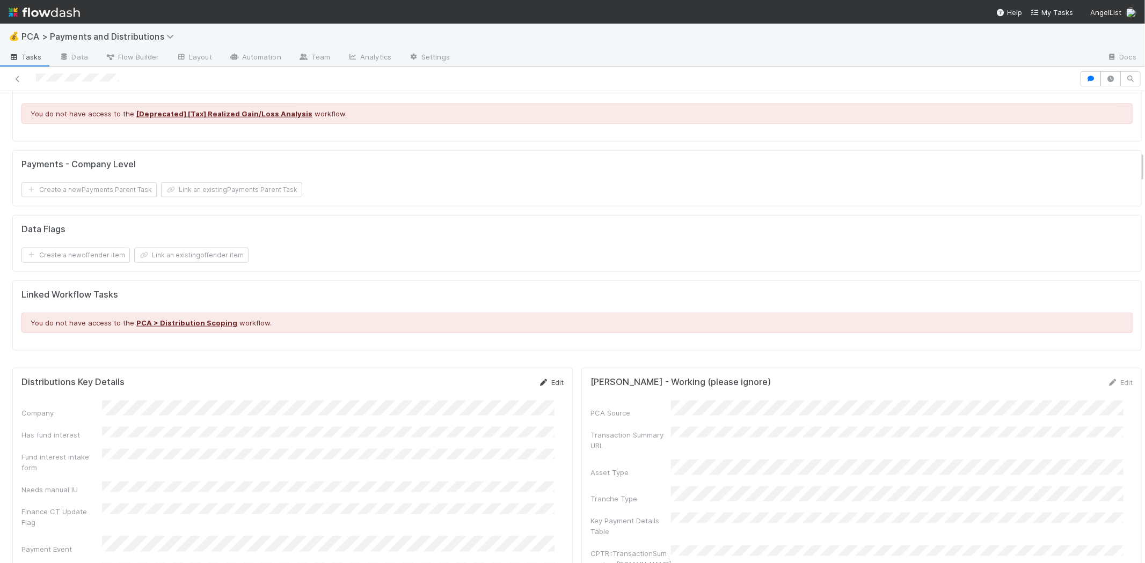
click at [545, 378] on link "Edit" at bounding box center [550, 382] width 25 height 9
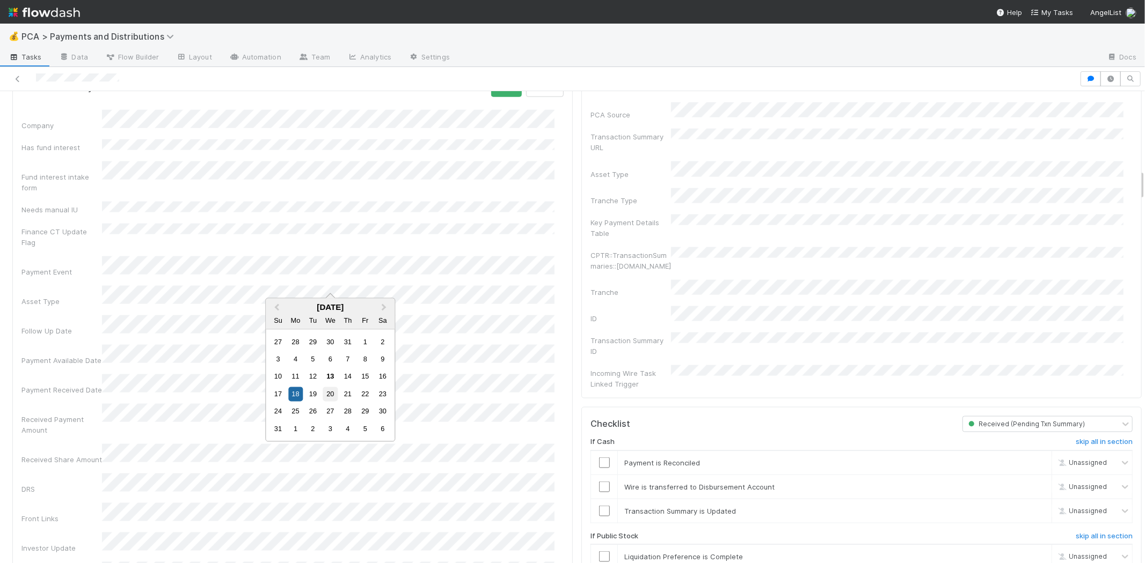
click at [324, 393] on div "20" at bounding box center [330, 394] width 14 height 14
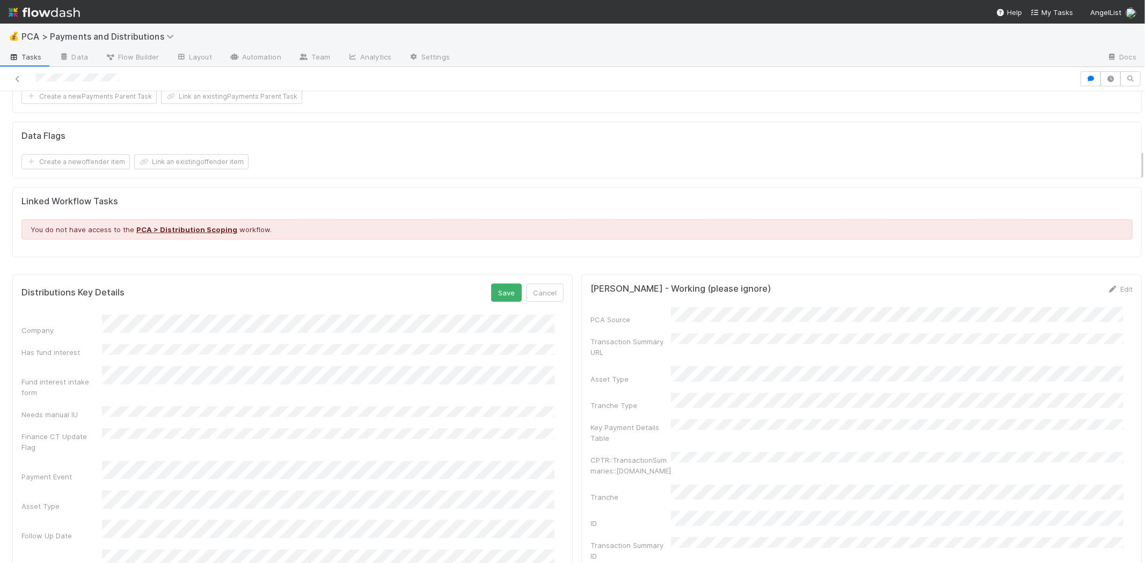
scroll to position [894, 0]
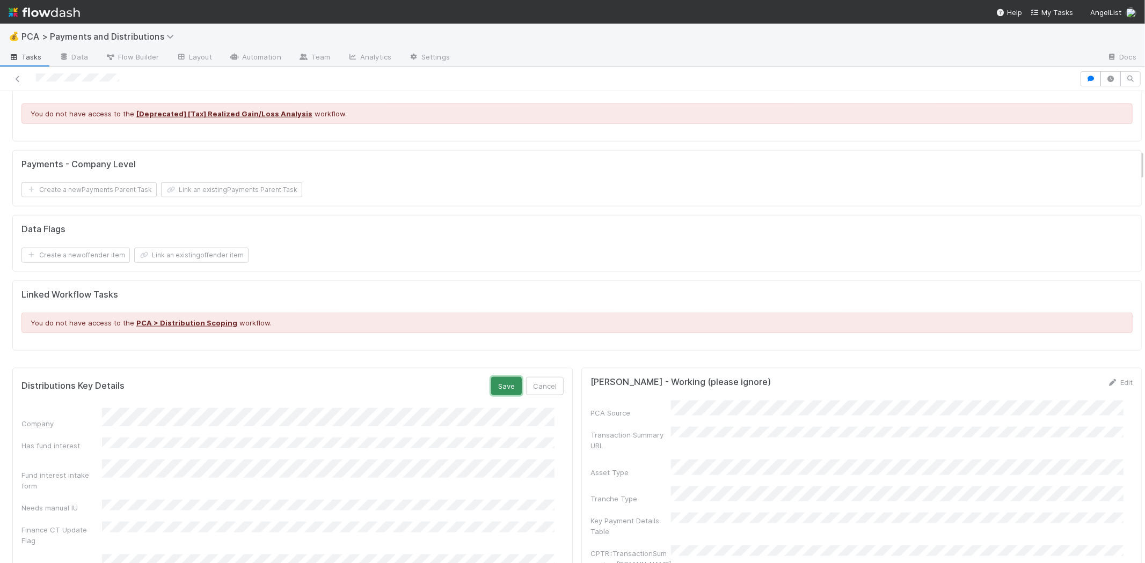
drag, startPoint x: 497, startPoint y: 378, endPoint x: 444, endPoint y: 324, distance: 75.9
click at [497, 377] on button "Save" at bounding box center [506, 386] width 31 height 18
click at [20, 77] on icon at bounding box center [17, 79] width 11 height 7
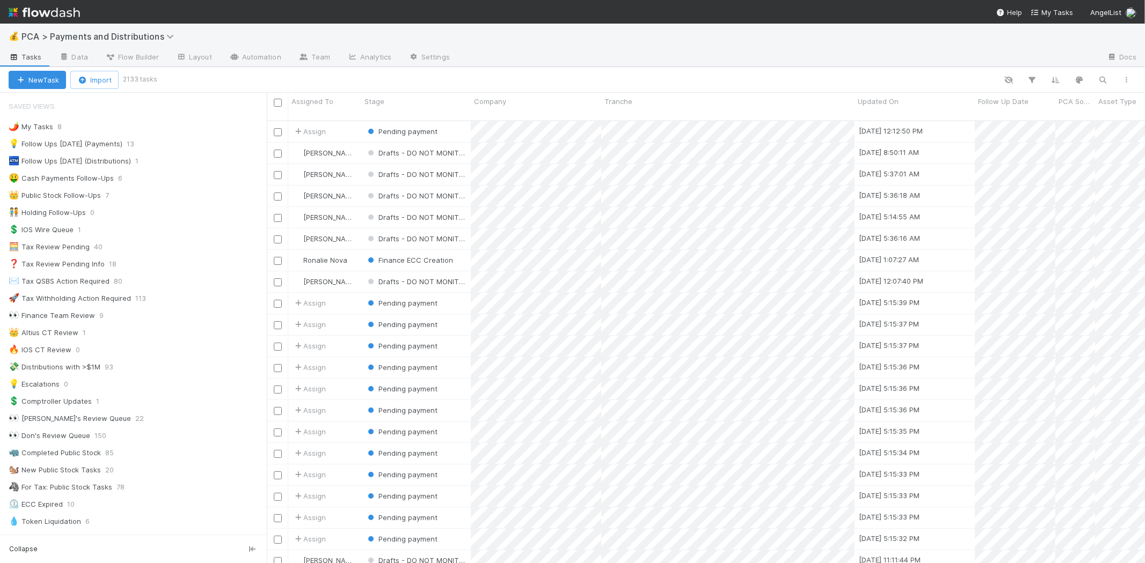
scroll to position [443, 868]
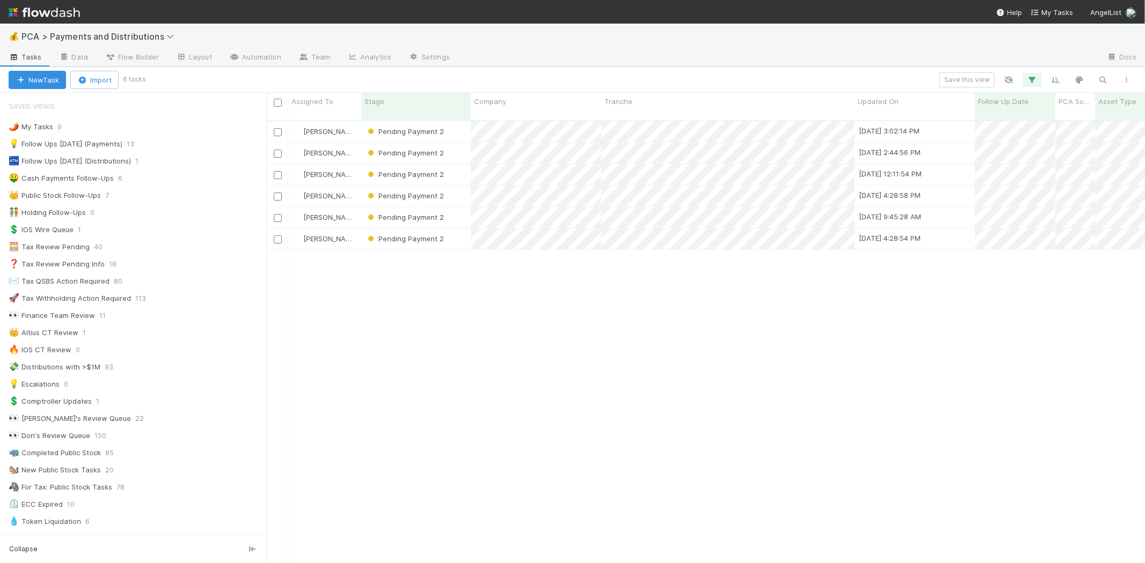
scroll to position [715, 0]
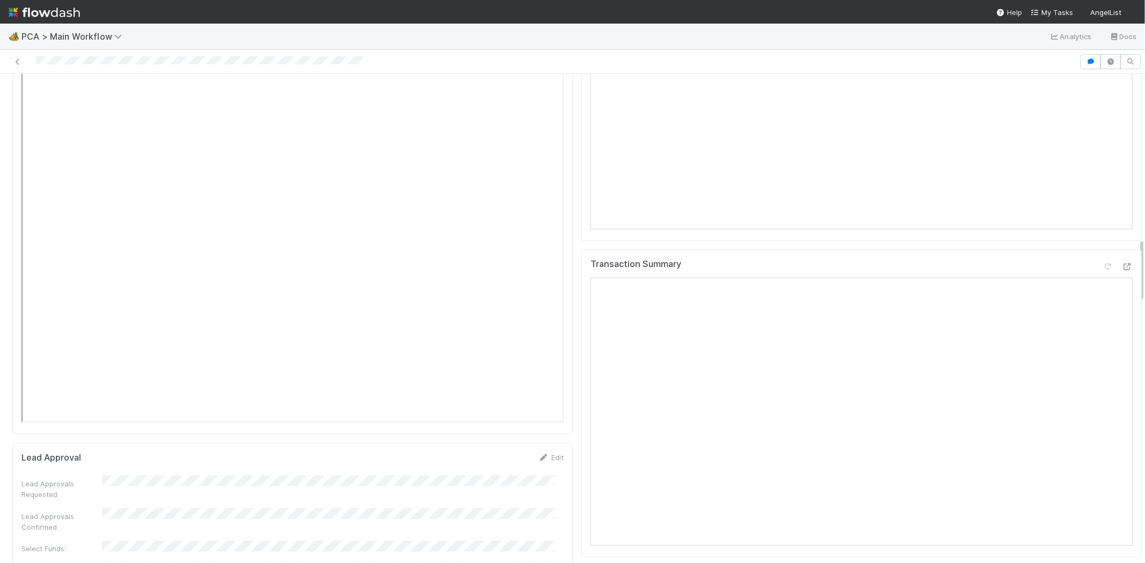
scroll to position [1610, 0]
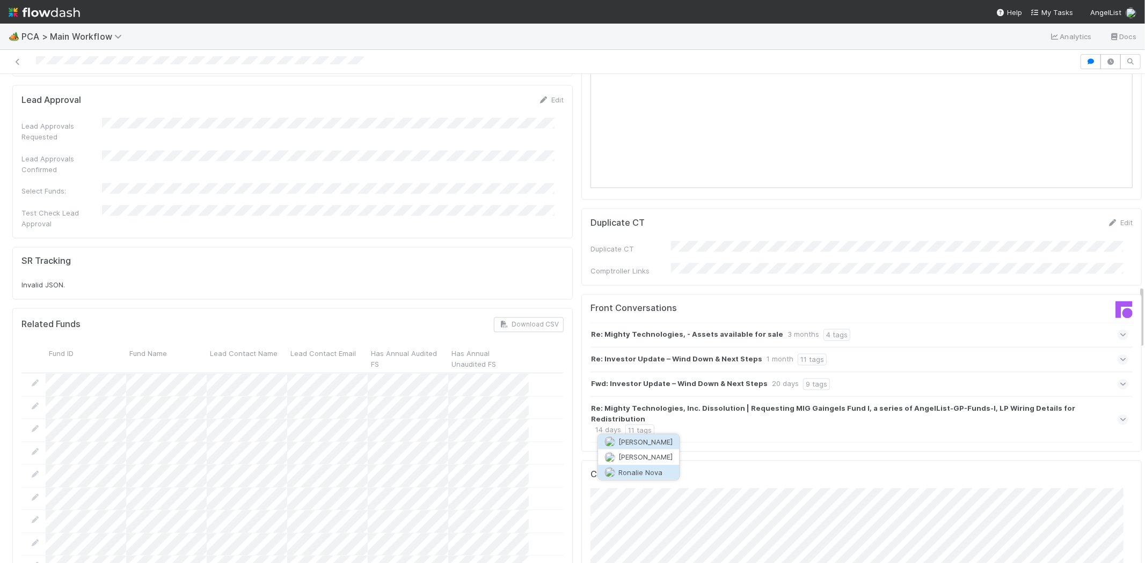
click at [644, 471] on span "Ronalie Nova" at bounding box center [640, 472] width 44 height 9
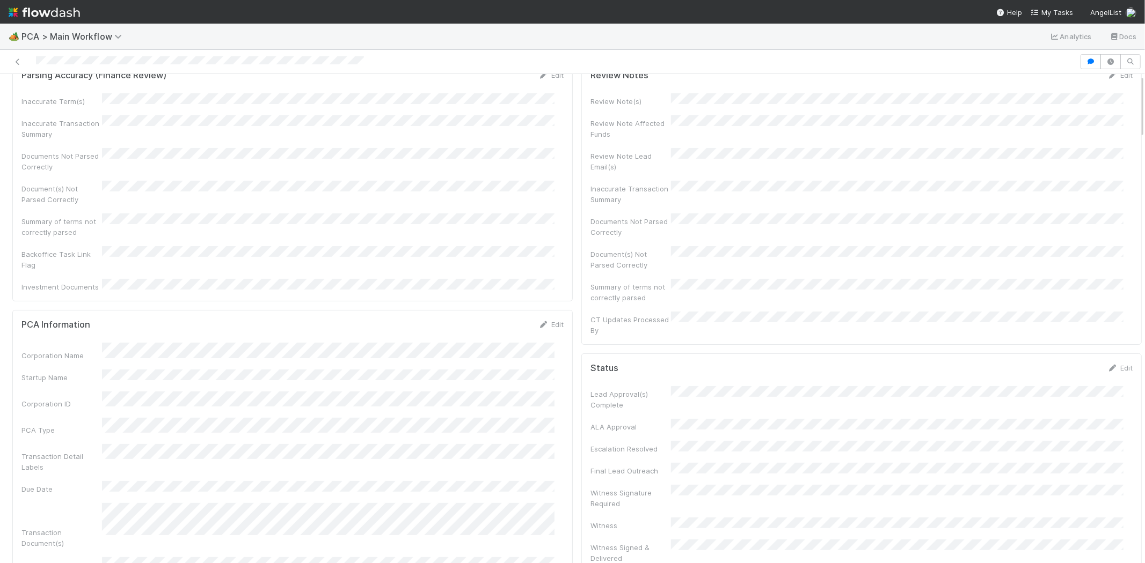
scroll to position [0, 0]
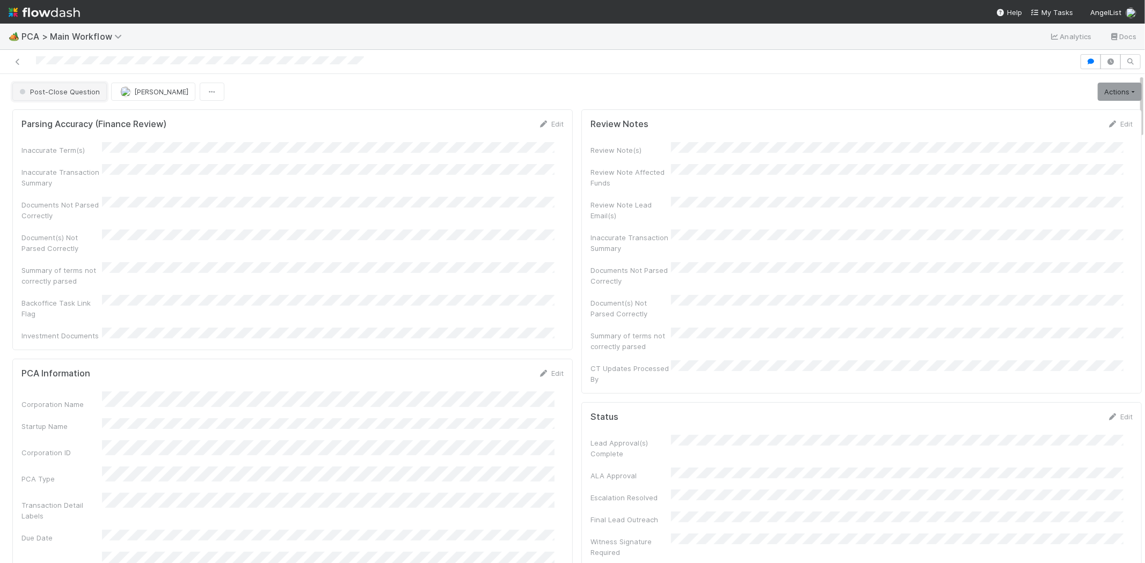
click at [81, 89] on span "Post-Close Question" at bounding box center [58, 91] width 83 height 9
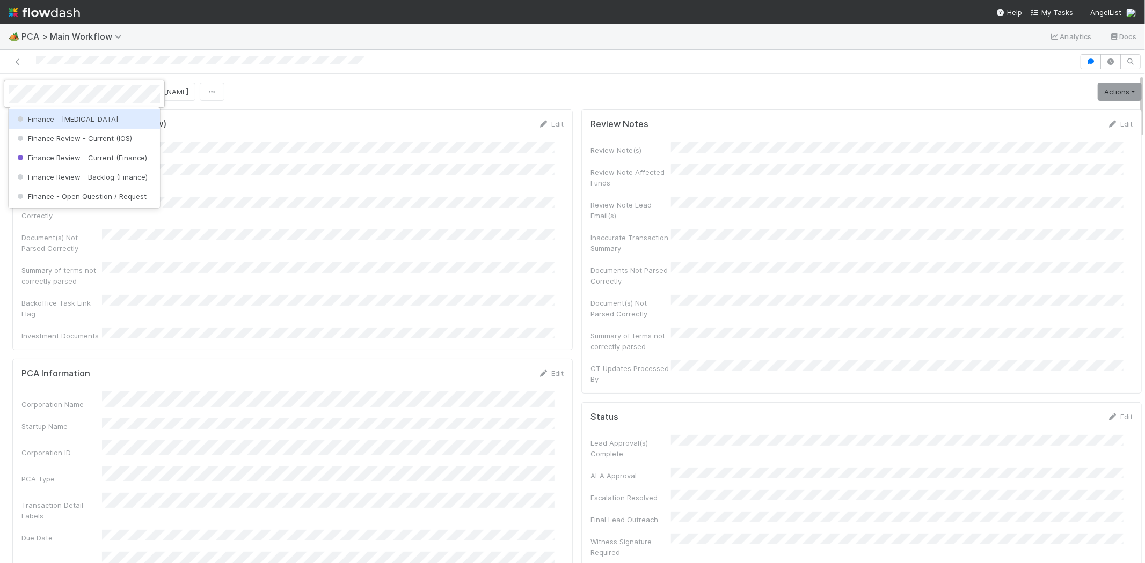
click at [115, 122] on div "Finance - ICU" at bounding box center [84, 118] width 151 height 19
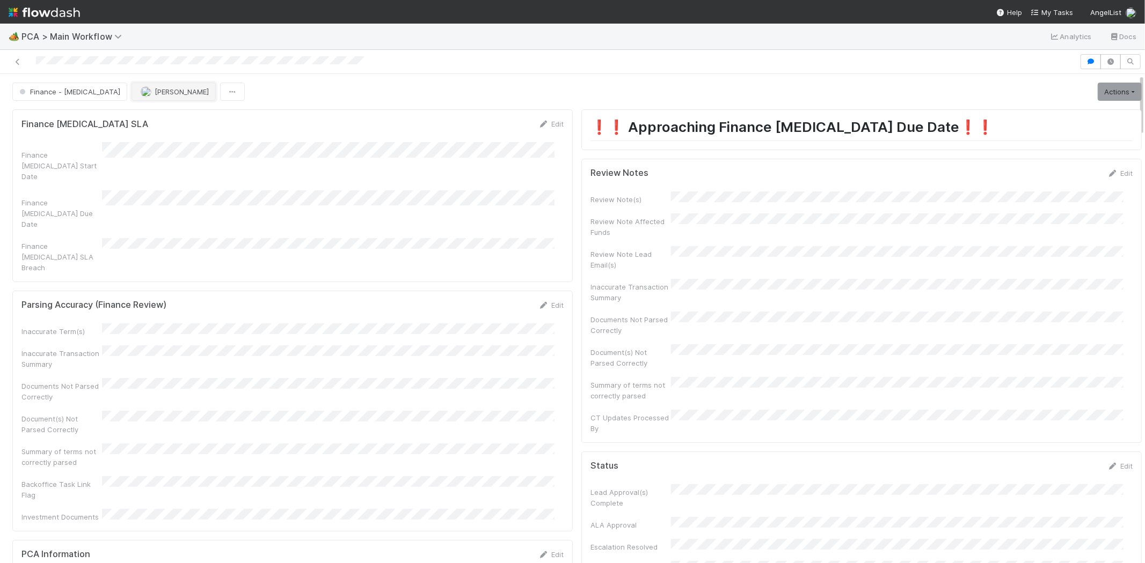
click at [155, 89] on span "[PERSON_NAME]" at bounding box center [182, 91] width 54 height 9
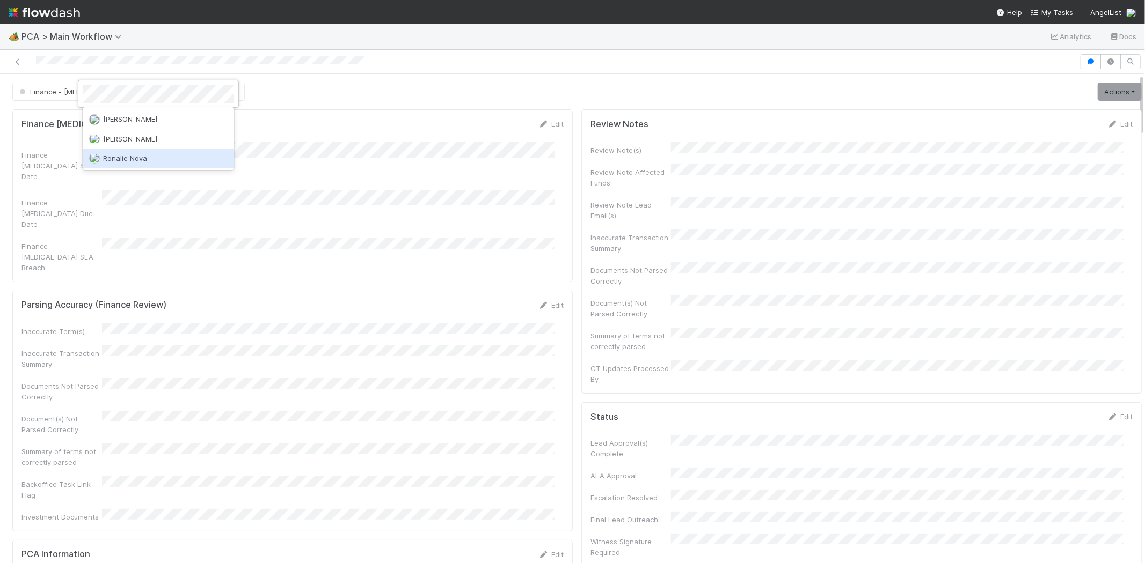
click at [136, 163] on div "Ronalie Nova" at bounding box center [158, 158] width 151 height 19
click at [331, 117] on div "Finance ICU SLA Edit Finance ICU Start Date Finance ICU Due Date Finance ICU SL…" at bounding box center [292, 195] width 560 height 172
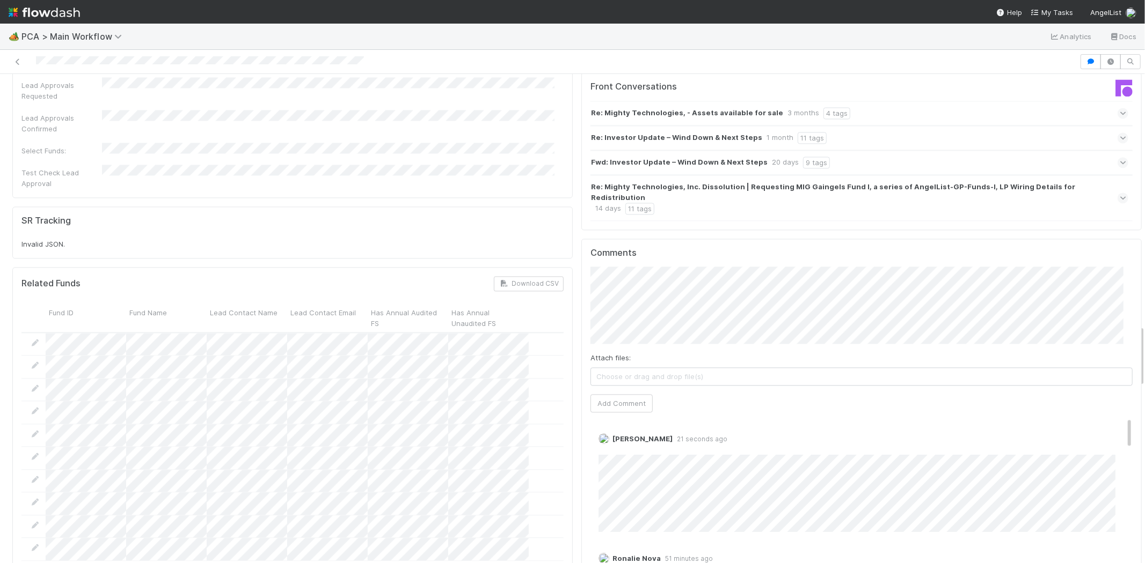
scroll to position [1967, 0]
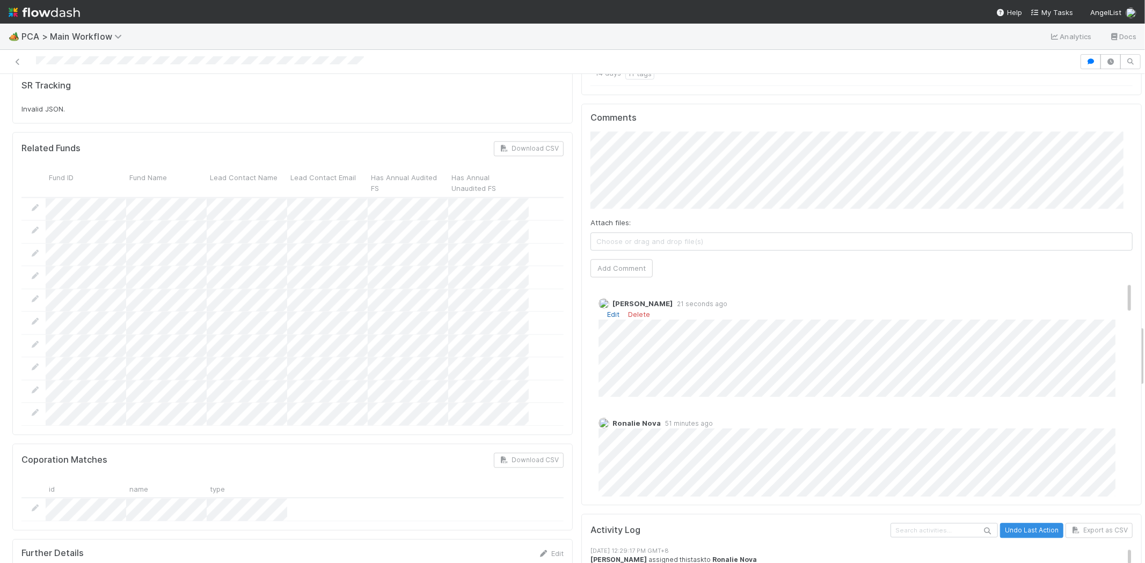
click at [607, 310] on link "Edit" at bounding box center [613, 314] width 12 height 9
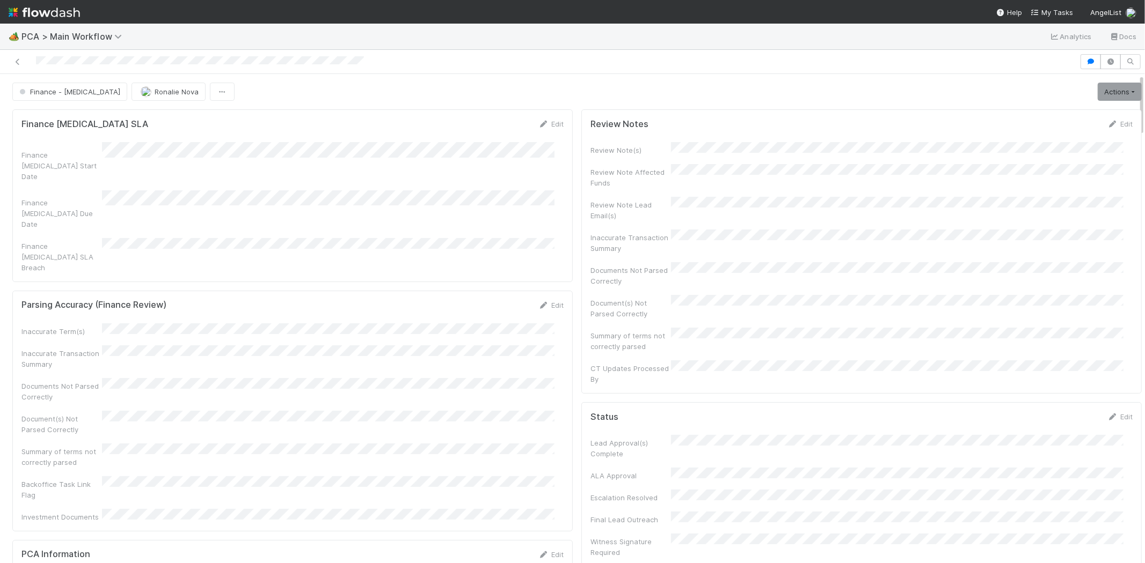
scroll to position [0, 0]
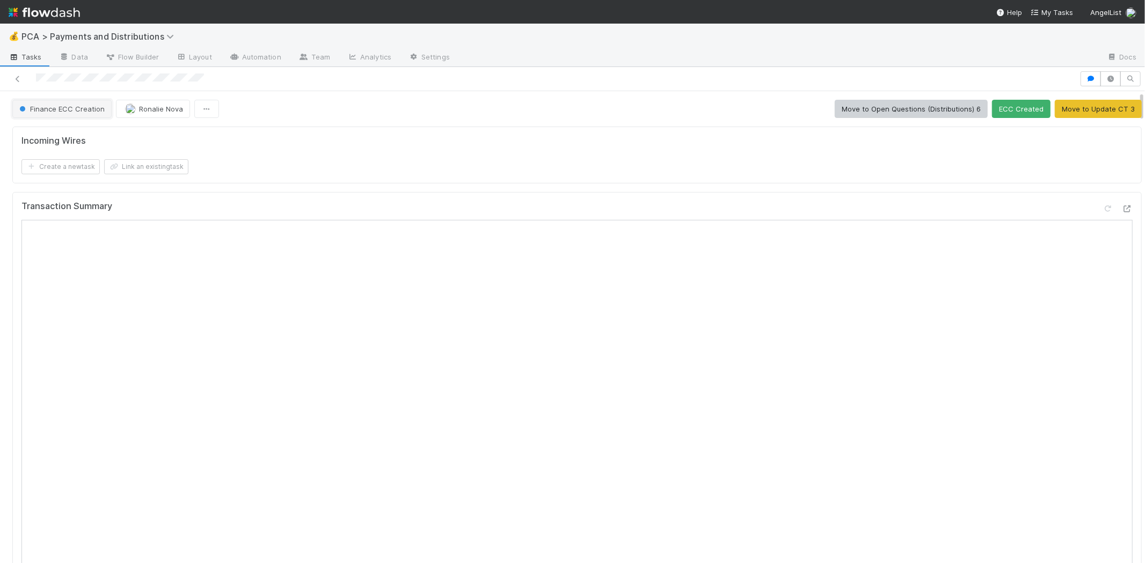
click at [72, 112] on span "Finance ECC Creation" at bounding box center [60, 109] width 87 height 9
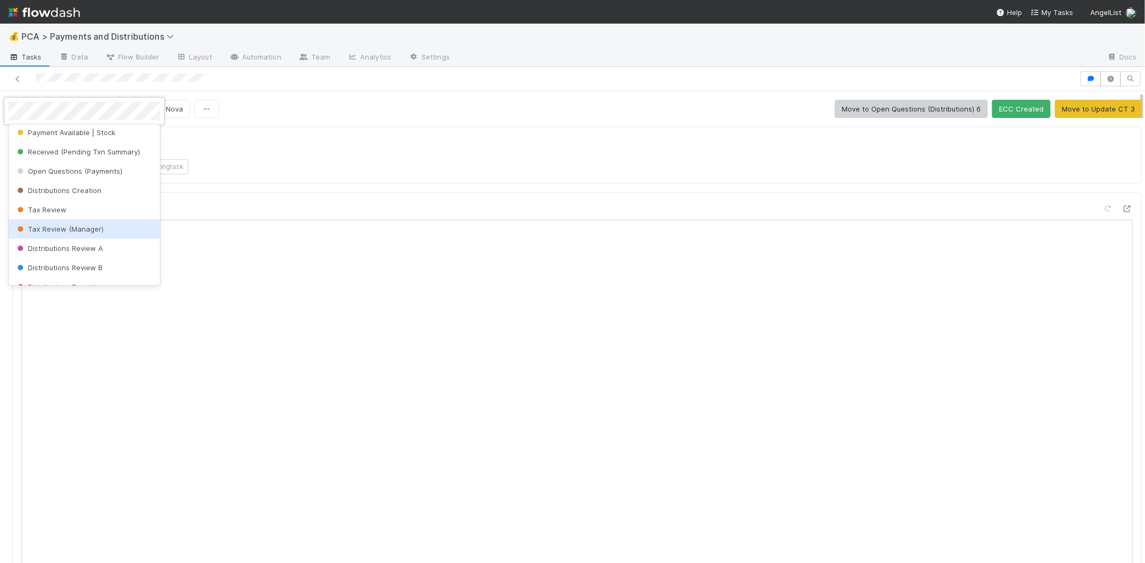
scroll to position [336, 0]
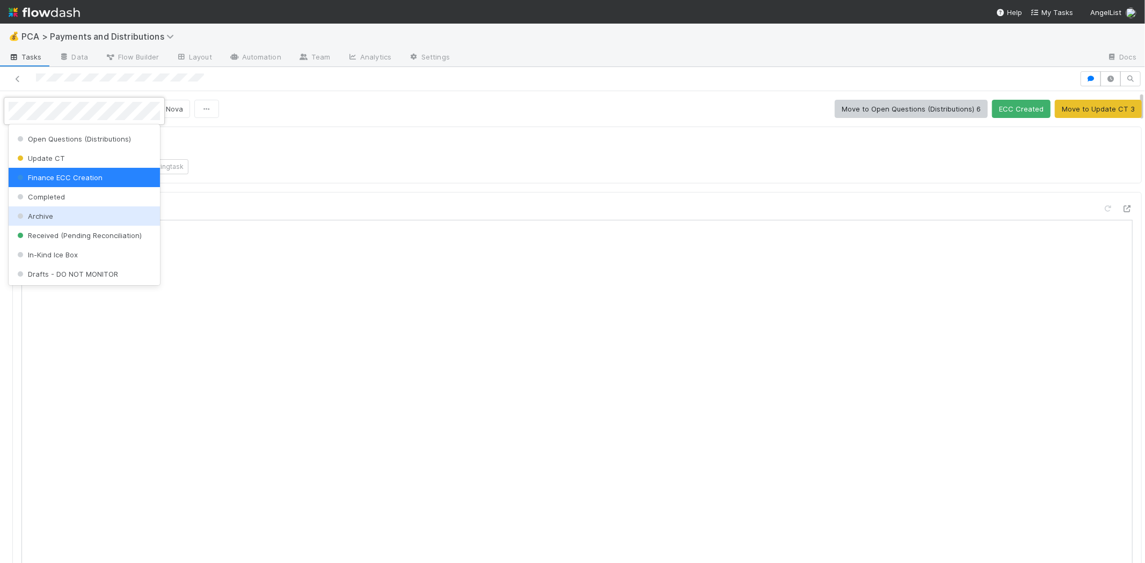
click at [83, 210] on div "Archive" at bounding box center [84, 216] width 151 height 19
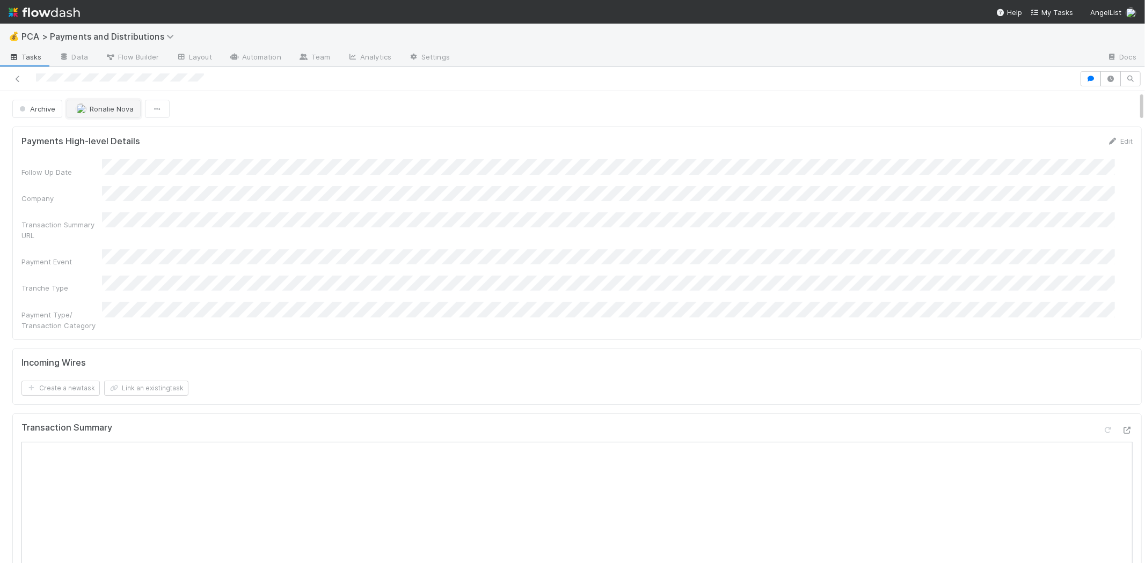
click at [130, 109] on span "Ronalie Nova" at bounding box center [112, 109] width 44 height 9
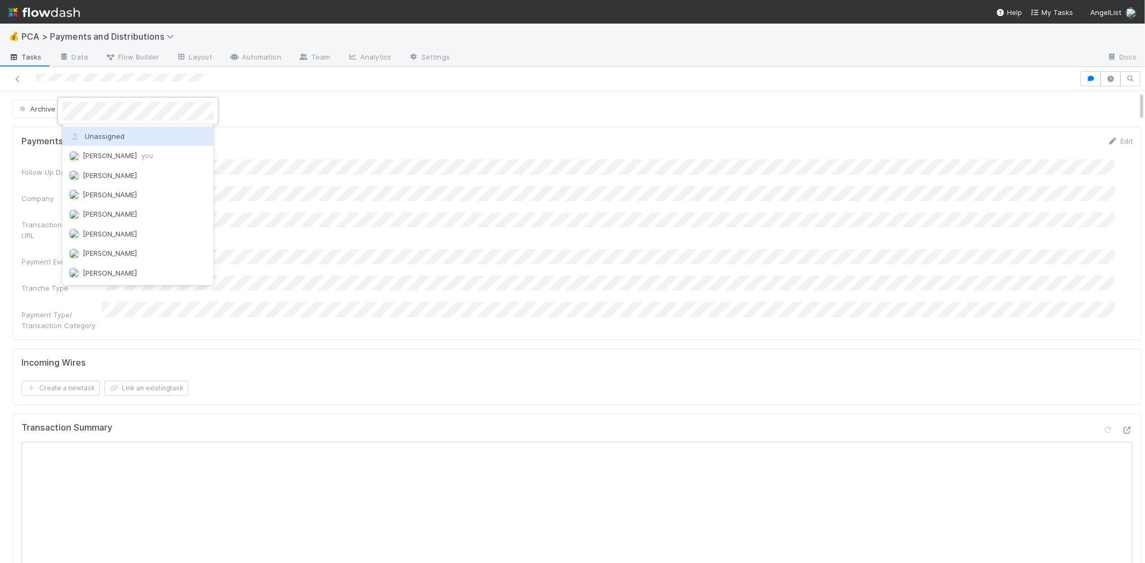
click at [174, 137] on div "Unassigned" at bounding box center [137, 136] width 151 height 19
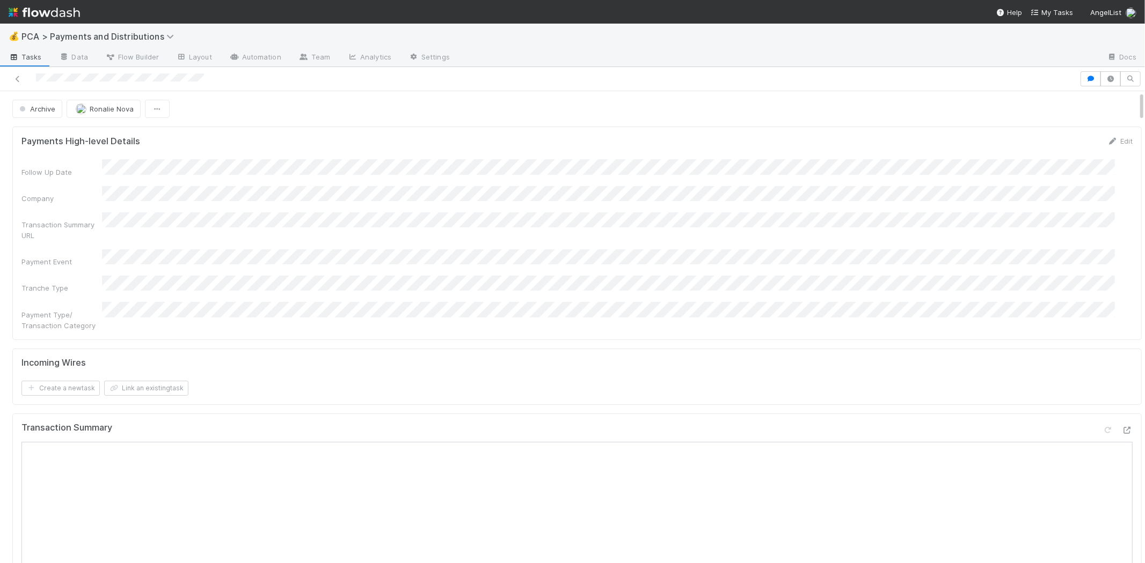
click at [429, 112] on div "Archive Ronalie Nova" at bounding box center [576, 109] width 1129 height 18
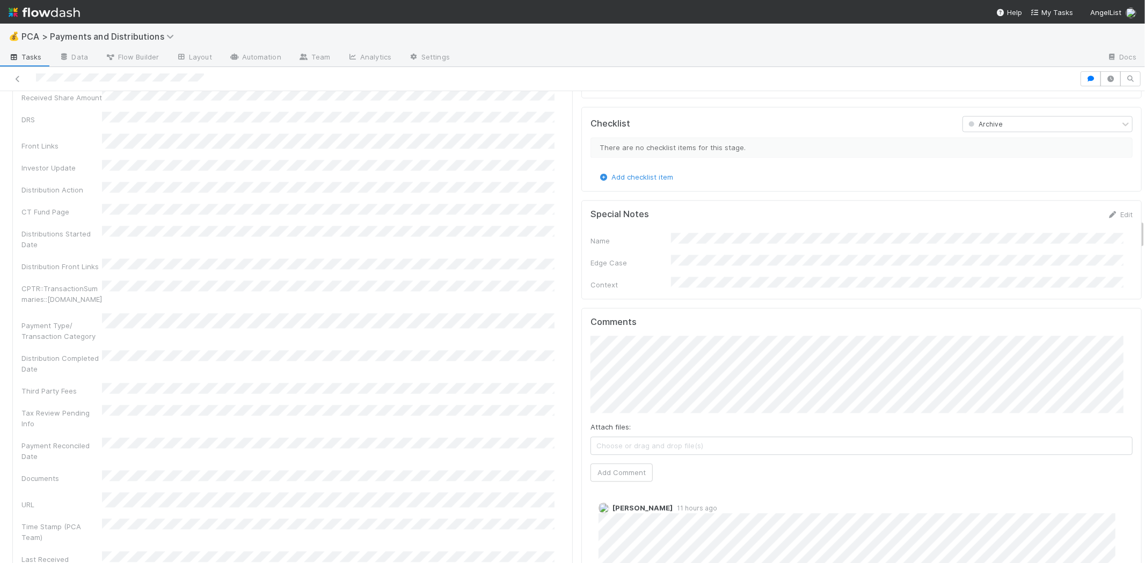
scroll to position [2027, 0]
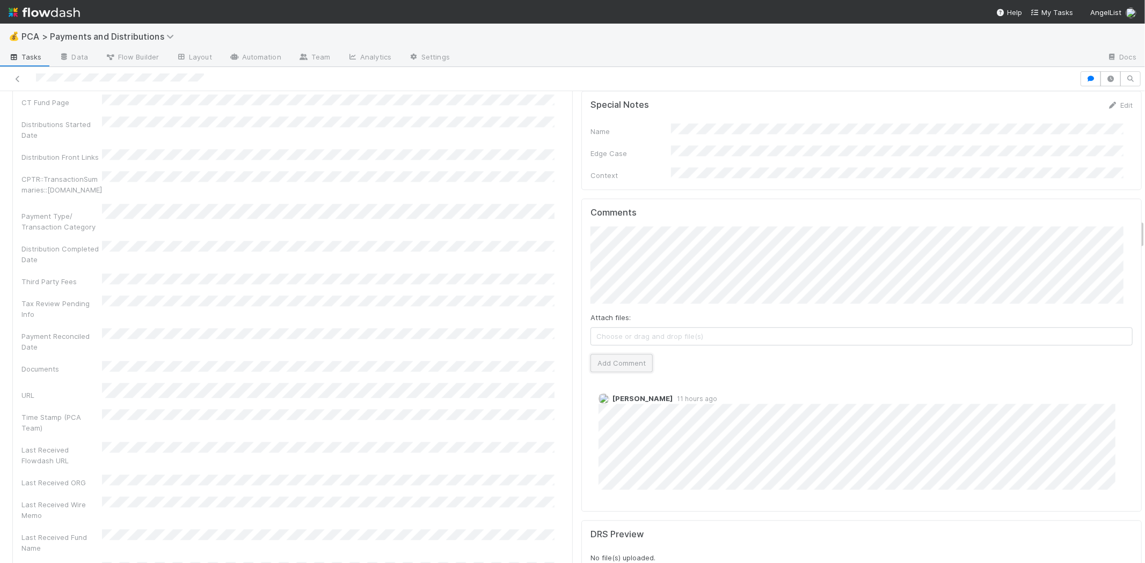
click at [612, 354] on button "Add Comment" at bounding box center [621, 363] width 62 height 18
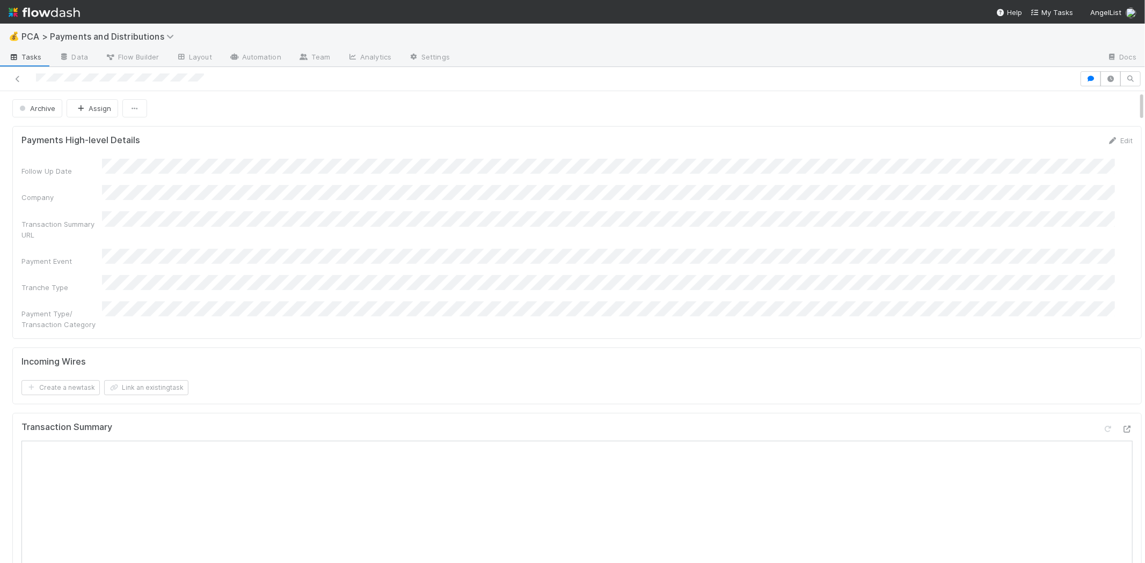
scroll to position [0, 0]
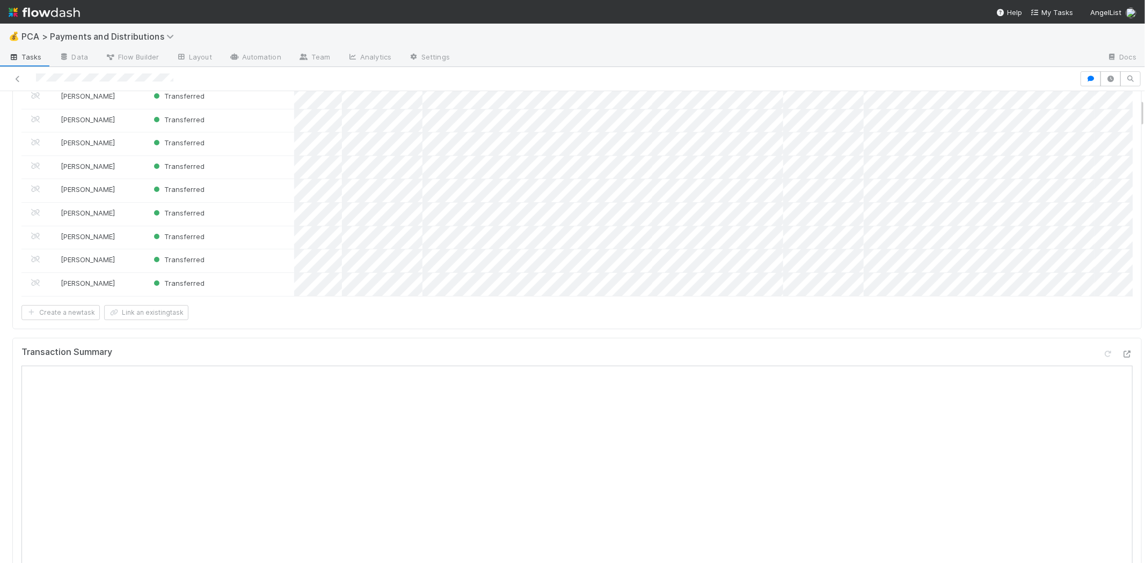
scroll to position [119, 0]
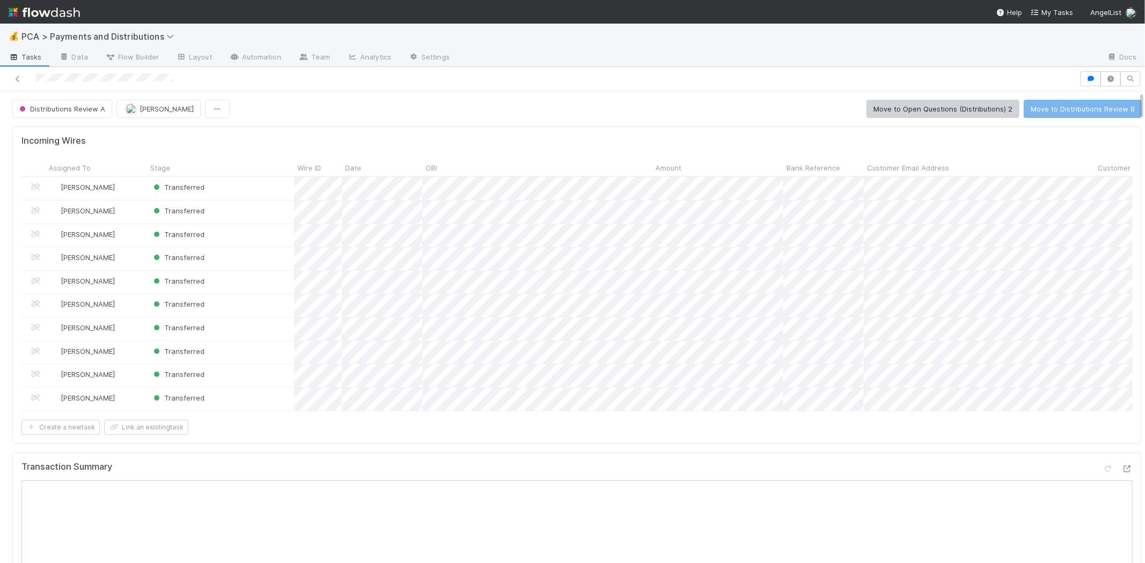
scroll to position [179, 0]
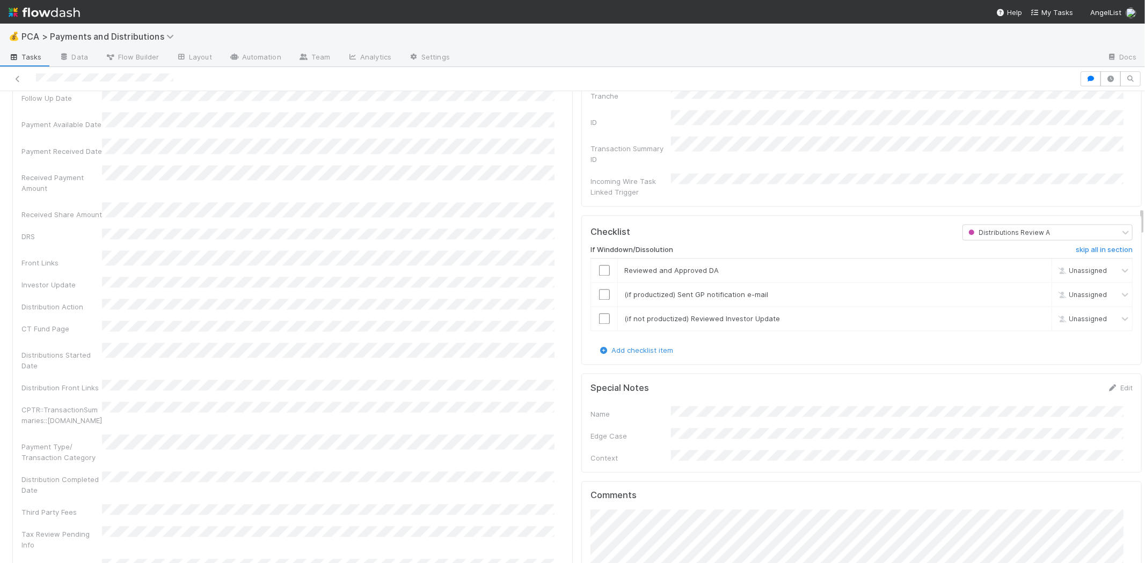
scroll to position [2206, 0]
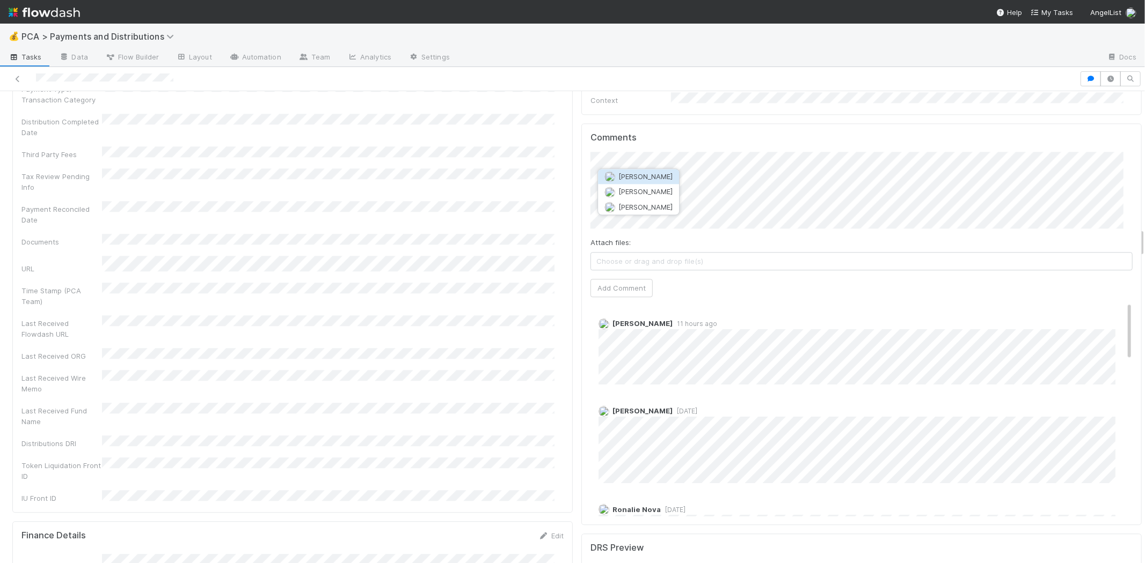
click at [659, 172] on button "[PERSON_NAME]" at bounding box center [638, 176] width 81 height 15
click at [610, 279] on button "Add Comment" at bounding box center [621, 288] width 62 height 18
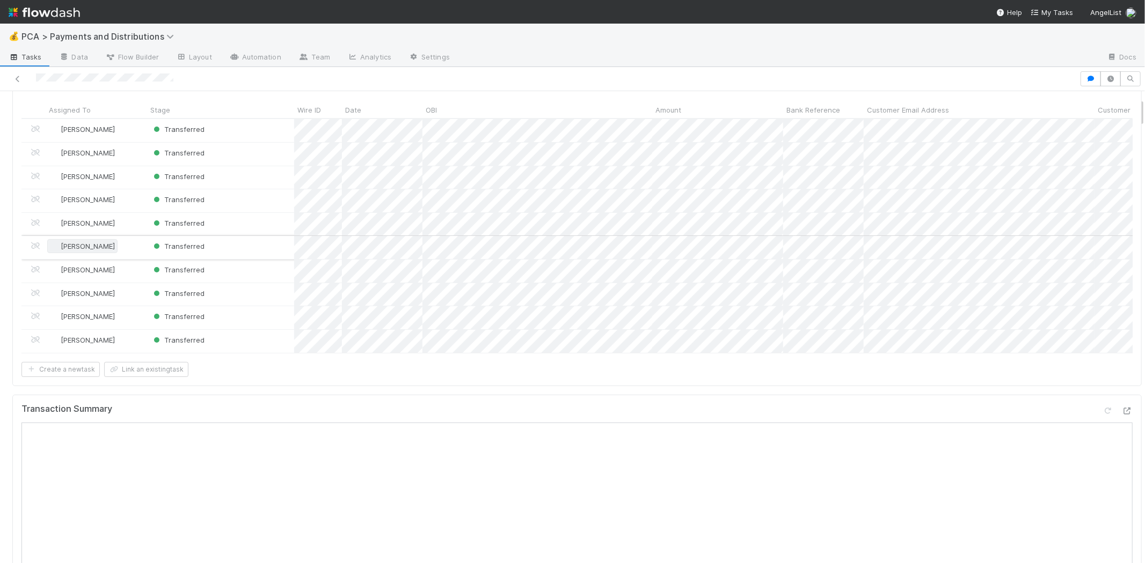
scroll to position [0, 0]
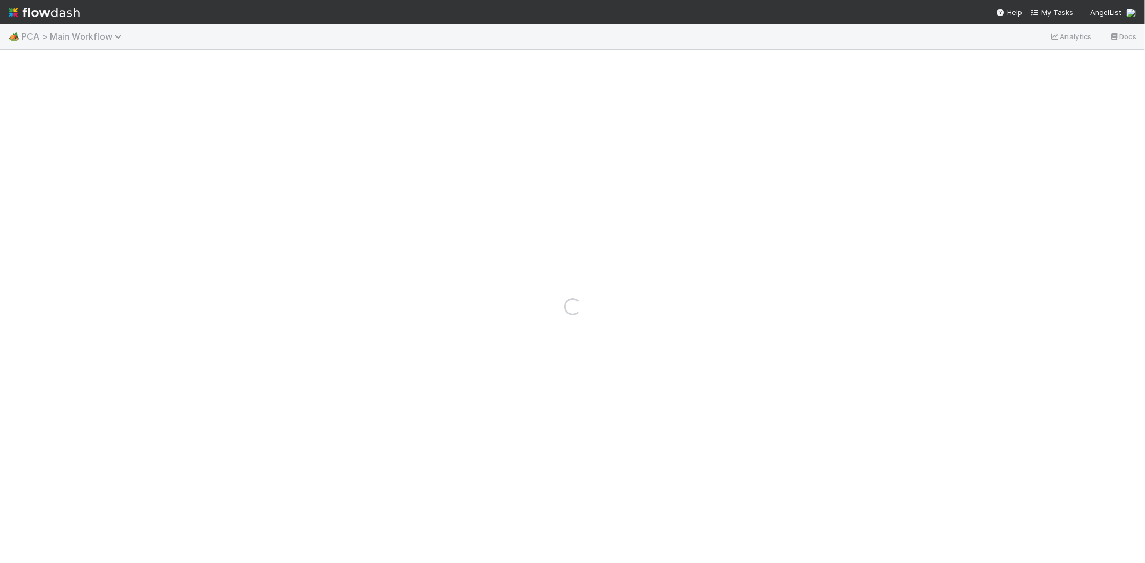
click at [73, 34] on span "PCA > Main Workflow" at bounding box center [74, 36] width 106 height 11
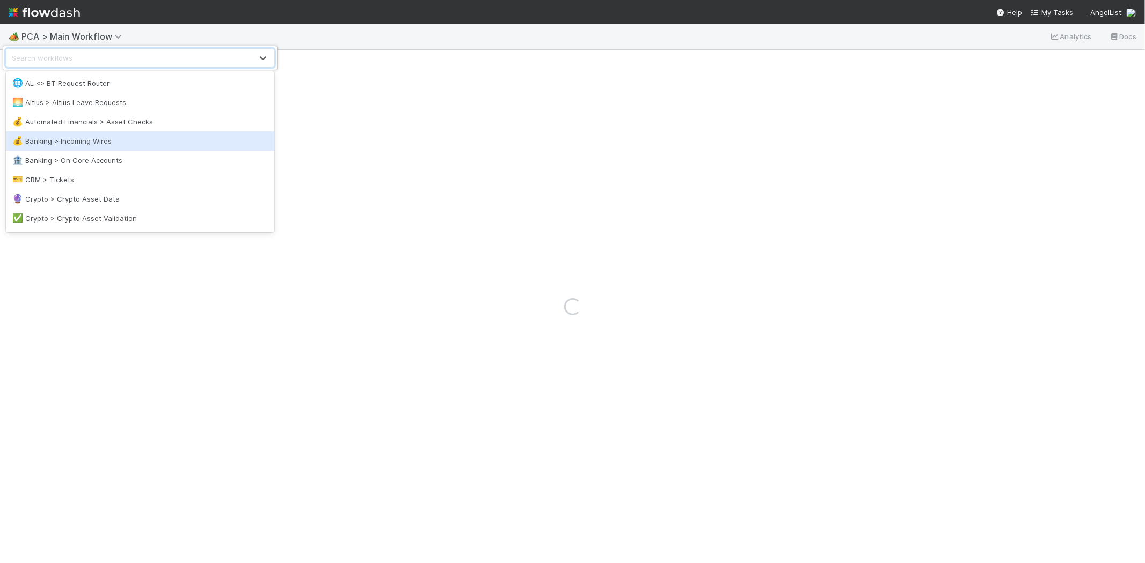
click at [90, 142] on div "💰 Banking > Incoming Wires" at bounding box center [139, 141] width 255 height 11
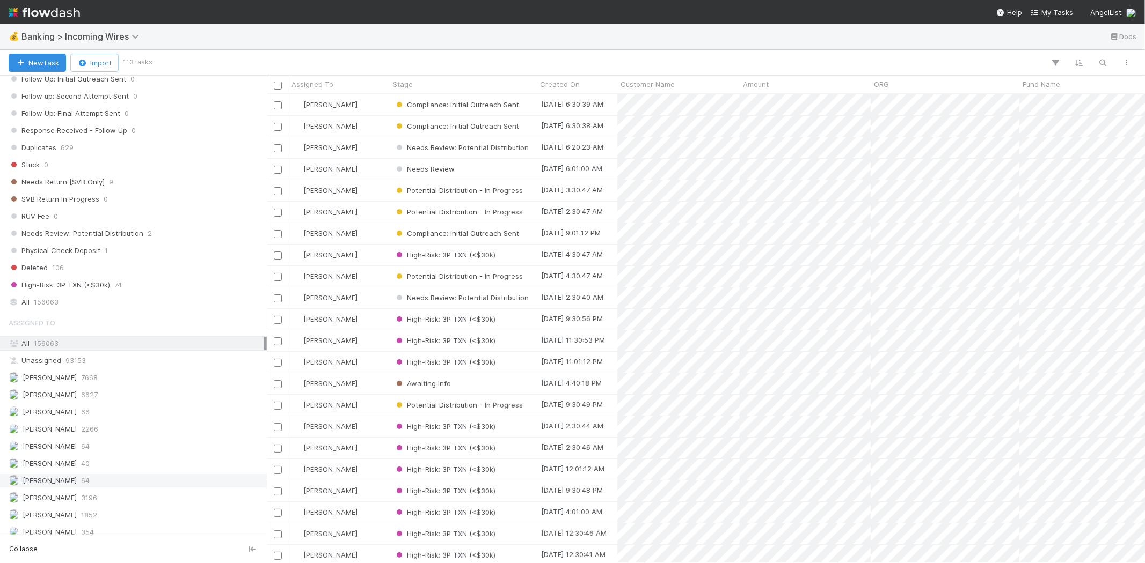
scroll to position [809, 0]
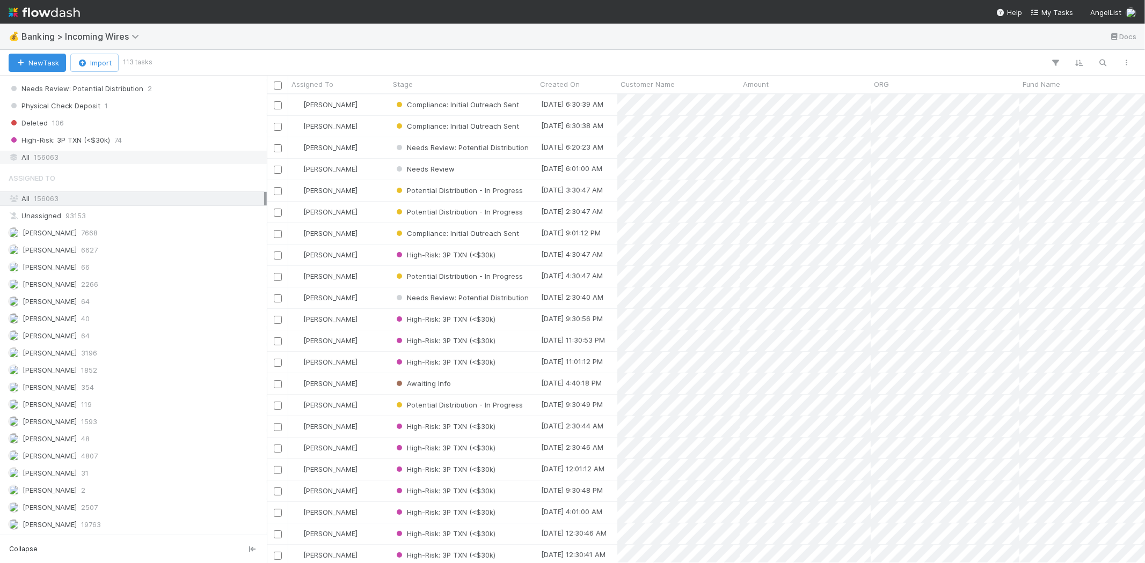
click at [50, 157] on span "156063" at bounding box center [46, 157] width 25 height 13
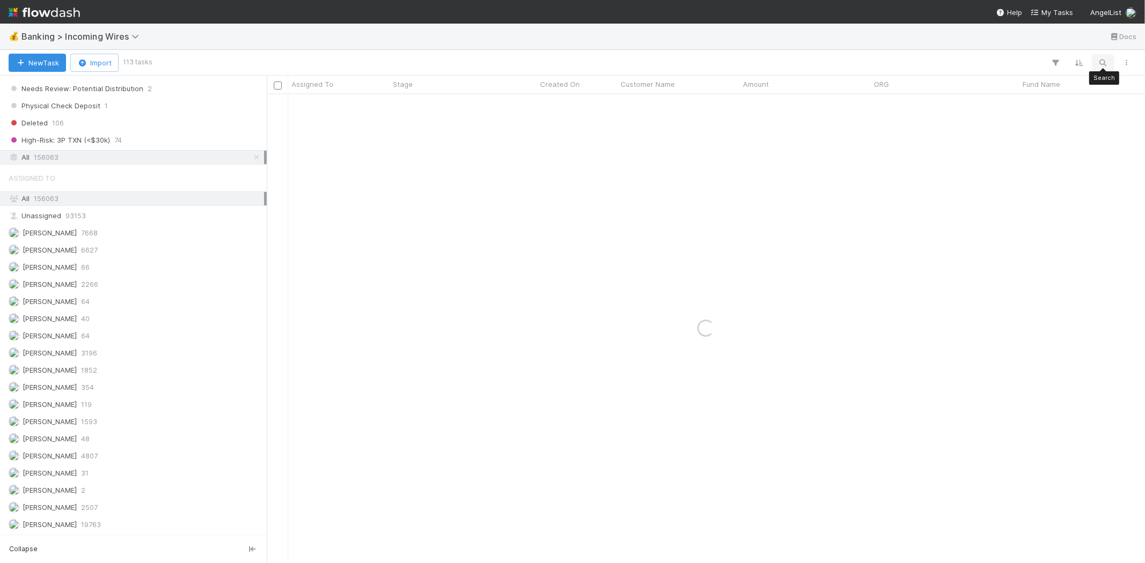
click at [1102, 62] on icon "button" at bounding box center [1102, 63] width 11 height 10
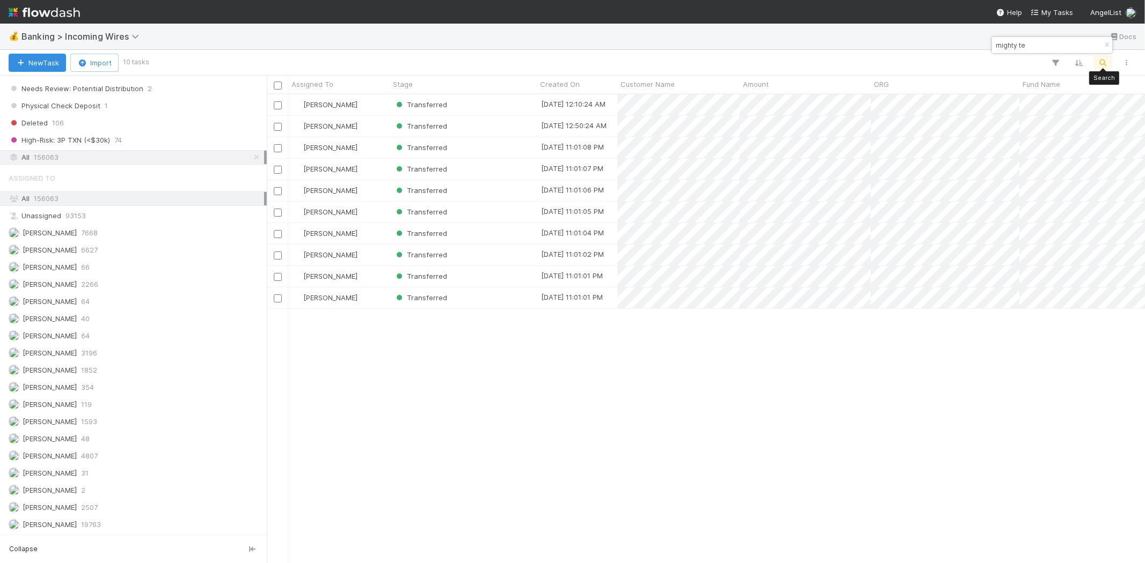
scroll to position [460, 868]
type input "mighty te"
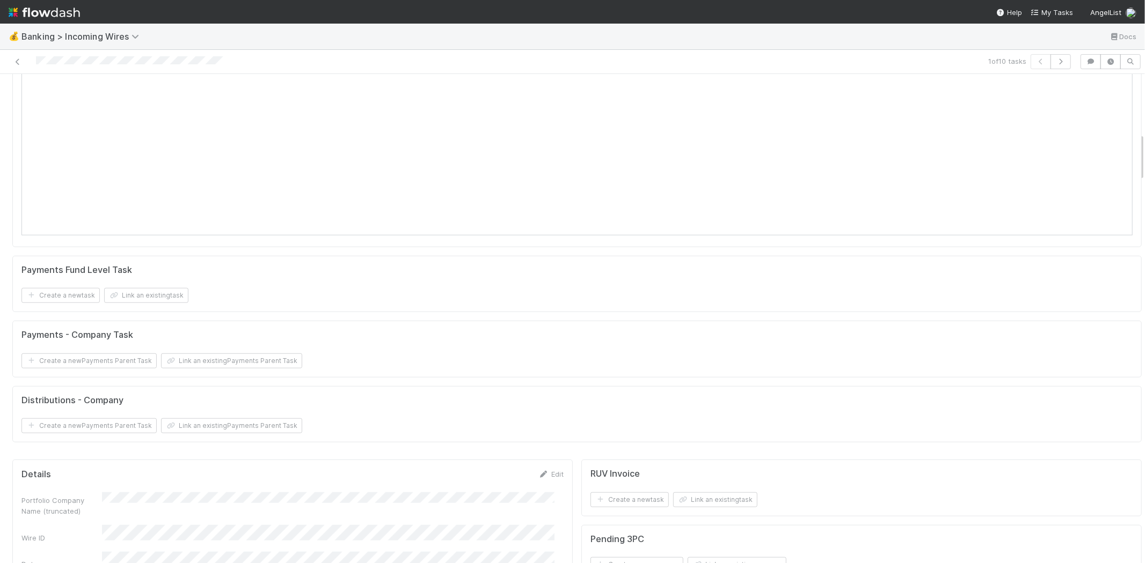
scroll to position [954, 0]
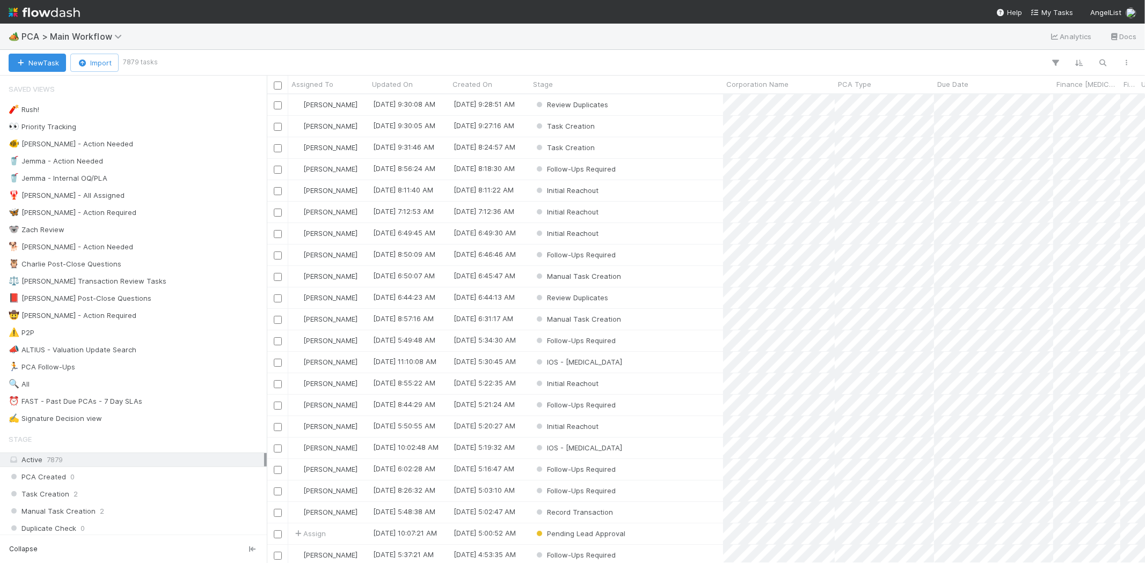
scroll to position [460, 868]
click at [63, 32] on span "PCA > Main Workflow" at bounding box center [74, 36] width 106 height 11
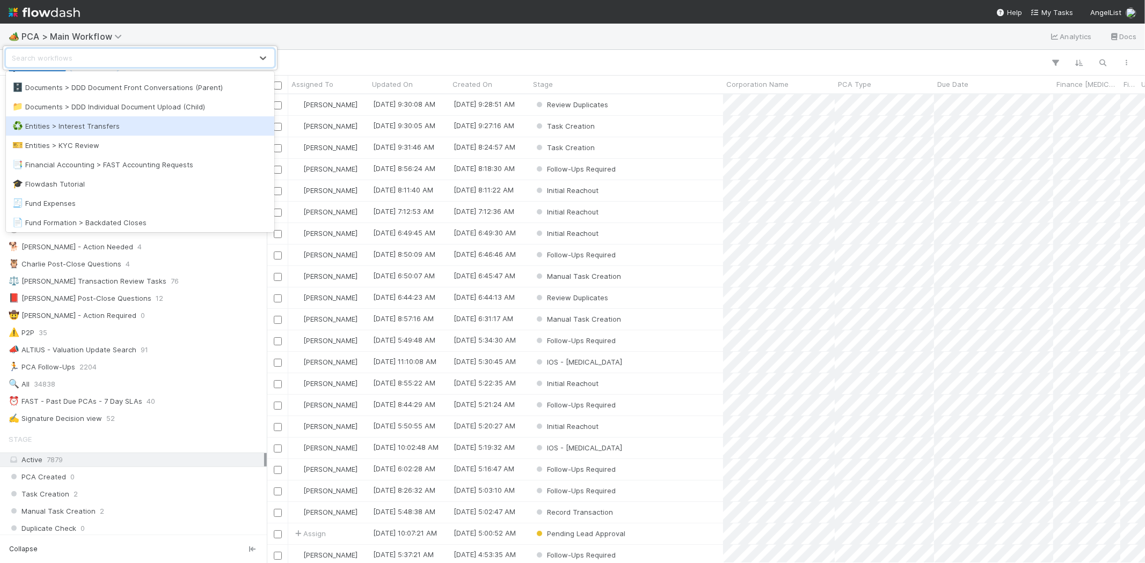
scroll to position [298, 0]
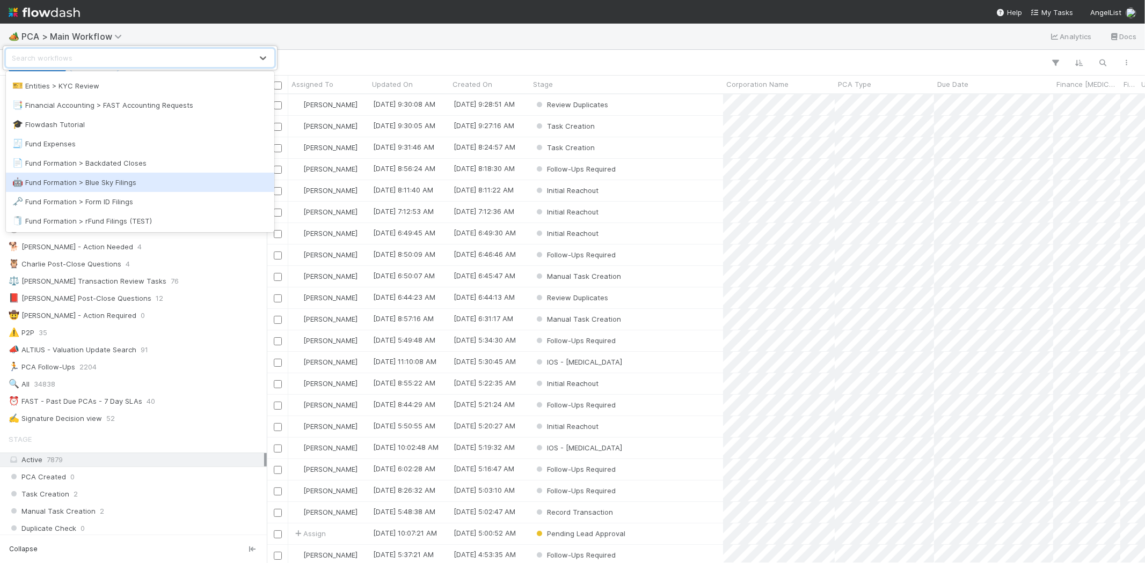
click at [135, 180] on div "🤖 Fund Formation > Blue Sky Filings" at bounding box center [139, 182] width 255 height 11
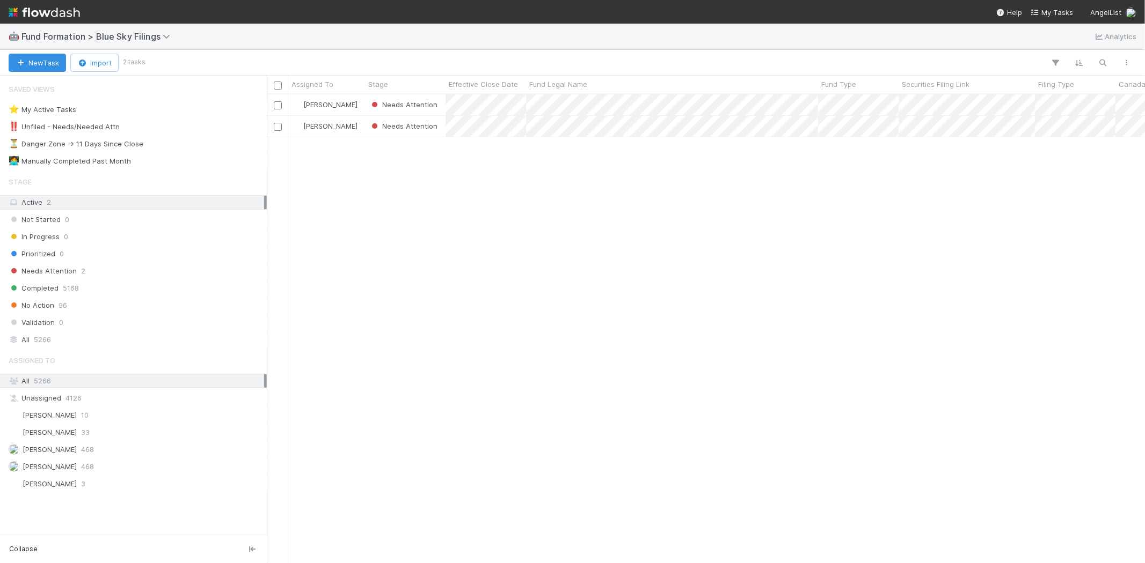
scroll to position [460, 868]
click at [116, 276] on div "Needs Attention 2" at bounding box center [136, 271] width 255 height 13
click at [803, 365] on div "Meg Castanare Needs Attention 8/12/25, 8:10:24 AM 8/12/25, 9:00:59 AM Raven Jac…" at bounding box center [706, 328] width 878 height 468
click at [836, 321] on div "Meg Castanare Needs Attention 8/12/25, 8:10:24 AM 8/12/25, 9:00:59 AM Raven Jac…" at bounding box center [706, 328] width 878 height 468
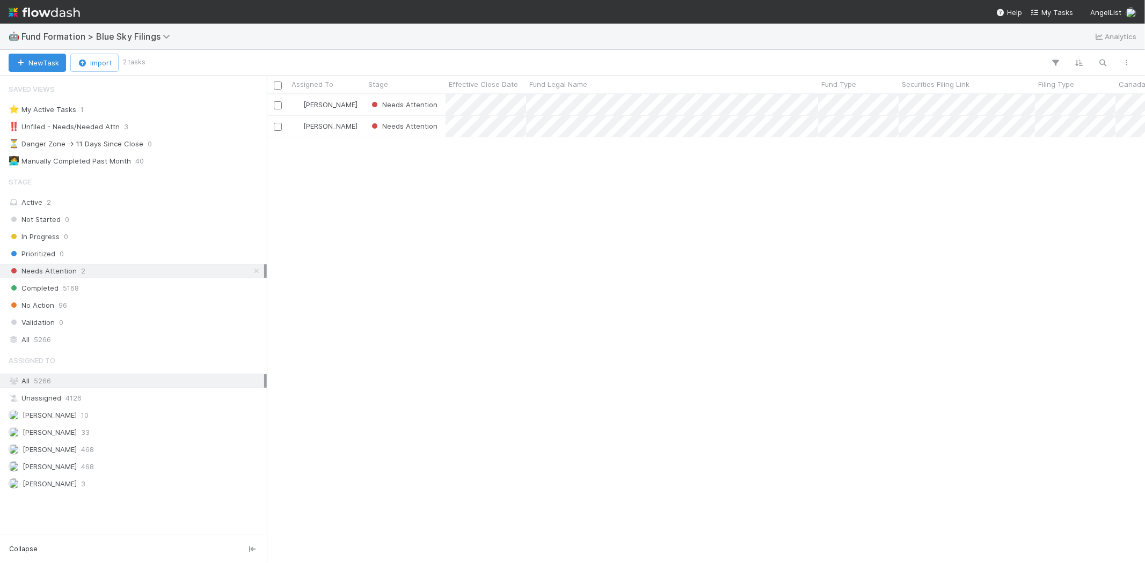
click at [801, 376] on div "Meg Castanare Needs Attention 8/12/25, 8:10:24 AM 8/12/25, 9:00:59 AM Raven Jac…" at bounding box center [706, 328] width 878 height 468
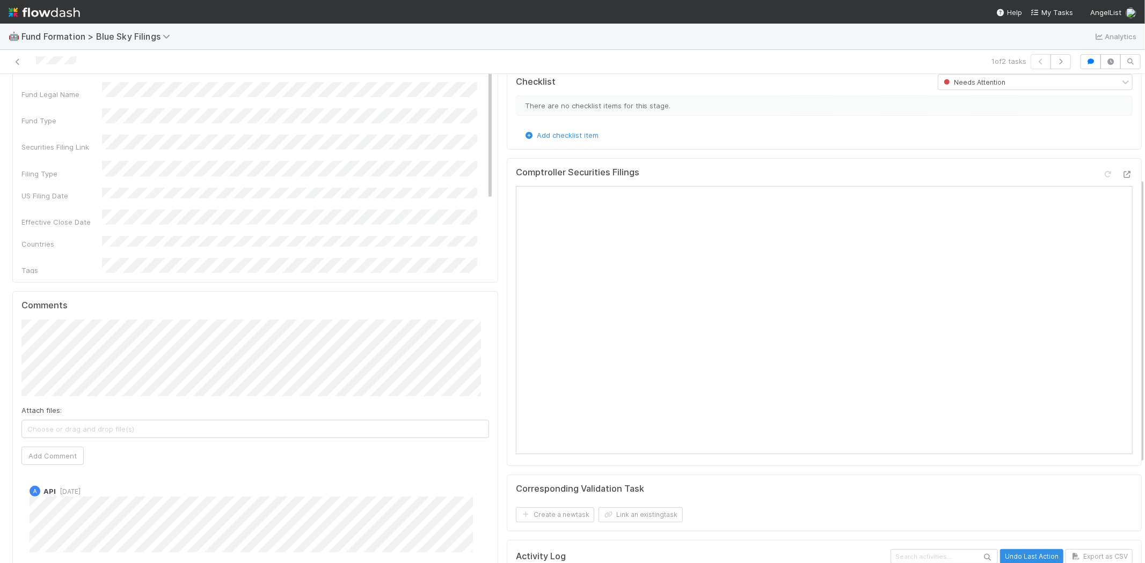
scroll to position [179, 0]
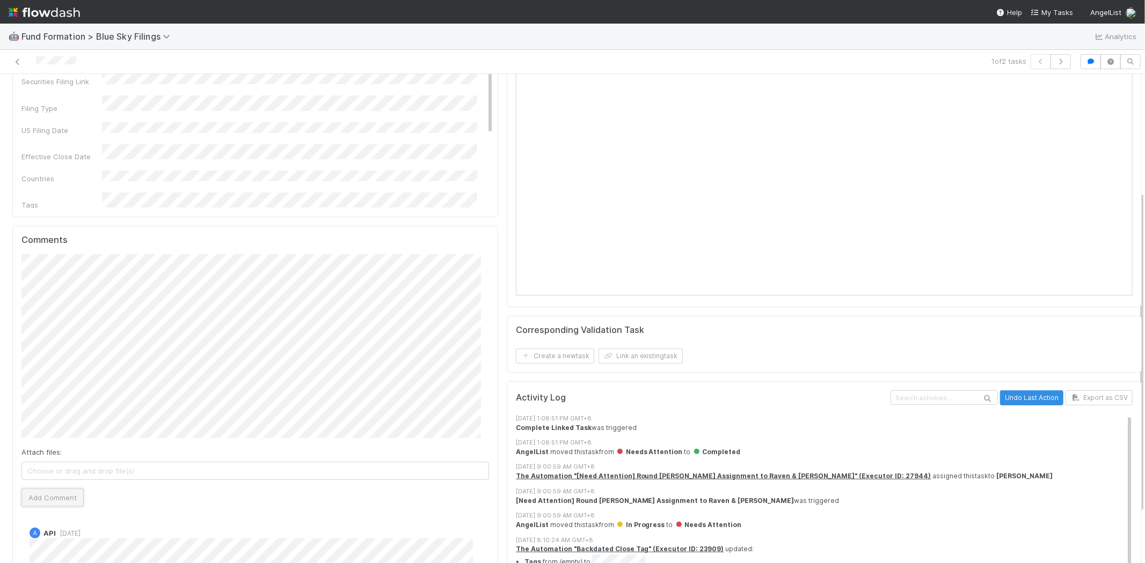
click at [71, 504] on button "Add Comment" at bounding box center [52, 498] width 62 height 18
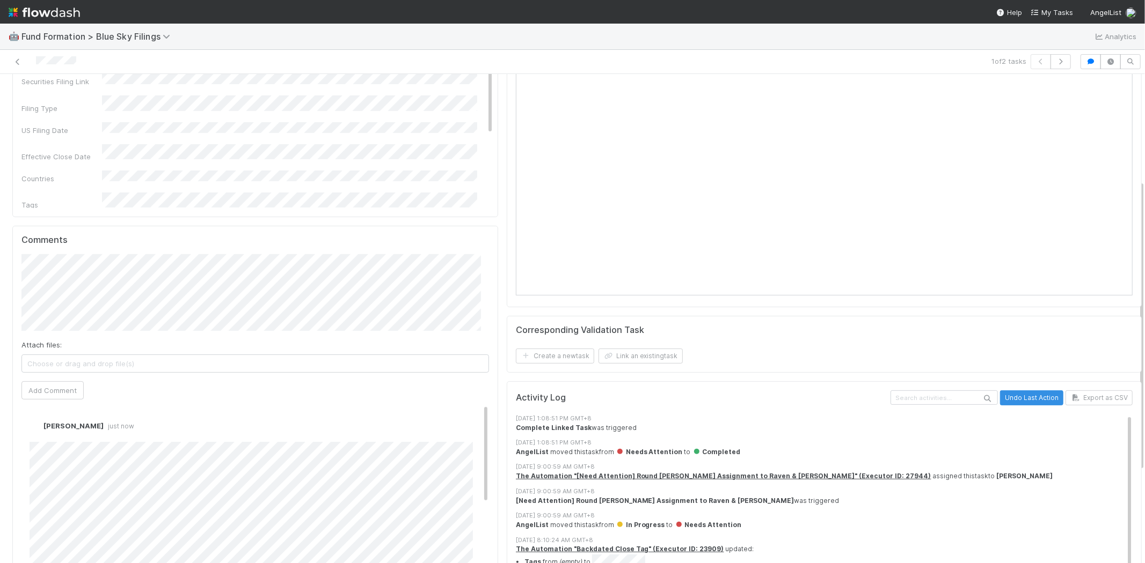
scroll to position [0, 0]
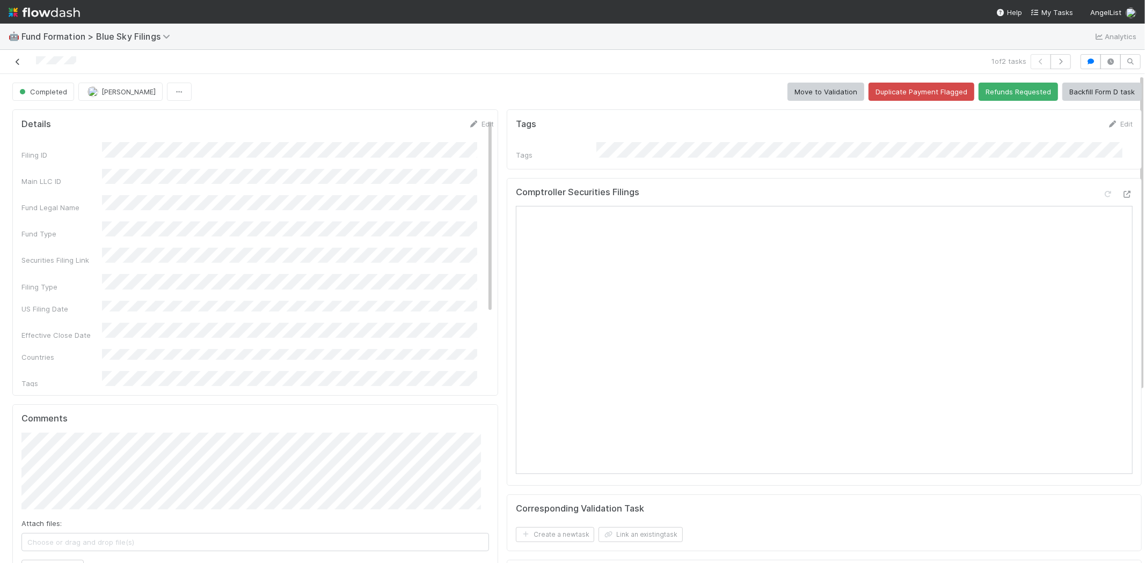
click at [18, 62] on icon at bounding box center [17, 61] width 11 height 7
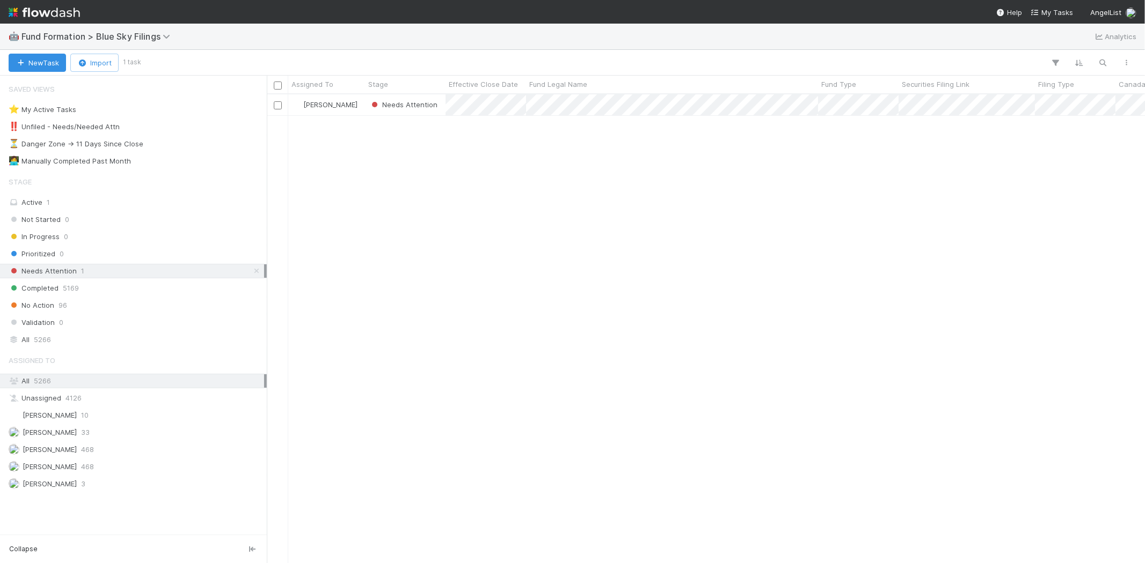
scroll to position [460, 868]
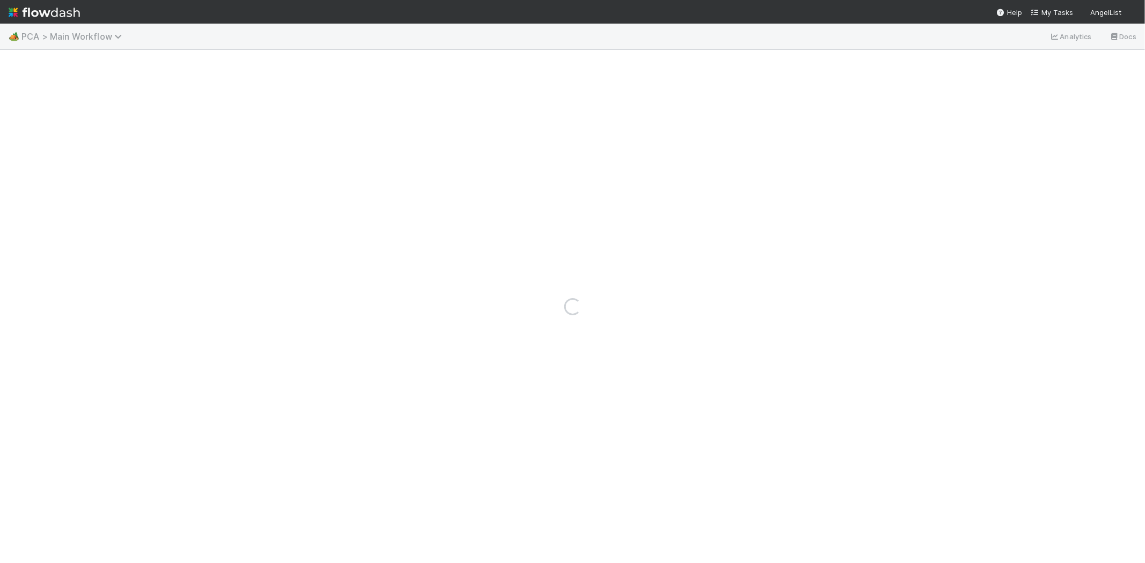
click at [36, 35] on span "PCA > Main Workflow" at bounding box center [74, 36] width 106 height 11
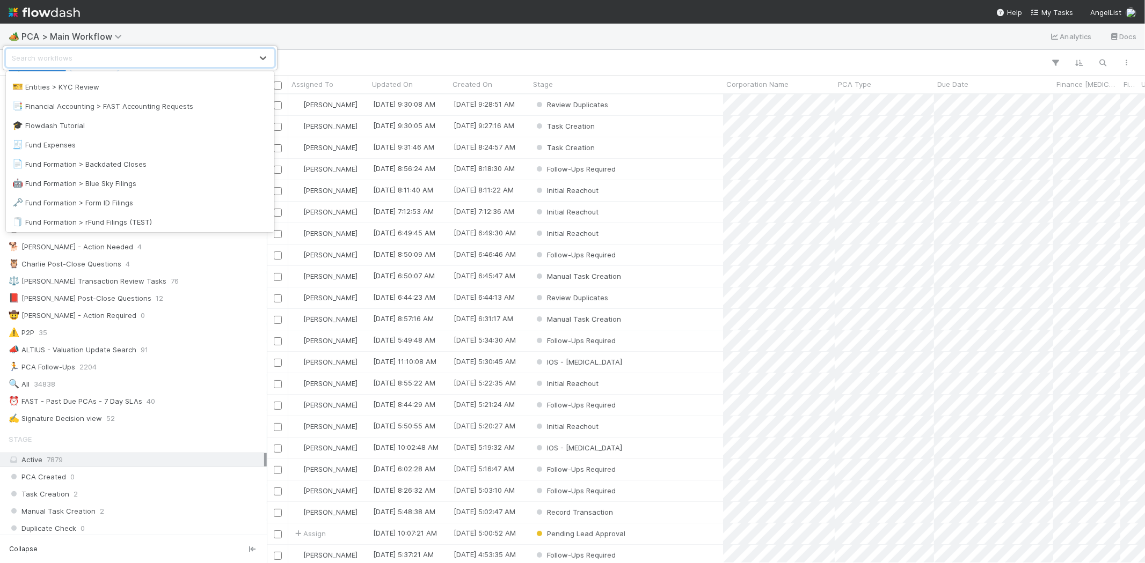
scroll to position [298, 0]
click at [160, 216] on div "🧻 Fund Formation > rFund Filings (TEST)" at bounding box center [139, 221] width 255 height 11
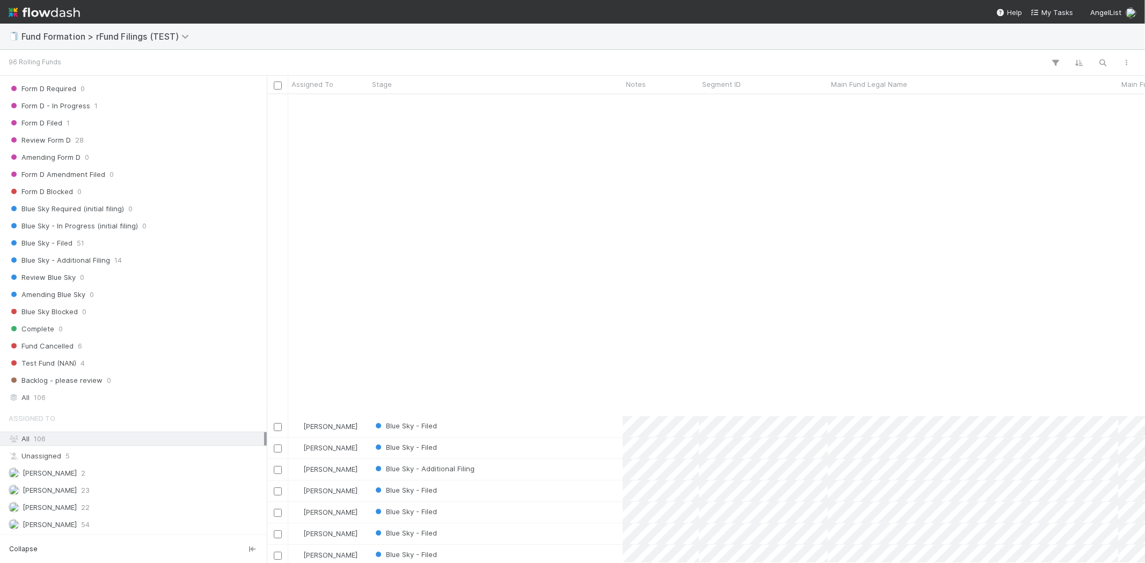
scroll to position [357, 0]
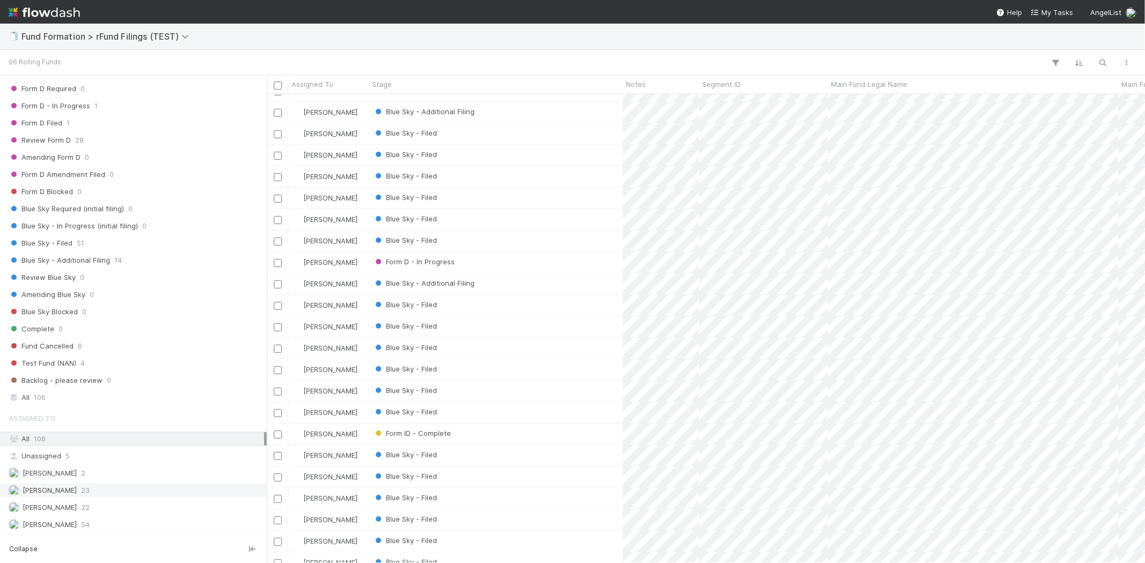
click at [120, 493] on div "[PERSON_NAME] 23" at bounding box center [136, 490] width 255 height 13
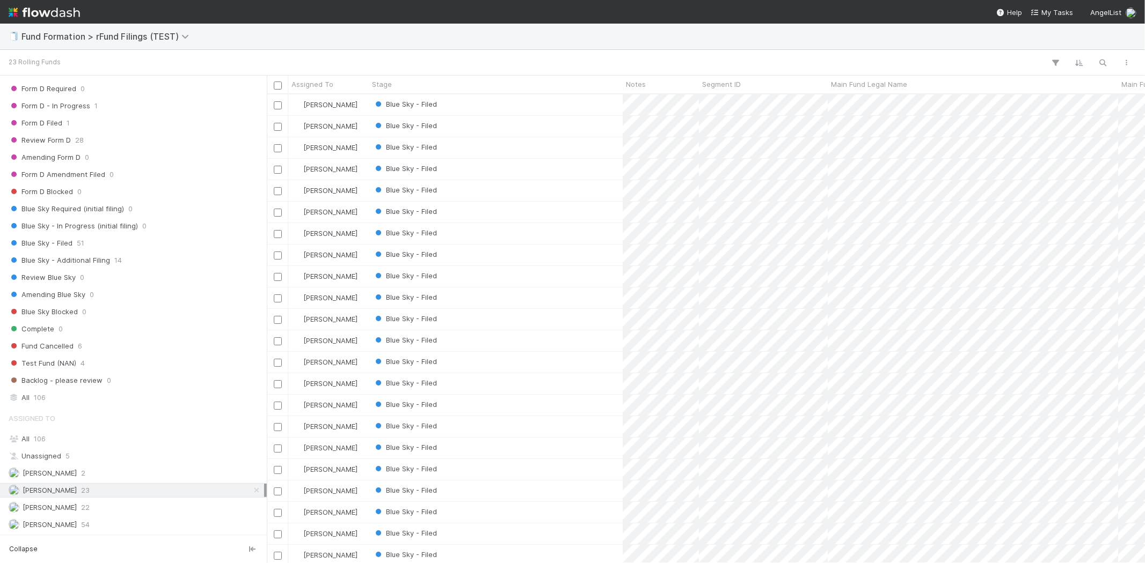
scroll to position [34, 0]
click at [105, 505] on div "[PERSON_NAME] 22" at bounding box center [136, 507] width 255 height 13
click at [412, 84] on div "Stage" at bounding box center [496, 84] width 248 height 11
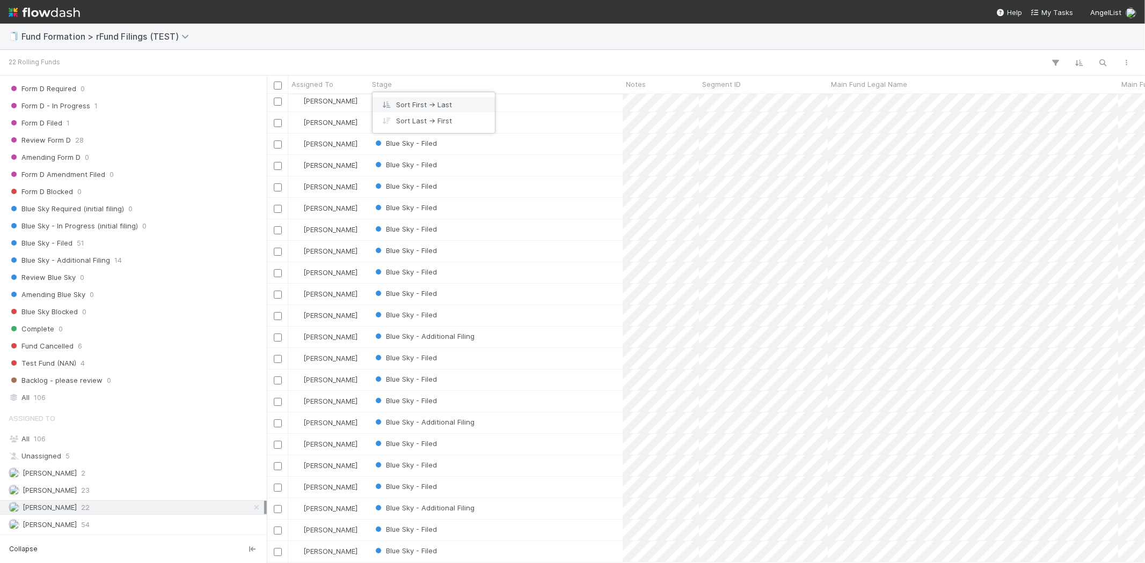
click at [417, 100] on div "Sort First → Last" at bounding box center [433, 105] width 122 height 16
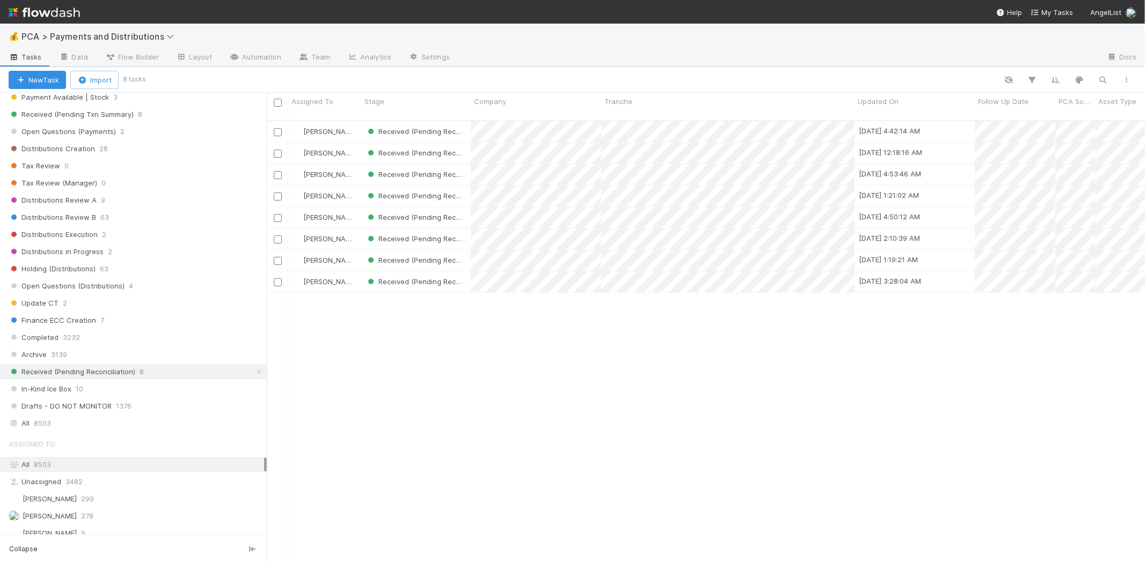
scroll to position [715, 0]
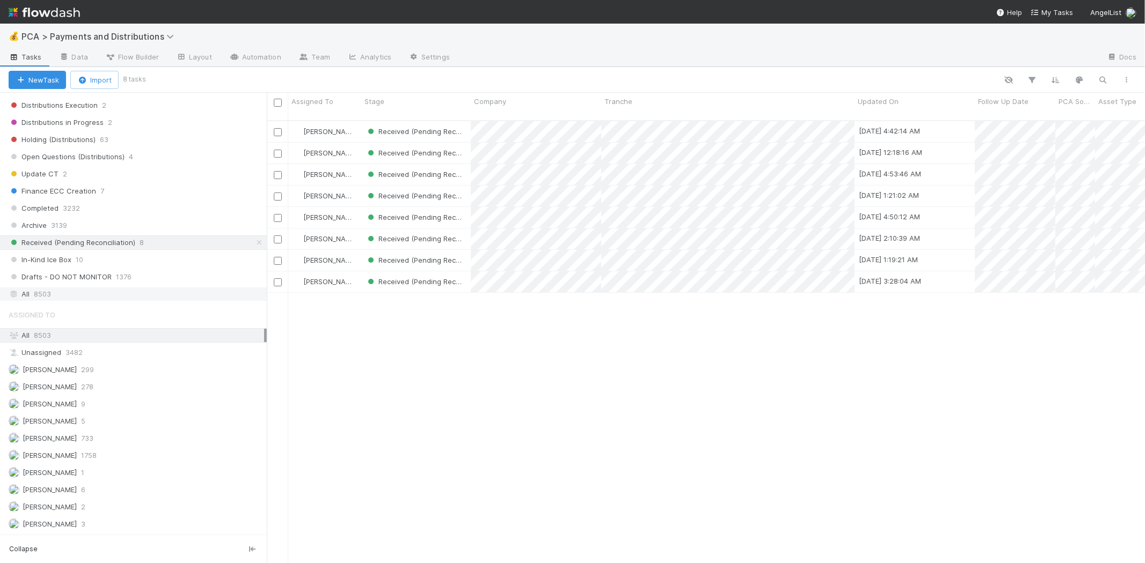
click at [58, 301] on div "All 8503" at bounding box center [136, 294] width 255 height 13
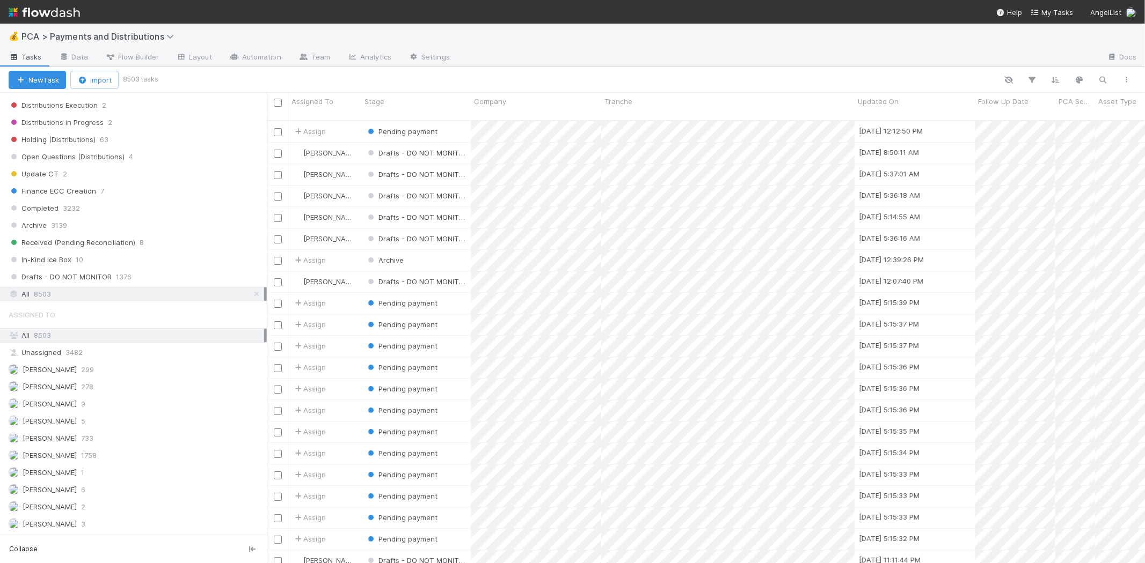
scroll to position [443, 868]
click at [1104, 78] on icon "button" at bounding box center [1102, 80] width 11 height 10
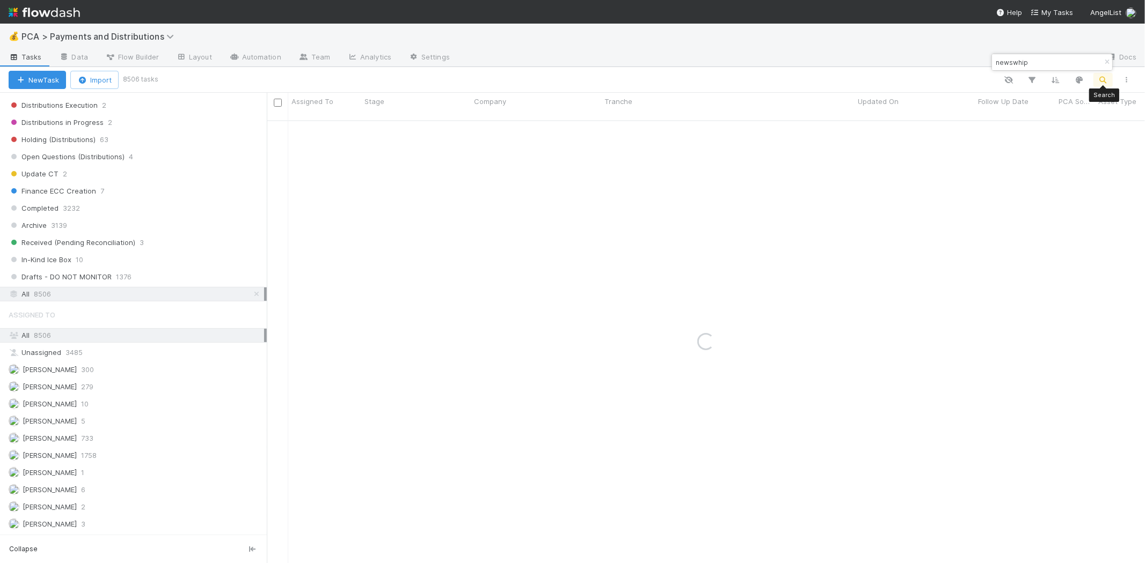
type input "newswhip"
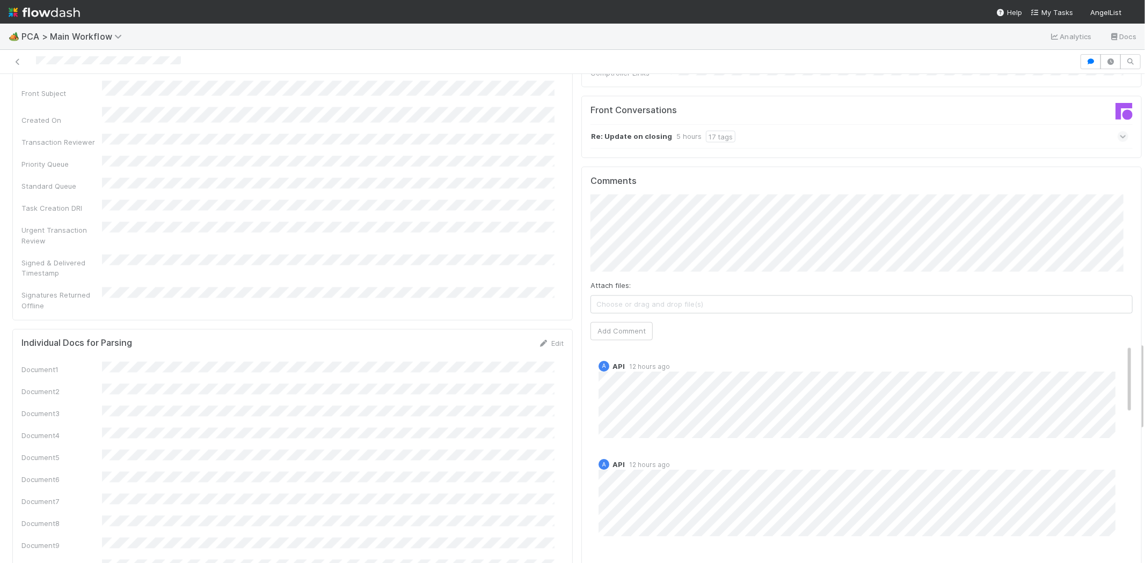
scroll to position [1431, 0]
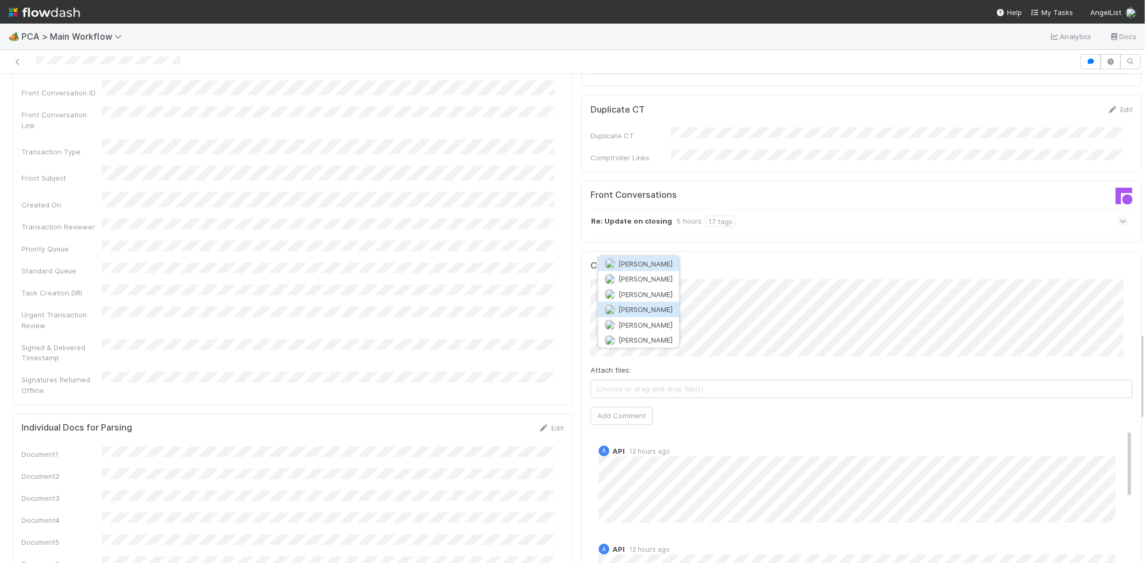
click at [648, 307] on span "[PERSON_NAME]" at bounding box center [645, 309] width 54 height 9
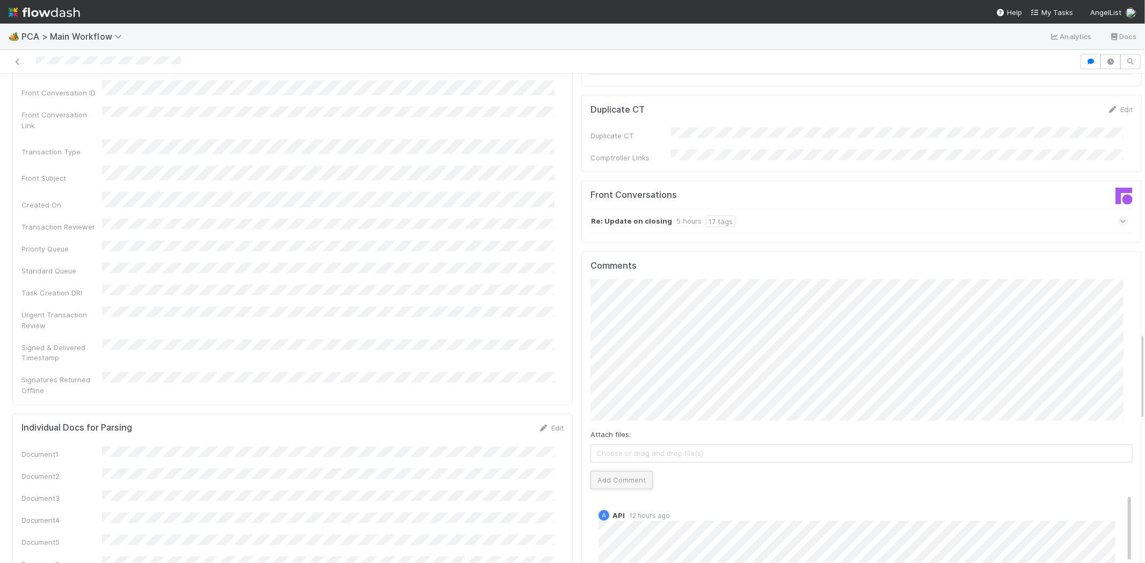
click at [625, 472] on button "Add Comment" at bounding box center [621, 481] width 62 height 18
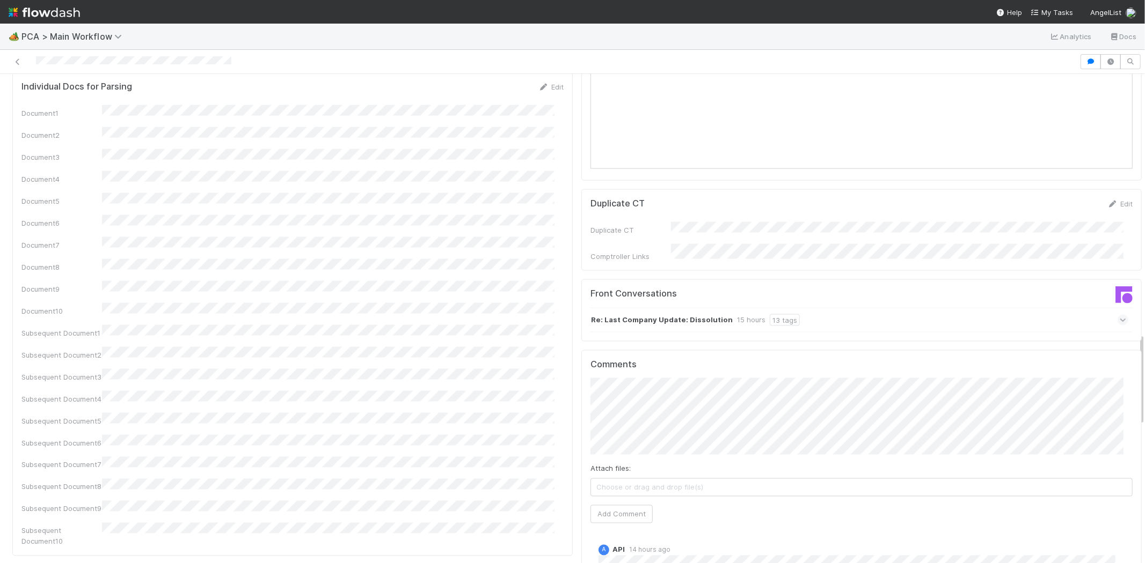
scroll to position [1371, 0]
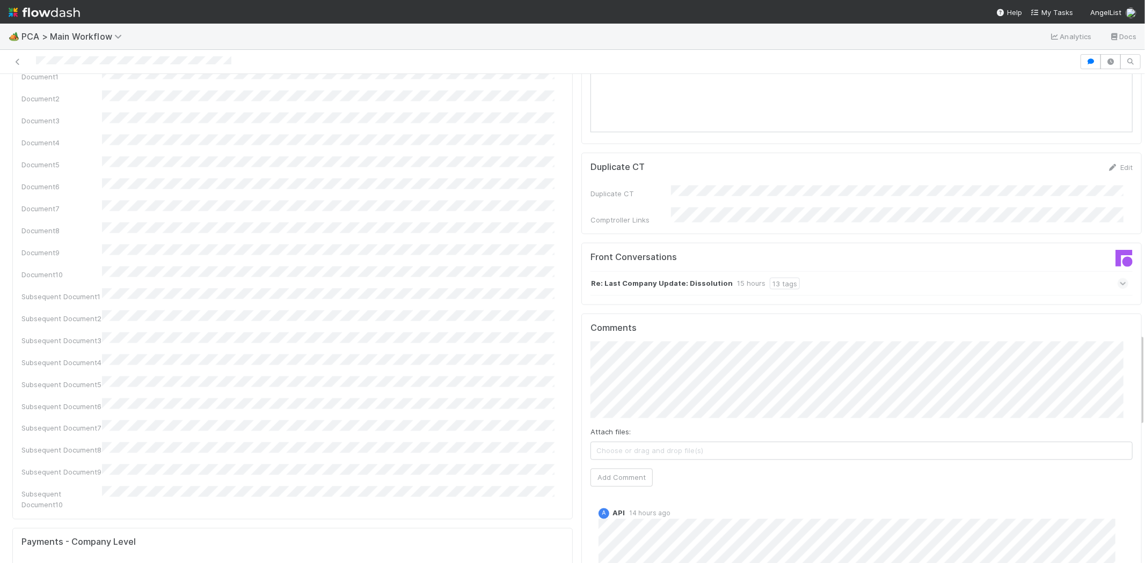
click at [878, 272] on div "Re: Last Company Update: Dissolution 15 hours 13 tags" at bounding box center [859, 284] width 538 height 25
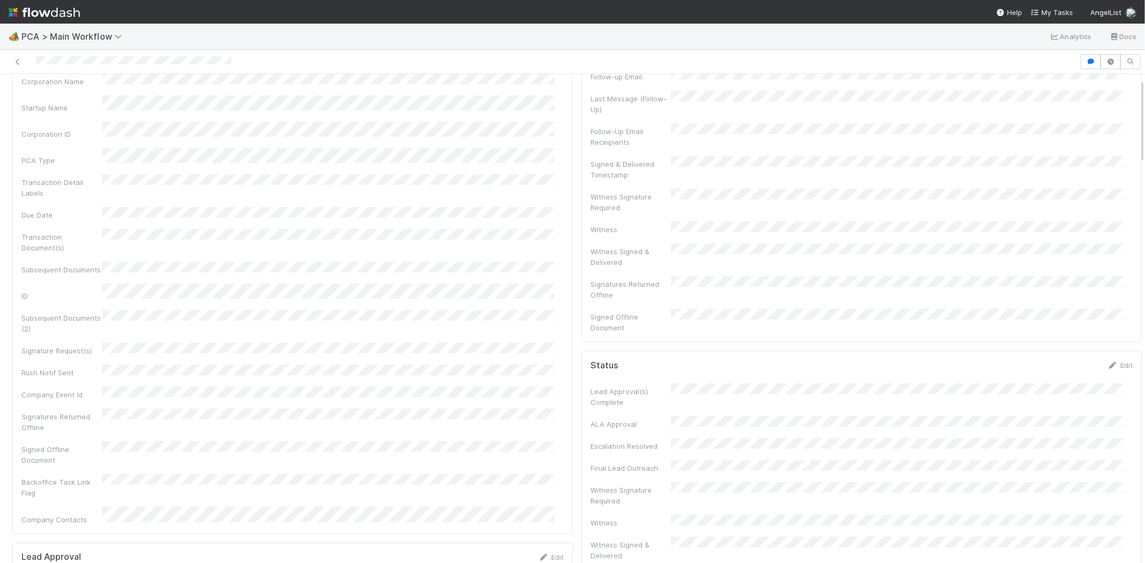
scroll to position [0, 0]
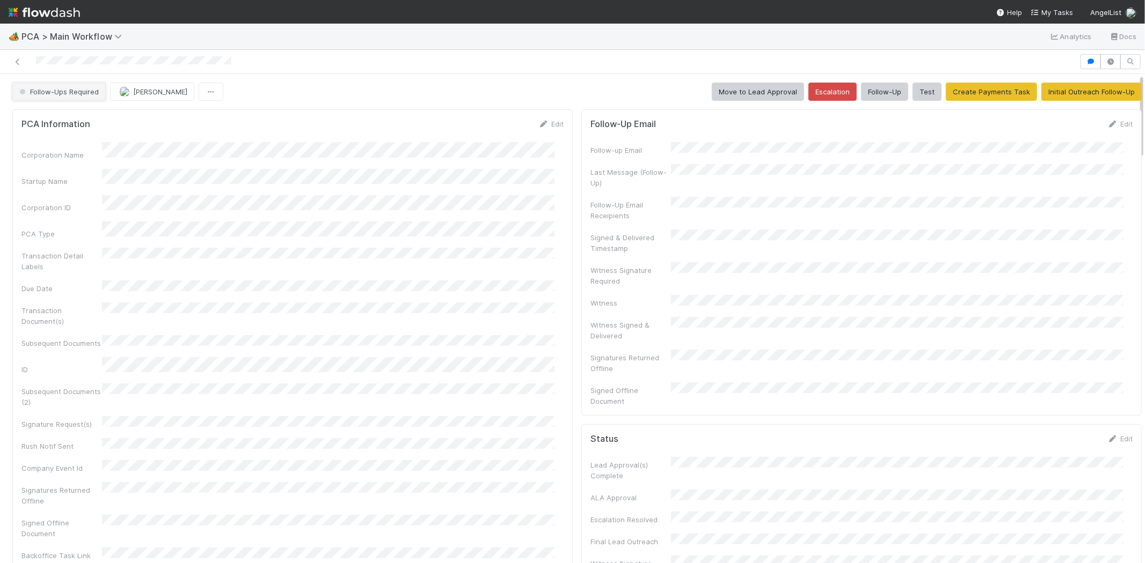
click at [65, 91] on span "Follow-Ups Required" at bounding box center [58, 91] width 82 height 9
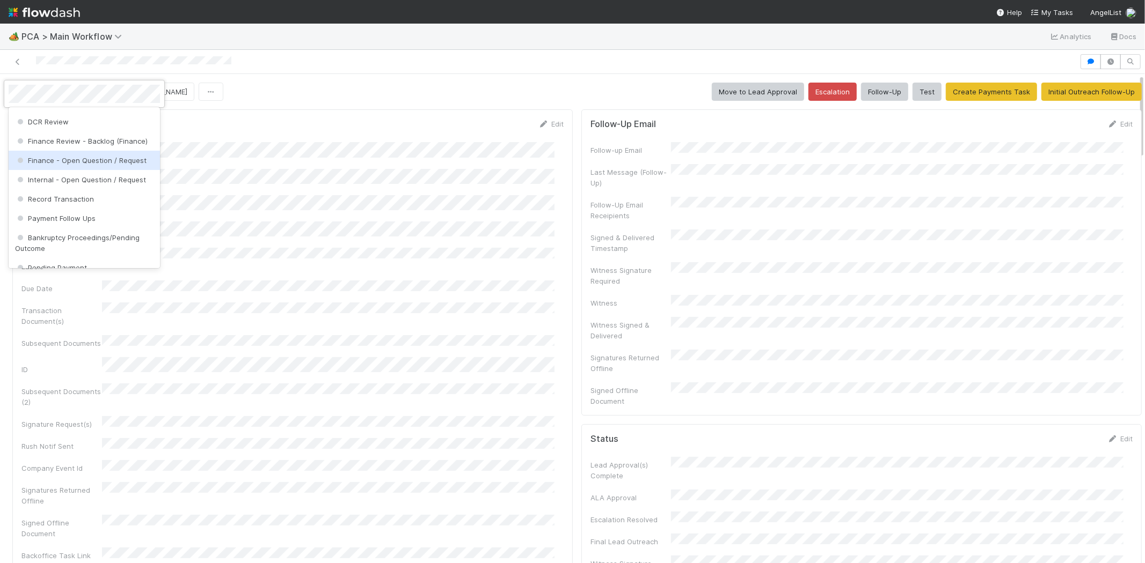
scroll to position [596, 0]
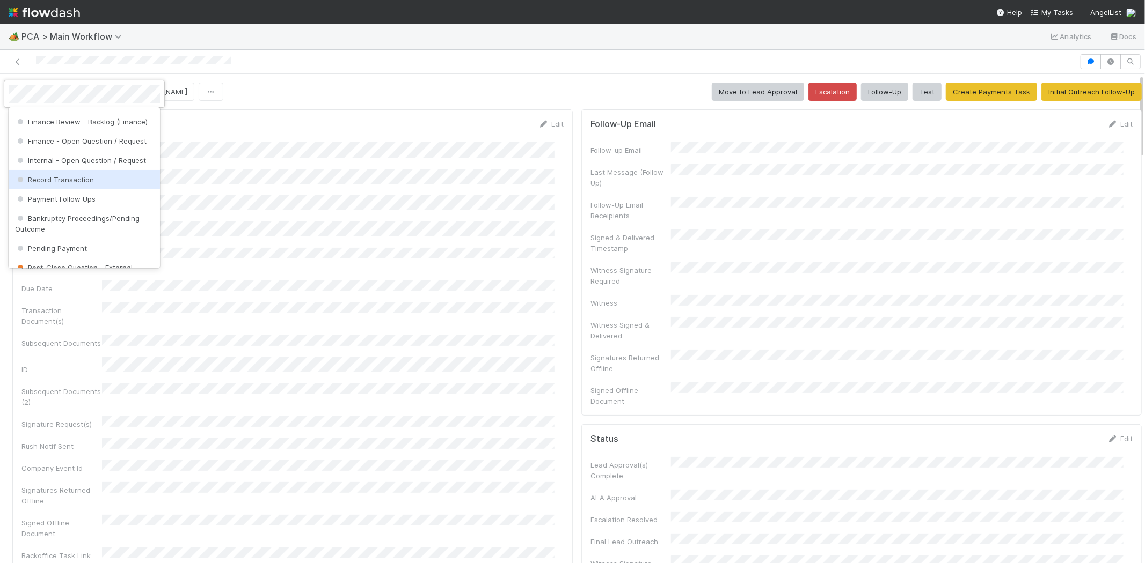
click at [84, 184] on span "Record Transaction" at bounding box center [54, 179] width 79 height 9
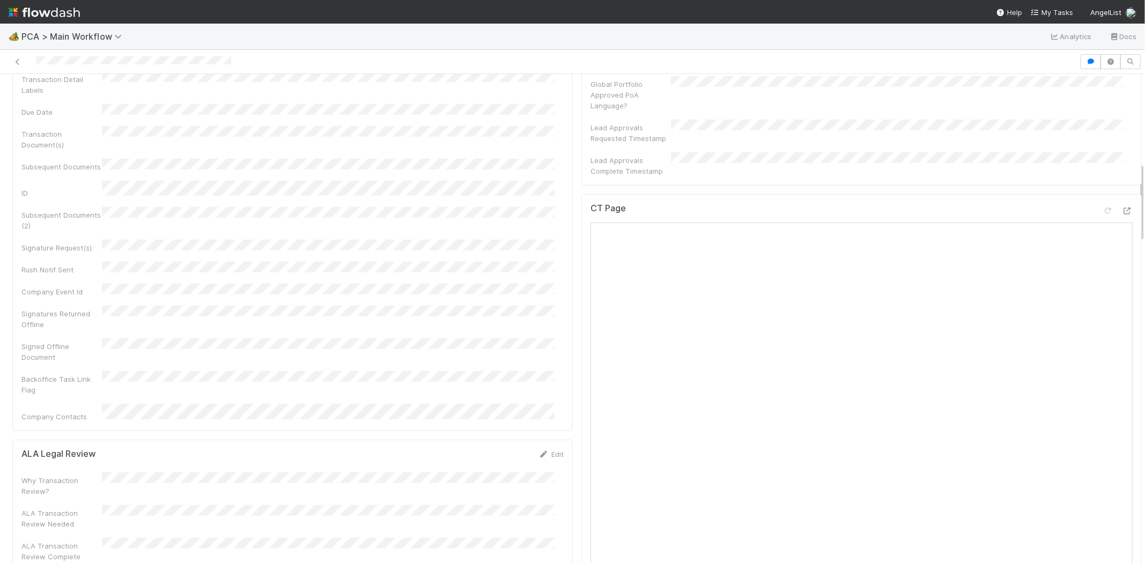
scroll to position [834, 0]
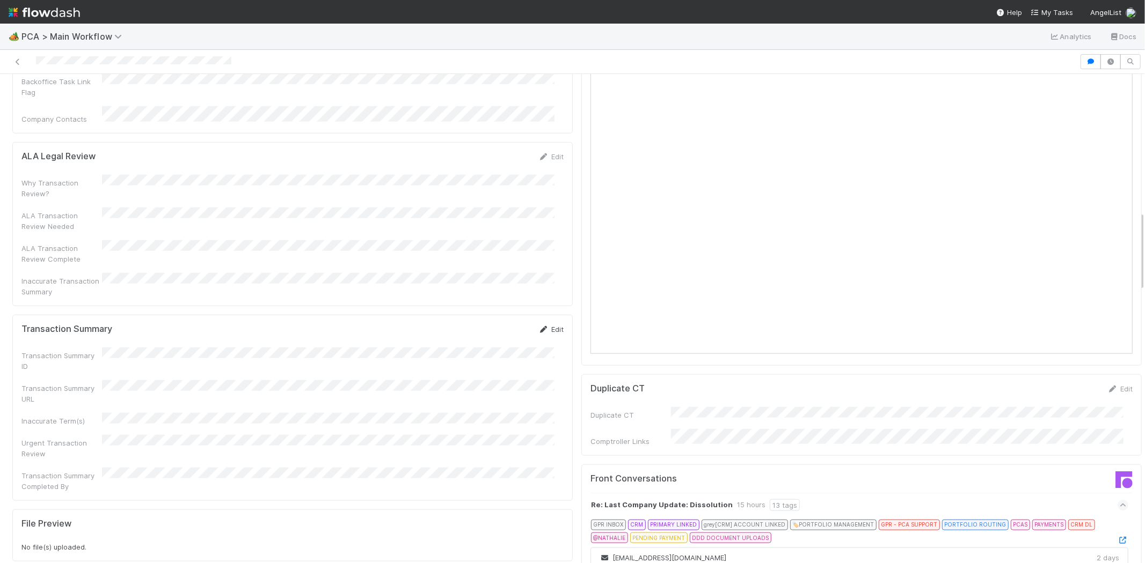
click at [539, 326] on icon at bounding box center [543, 329] width 11 height 7
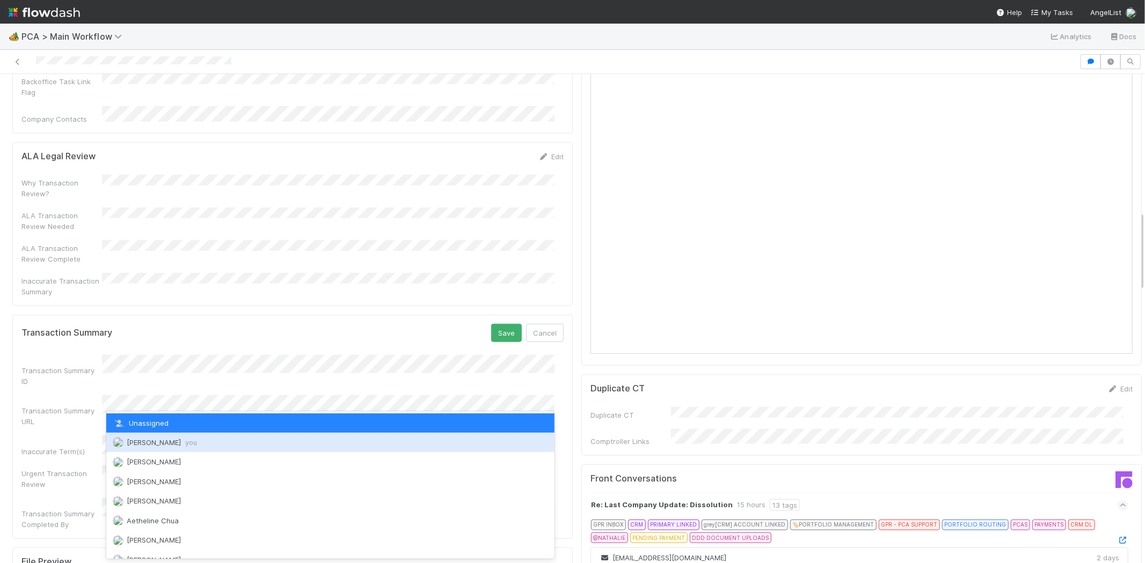
click at [196, 446] on div "Meg Castanare you" at bounding box center [330, 442] width 448 height 19
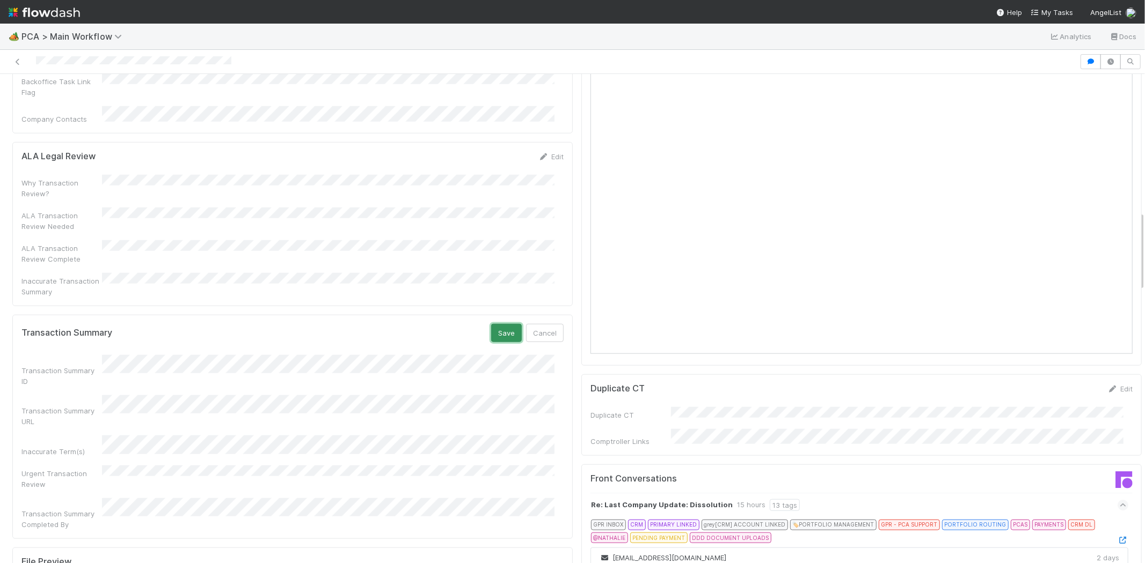
click at [493, 324] on button "Save" at bounding box center [506, 333] width 31 height 18
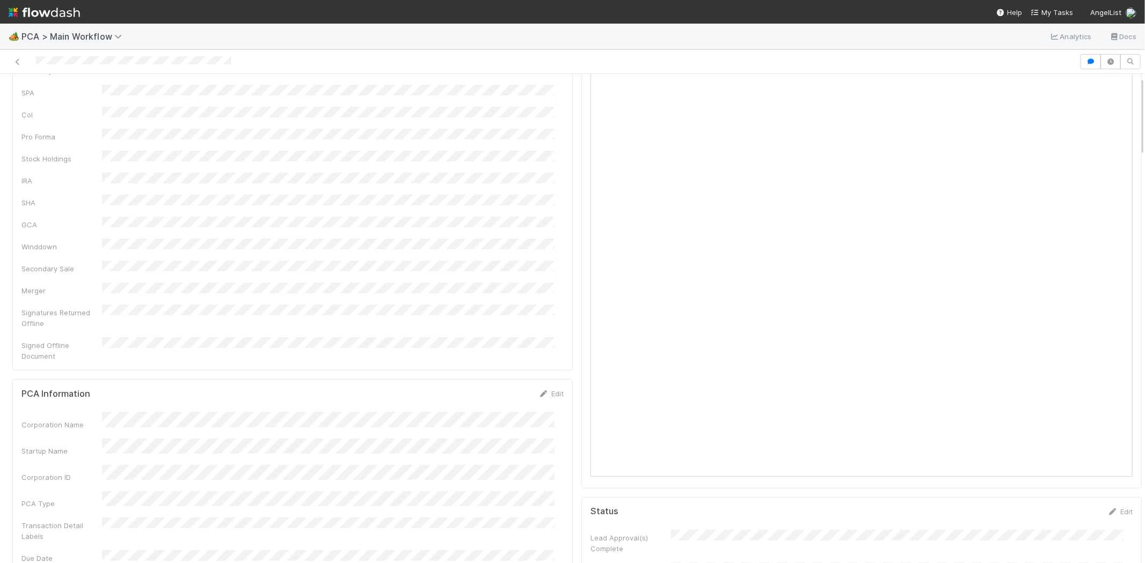
scroll to position [0, 0]
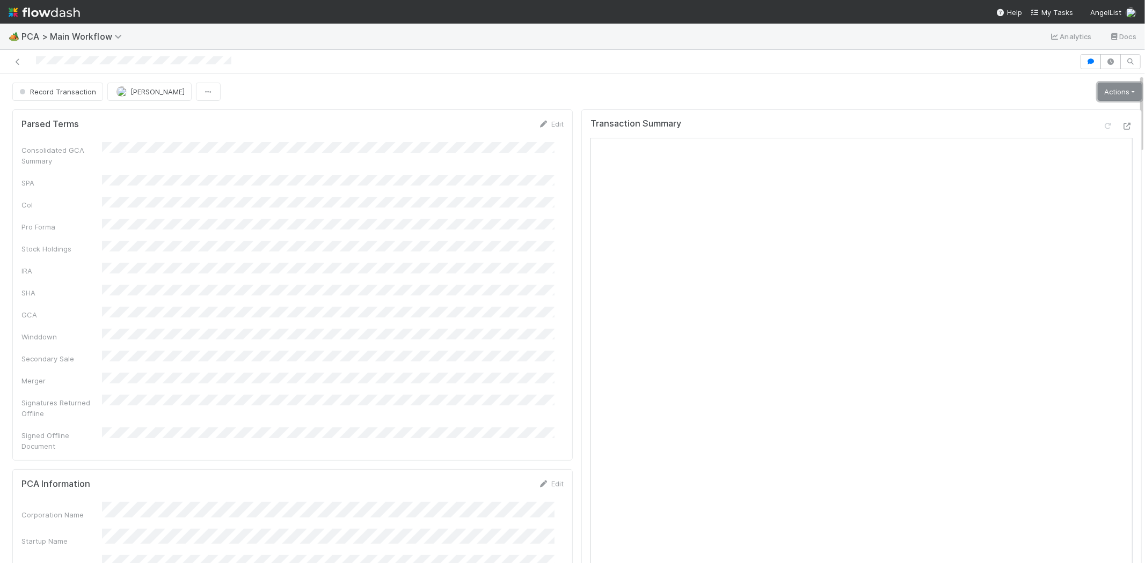
click at [1101, 89] on link "Actions" at bounding box center [1119, 92] width 44 height 18
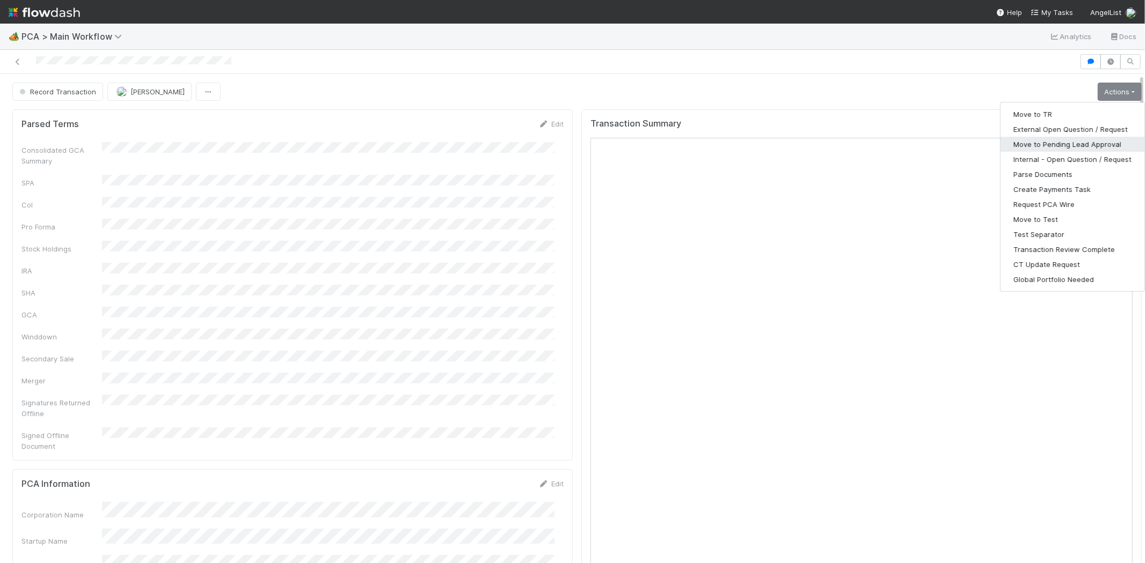
click at [1074, 146] on button "Move to Pending Lead Approval" at bounding box center [1072, 144] width 144 height 15
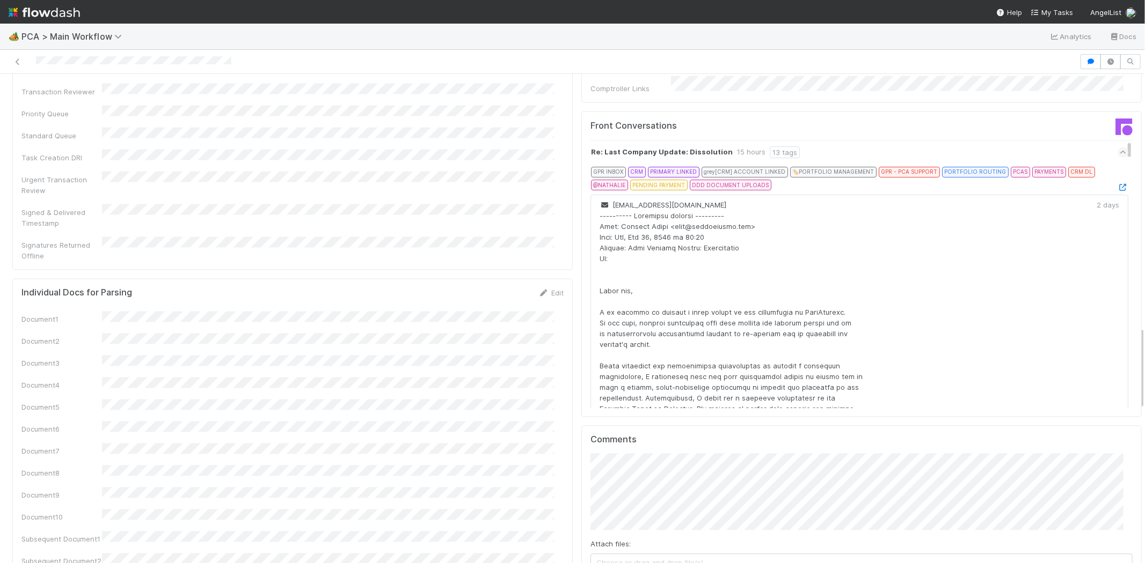
scroll to position [1490, 0]
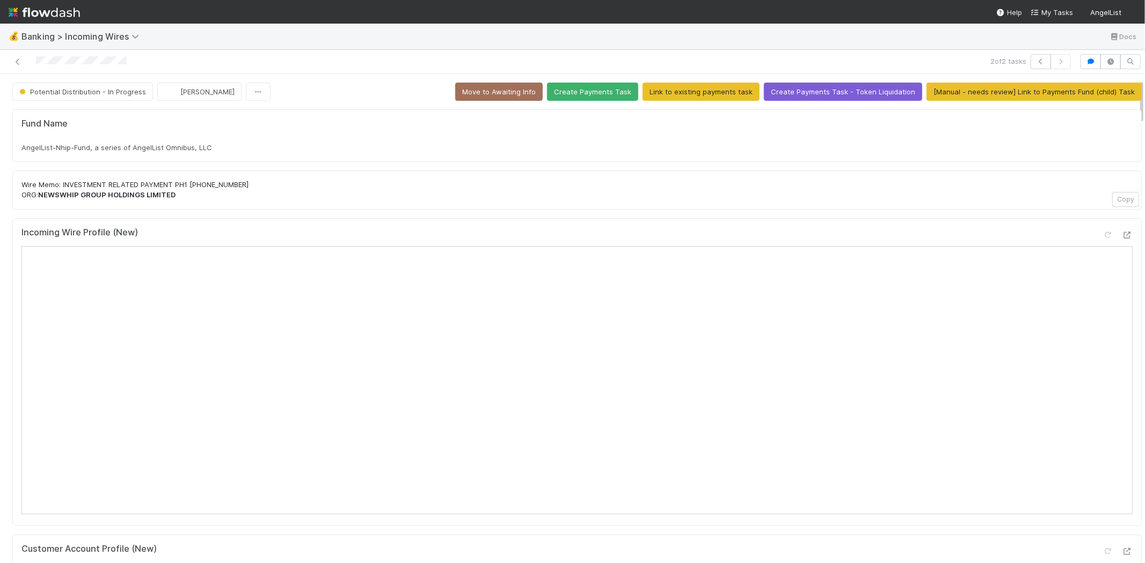
scroll to position [119, 0]
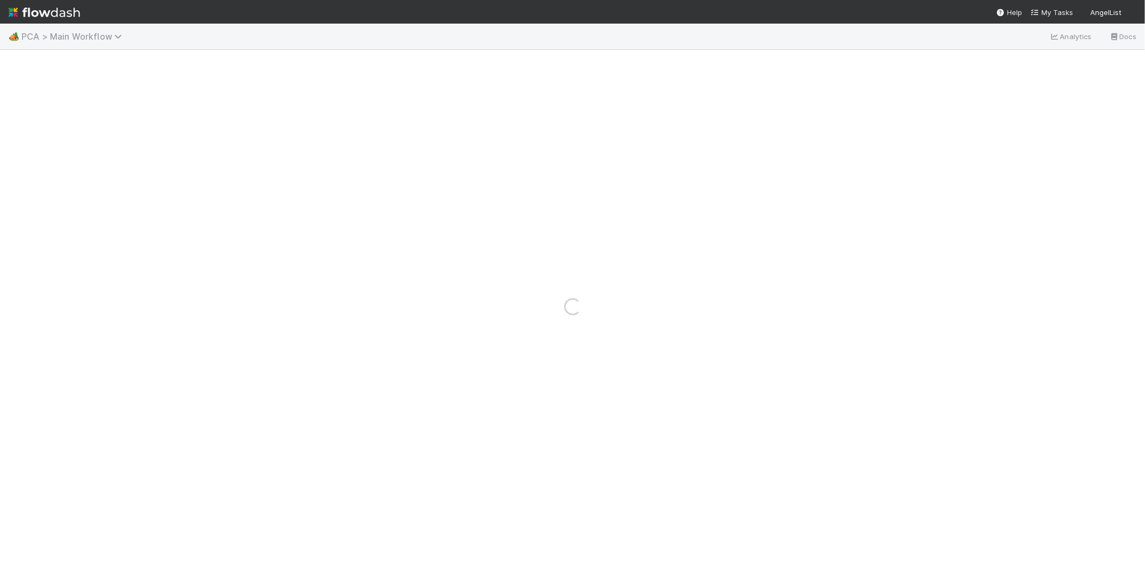
click at [77, 40] on span "PCA > Main Workflow" at bounding box center [74, 36] width 106 height 11
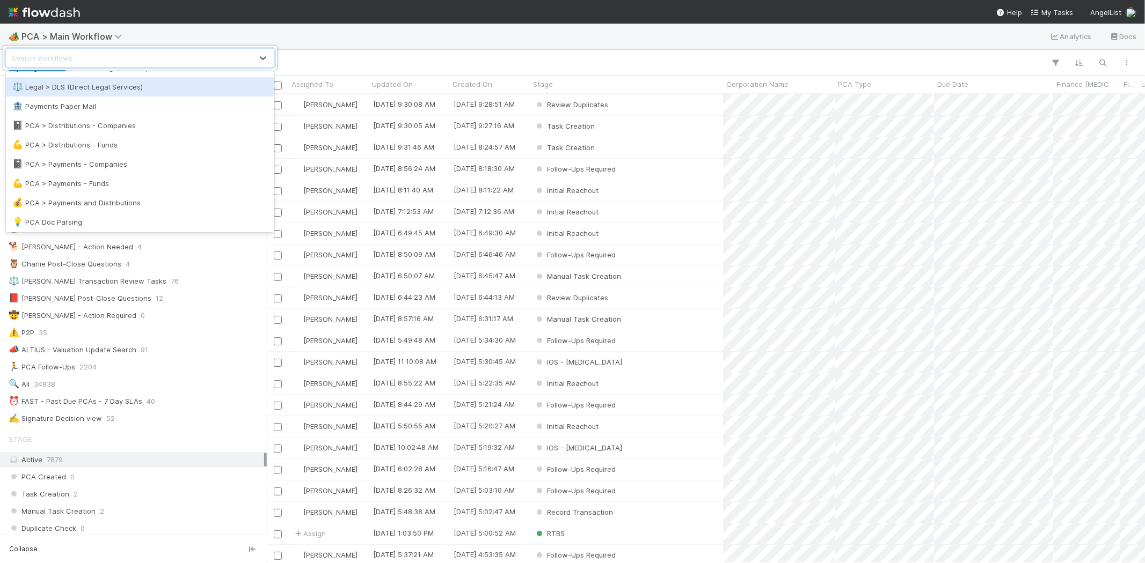
scroll to position [656, 0]
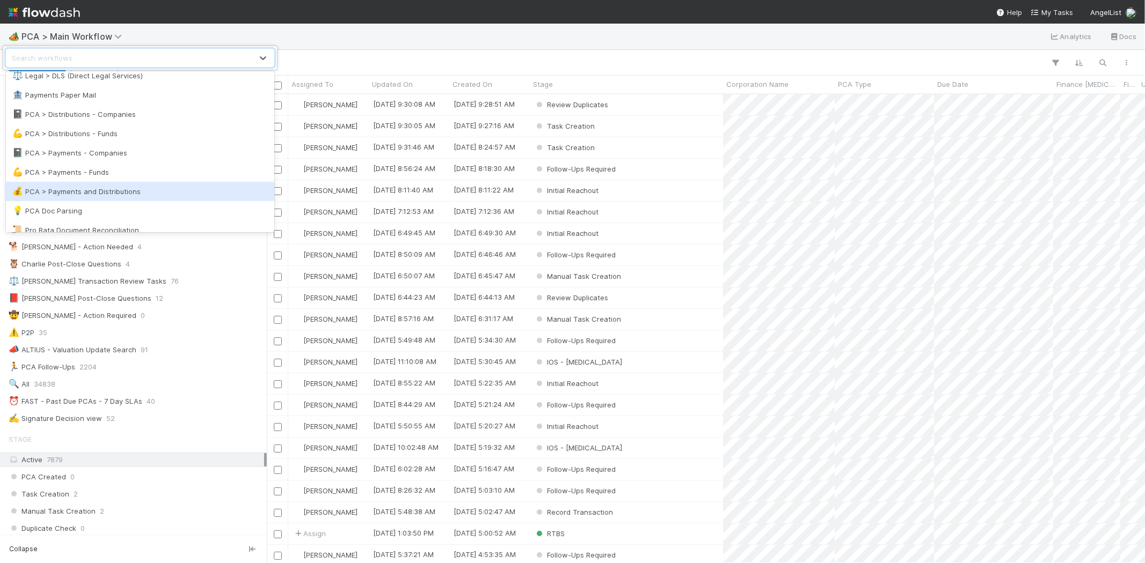
click at [122, 191] on div "💰 PCA > Payments and Distributions" at bounding box center [139, 191] width 255 height 11
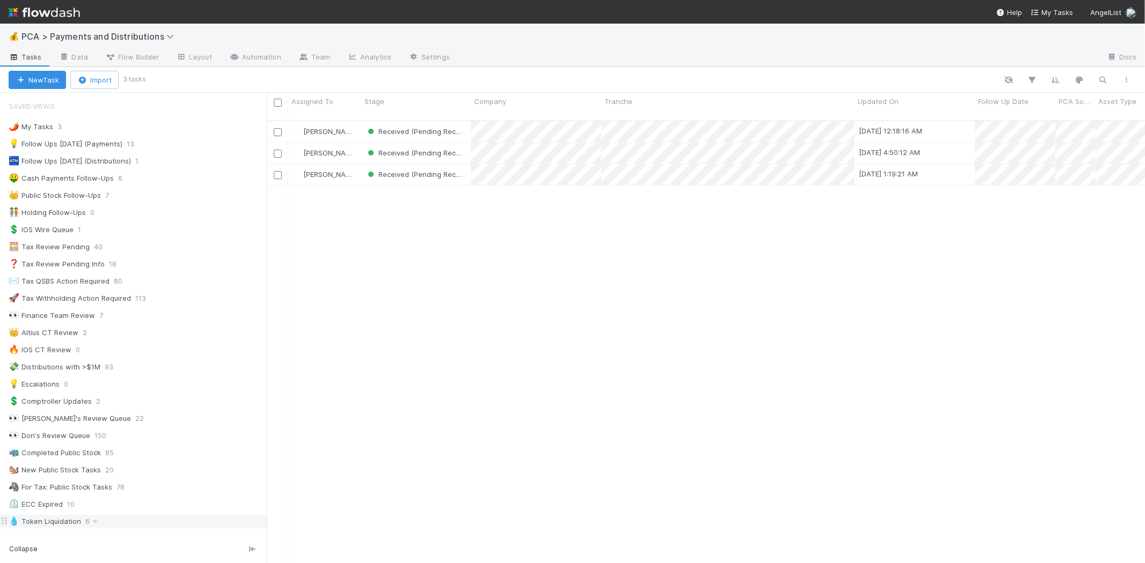
scroll to position [238, 0]
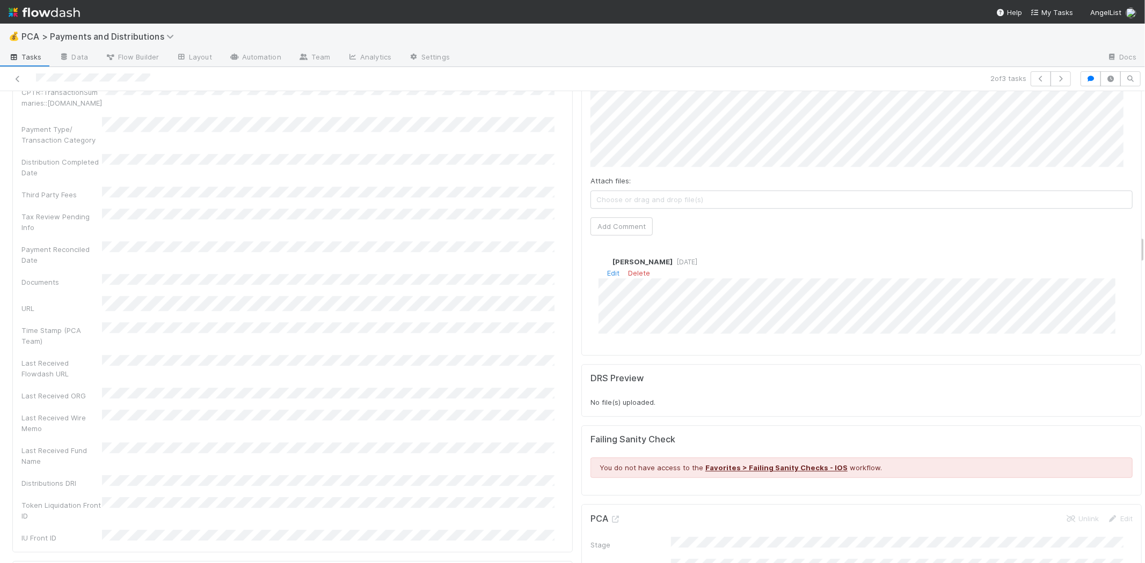
scroll to position [2206, 0]
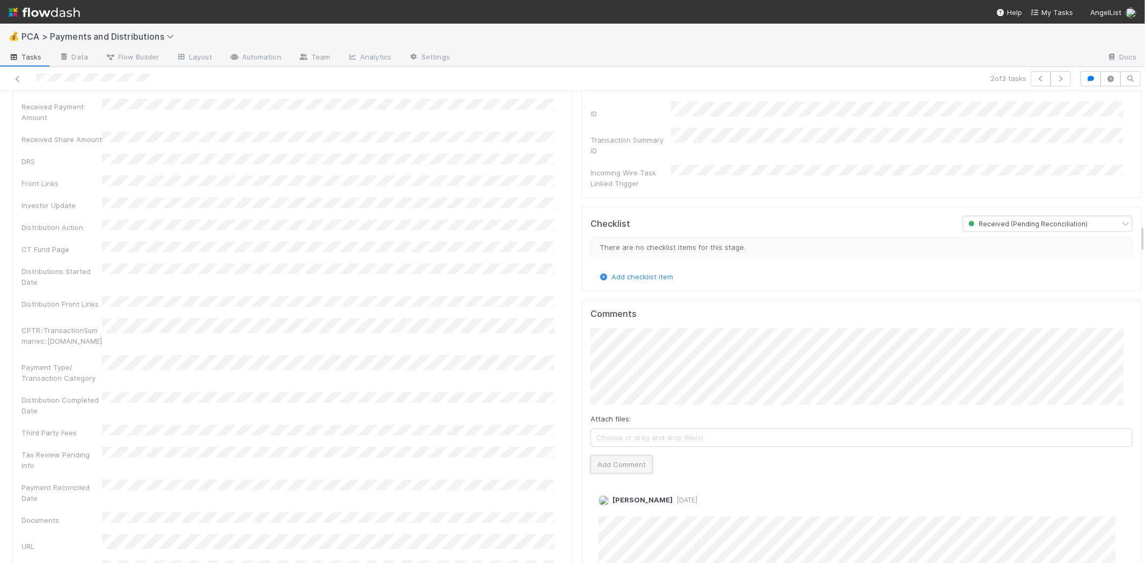
click at [629, 456] on button "Add Comment" at bounding box center [621, 465] width 62 height 18
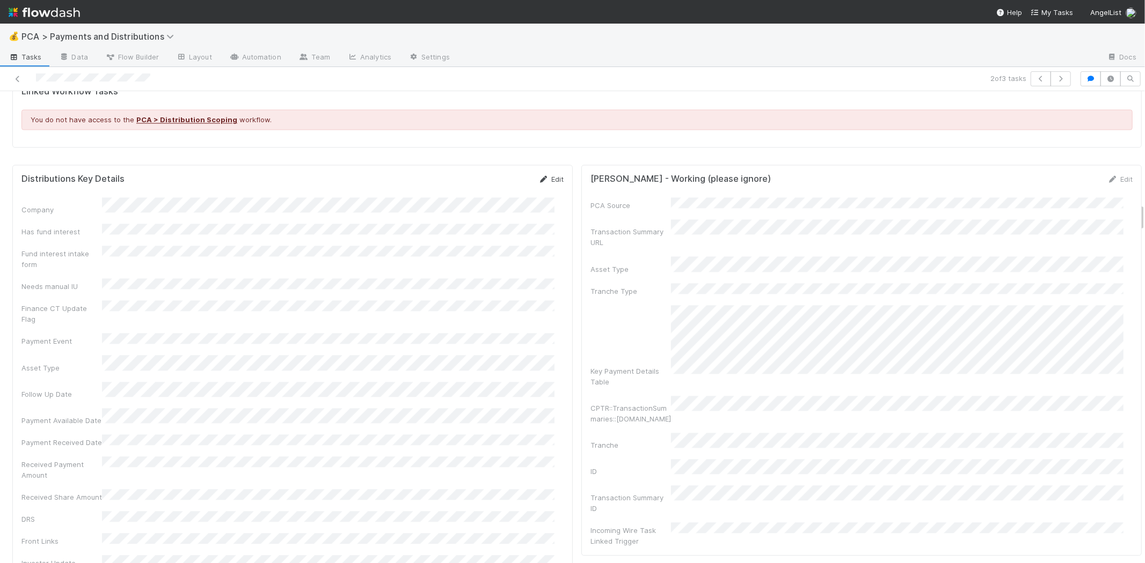
click at [539, 176] on icon at bounding box center [543, 179] width 11 height 7
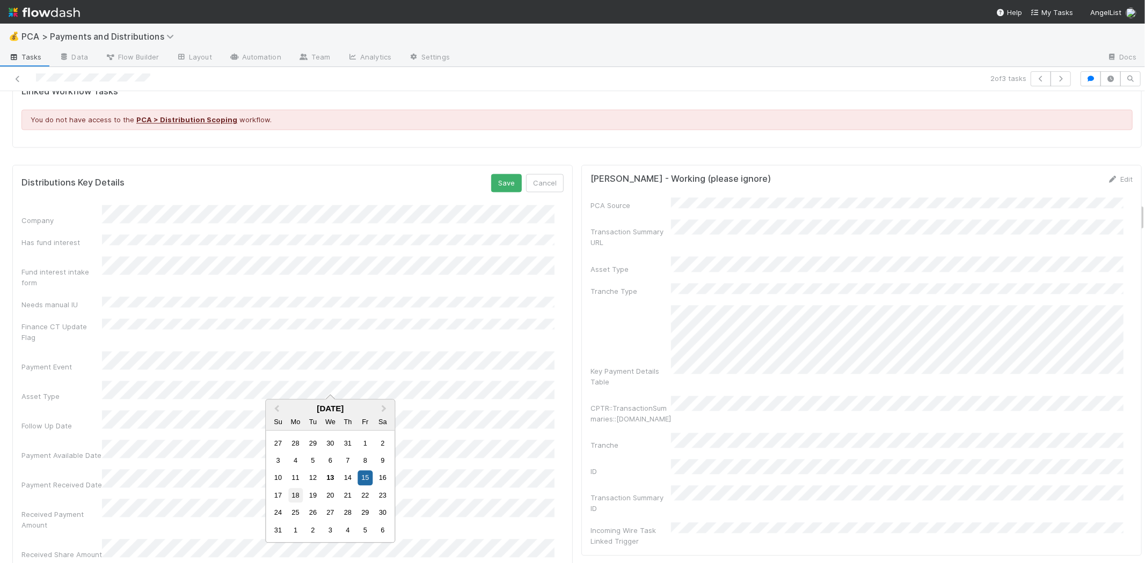
click at [297, 493] on div "18" at bounding box center [295, 495] width 14 height 14
click at [506, 180] on button "Save" at bounding box center [506, 183] width 31 height 18
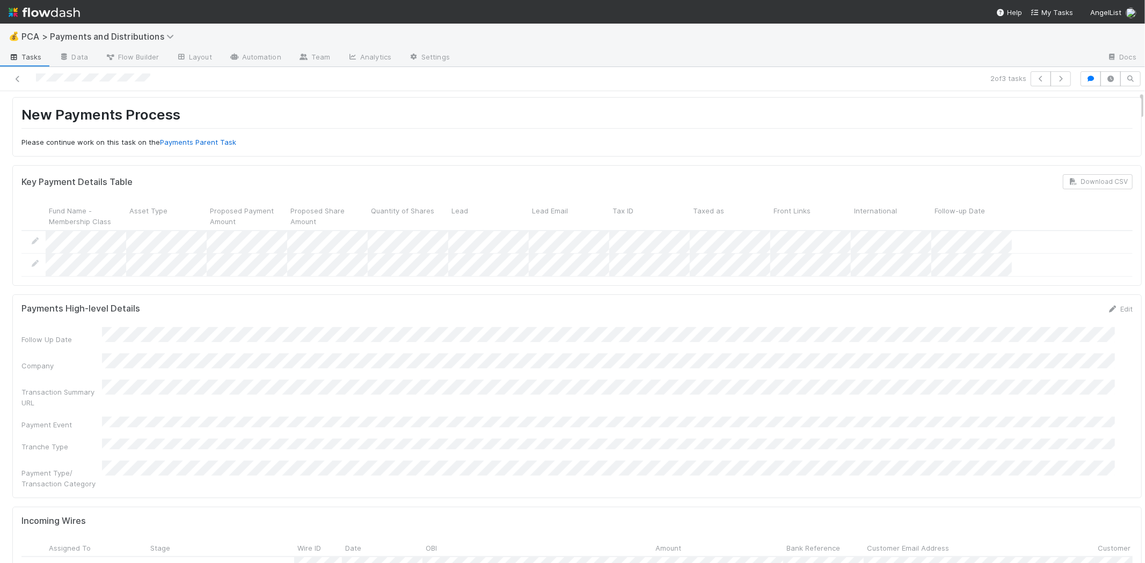
scroll to position [0, 0]
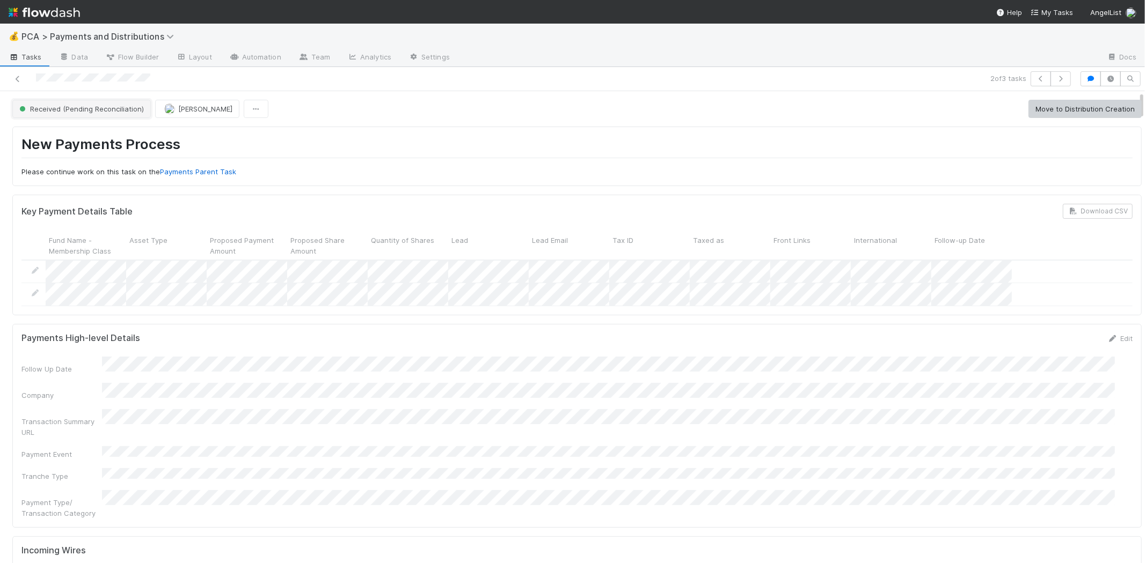
click at [65, 106] on span "Received (Pending Reconciliation)" at bounding box center [80, 109] width 127 height 9
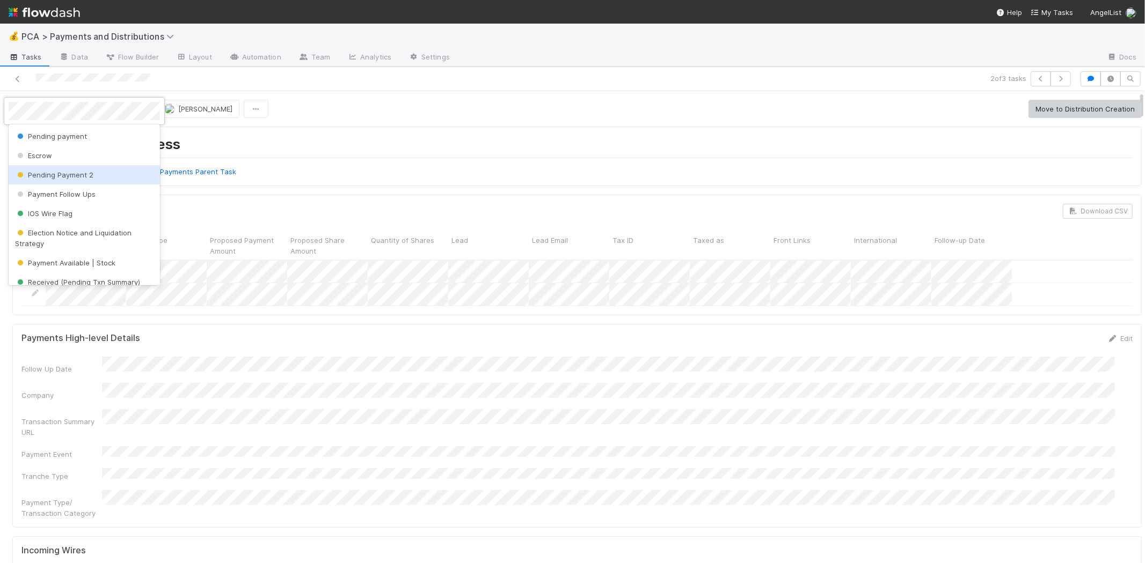
click at [89, 173] on span "Pending Payment 2" at bounding box center [54, 175] width 78 height 9
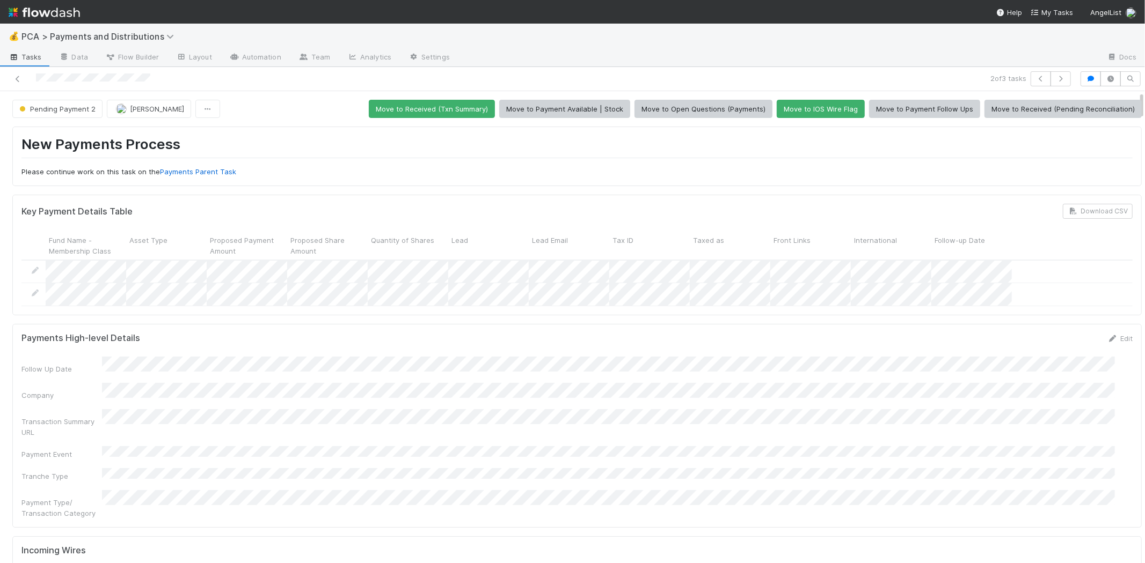
click at [297, 136] on h1 "New Payments Process" at bounding box center [576, 147] width 1111 height 22
click at [12, 78] on icon at bounding box center [17, 79] width 11 height 7
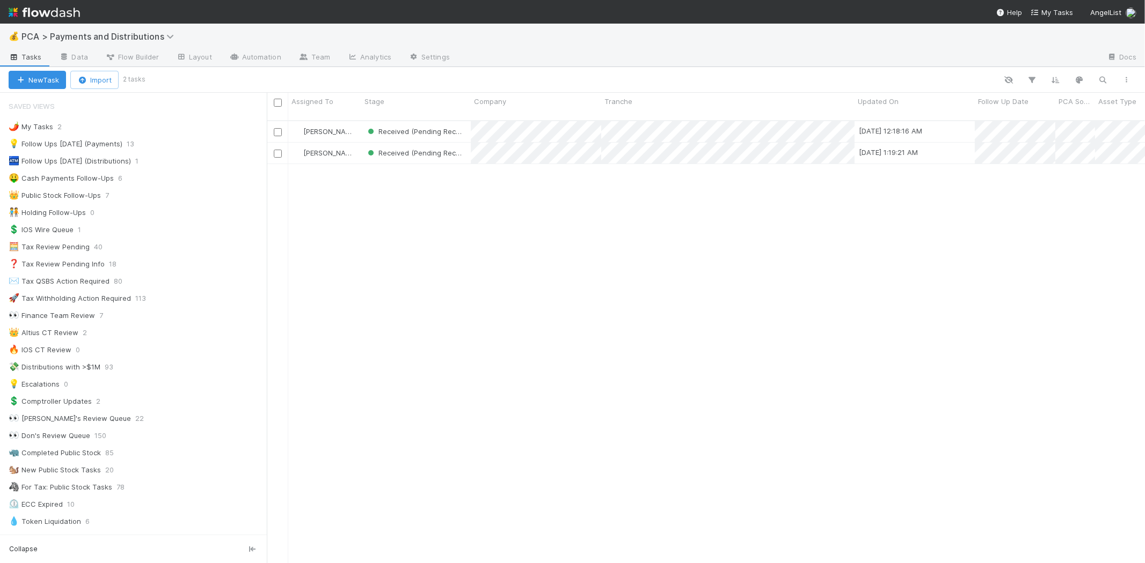
scroll to position [443, 868]
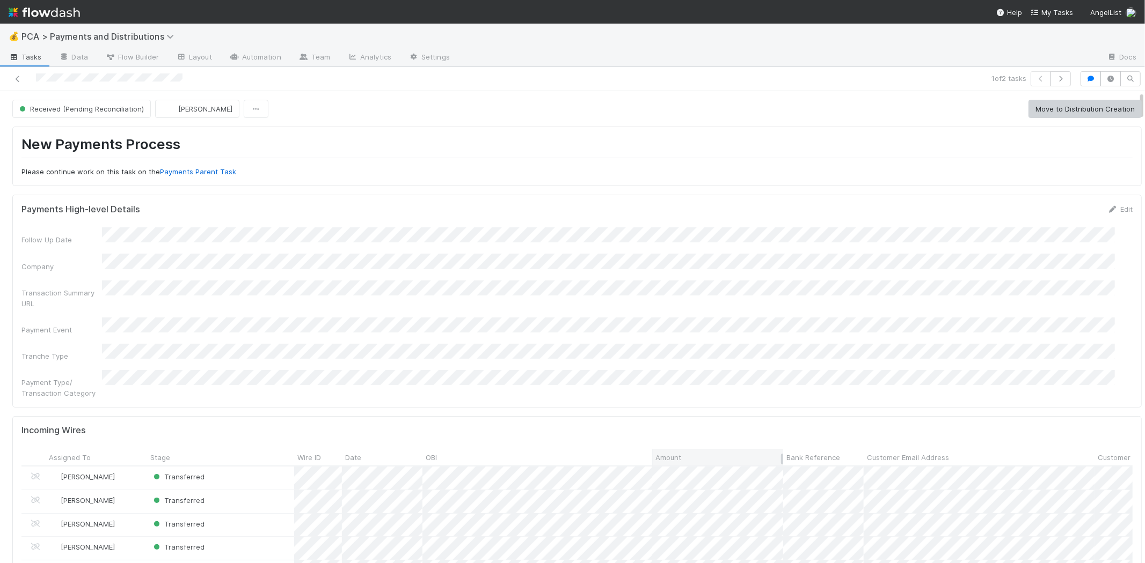
scroll to position [298, 0]
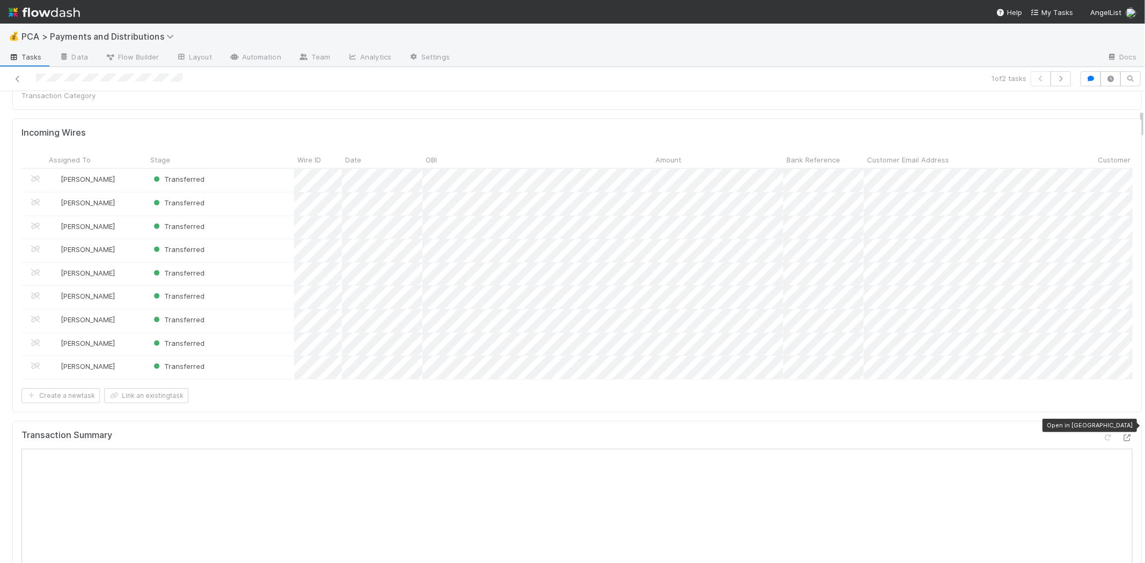
drag, startPoint x: 1109, startPoint y: 420, endPoint x: 871, endPoint y: 419, distance: 237.7
click at [871, 430] on div "Transaction Summary Open in New Tab" at bounding box center [576, 439] width 1111 height 19
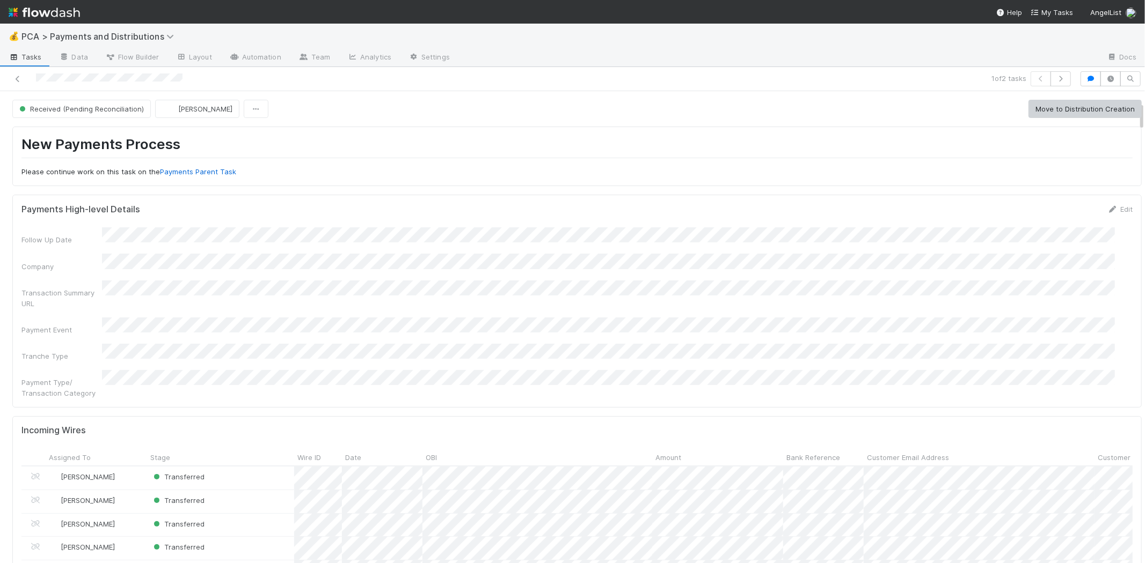
scroll to position [179, 0]
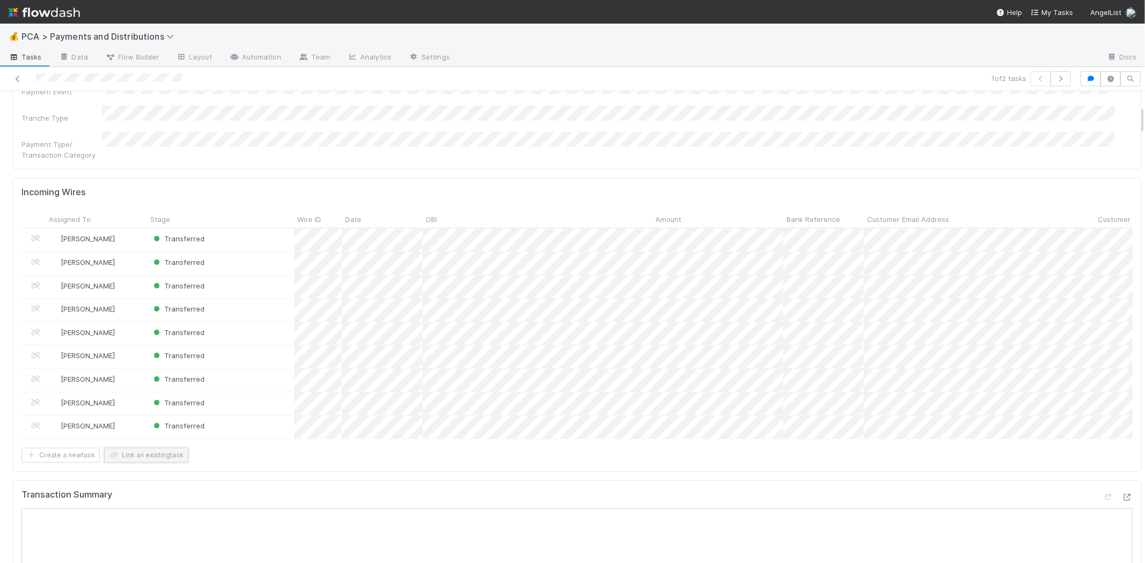
click at [164, 448] on button "Link an existing task" at bounding box center [146, 455] width 84 height 15
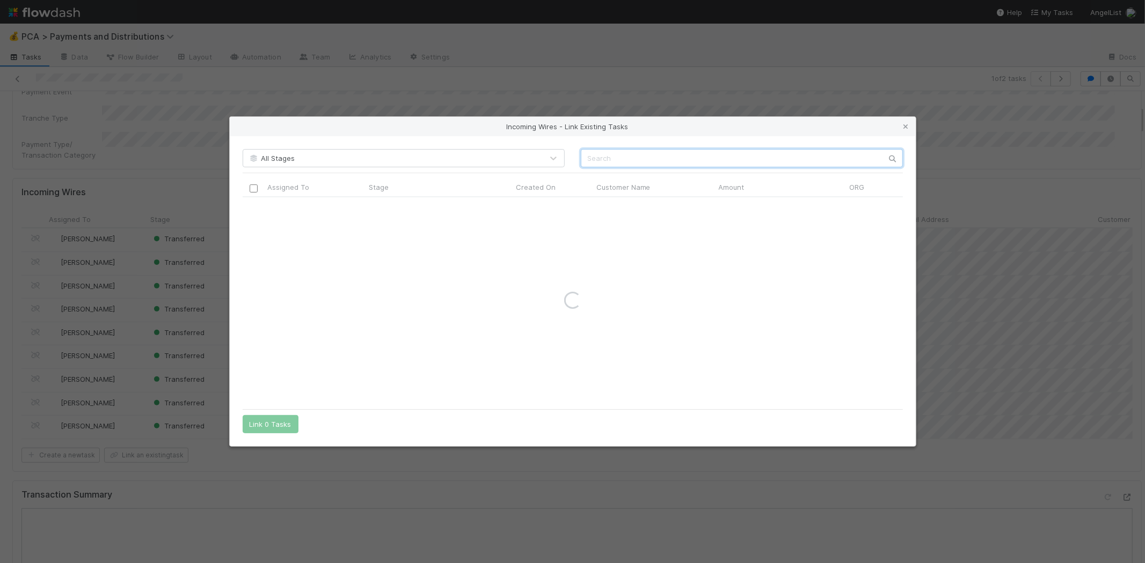
click at [669, 163] on input "text" at bounding box center [742, 158] width 322 height 18
type input "avenue tech"
click at [905, 127] on icon at bounding box center [905, 126] width 11 height 7
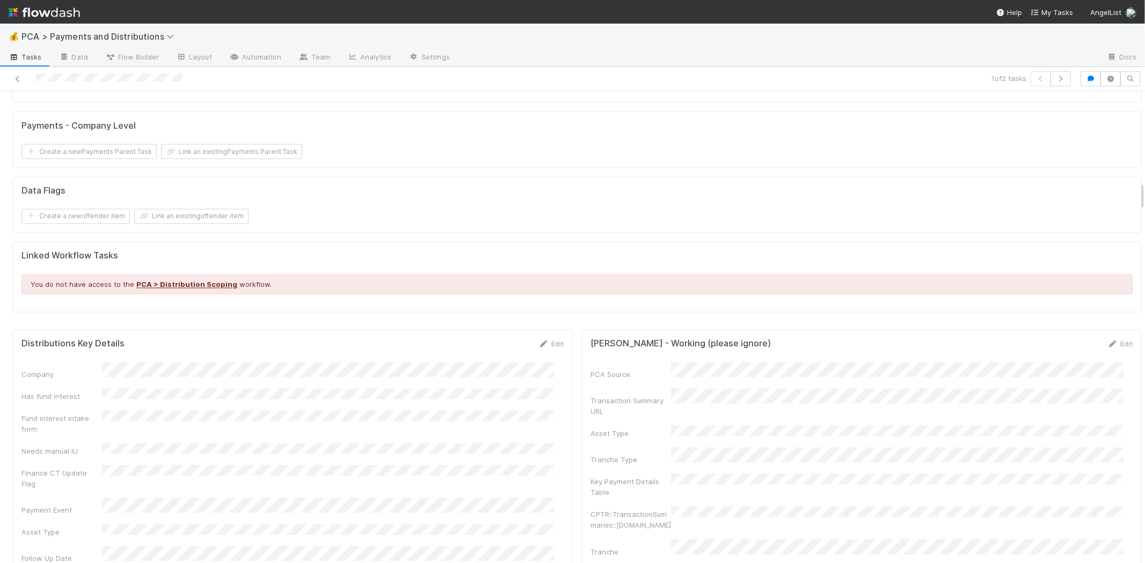
scroll to position [1729, 0]
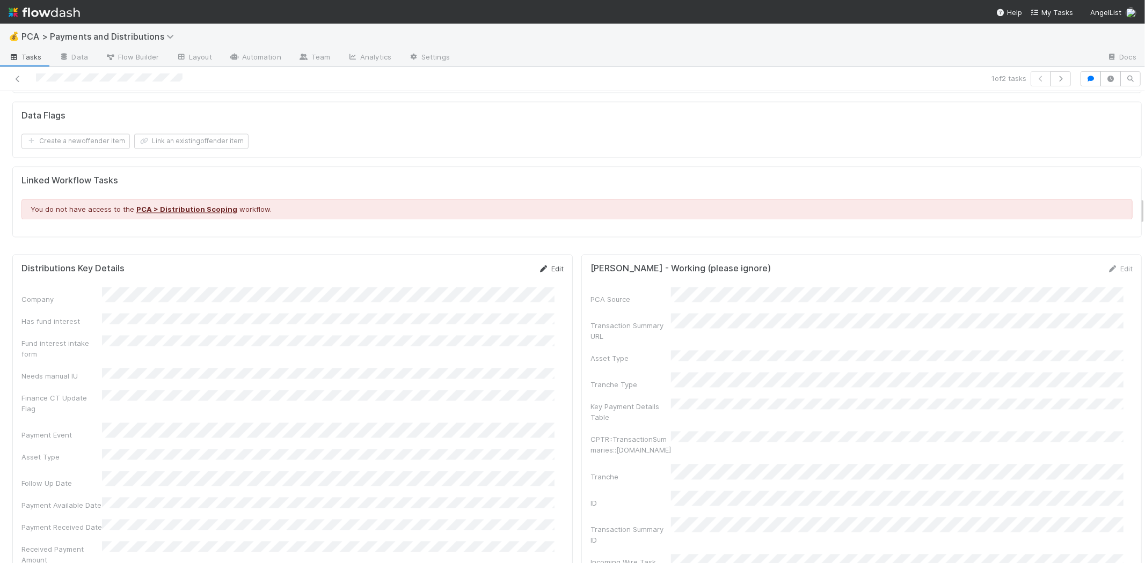
click at [538, 266] on icon at bounding box center [543, 269] width 11 height 7
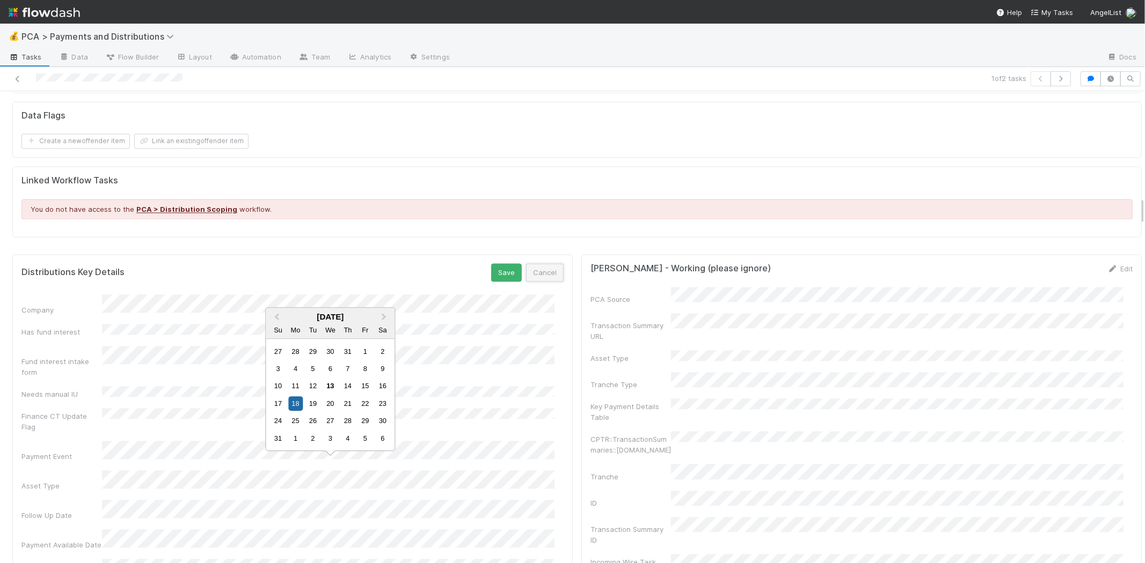
click at [545, 263] on button "Cancel" at bounding box center [545, 272] width 38 height 18
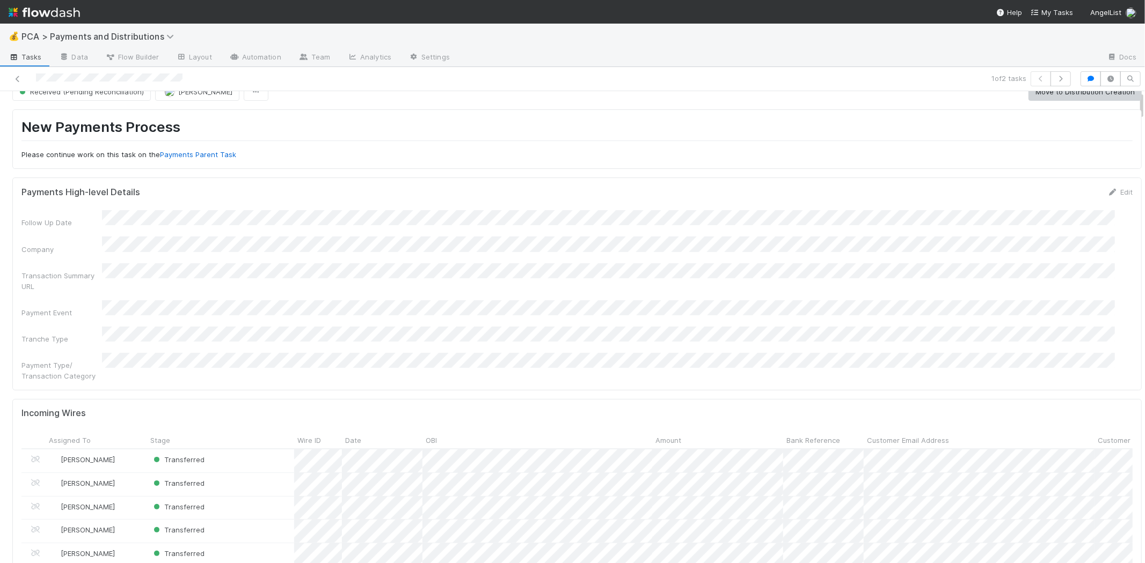
scroll to position [0, 0]
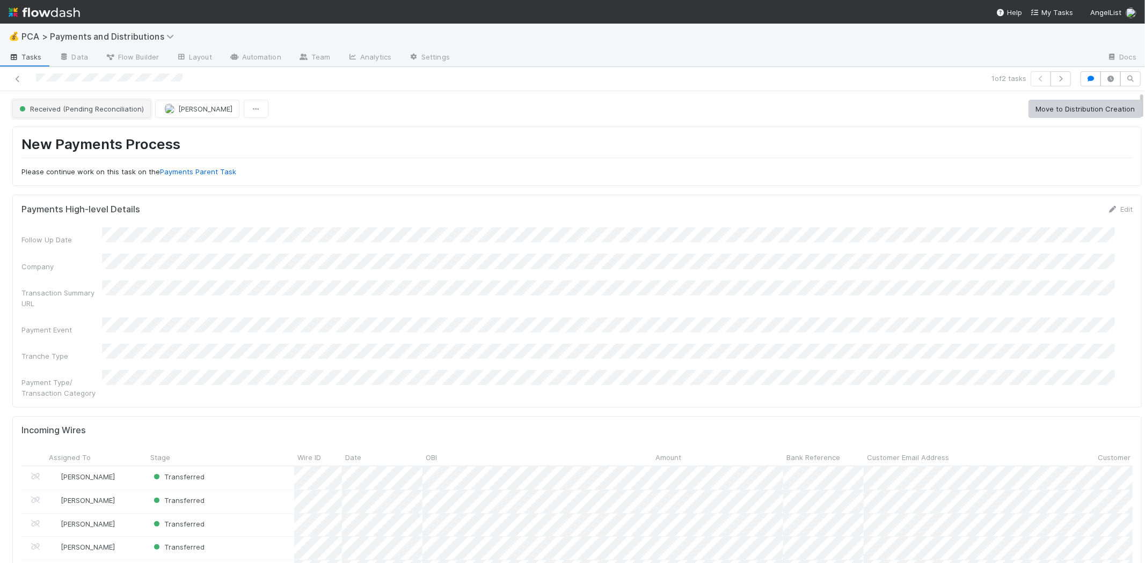
click at [95, 110] on span "Received (Pending Reconciliation)" at bounding box center [80, 109] width 127 height 9
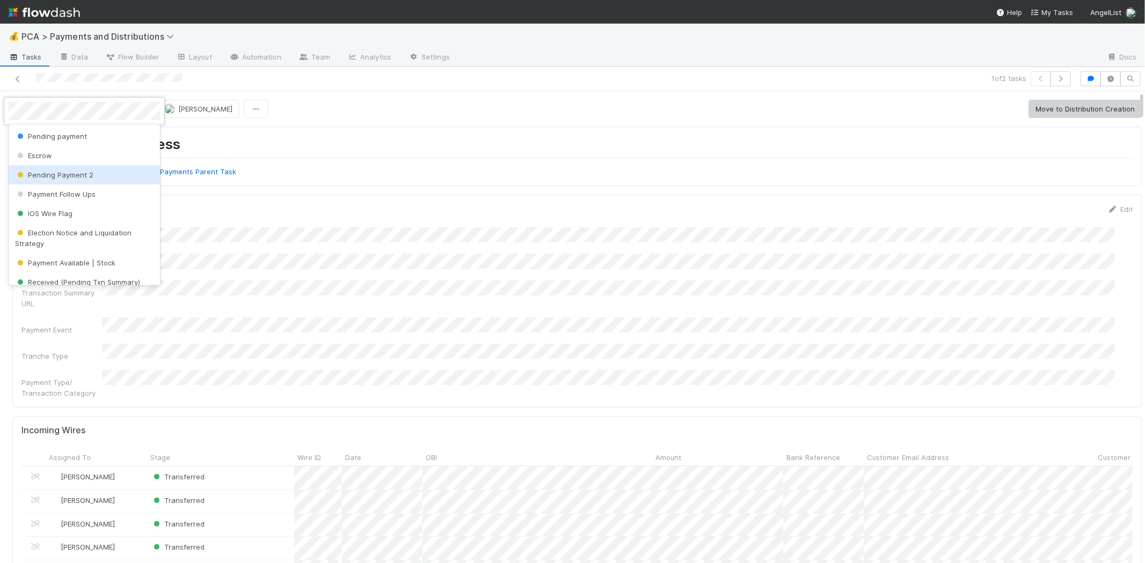
click at [97, 174] on div "Pending Payment 2" at bounding box center [84, 174] width 151 height 19
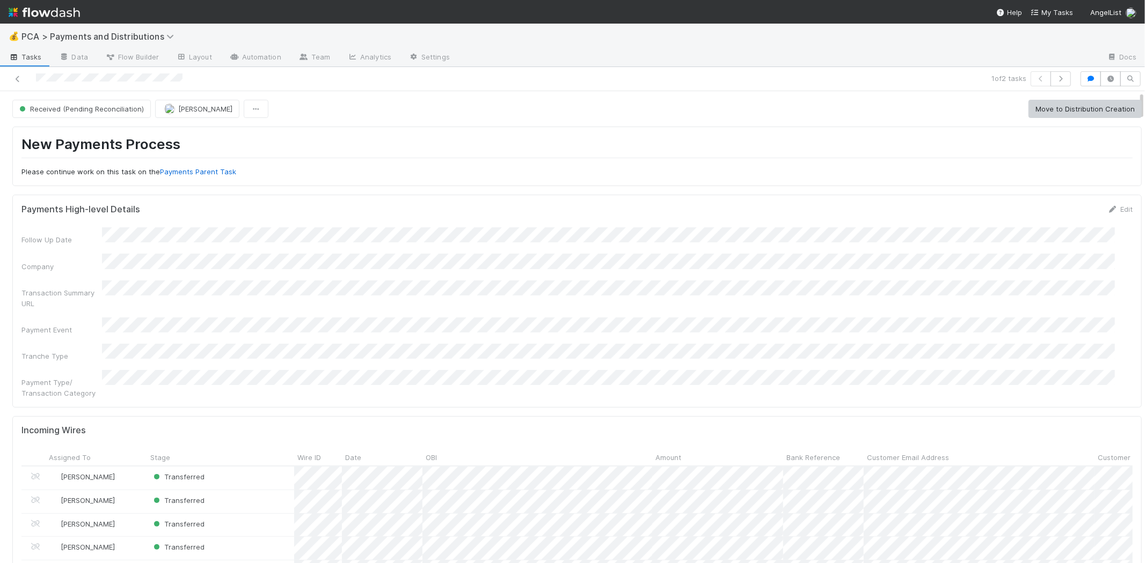
click at [464, 131] on div "New Payments Process Please continue work on this task on the Payments Parent T…" at bounding box center [576, 157] width 1129 height 60
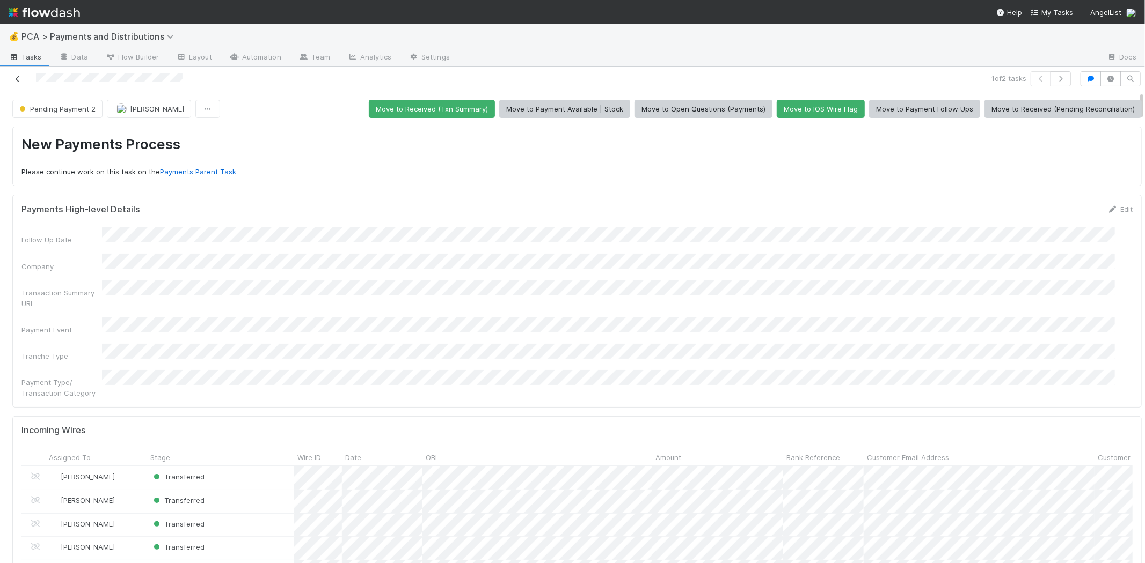
click at [18, 78] on icon at bounding box center [17, 79] width 11 height 7
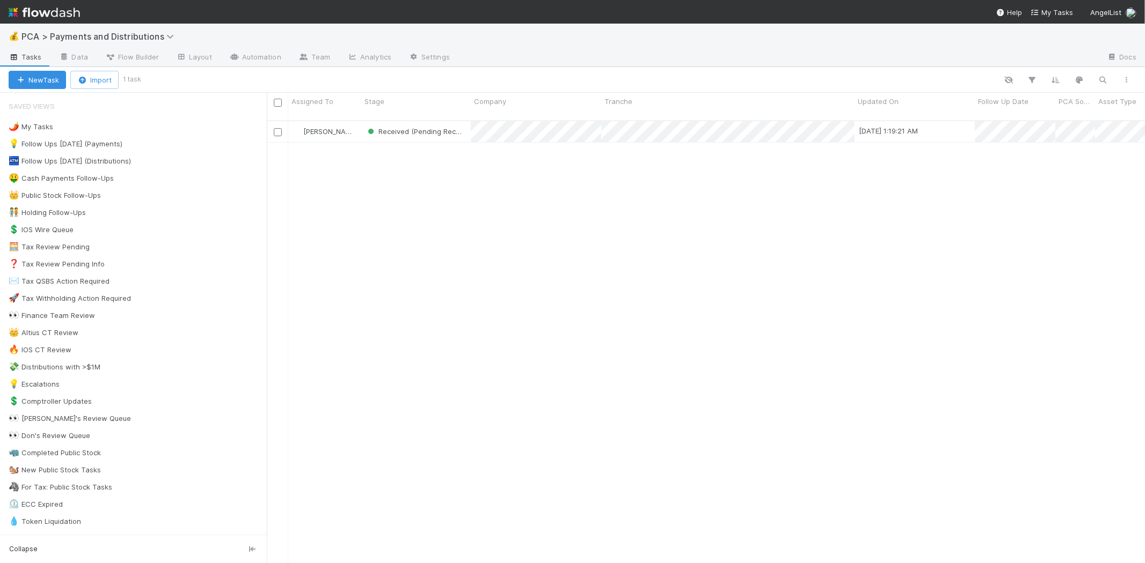
scroll to position [443, 868]
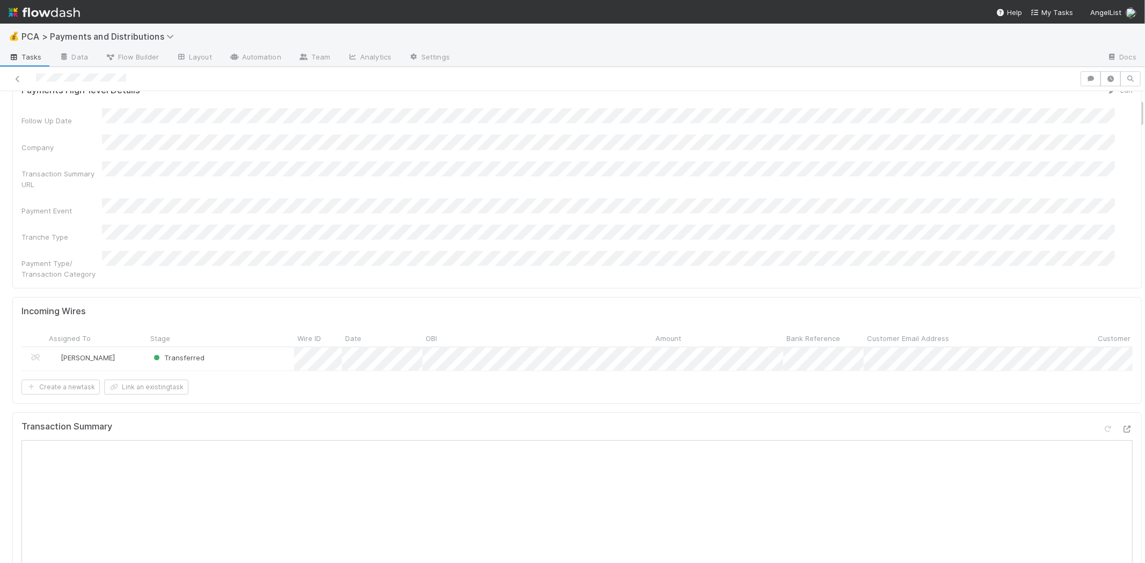
scroll to position [238, 0]
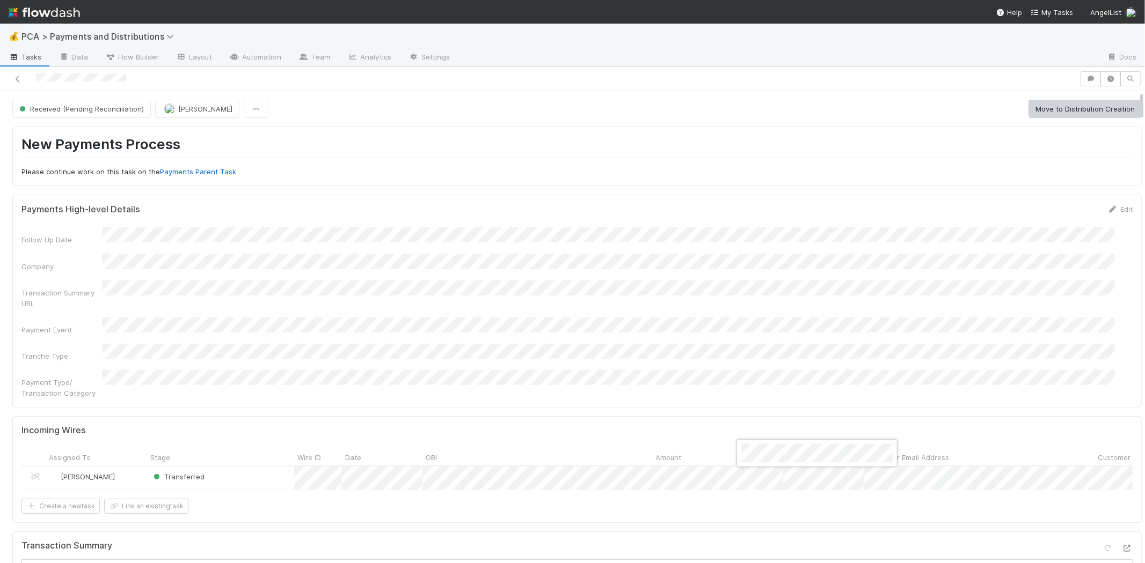
click at [781, 331] on div at bounding box center [572, 281] width 1145 height 563
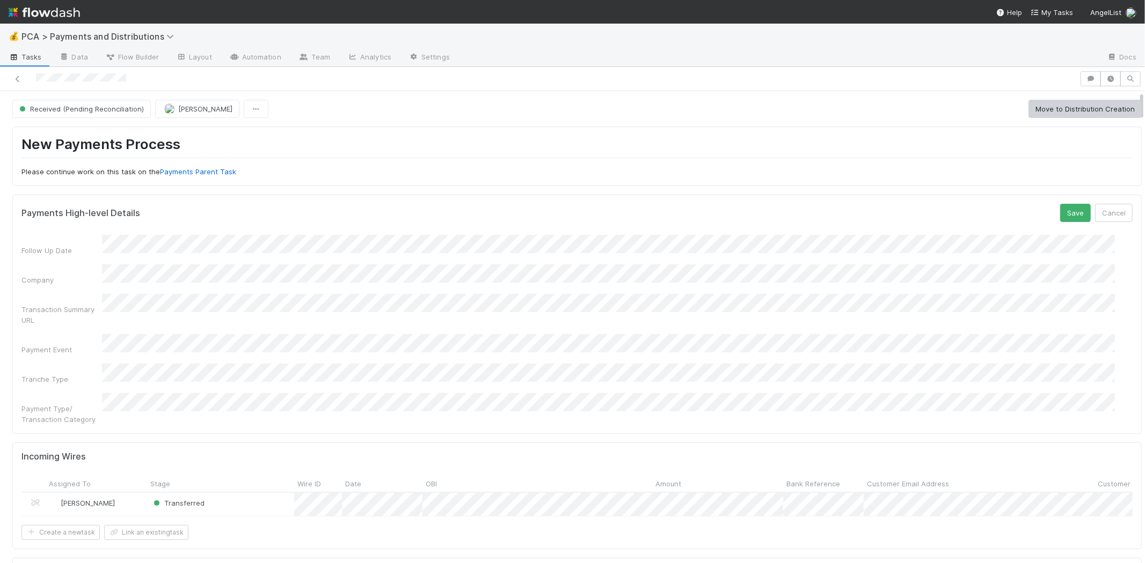
drag, startPoint x: 539, startPoint y: 426, endPoint x: 604, endPoint y: 395, distance: 71.8
click at [540, 443] on div "Incoming Wires Assigned To Stage Wire ID Date OBI Amount Bank Reference Custome…" at bounding box center [576, 496] width 1129 height 107
click at [1097, 210] on button "Cancel" at bounding box center [1114, 213] width 38 height 18
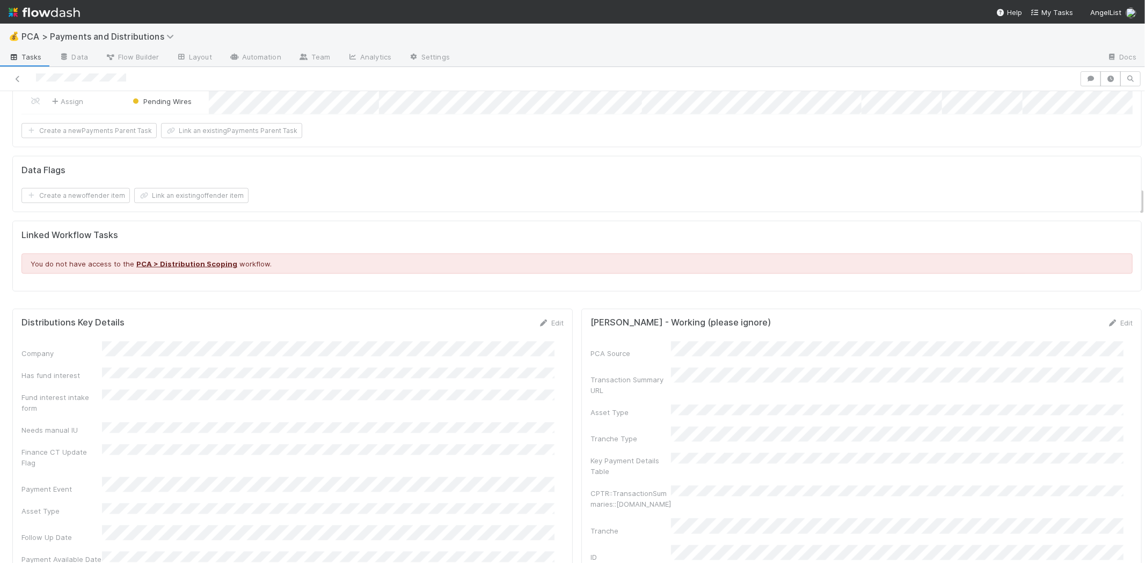
scroll to position [1669, 0]
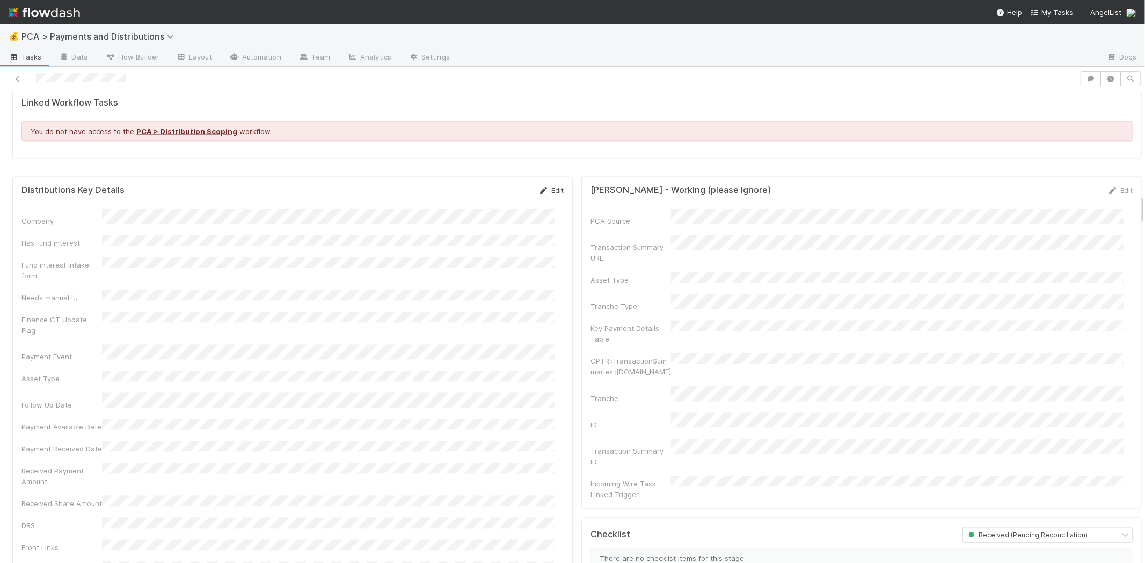
click at [544, 192] on link "Edit" at bounding box center [550, 191] width 25 height 9
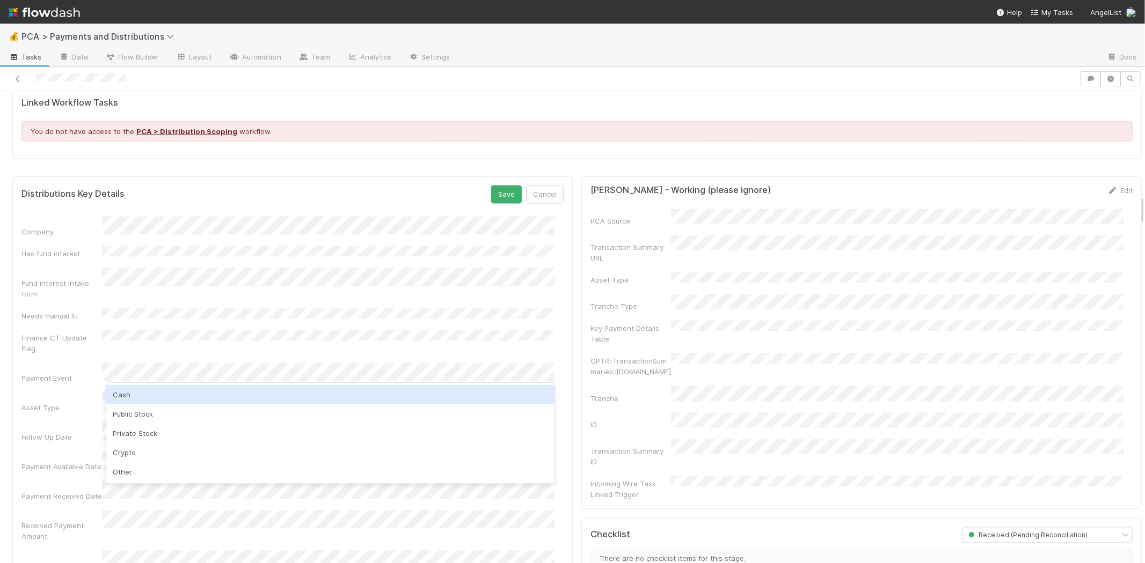
click at [159, 395] on div "Cash" at bounding box center [330, 394] width 448 height 19
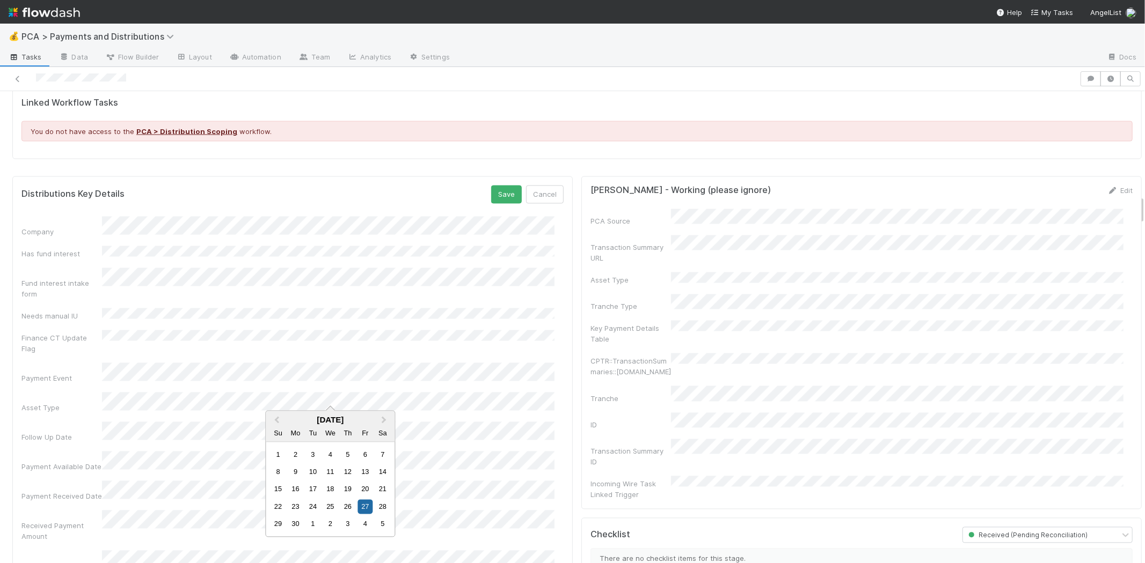
click at [74, 422] on div "Follow Up Date" at bounding box center [292, 432] width 542 height 21
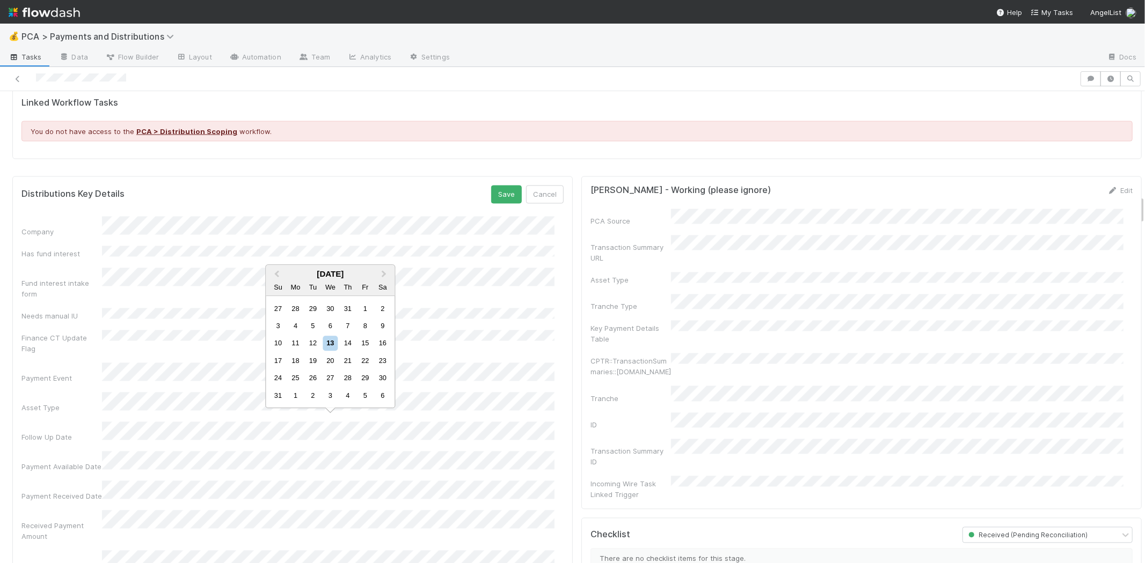
click at [312, 346] on div "12" at bounding box center [312, 343] width 14 height 14
drag, startPoint x: 317, startPoint y: 370, endPoint x: 239, endPoint y: 435, distance: 101.0
click at [317, 371] on div "12" at bounding box center [312, 370] width 14 height 14
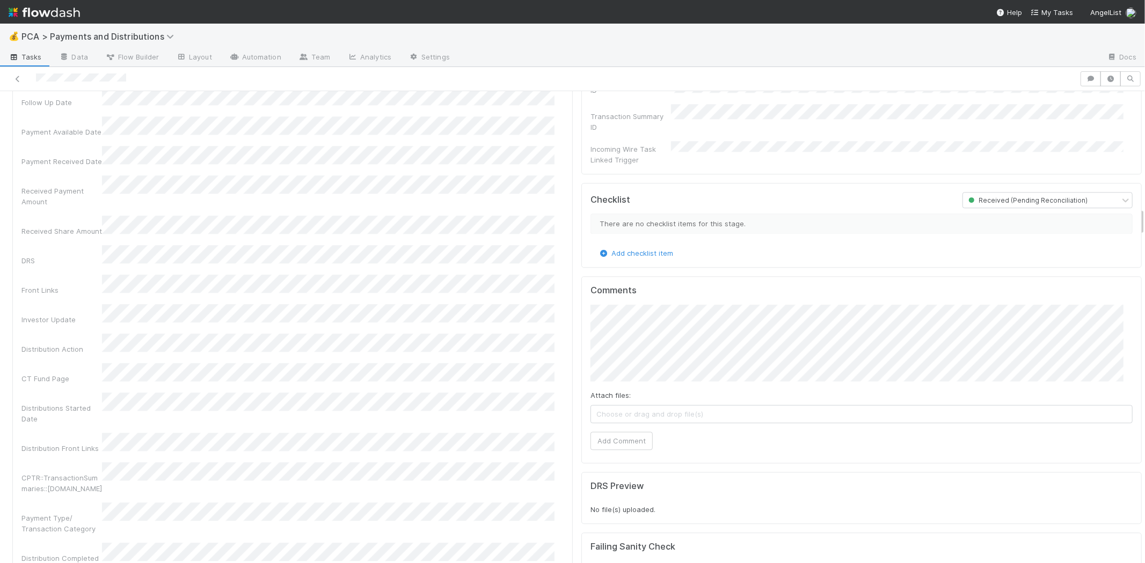
scroll to position [1908, 0]
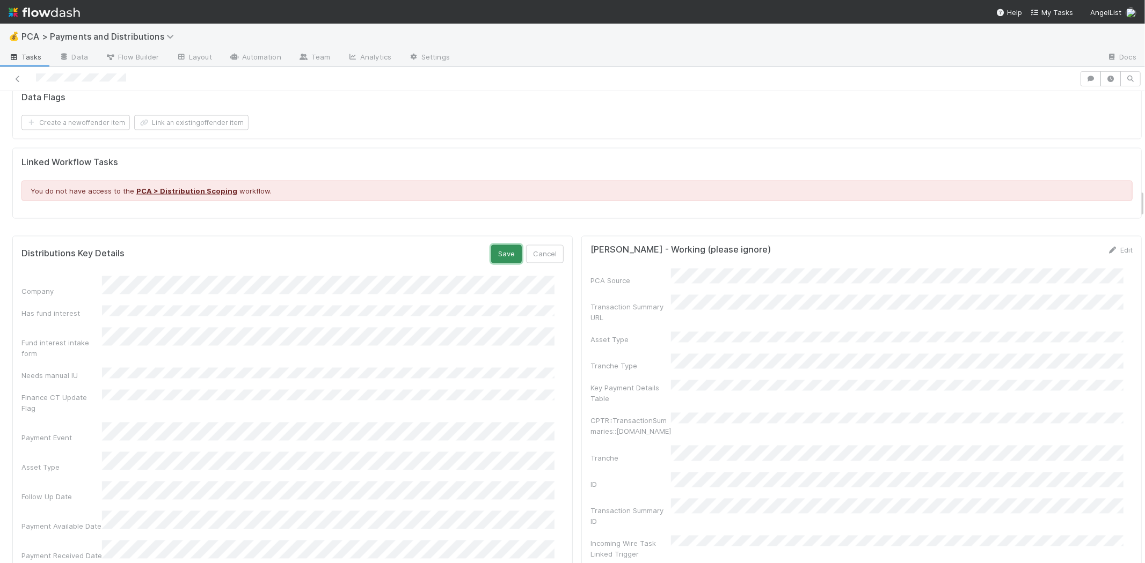
click at [496, 251] on button "Save" at bounding box center [506, 254] width 31 height 18
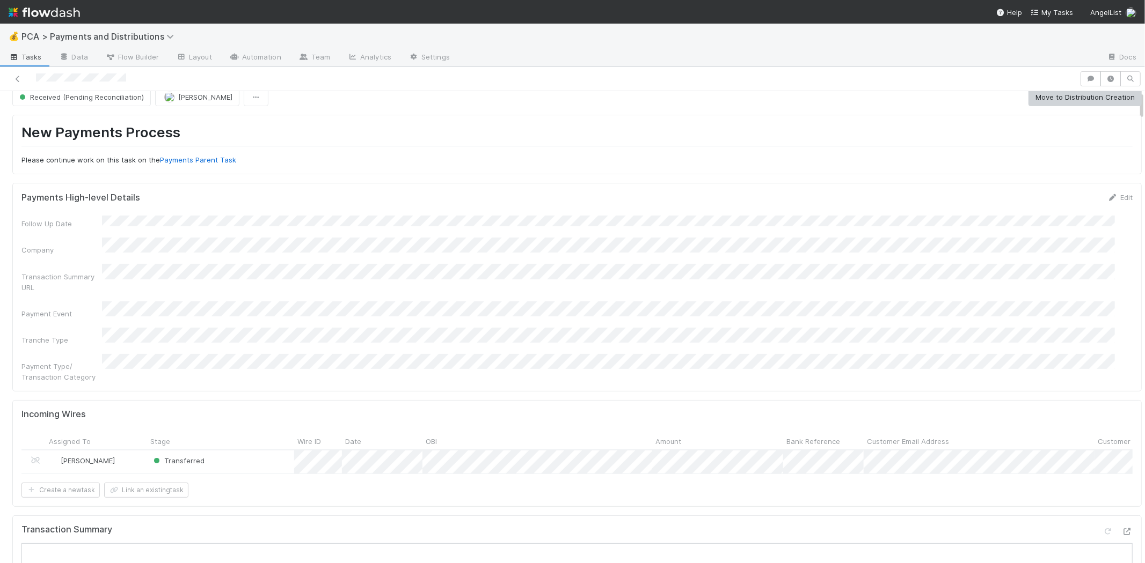
scroll to position [0, 0]
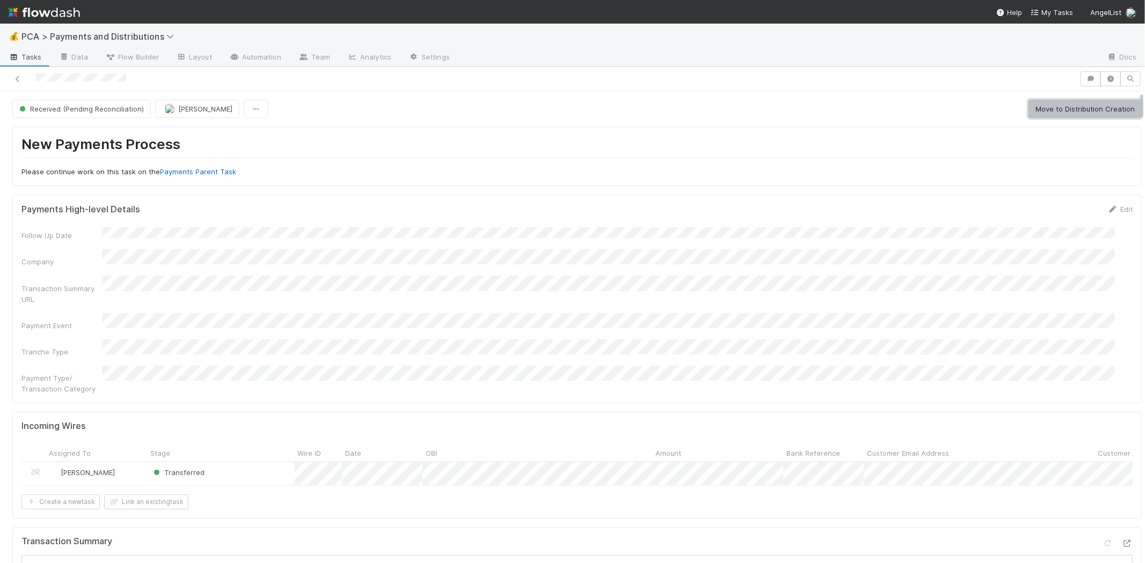
click at [1046, 108] on button "Move to Distribution Creation" at bounding box center [1084, 109] width 113 height 18
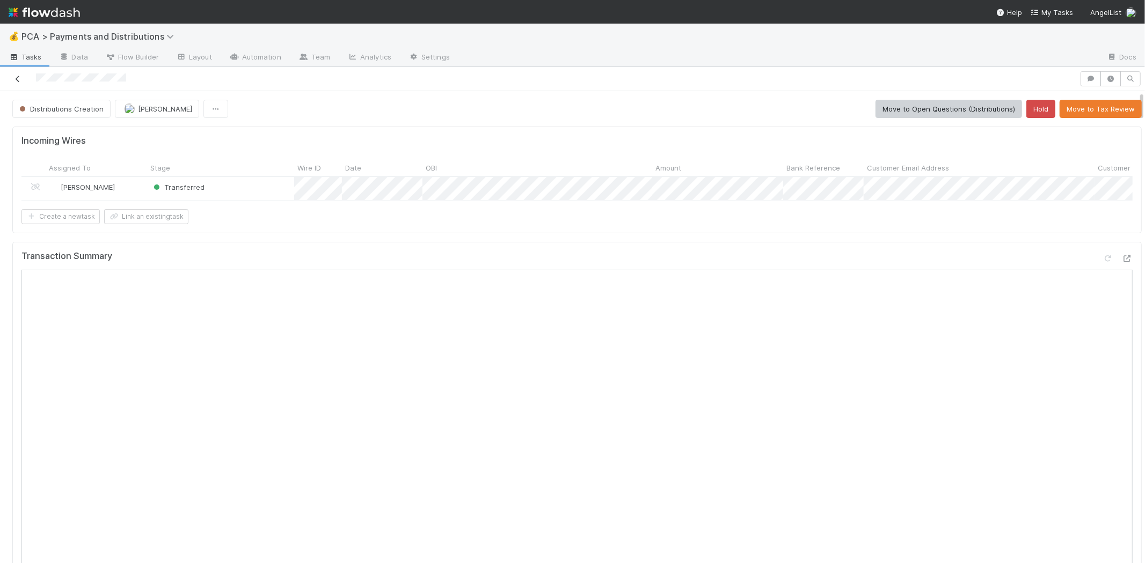
click at [14, 77] on icon at bounding box center [17, 79] width 11 height 7
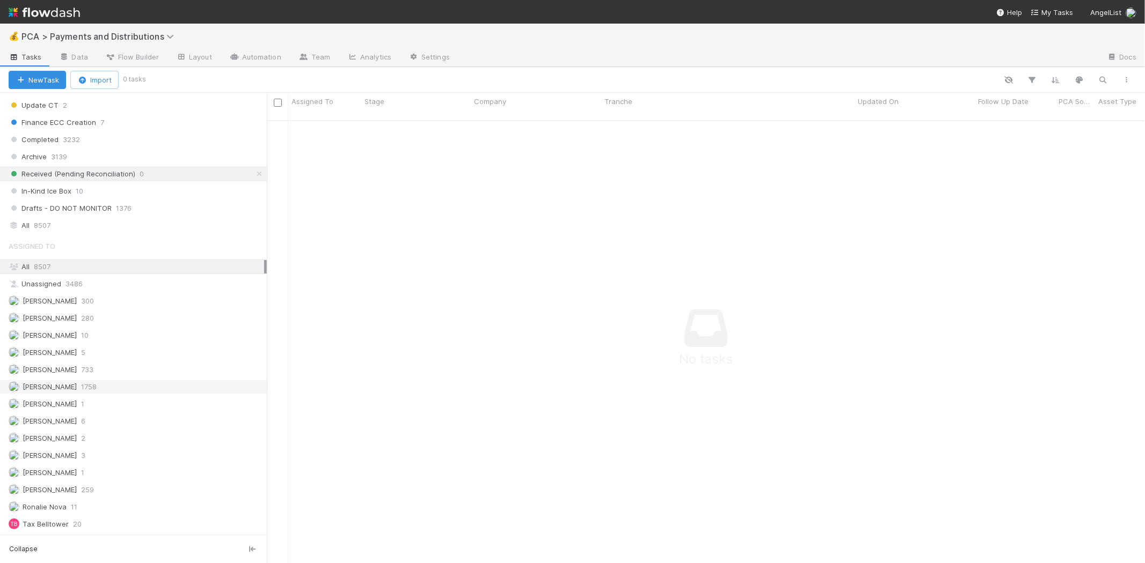
scroll to position [809, 0]
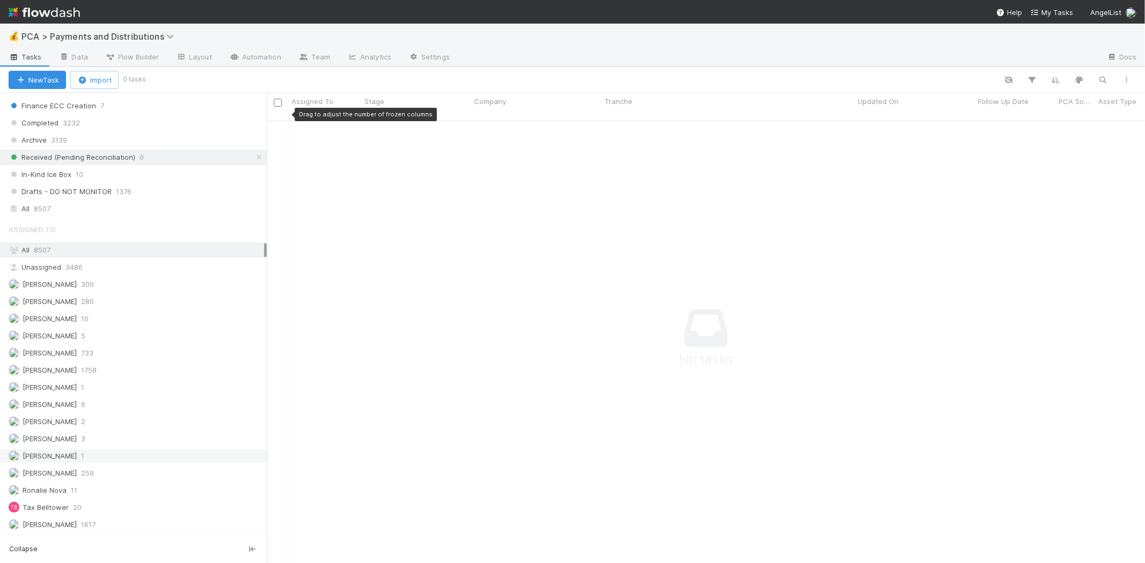
click at [106, 456] on div "Meg Castanare 1" at bounding box center [136, 456] width 255 height 13
click at [254, 154] on icon at bounding box center [259, 157] width 11 height 7
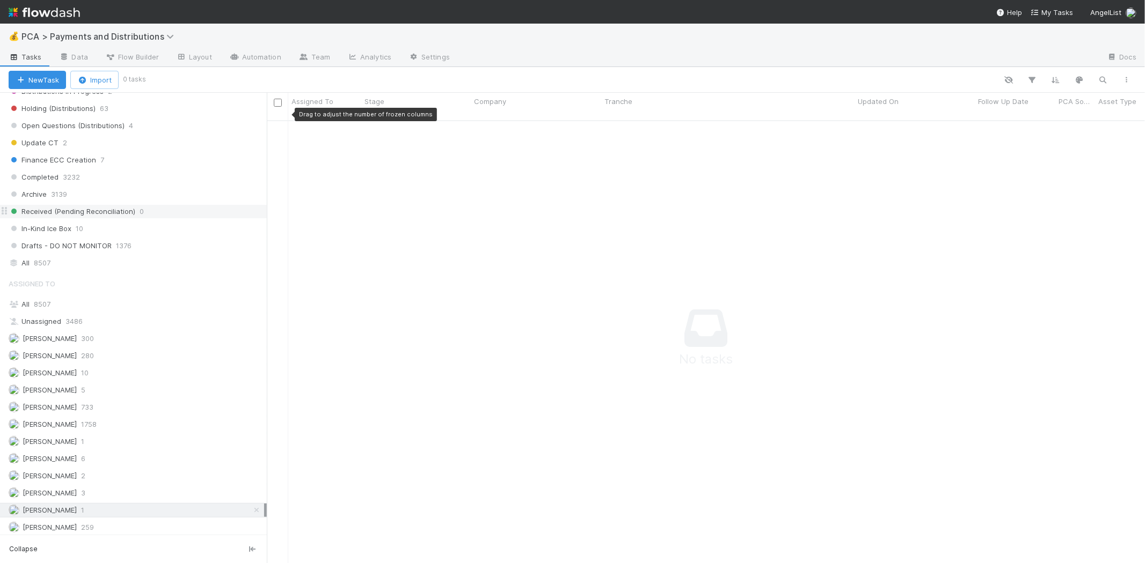
scroll to position [809, 0]
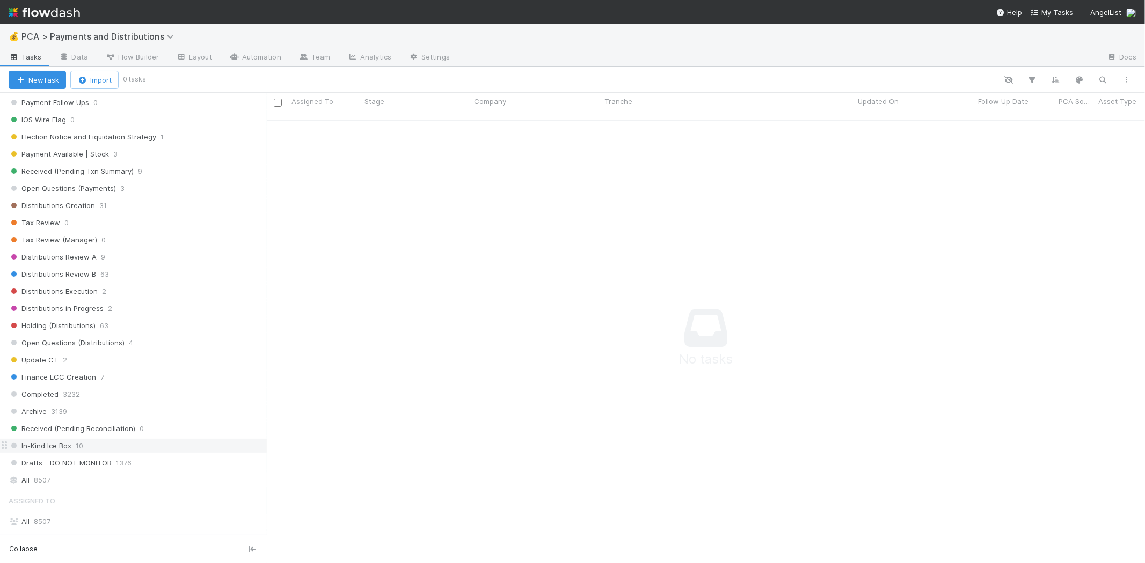
scroll to position [596, 0]
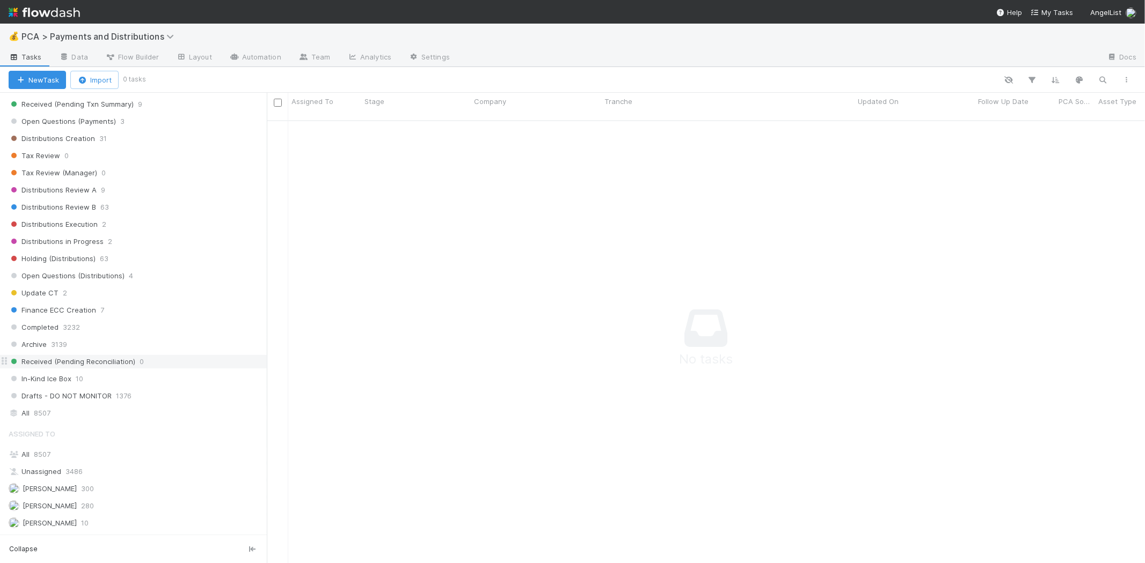
drag, startPoint x: 42, startPoint y: 415, endPoint x: 136, endPoint y: 360, distance: 108.7
click at [43, 415] on span "8507" at bounding box center [42, 413] width 17 height 13
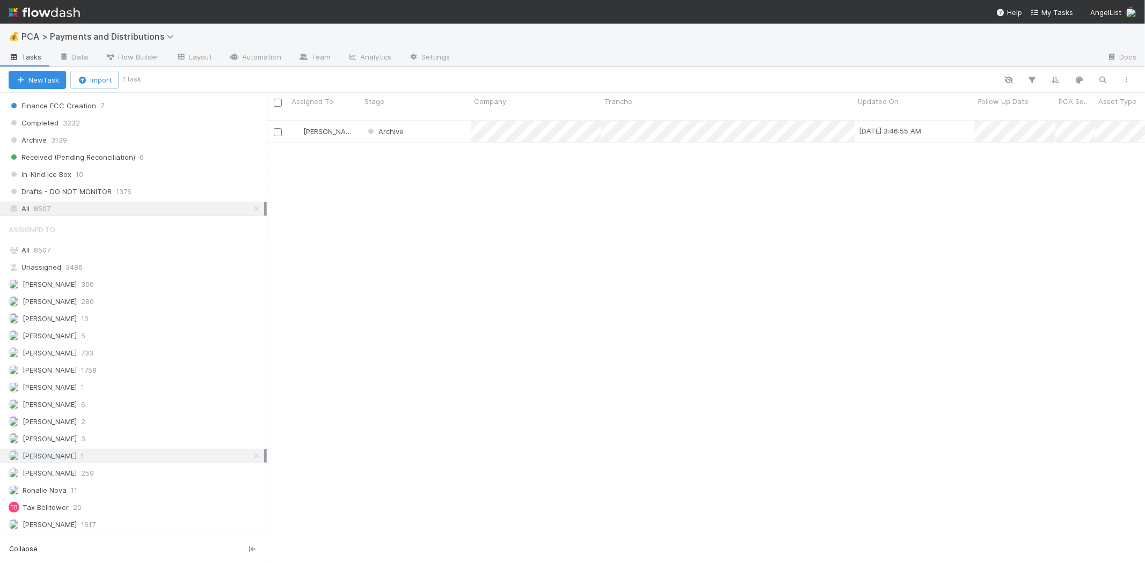
scroll to position [443, 868]
click at [329, 127] on span "[PERSON_NAME]" at bounding box center [330, 131] width 54 height 9
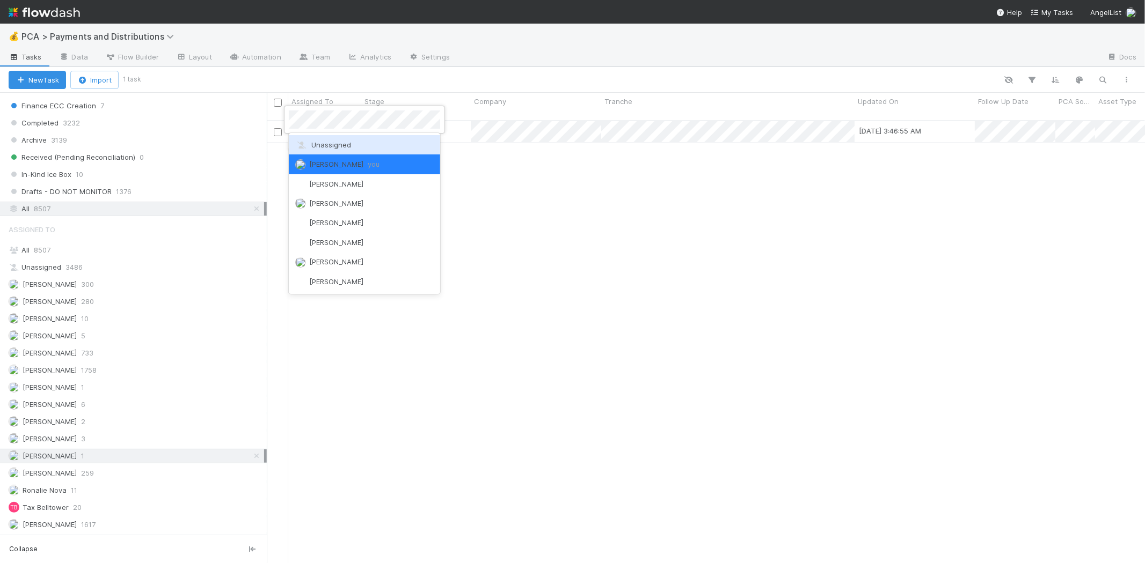
click at [339, 143] on span "Unassigned" at bounding box center [323, 145] width 56 height 9
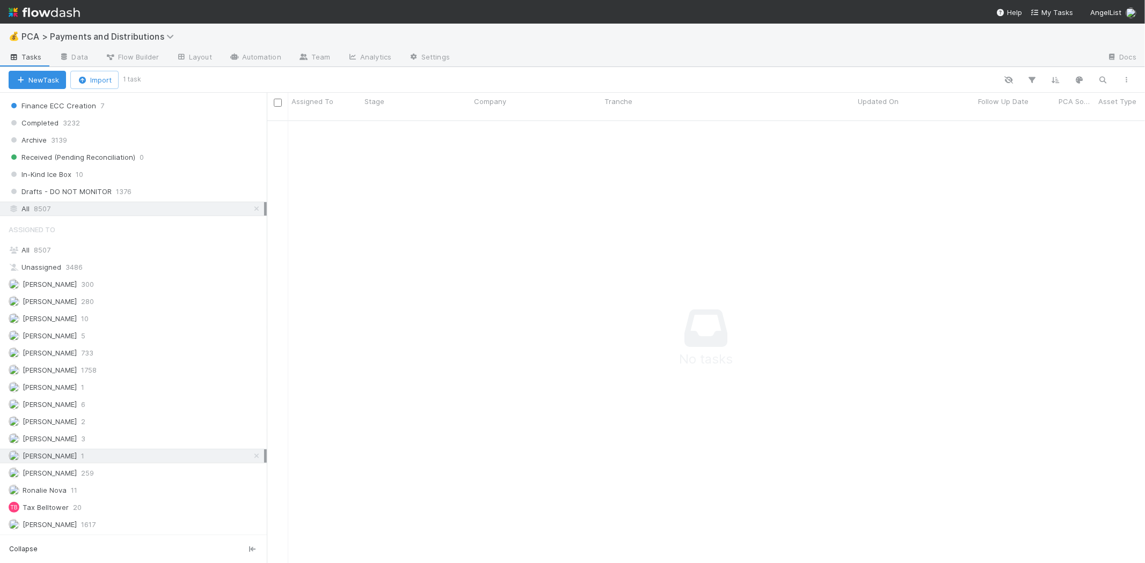
scroll to position [792, 0]
